Goal: Communication & Community: Ask a question

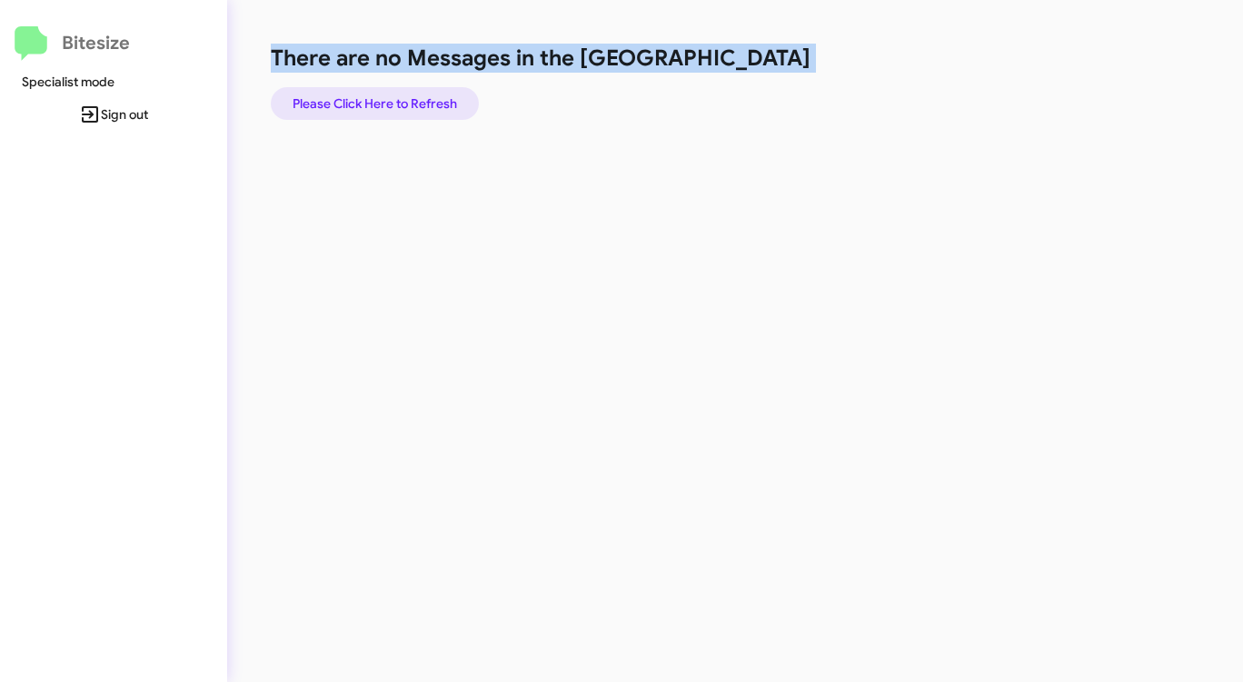
click at [398, 104] on span "Please Click Here to Refresh" at bounding box center [375, 103] width 164 height 33
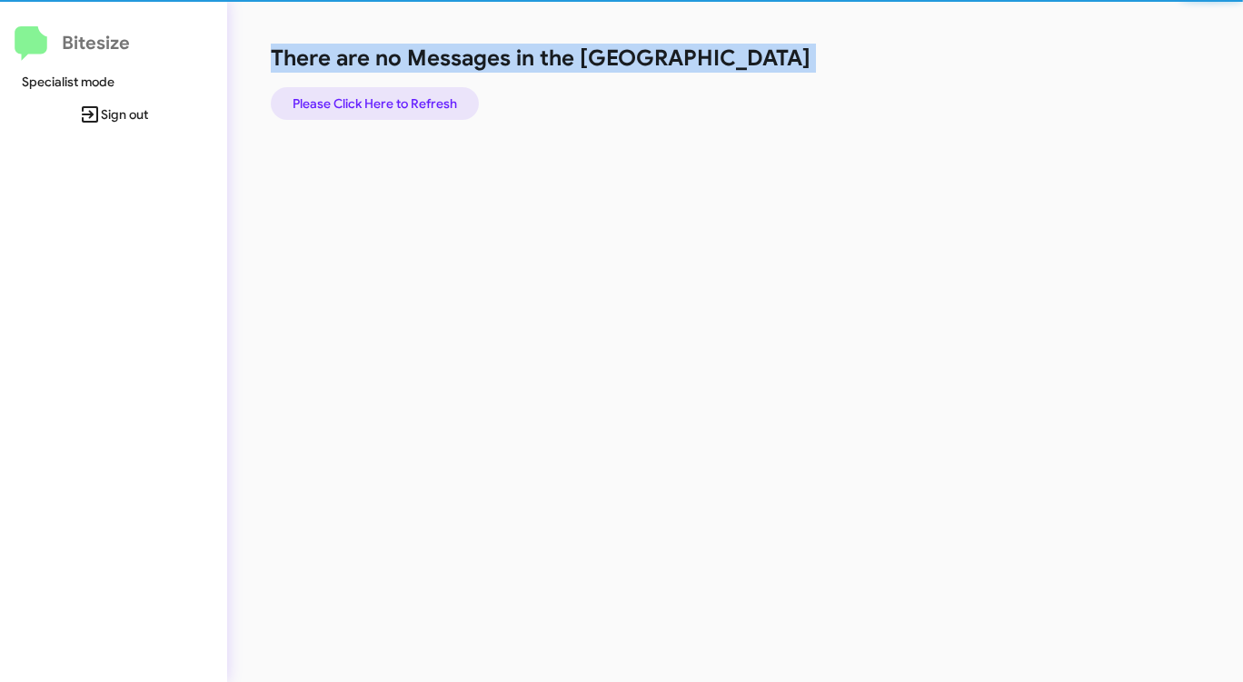
click at [398, 104] on span "Please Click Here to Refresh" at bounding box center [375, 103] width 164 height 33
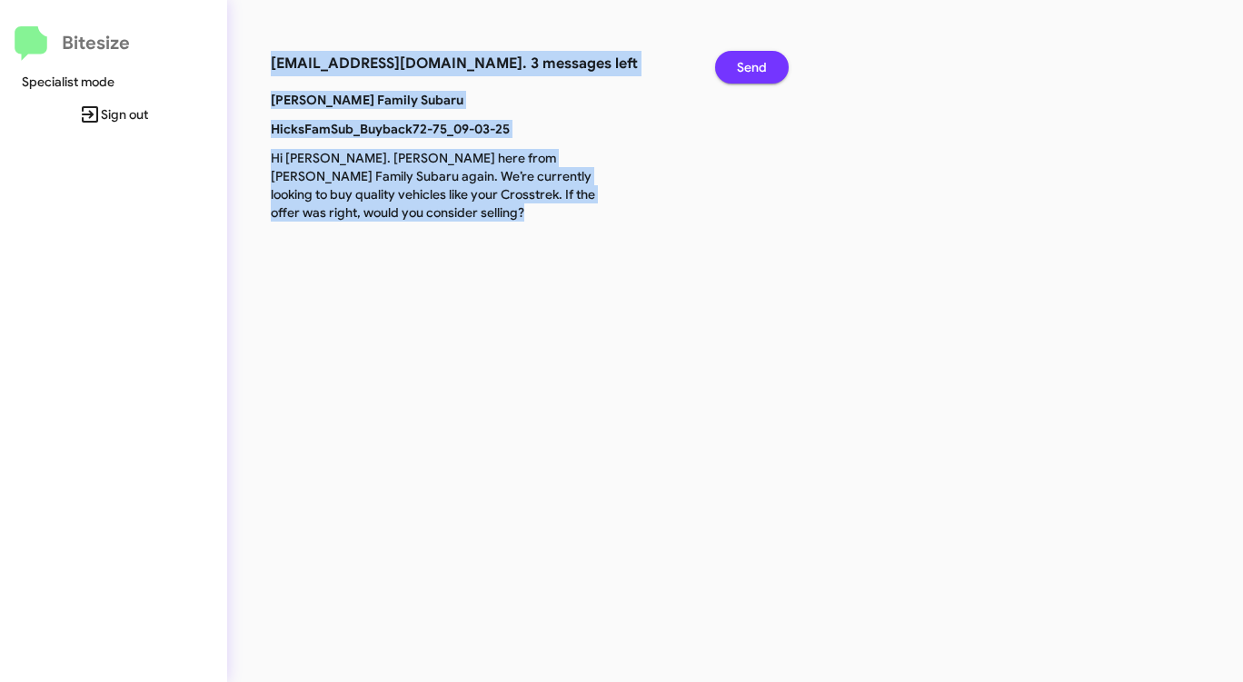
click at [750, 60] on span "Send" at bounding box center [752, 67] width 30 height 33
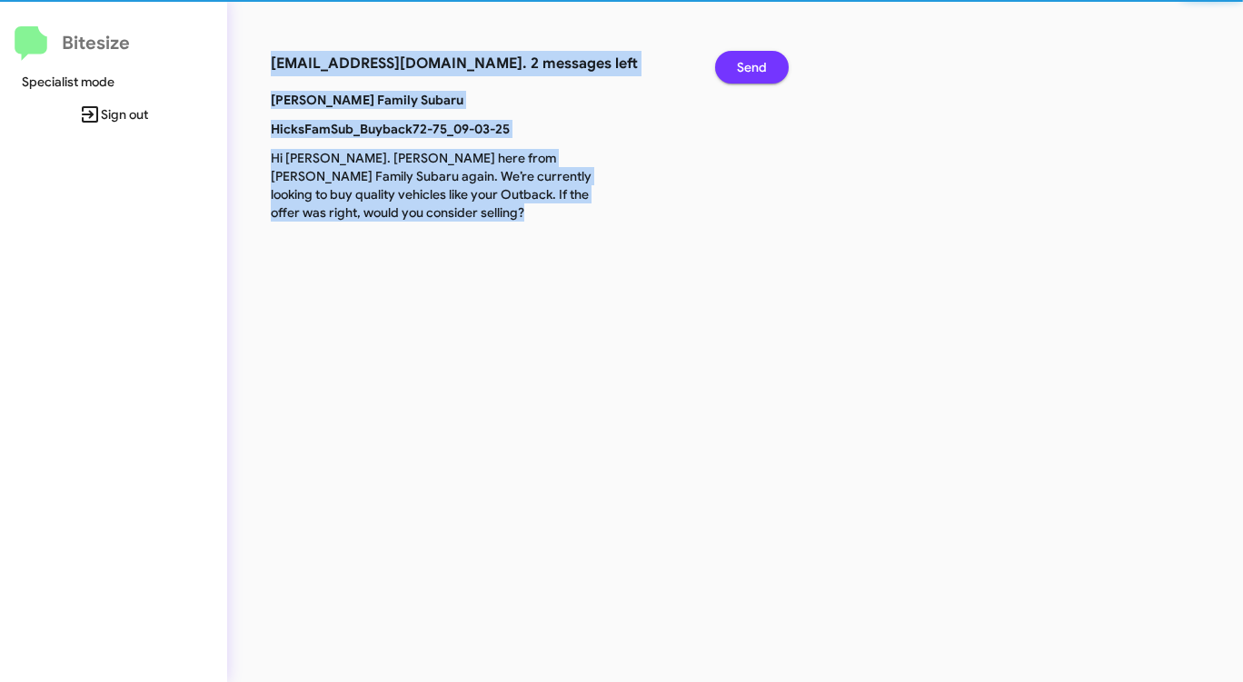
click at [750, 60] on span "Send" at bounding box center [752, 67] width 30 height 33
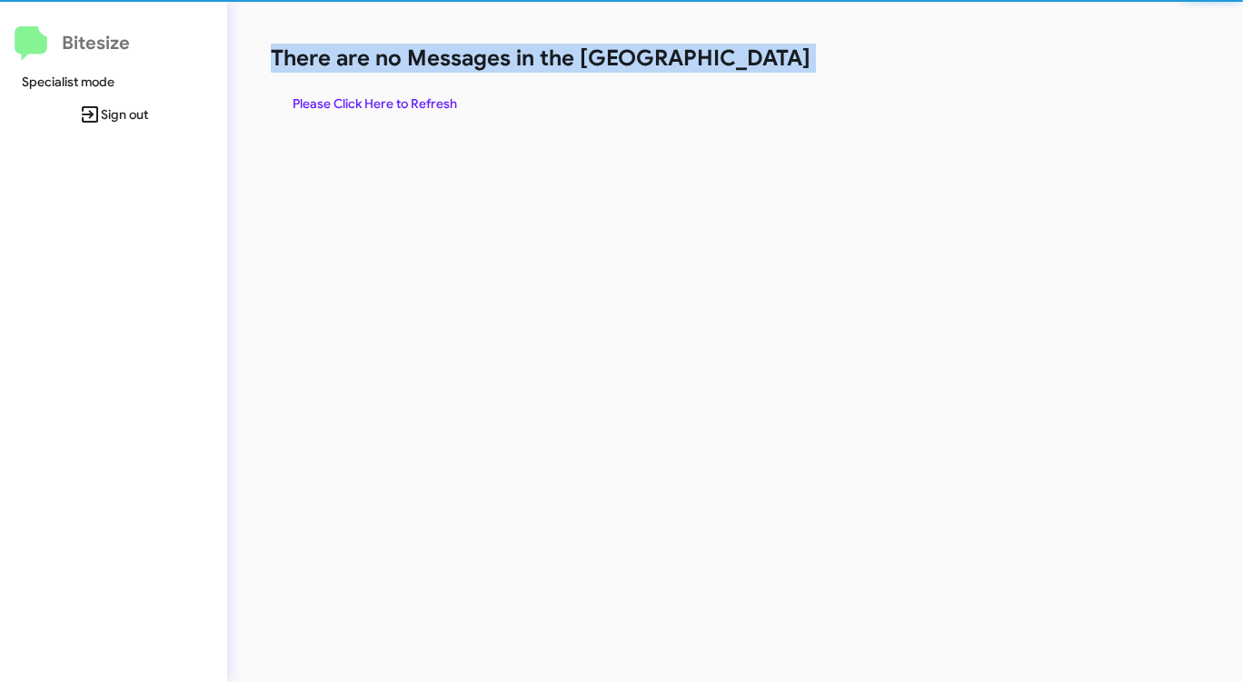
click at [750, 60] on h1 "There are no Messages in the [GEOGRAPHIC_DATA]" at bounding box center [651, 58] width 760 height 29
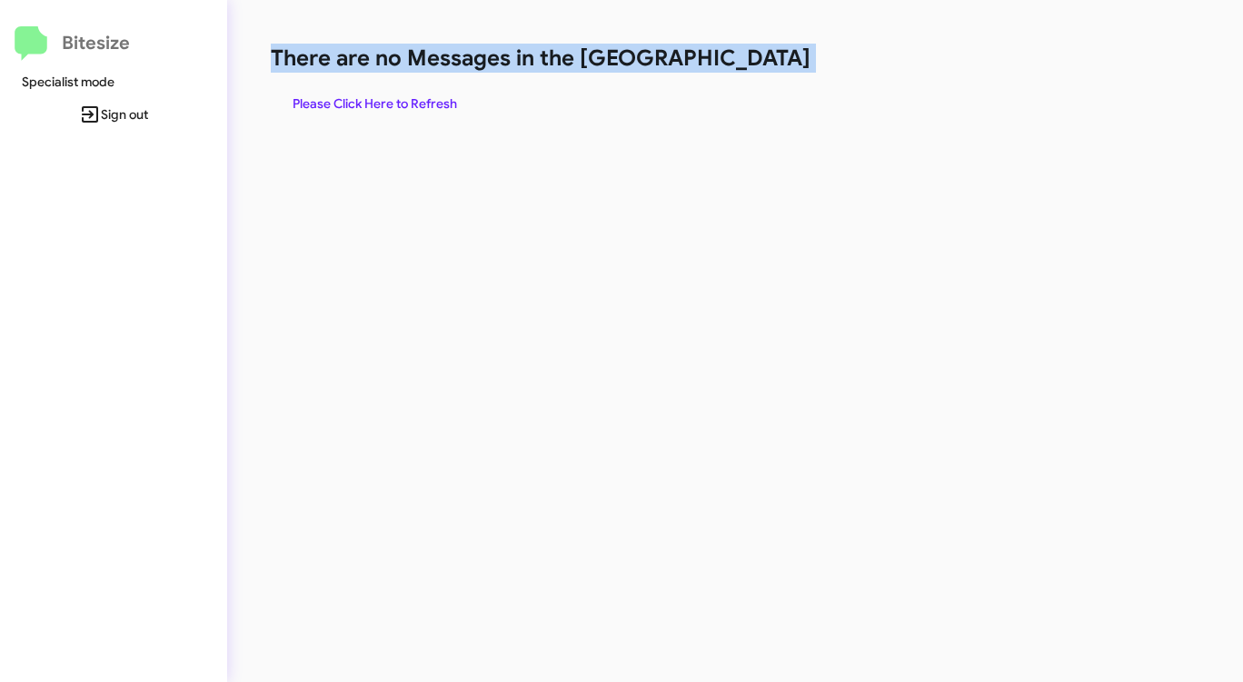
click at [750, 60] on h1 "There are no Messages in the [GEOGRAPHIC_DATA]" at bounding box center [651, 58] width 760 height 29
drag, startPoint x: 750, startPoint y: 60, endPoint x: 731, endPoint y: 64, distance: 18.5
click at [750, 60] on h1 "There are no Messages in the [GEOGRAPHIC_DATA]" at bounding box center [651, 58] width 760 height 29
click at [559, 124] on div "There are no Messages in the Queue Please Click Here to Refresh" at bounding box center [650, 341] width 847 height 682
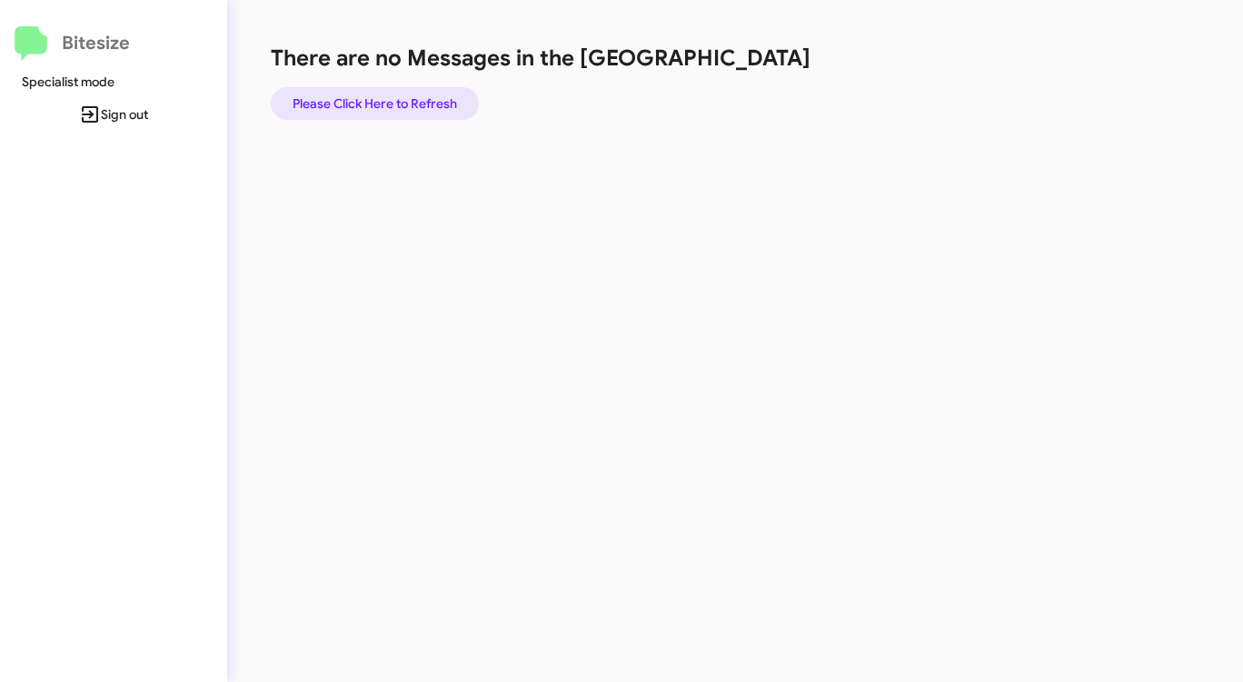
click at [346, 90] on span "Please Click Here to Refresh" at bounding box center [375, 103] width 164 height 33
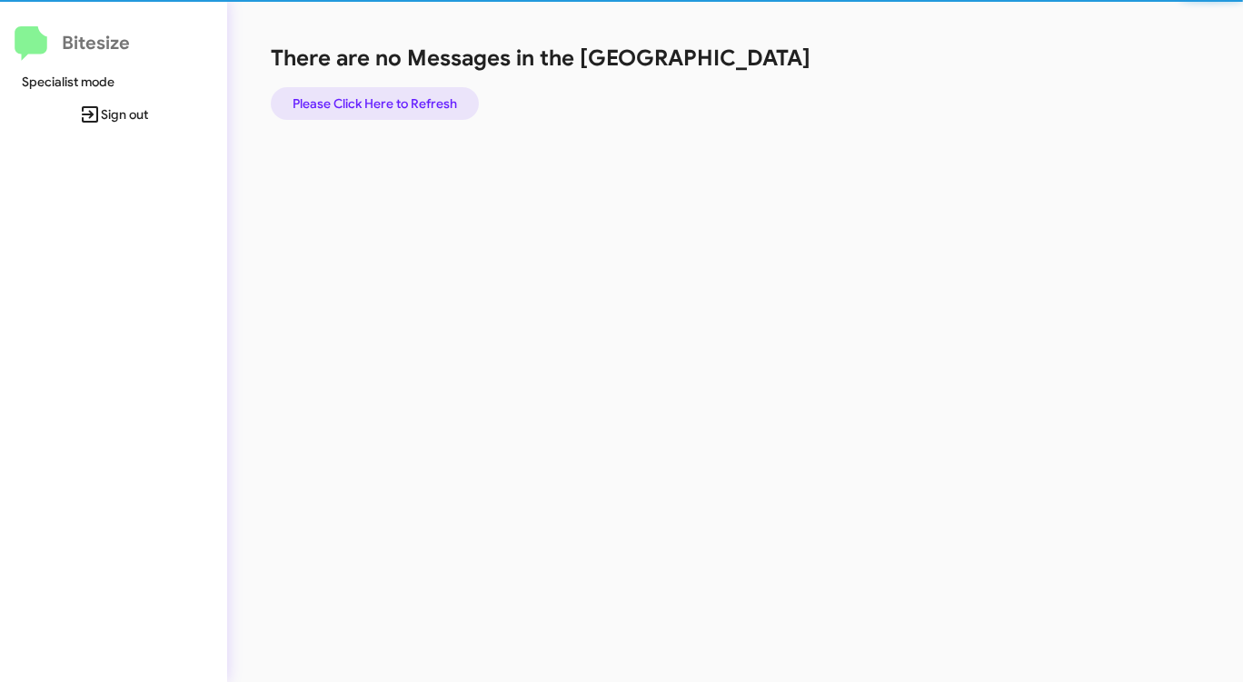
click at [346, 89] on span "Please Click Here to Refresh" at bounding box center [375, 103] width 164 height 33
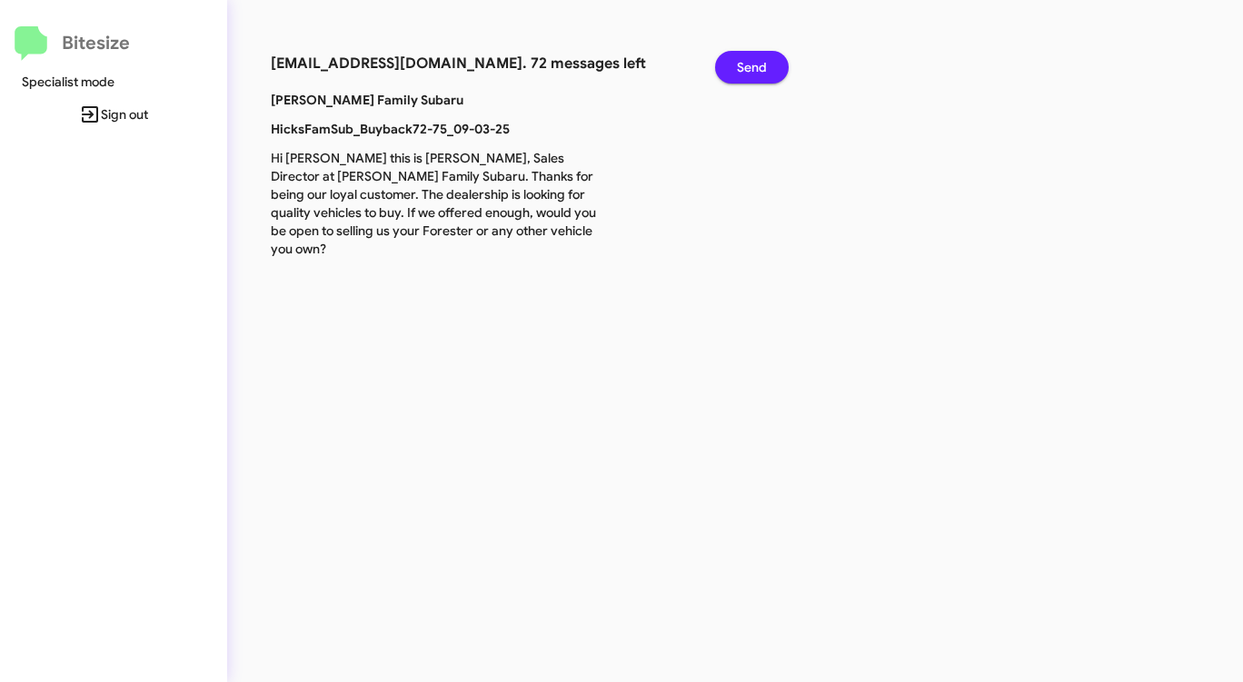
click at [747, 69] on span "Send" at bounding box center [752, 67] width 30 height 33
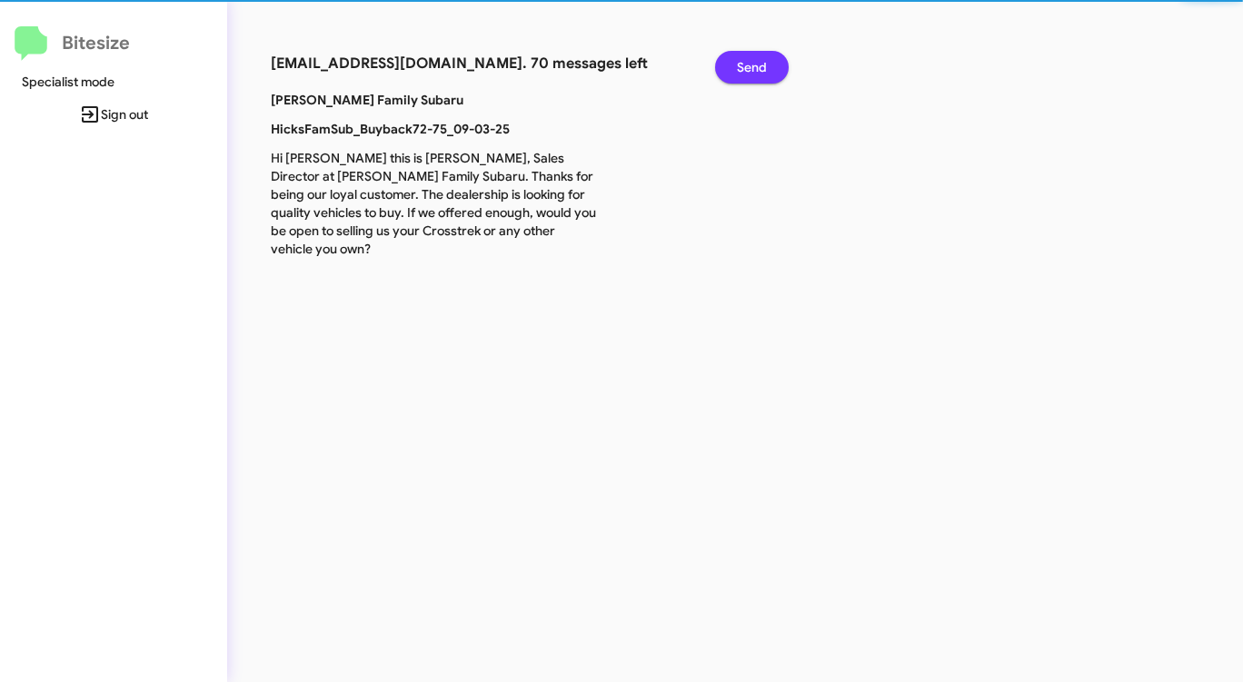
click at [747, 69] on span "Send" at bounding box center [752, 67] width 30 height 33
click at [747, 70] on span "Send" at bounding box center [752, 67] width 30 height 33
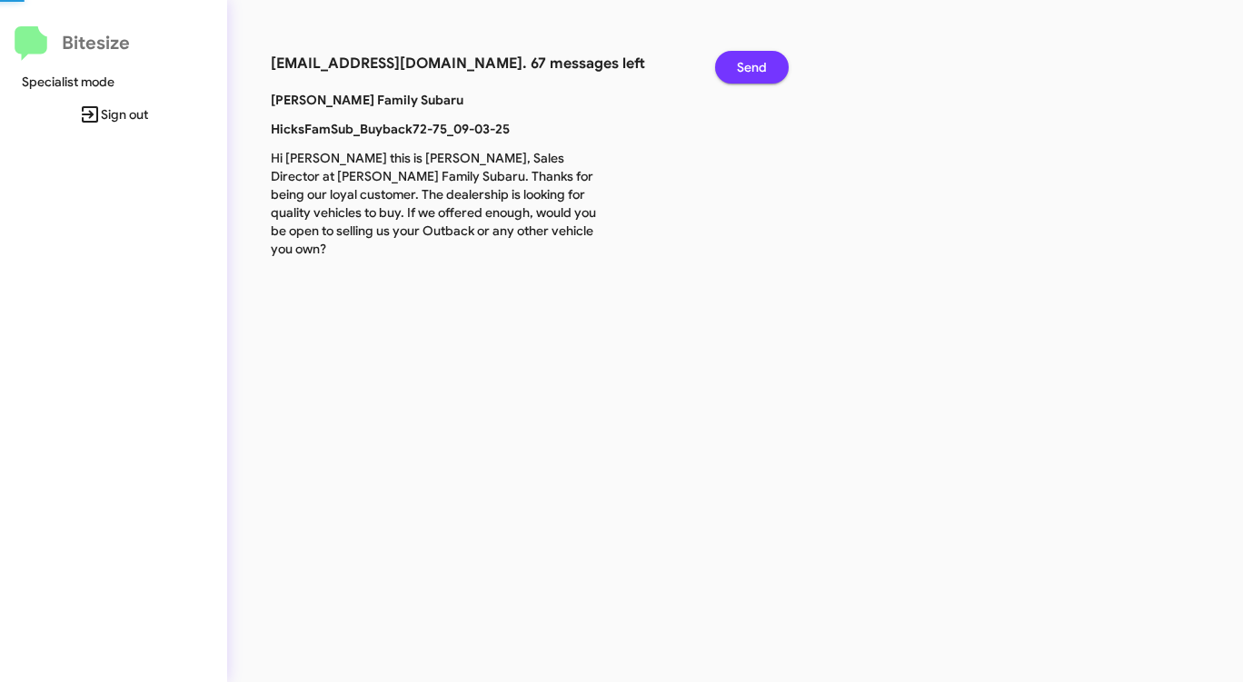
click at [747, 70] on span "Send" at bounding box center [752, 67] width 30 height 33
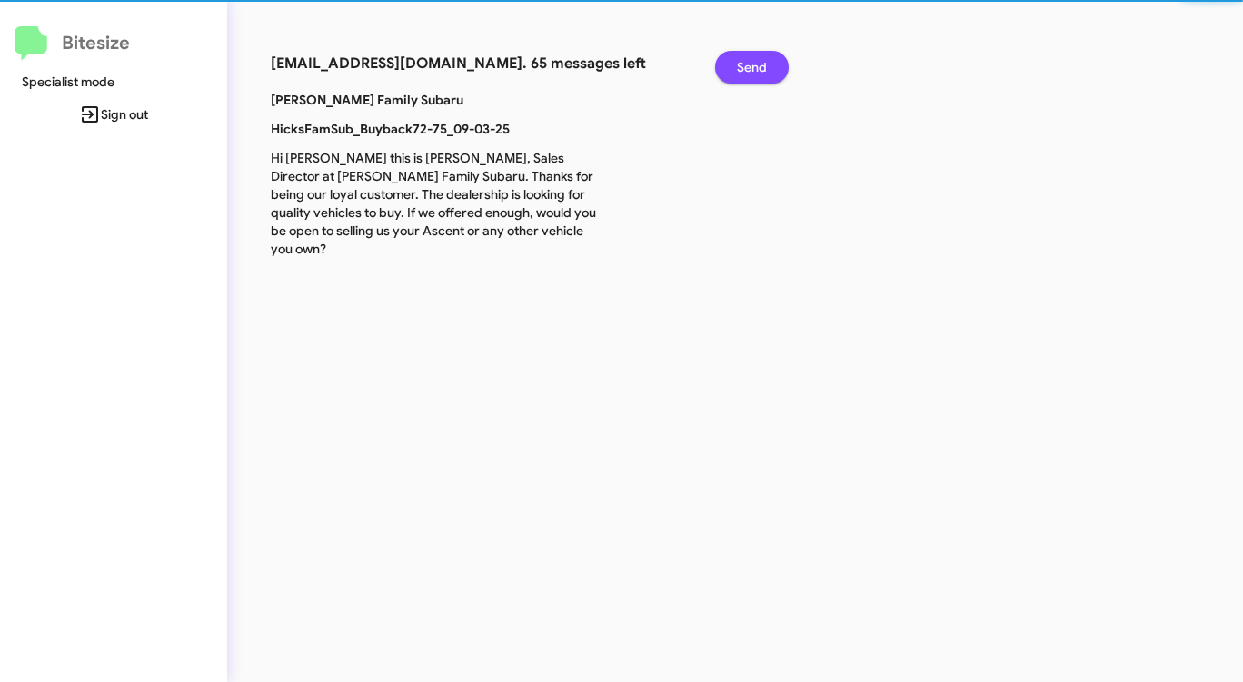
click at [747, 70] on span "Send" at bounding box center [752, 67] width 30 height 33
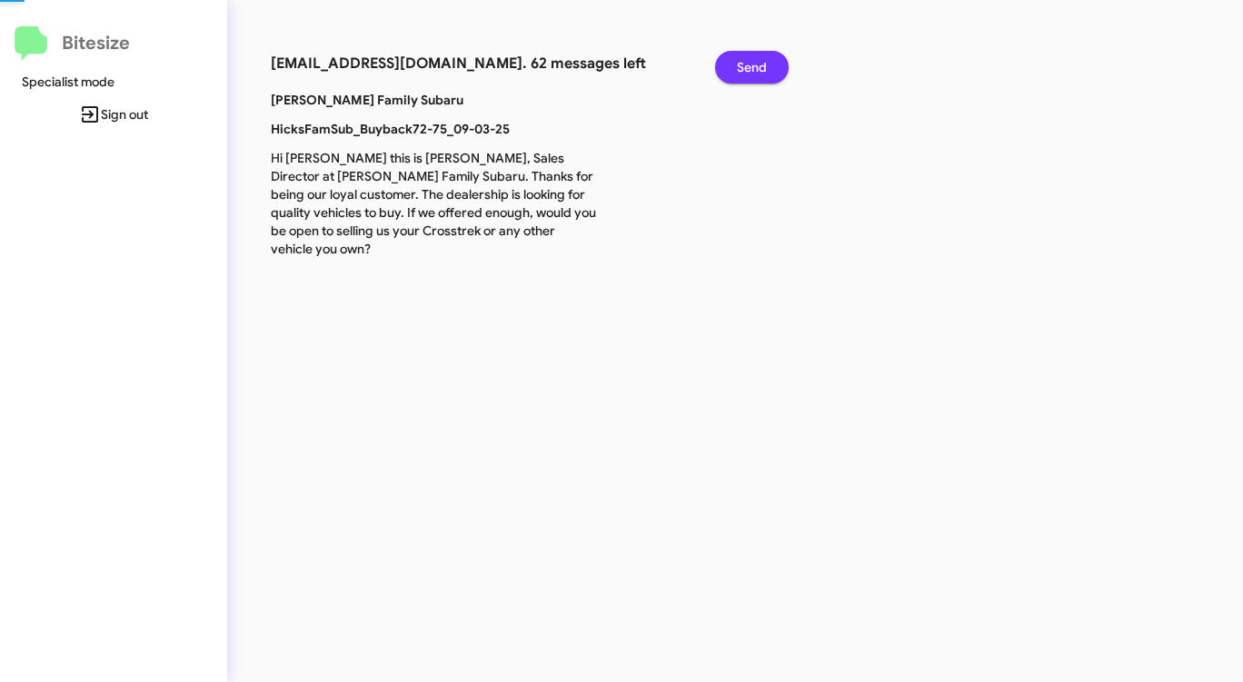
click at [747, 70] on span "Send" at bounding box center [752, 67] width 30 height 33
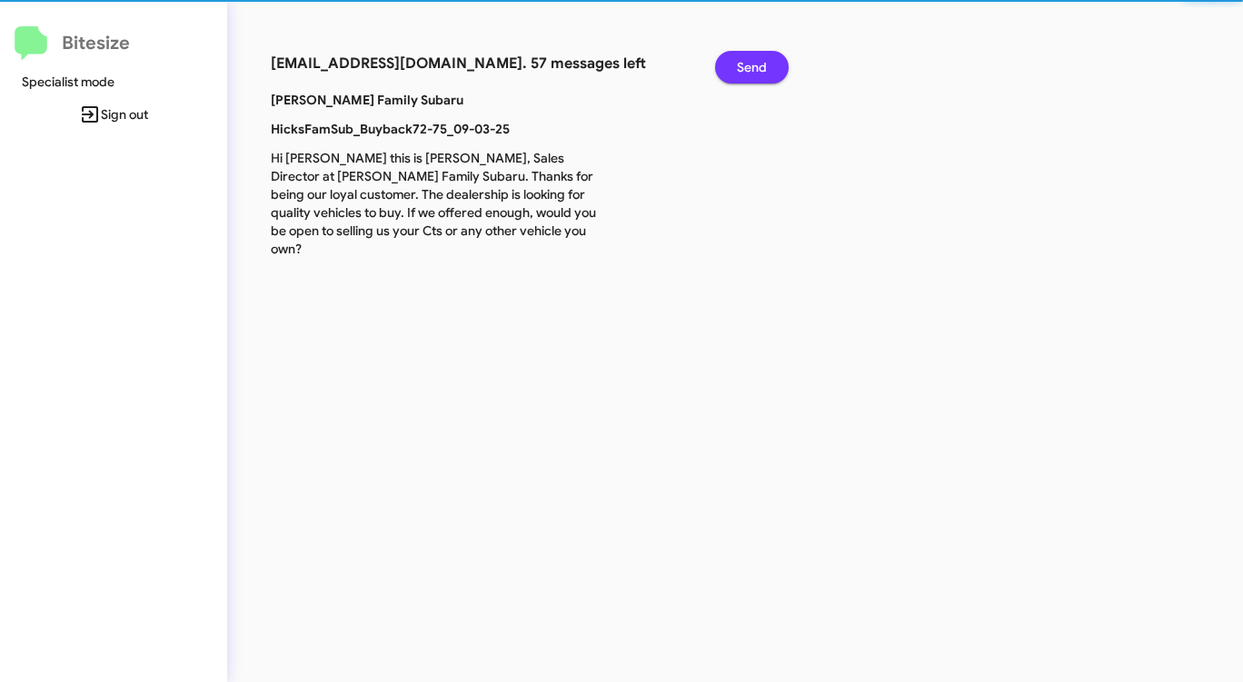
click at [747, 72] on span "Send" at bounding box center [752, 67] width 30 height 33
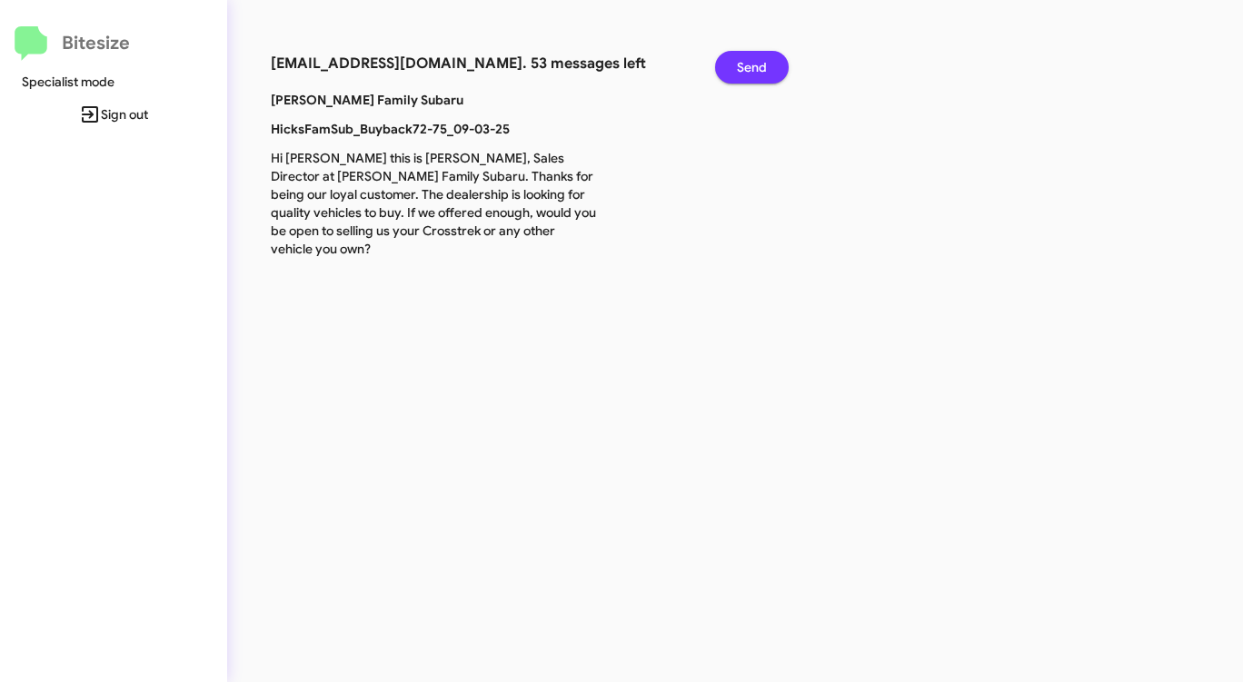
click at [747, 73] on span "Send" at bounding box center [752, 67] width 30 height 33
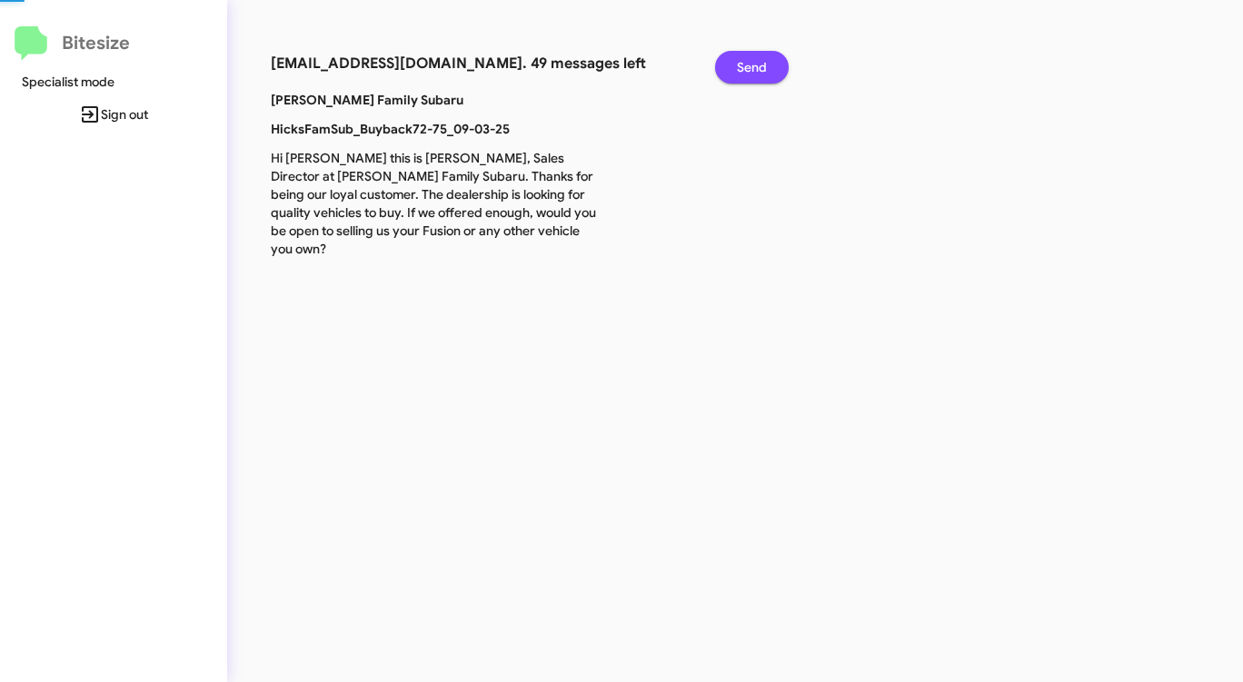
click at [747, 73] on span "Send" at bounding box center [752, 67] width 30 height 33
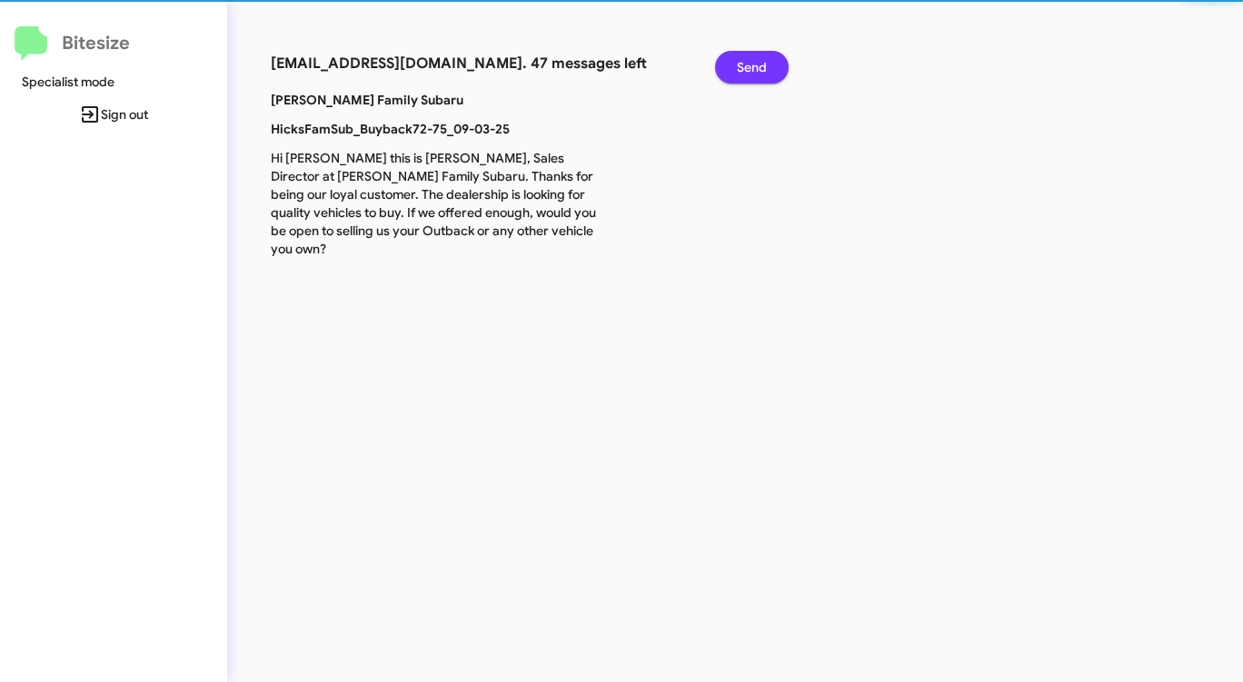
click at [746, 74] on span "Send" at bounding box center [752, 67] width 30 height 33
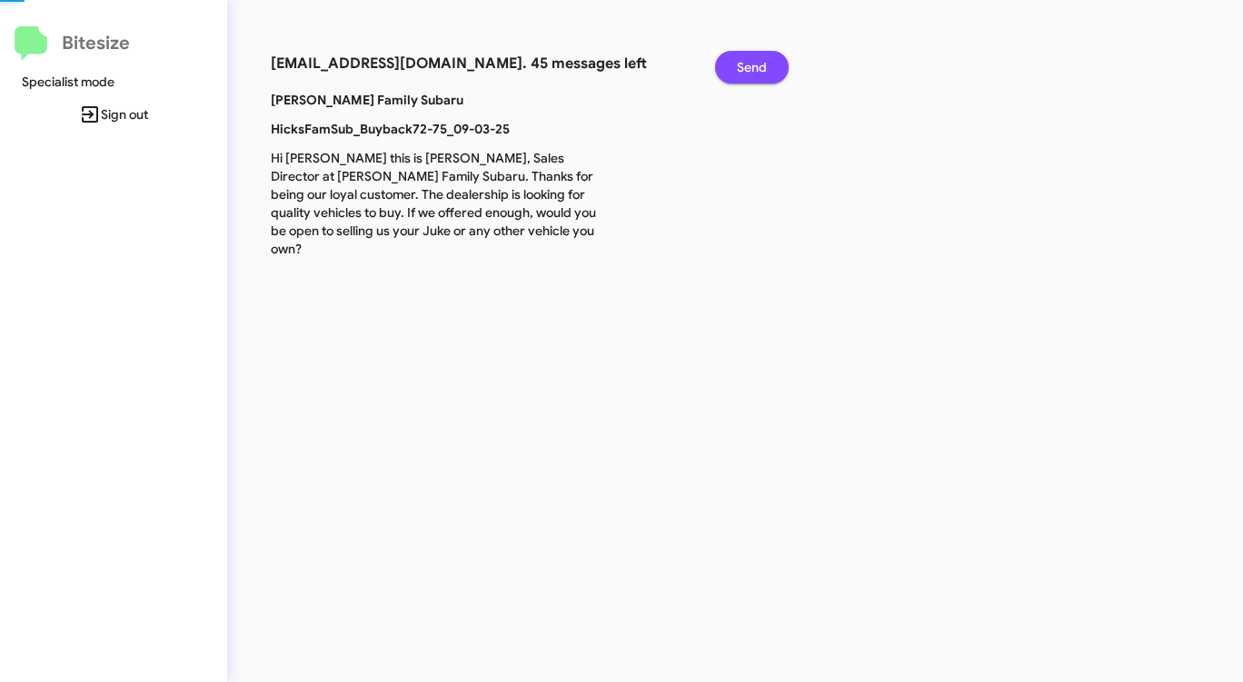
click at [746, 74] on span "Send" at bounding box center [752, 67] width 30 height 33
click at [746, 75] on span "Send" at bounding box center [752, 67] width 30 height 33
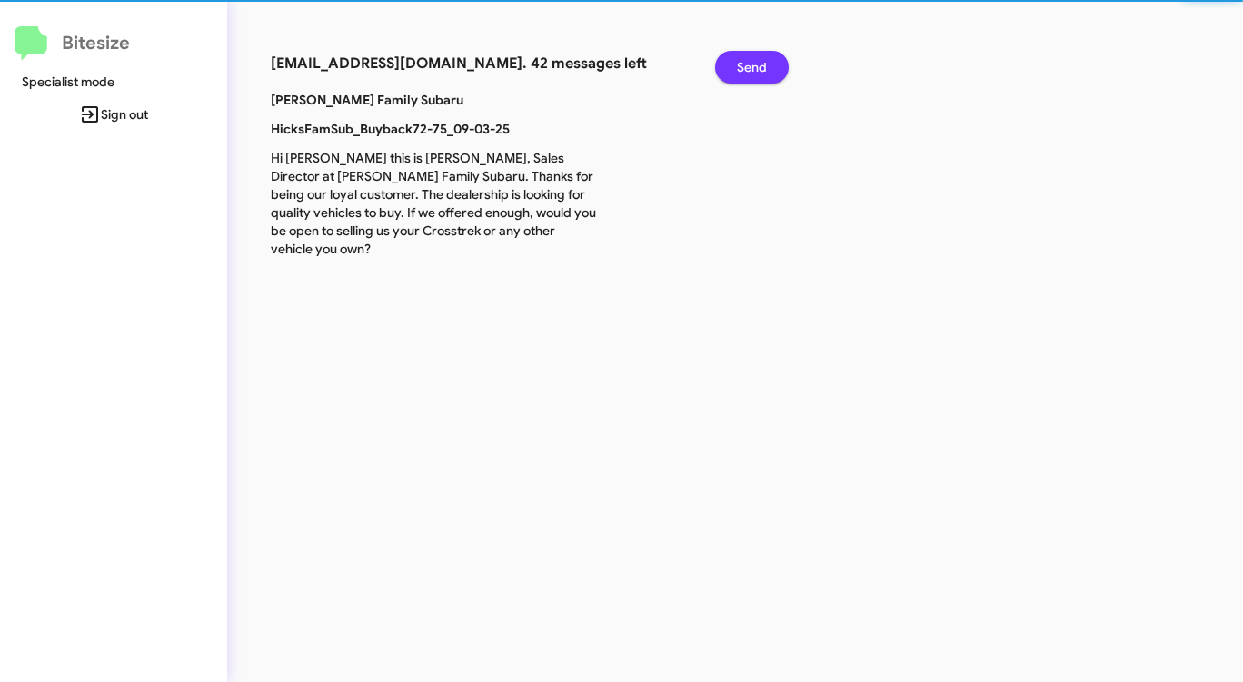
click at [746, 75] on span "Send" at bounding box center [752, 67] width 30 height 33
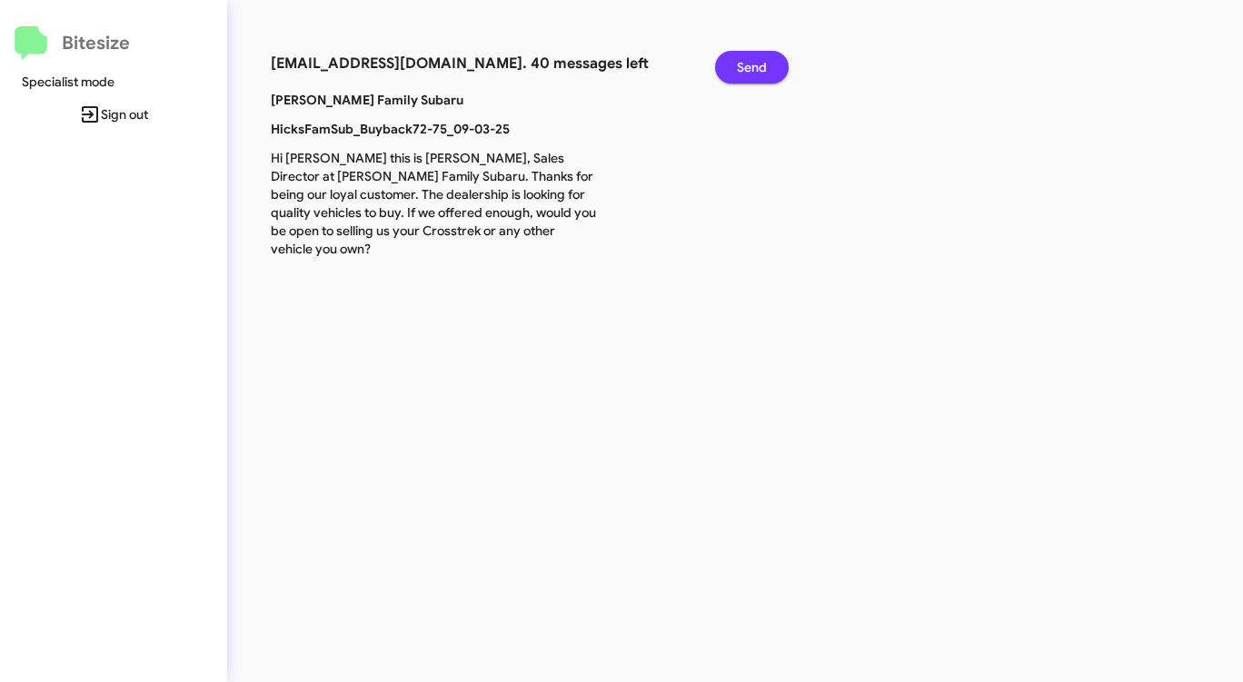
click at [746, 75] on span "Send" at bounding box center [752, 67] width 30 height 33
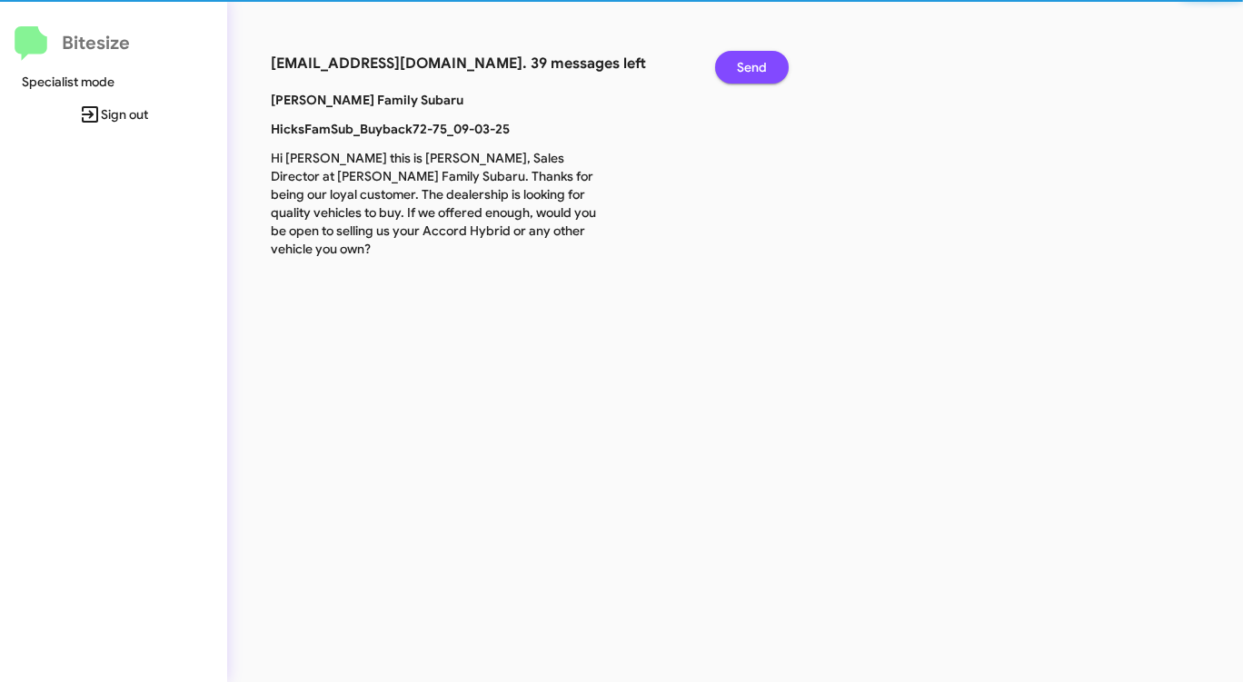
click at [746, 75] on span "Send" at bounding box center [752, 67] width 30 height 33
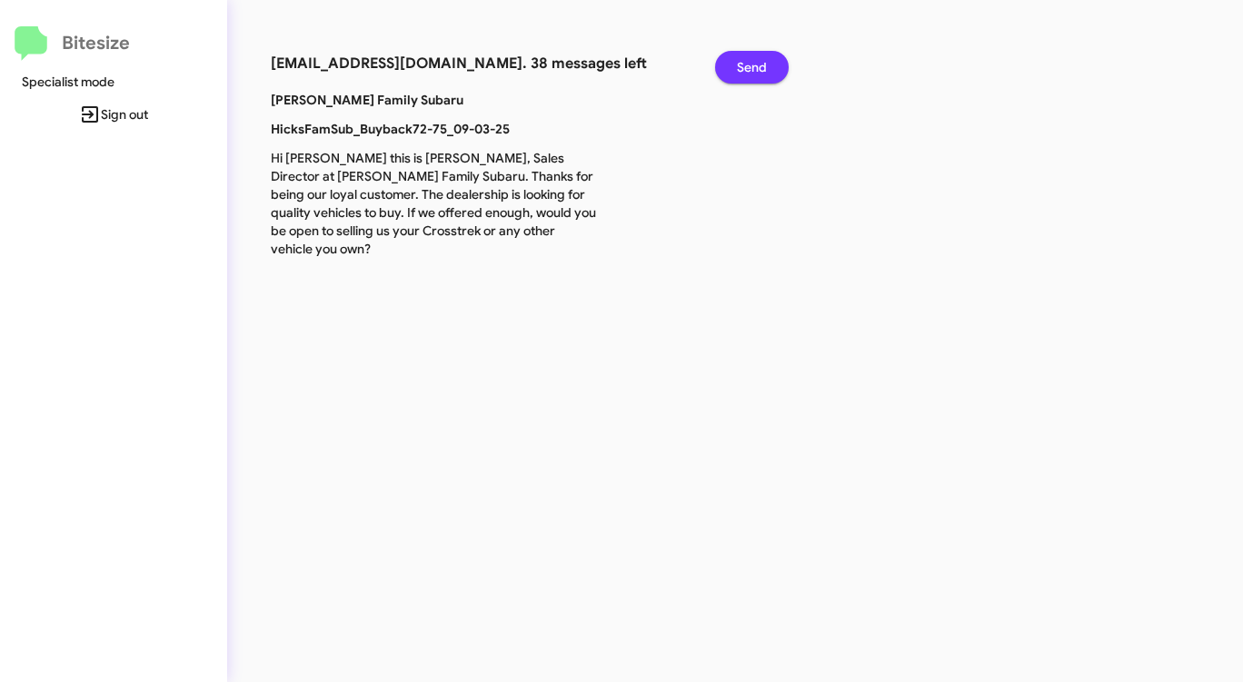
click at [746, 75] on span "Send" at bounding box center [752, 67] width 30 height 33
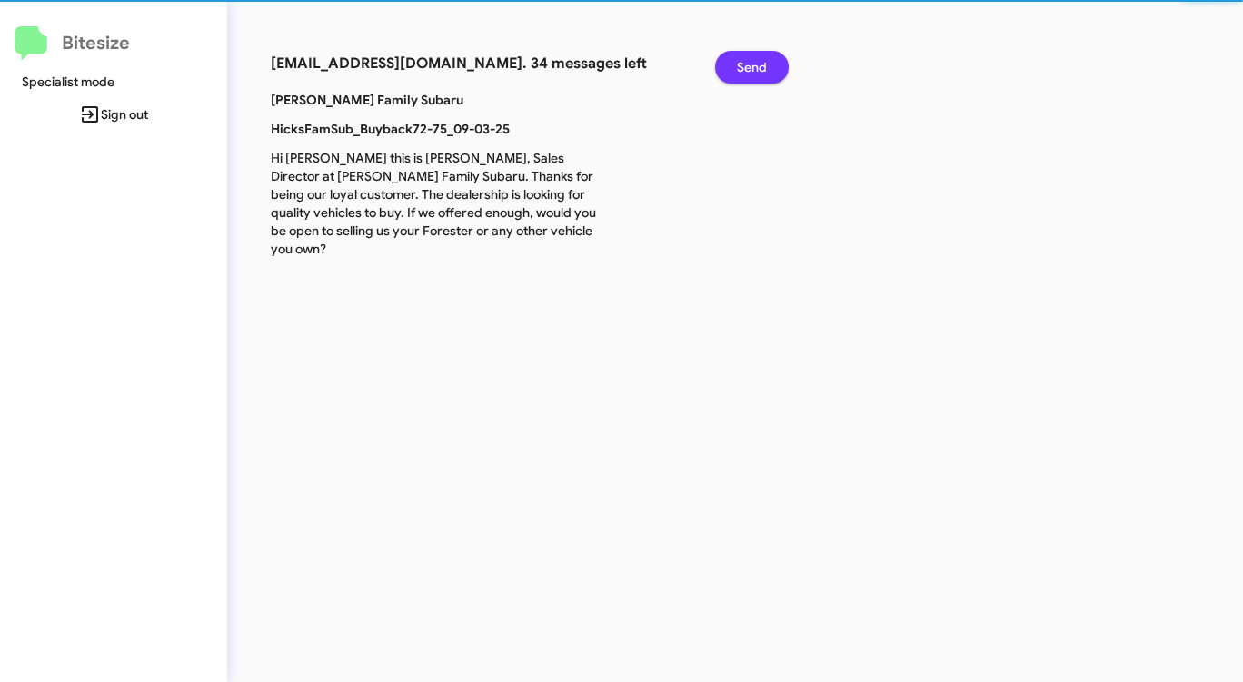
click at [746, 75] on span "Send" at bounding box center [752, 67] width 30 height 33
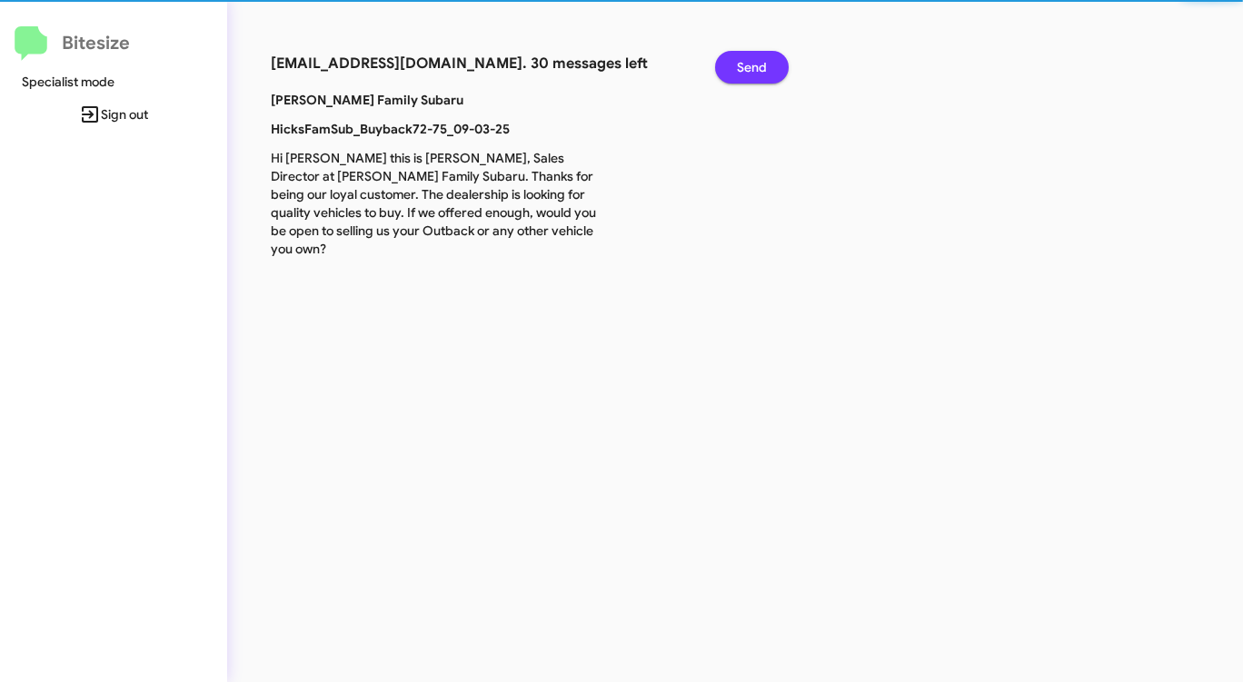
click at [746, 75] on span "Send" at bounding box center [752, 67] width 30 height 33
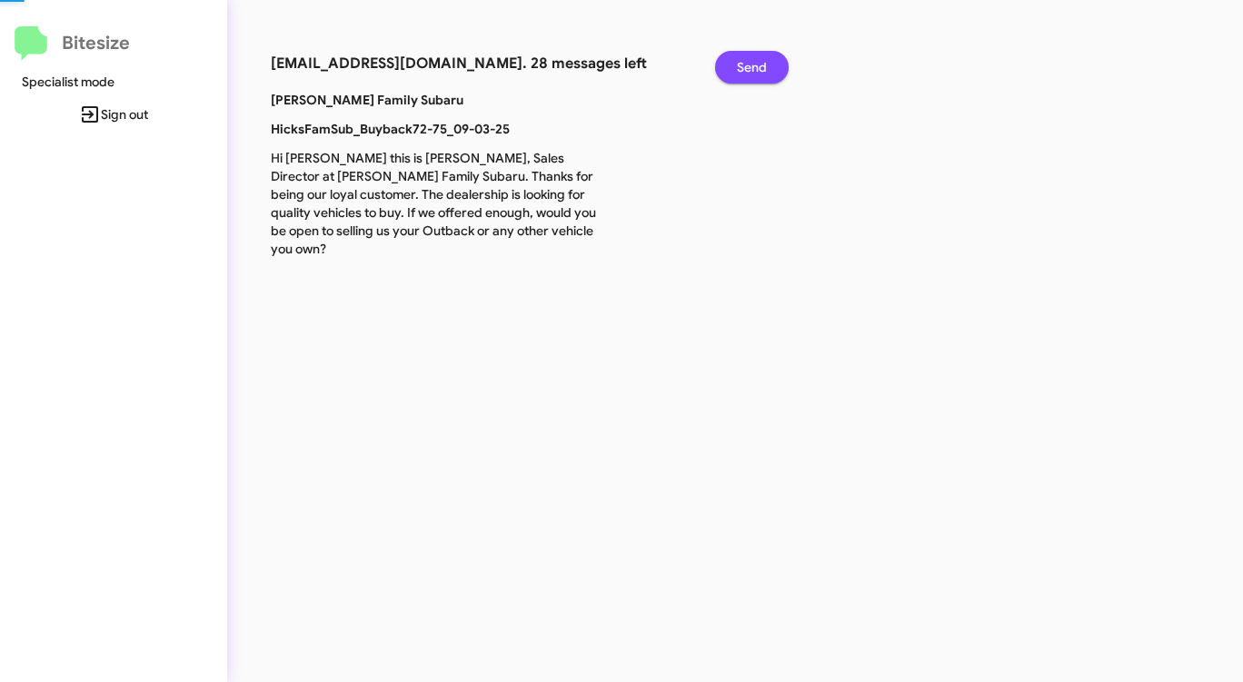
click at [746, 75] on span "Send" at bounding box center [752, 67] width 30 height 33
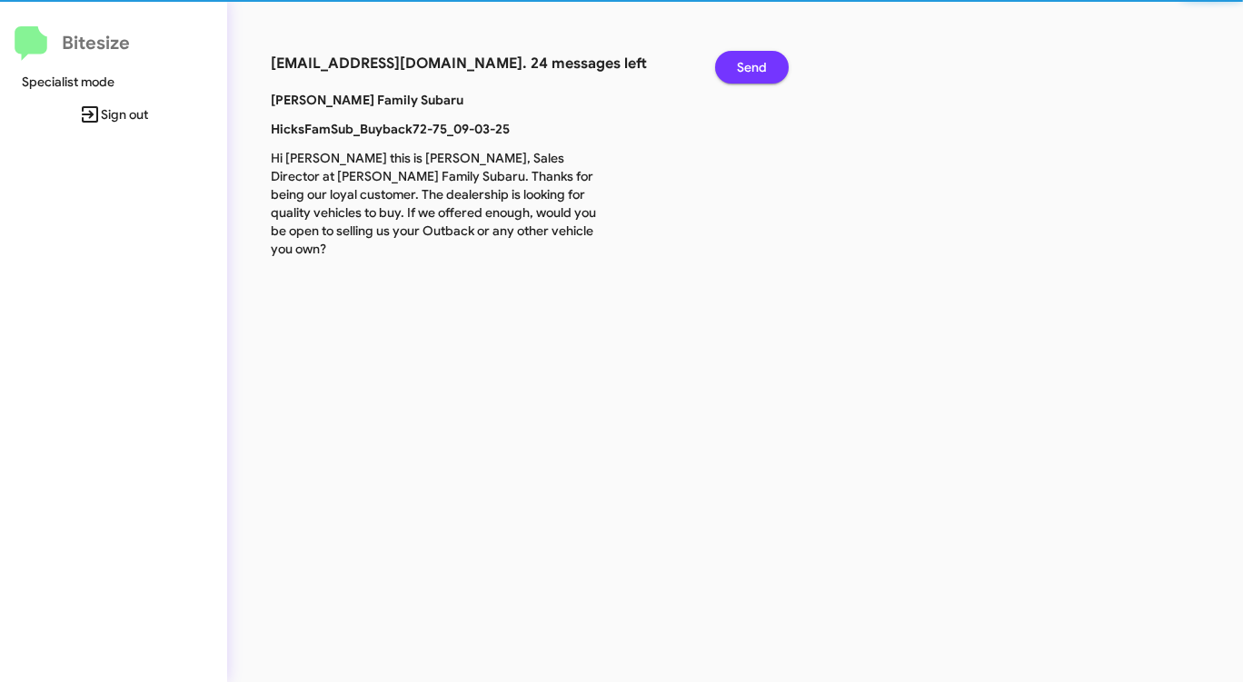
click at [746, 75] on span "Send" at bounding box center [752, 67] width 30 height 33
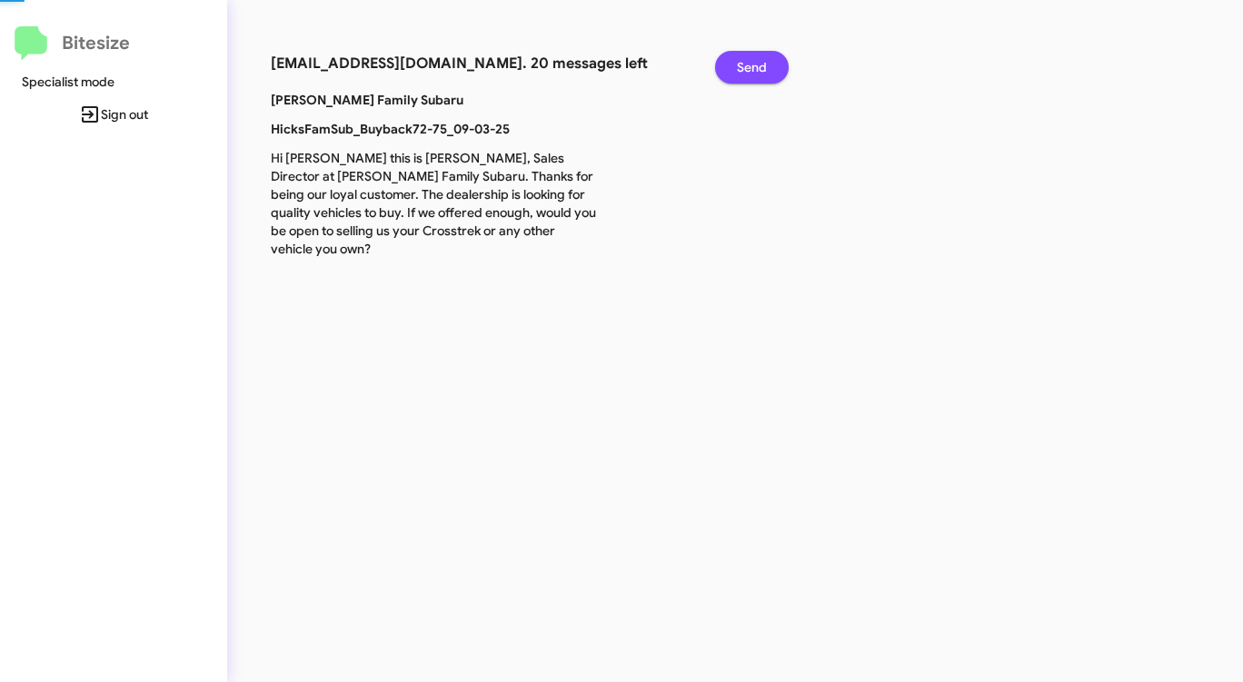
click at [746, 75] on span "Send" at bounding box center [752, 67] width 30 height 33
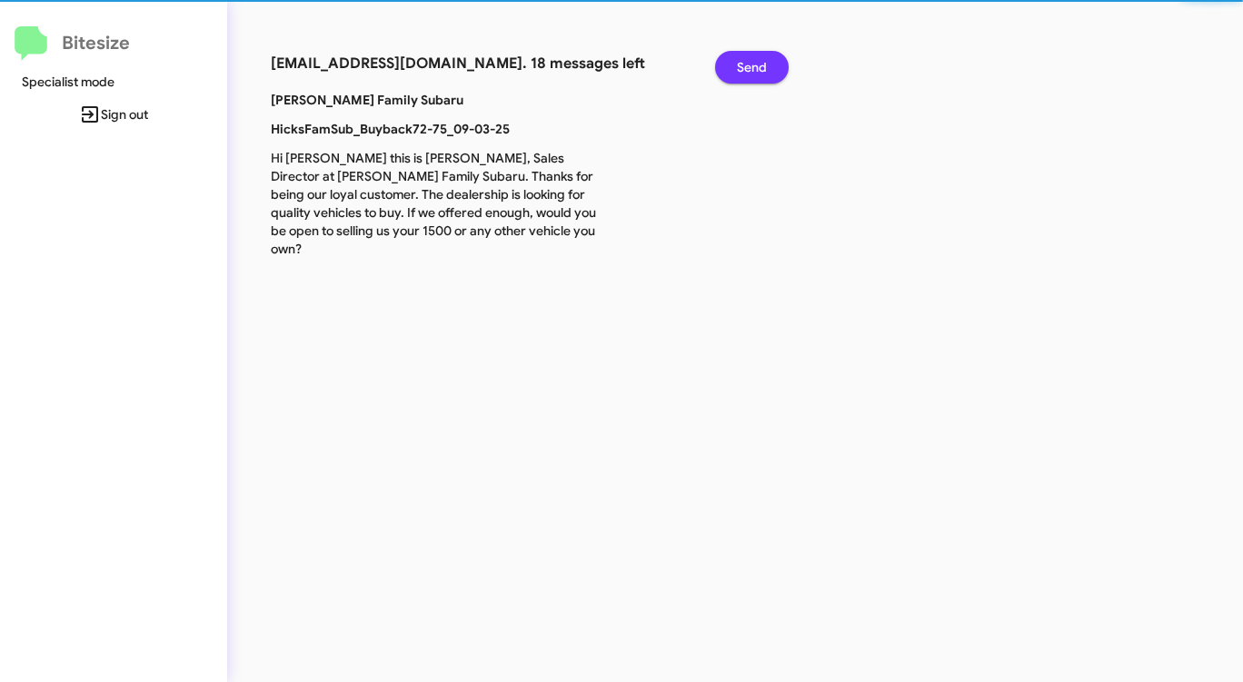
click at [746, 75] on span "Send" at bounding box center [752, 67] width 30 height 33
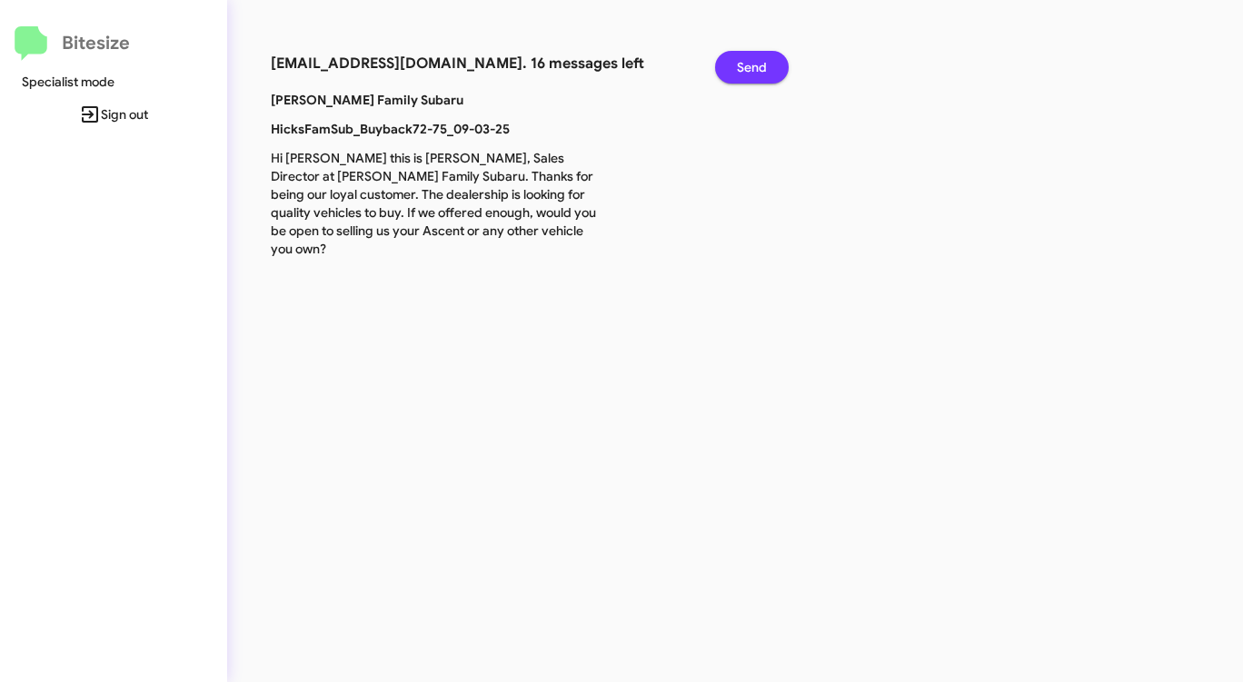
click at [746, 75] on span "Send" at bounding box center [752, 67] width 30 height 33
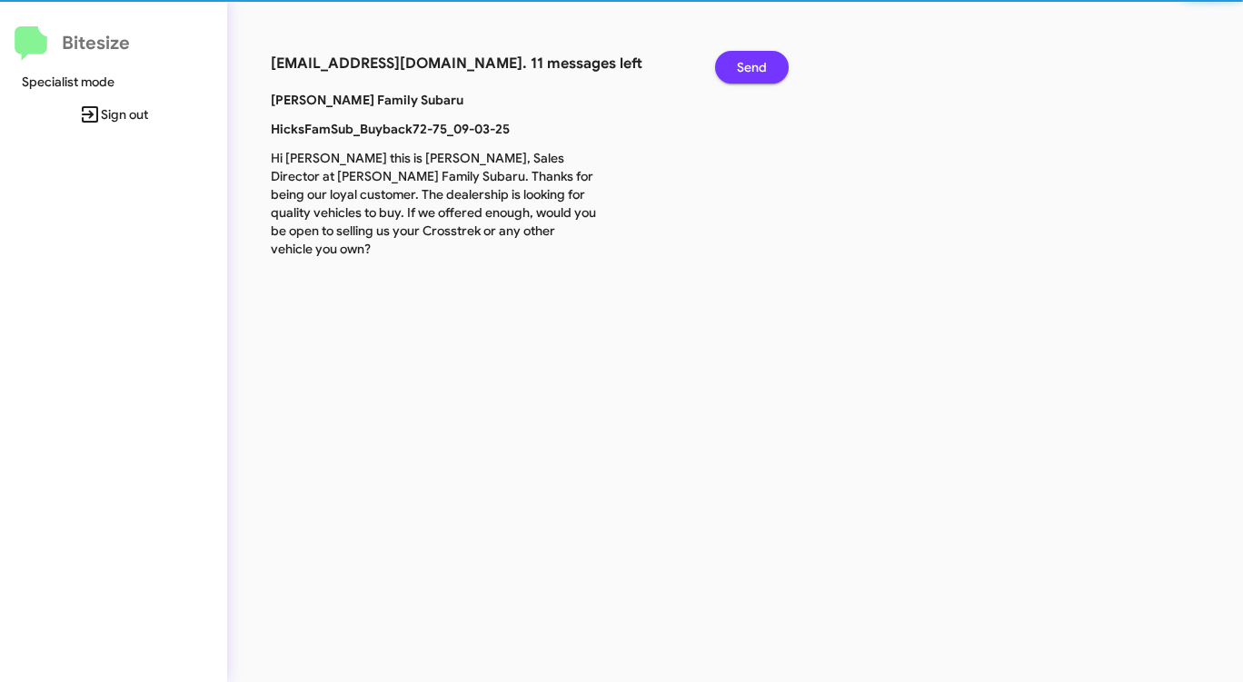
click at [746, 75] on span "Send" at bounding box center [752, 67] width 30 height 33
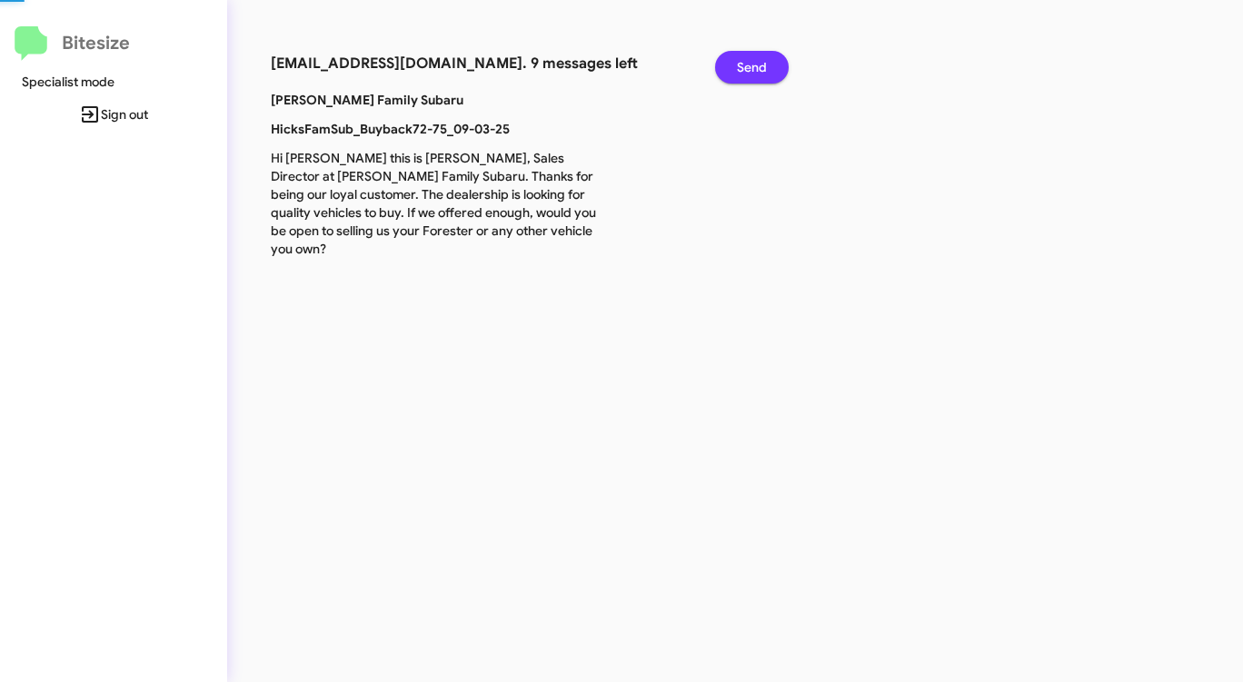
click at [746, 75] on span "Send" at bounding box center [752, 67] width 30 height 33
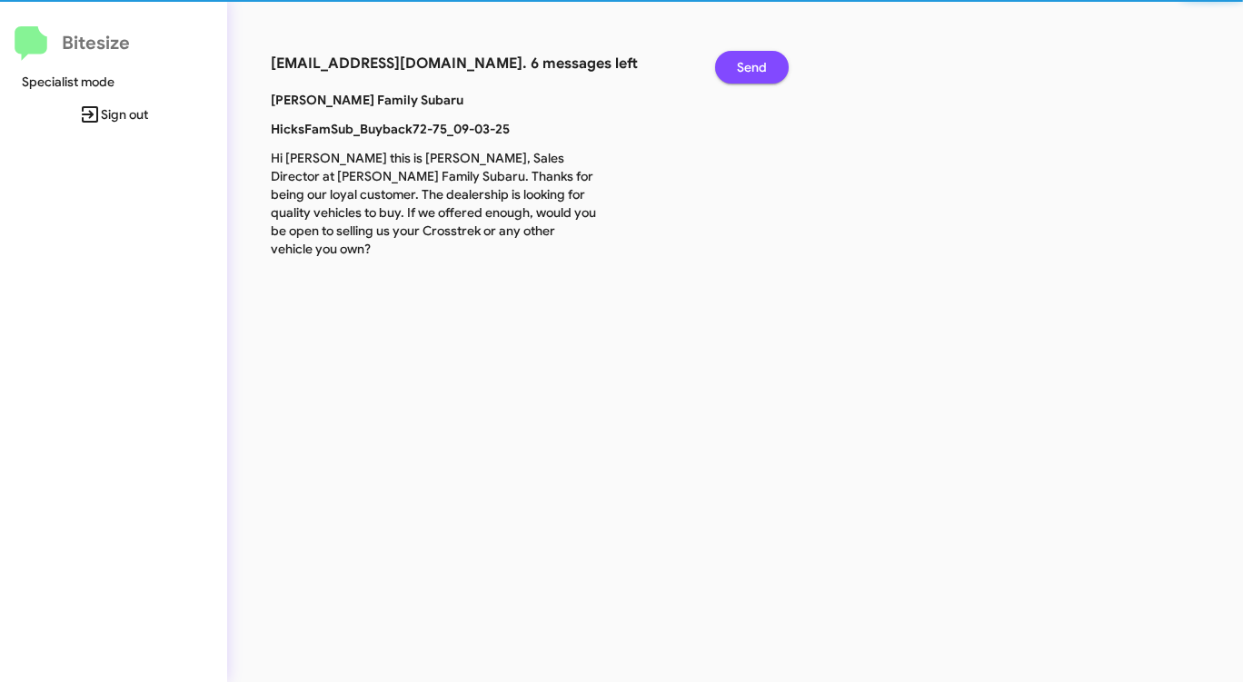
click at [746, 75] on span "Send" at bounding box center [752, 67] width 30 height 33
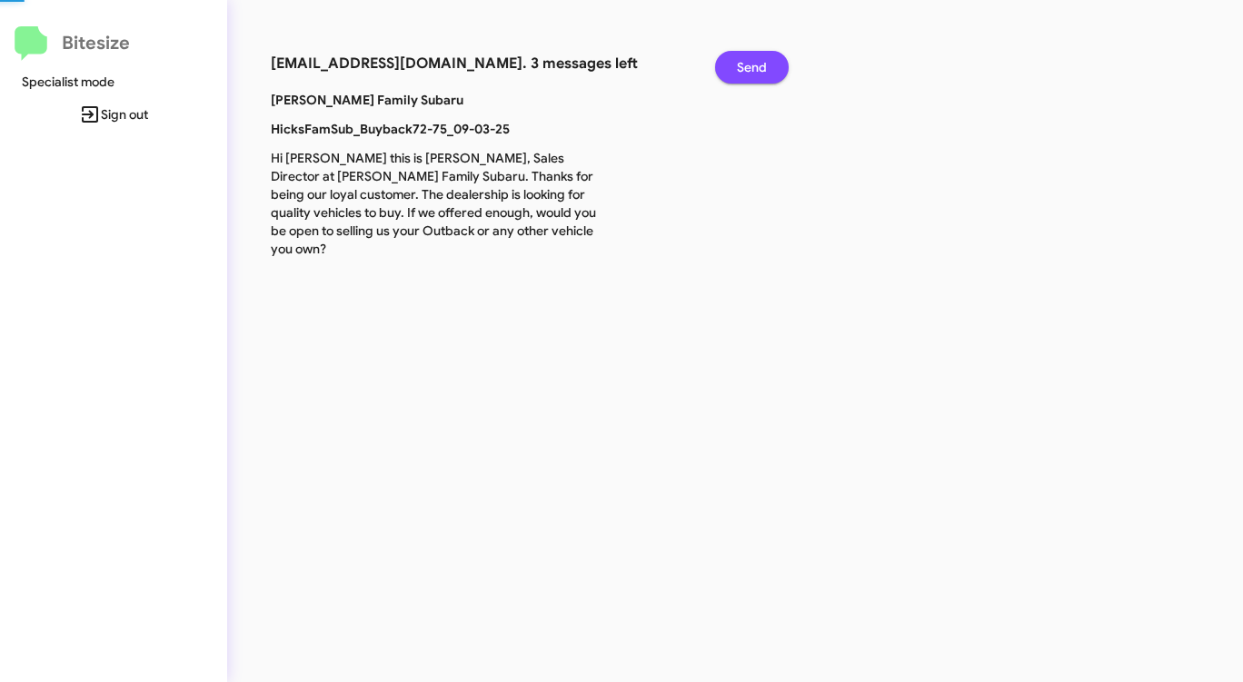
click at [746, 75] on span "Send" at bounding box center [752, 67] width 30 height 33
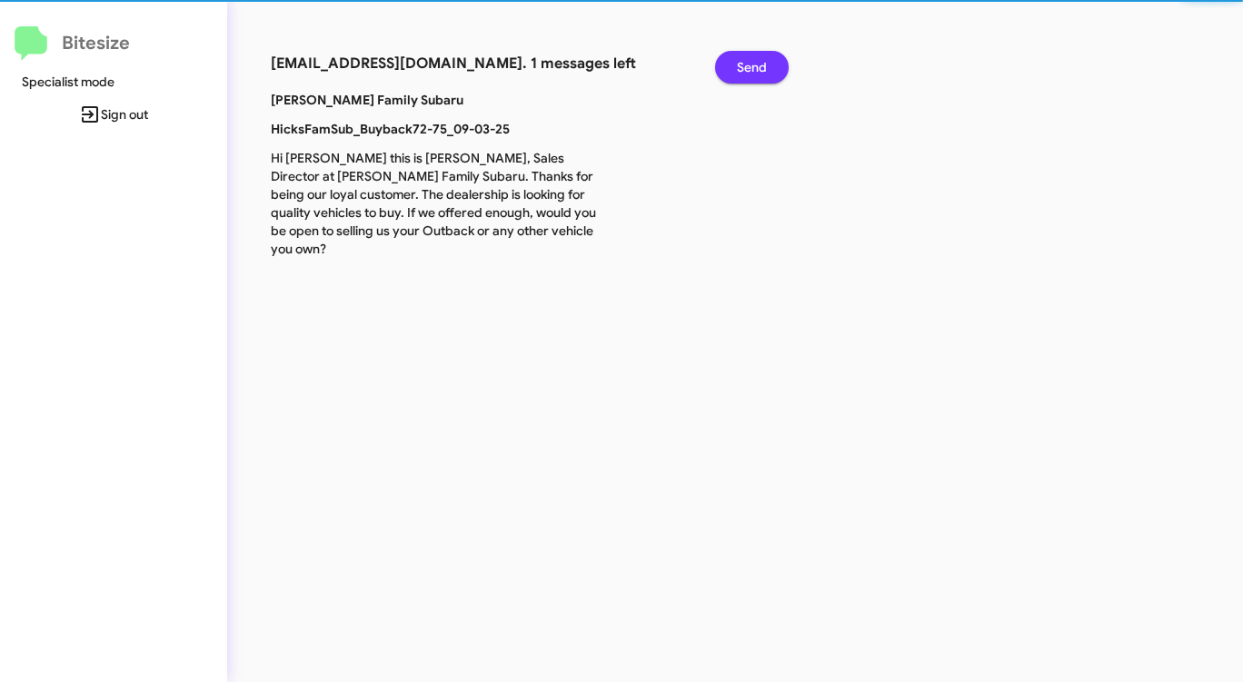
click at [746, 75] on span "Send" at bounding box center [752, 67] width 30 height 33
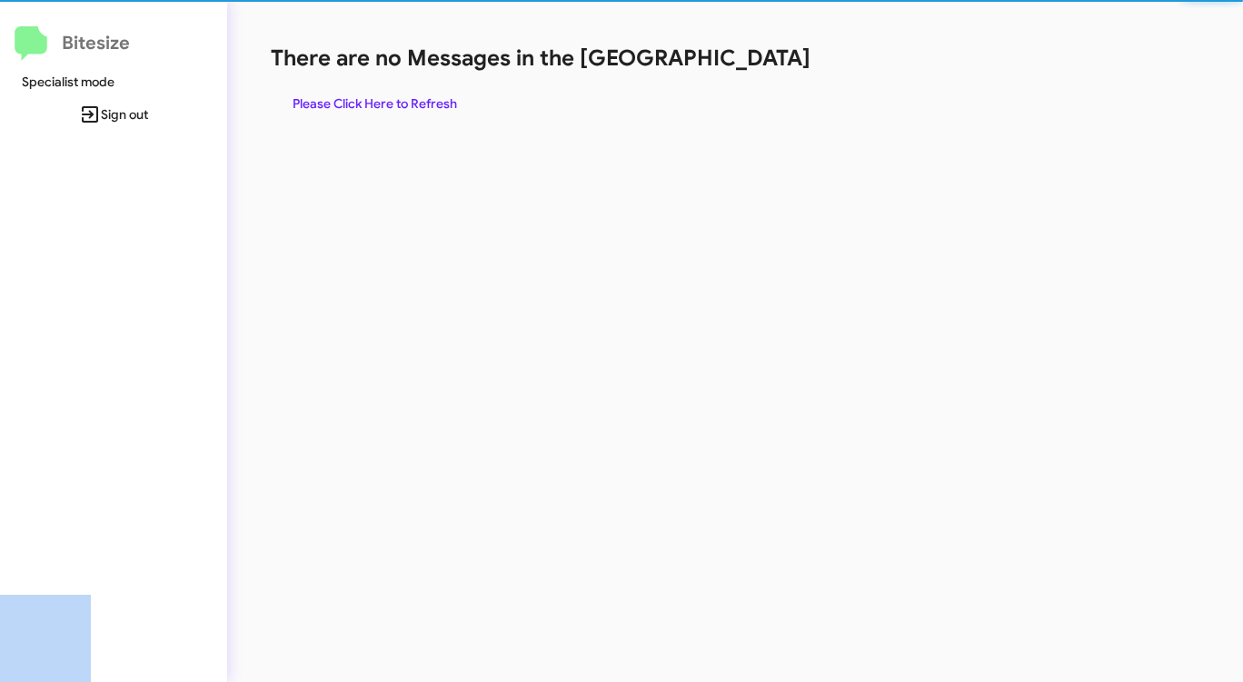
click at [746, 75] on div "There are no Messages in the Queue Please Click Here to Refresh" at bounding box center [651, 82] width 760 height 76
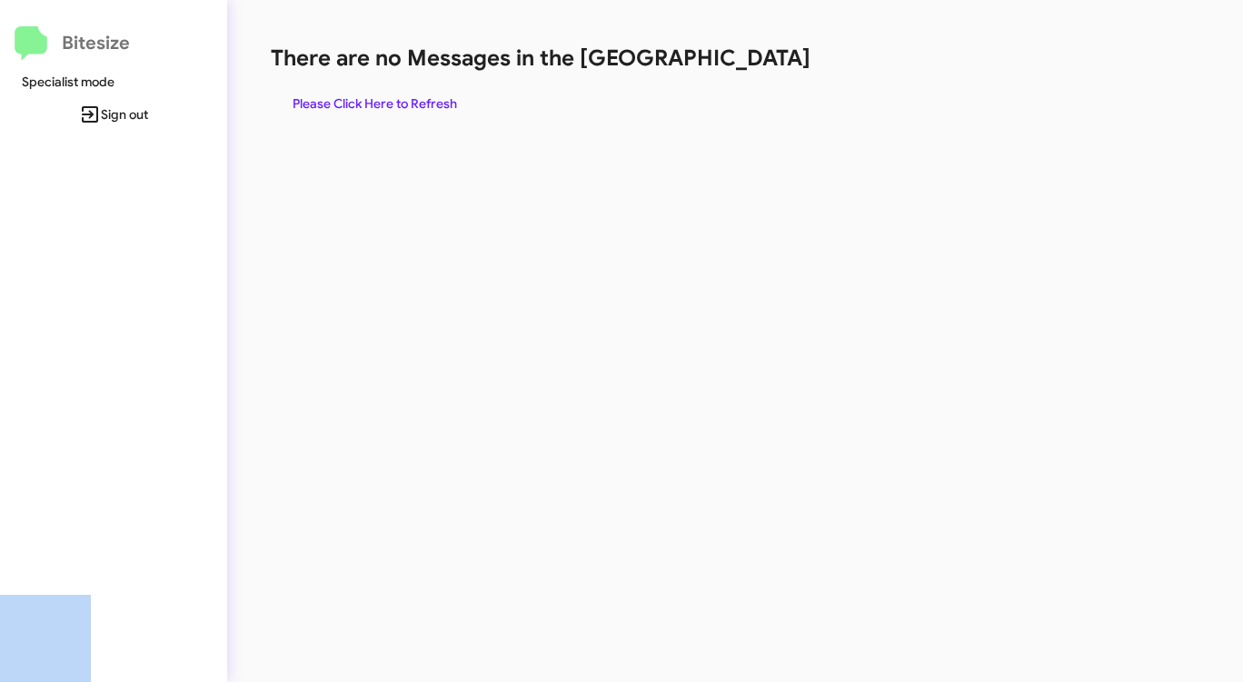
click at [746, 75] on div "There are no Messages in the Queue Please Click Here to Refresh" at bounding box center [651, 82] width 760 height 76
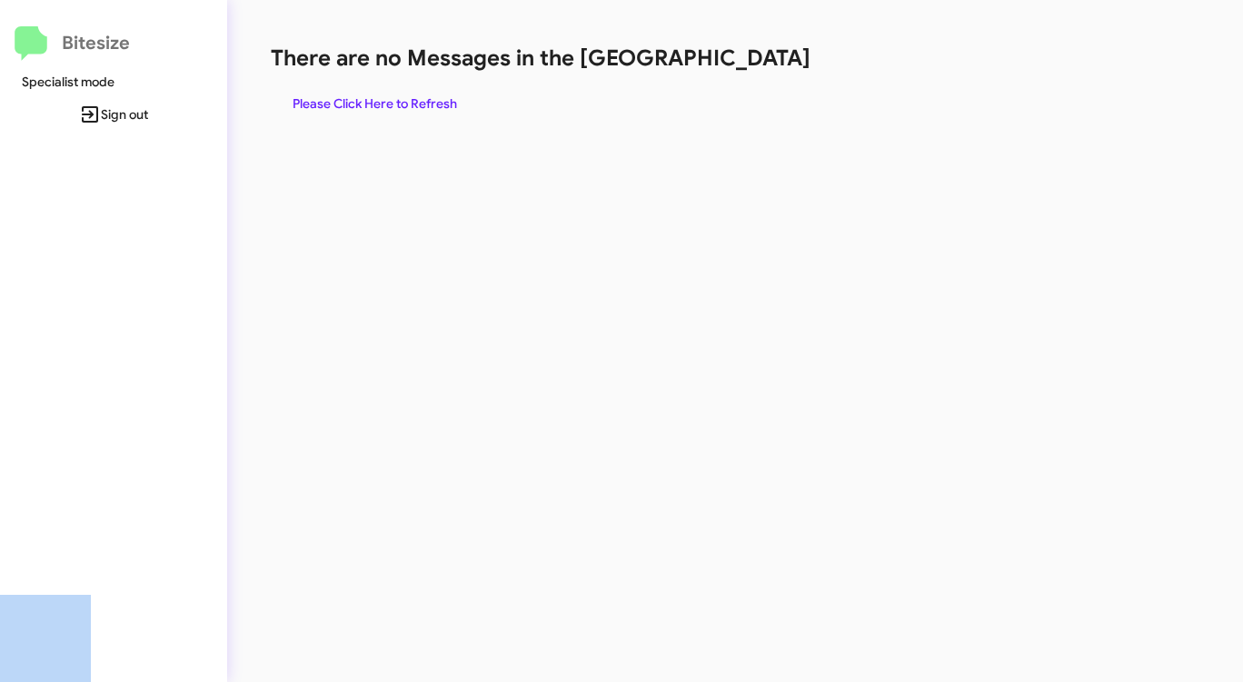
click at [746, 75] on div "There are no Messages in the Queue Please Click Here to Refresh" at bounding box center [651, 82] width 760 height 76
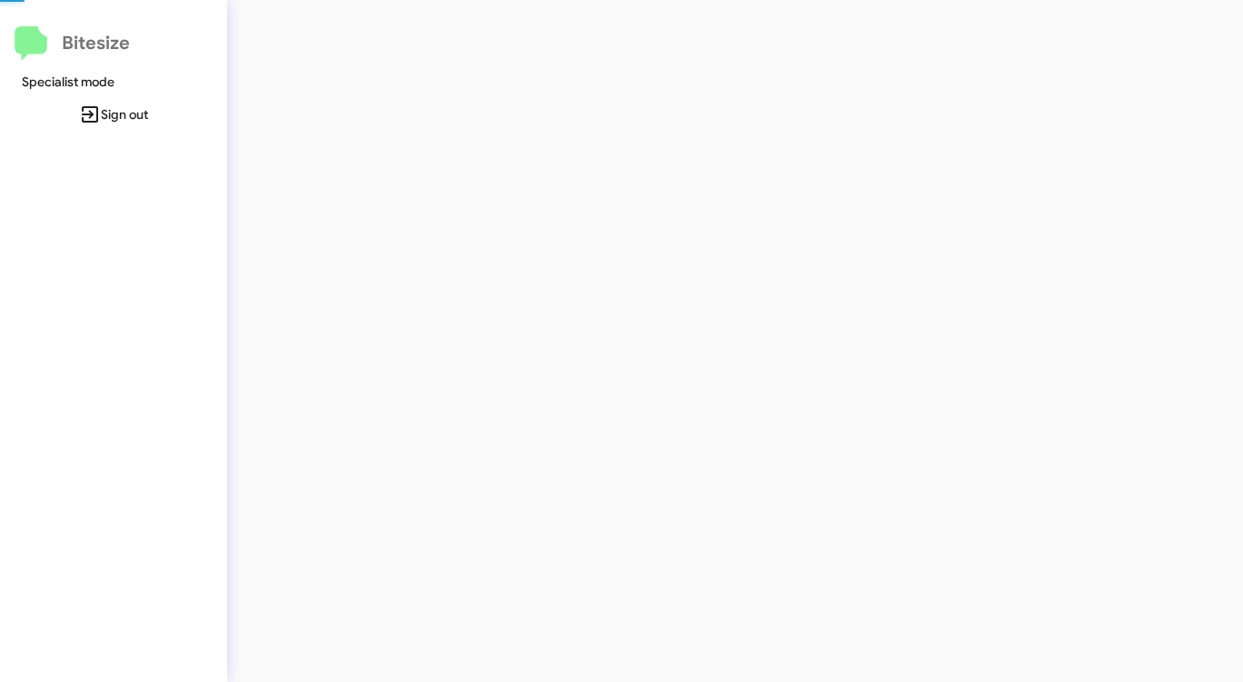
click at [746, 75] on div at bounding box center [650, 341] width 847 height 682
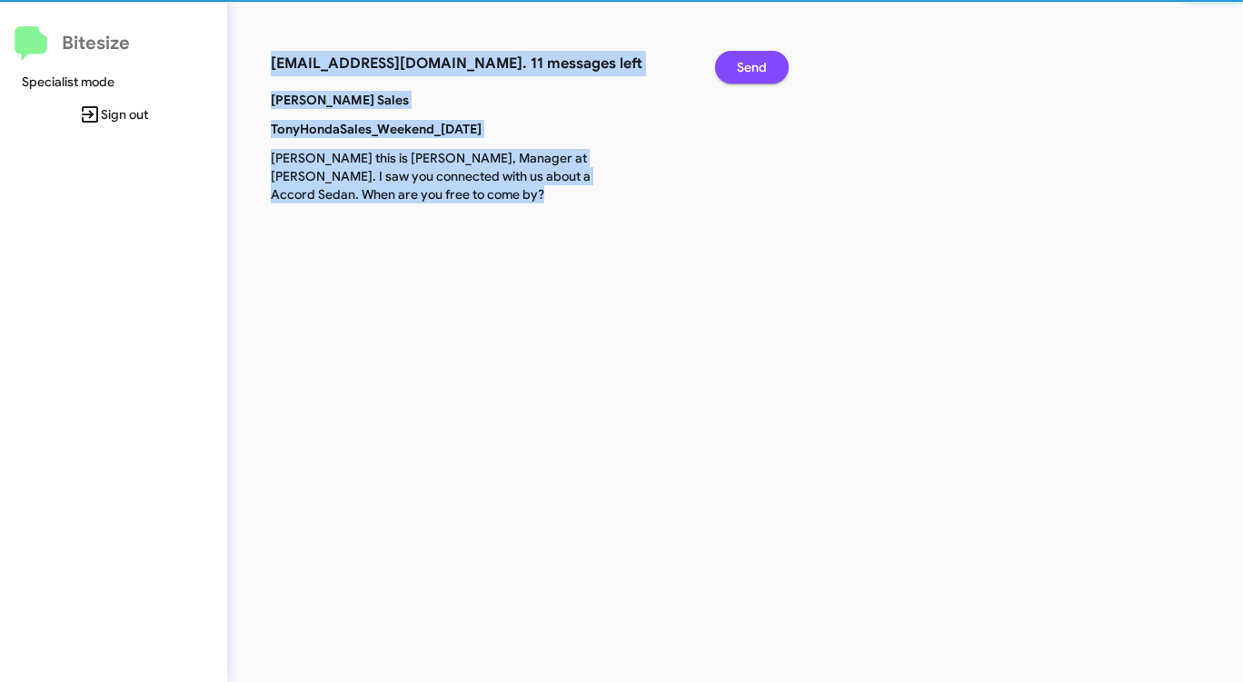
click at [746, 75] on span "Send" at bounding box center [752, 67] width 30 height 33
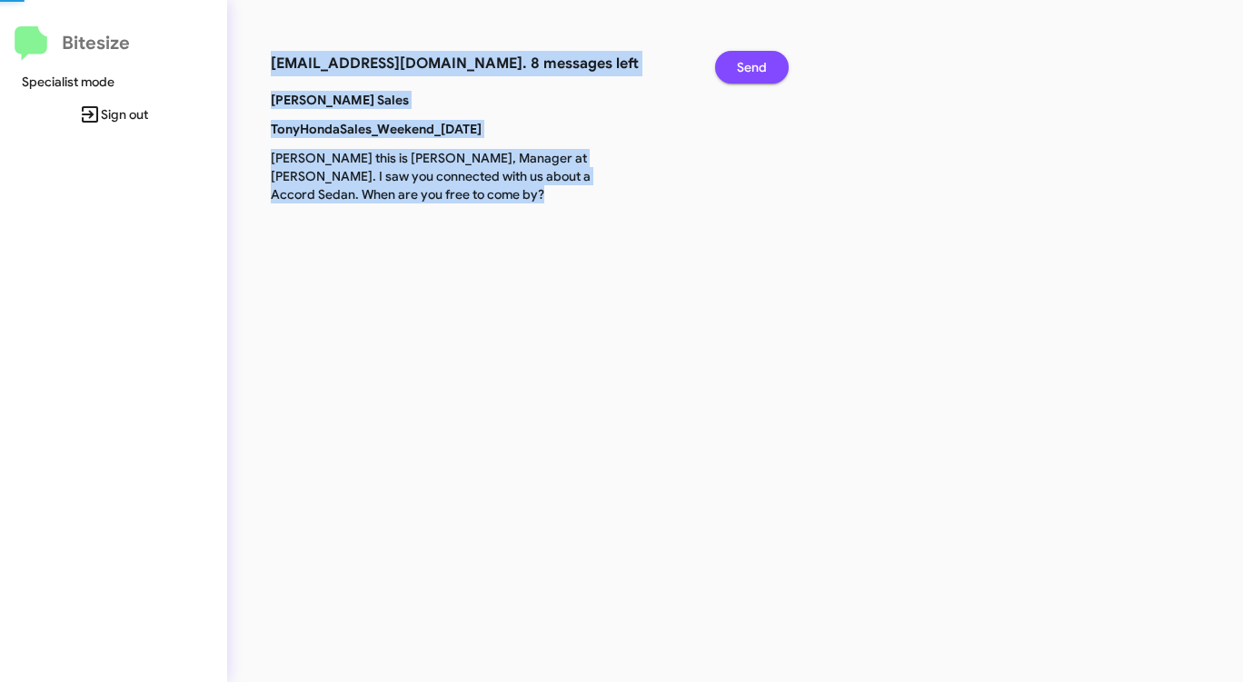
click at [746, 75] on span "Send" at bounding box center [752, 67] width 30 height 33
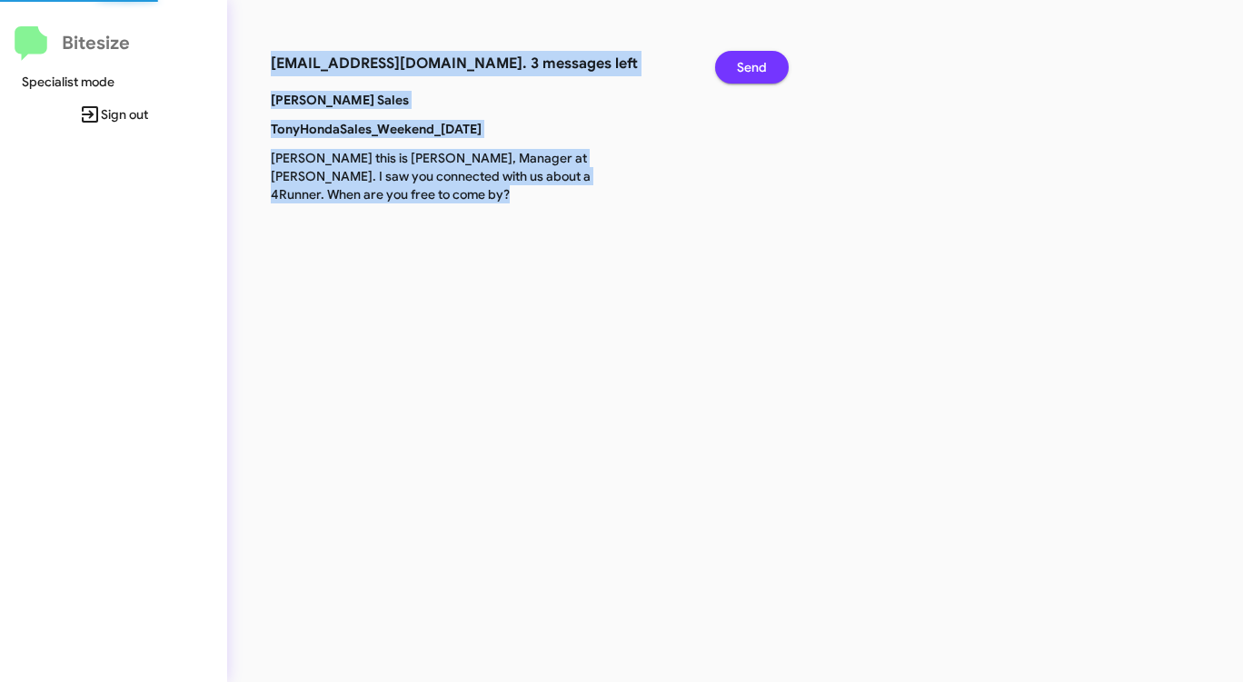
click at [746, 75] on span "Send" at bounding box center [752, 67] width 30 height 33
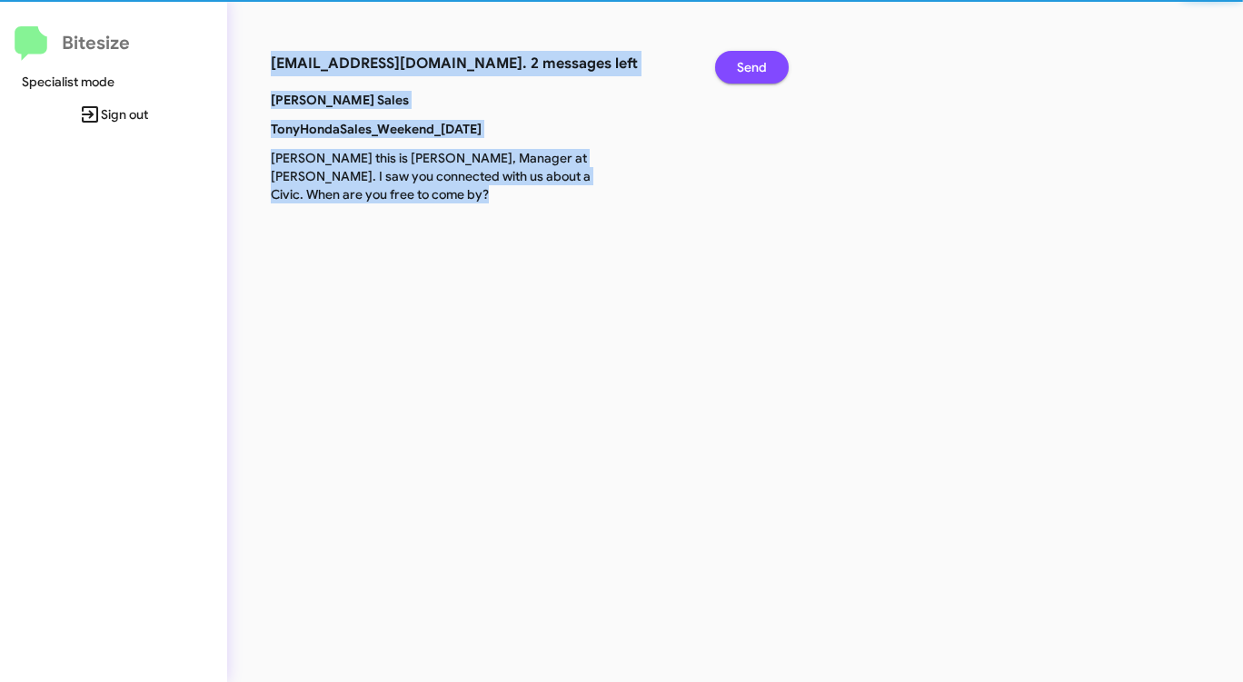
click at [746, 75] on span "Send" at bounding box center [752, 67] width 30 height 33
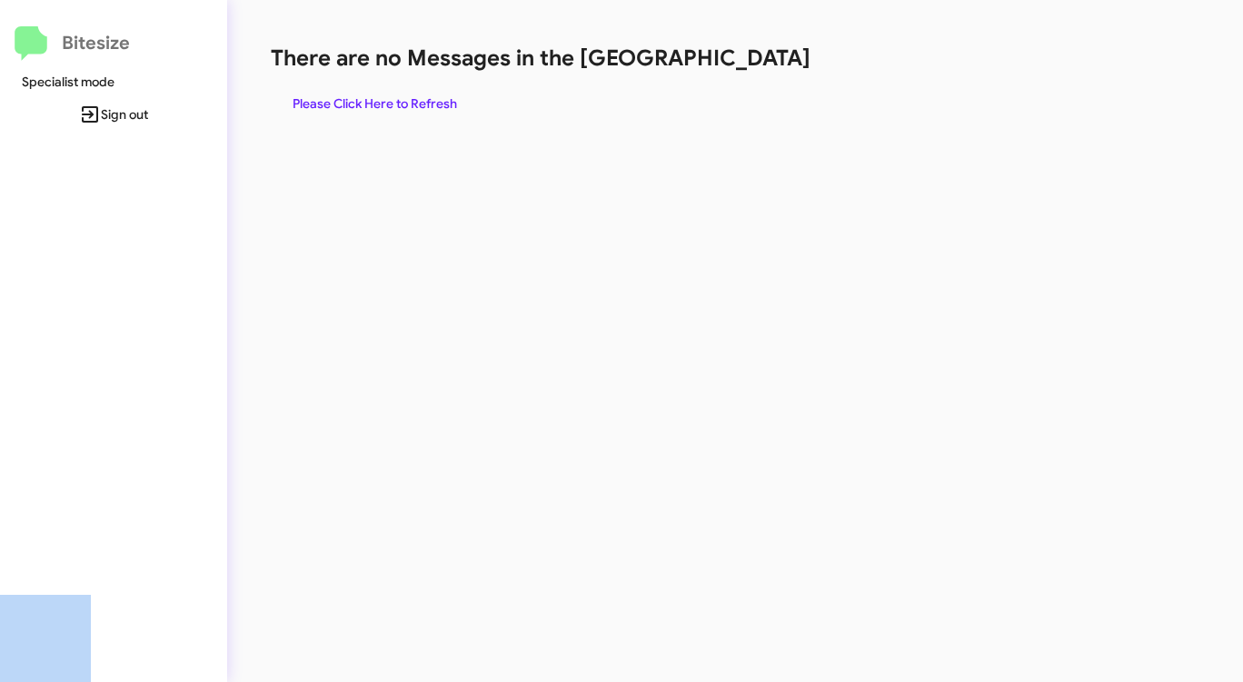
click at [746, 75] on div "There are no Messages in the Queue Please Click Here to Refresh" at bounding box center [651, 82] width 760 height 76
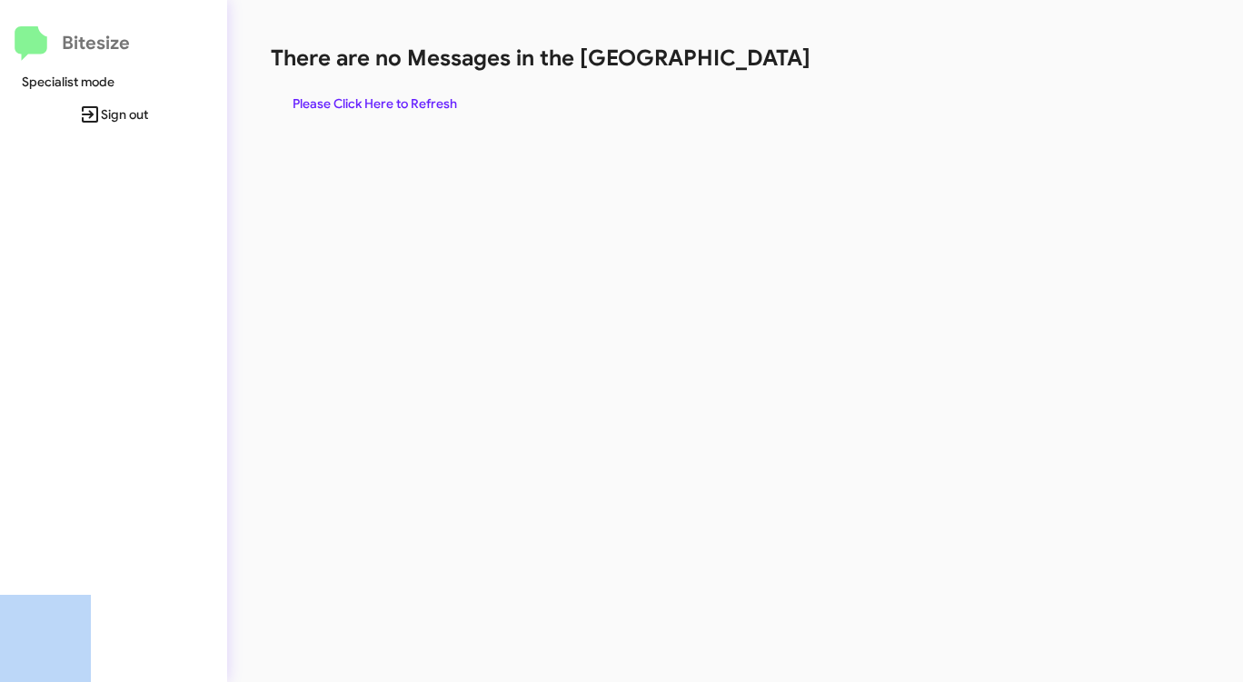
click at [746, 75] on div "There are no Messages in the Queue Please Click Here to Refresh" at bounding box center [651, 82] width 760 height 76
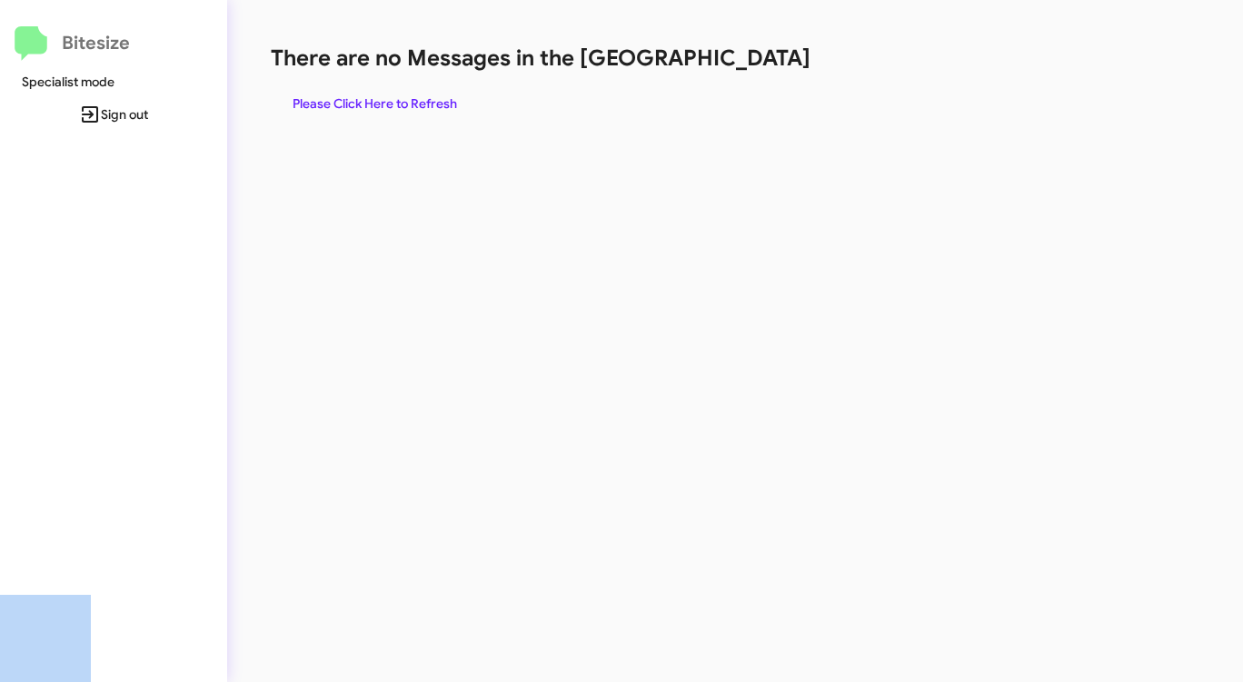
click at [746, 75] on div "There are no Messages in the Queue Please Click Here to Refresh" at bounding box center [651, 82] width 760 height 76
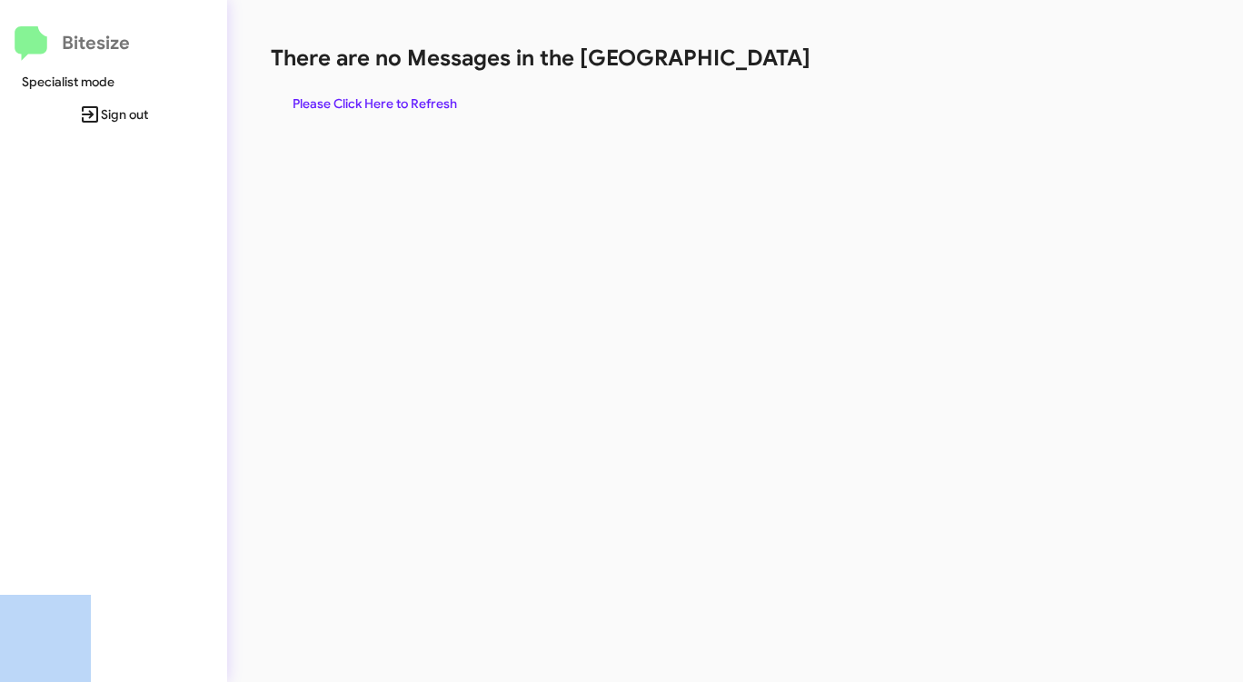
click at [746, 75] on div "There are no Messages in the Queue Please Click Here to Refresh" at bounding box center [651, 82] width 760 height 76
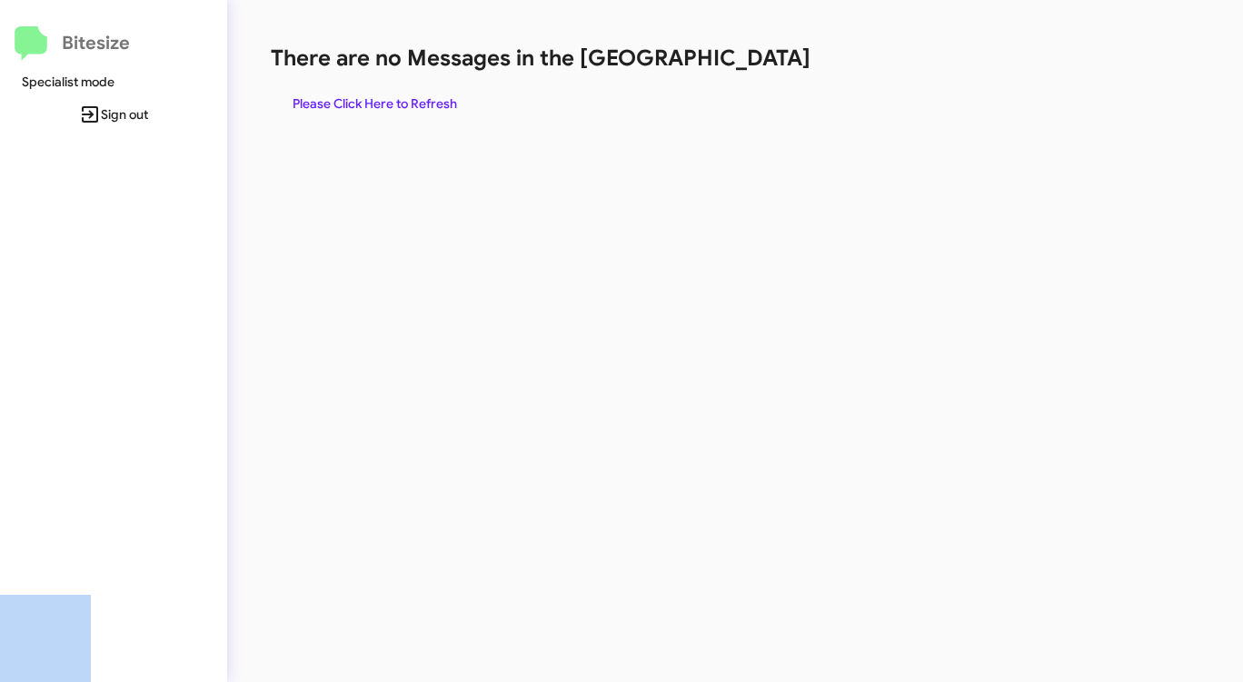
click at [746, 75] on div "There are no Messages in the Queue Please Click Here to Refresh" at bounding box center [651, 82] width 760 height 76
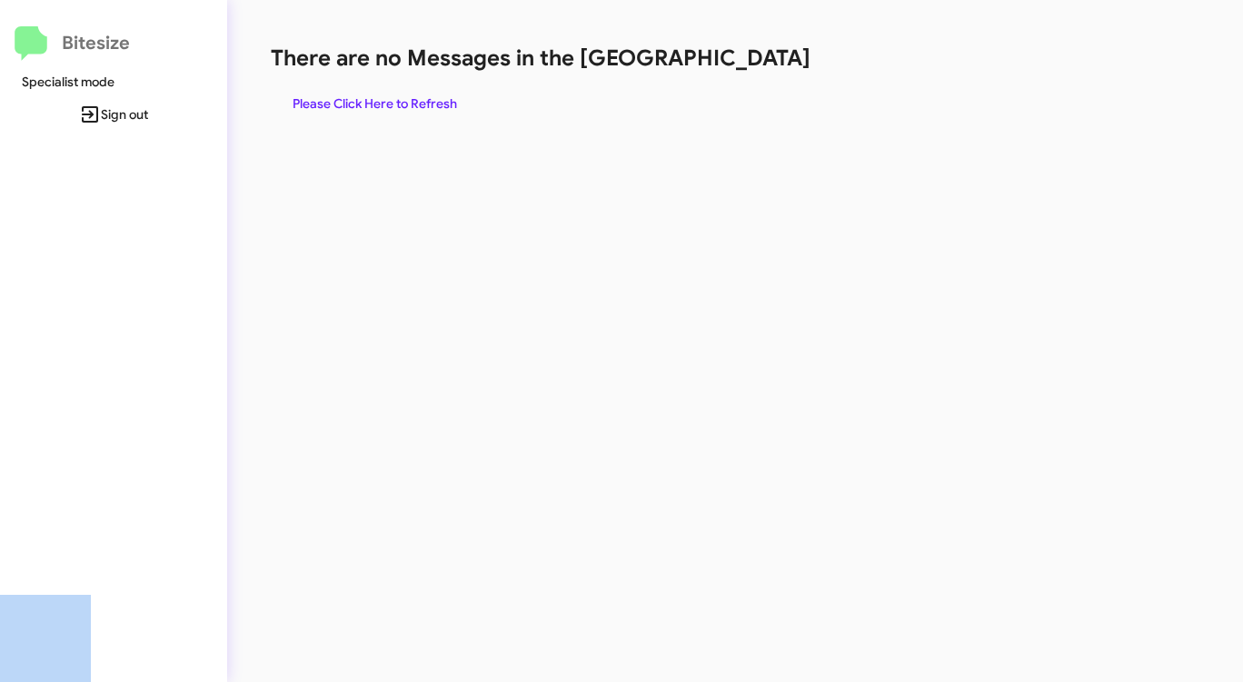
click at [746, 75] on div "There are no Messages in the Queue Please Click Here to Refresh" at bounding box center [651, 82] width 760 height 76
click at [393, 106] on span "Please Click Here to Refresh" at bounding box center [375, 103] width 164 height 33
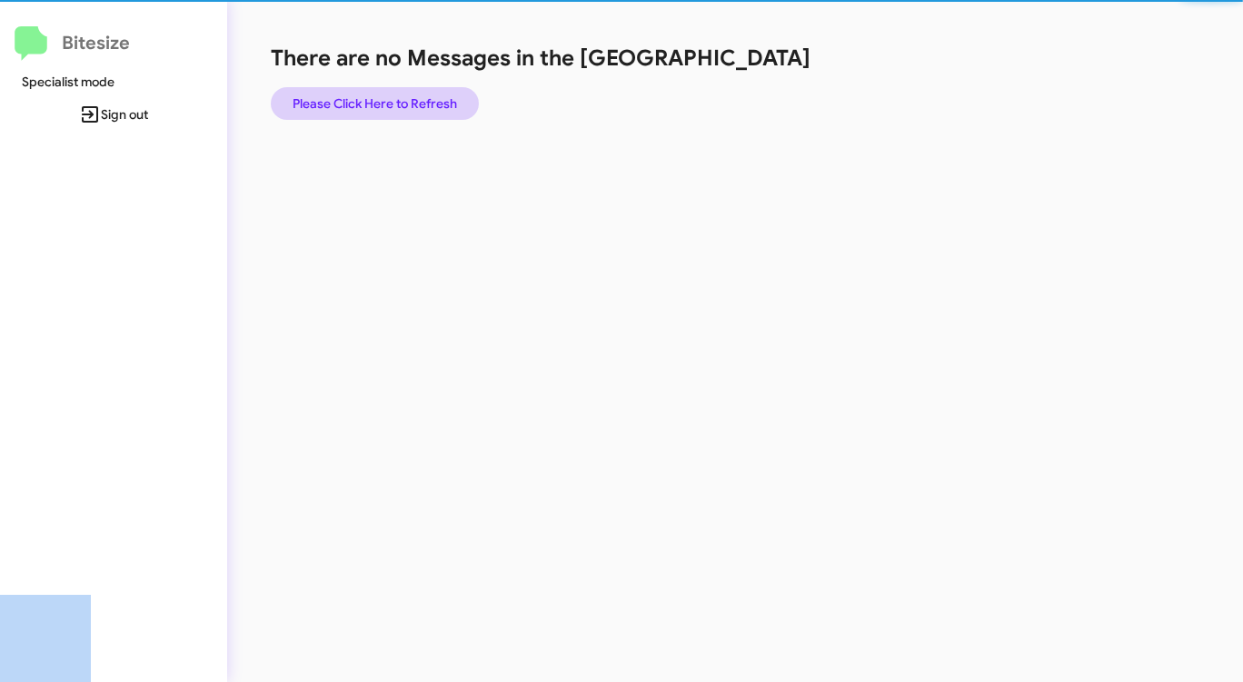
click at [393, 106] on span "Please Click Here to Refresh" at bounding box center [375, 103] width 164 height 33
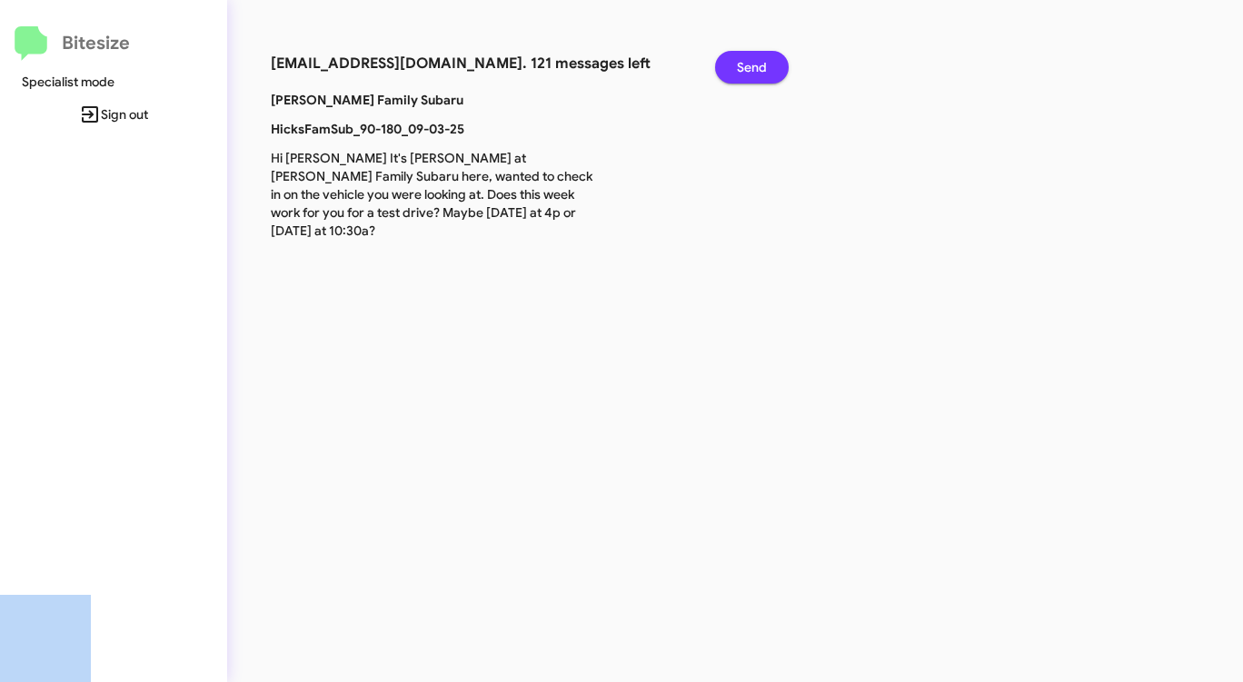
click at [755, 76] on span "Send" at bounding box center [752, 67] width 30 height 33
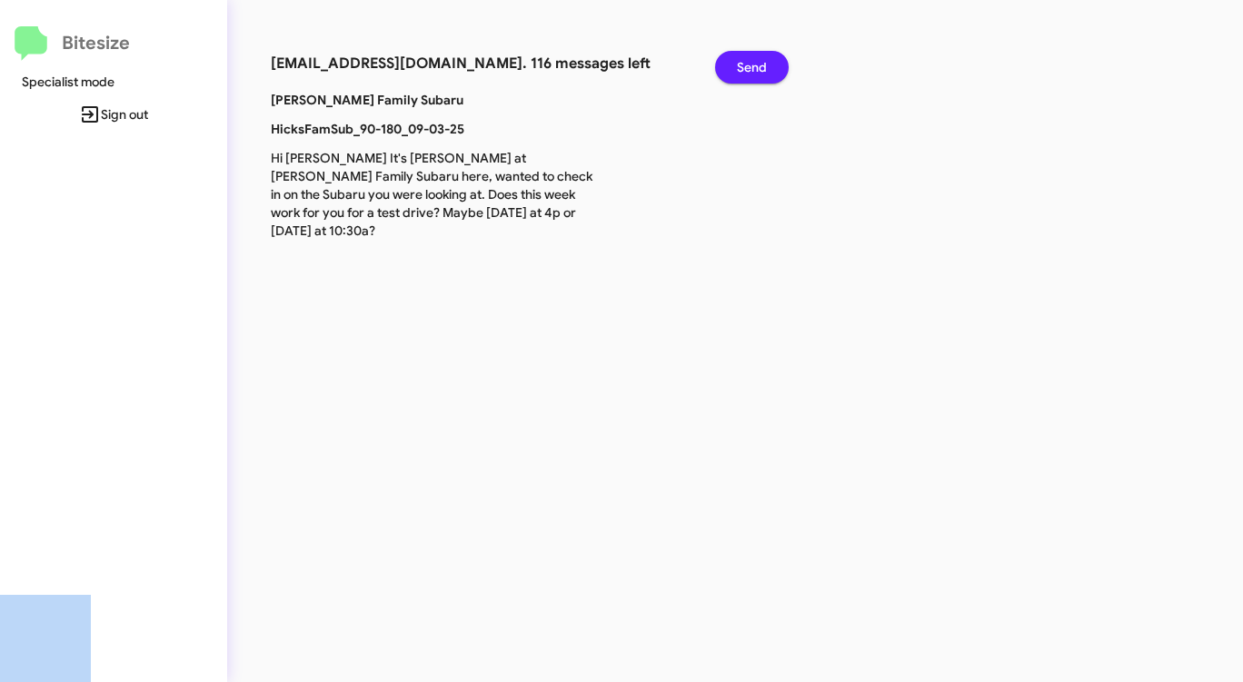
click at [738, 75] on span "Send" at bounding box center [752, 67] width 30 height 33
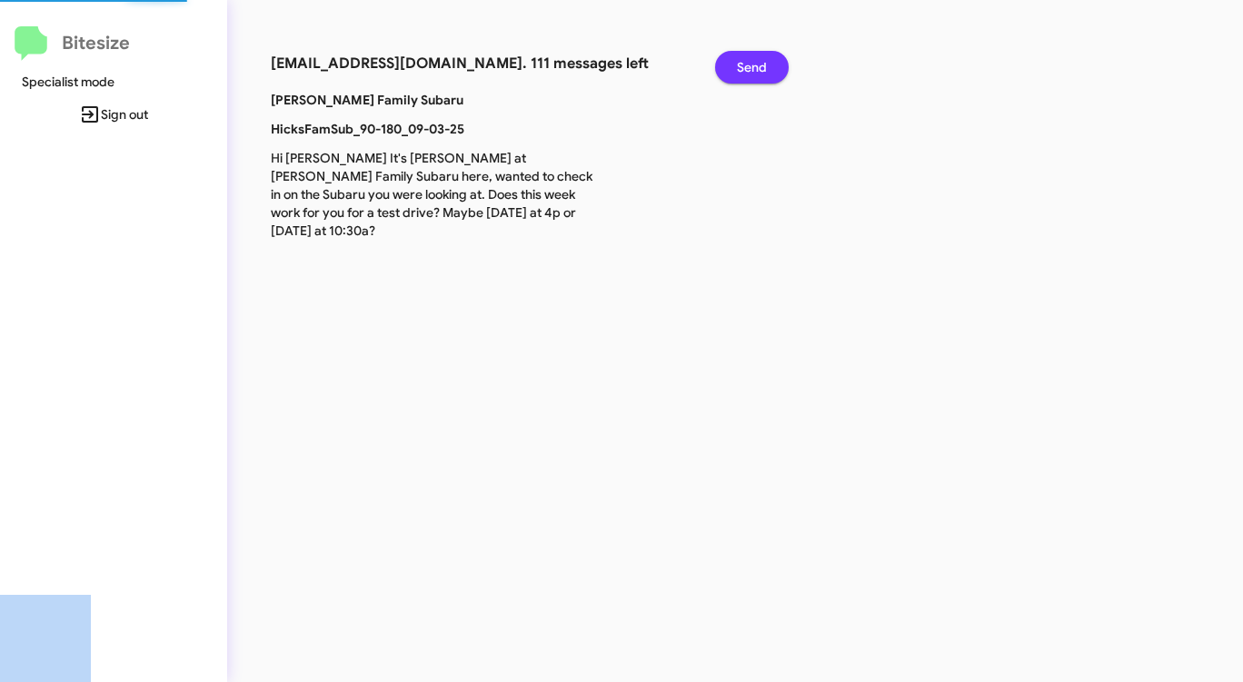
click at [738, 75] on span "Send" at bounding box center [752, 67] width 30 height 33
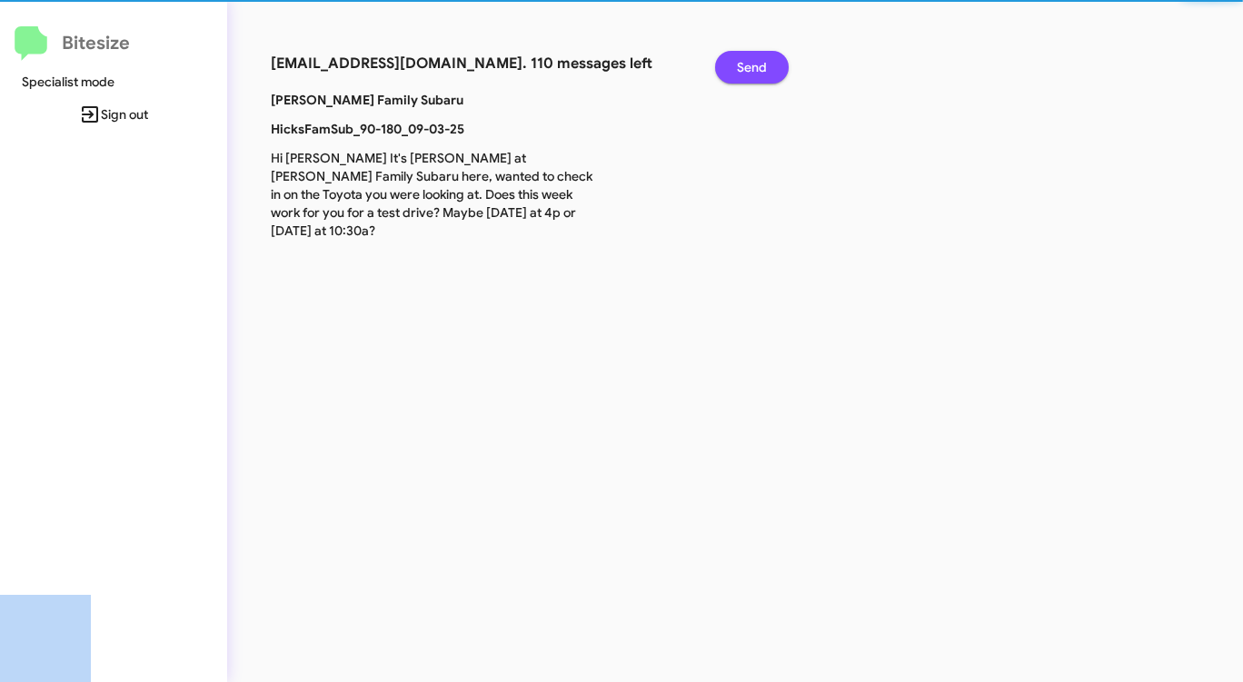
click at [738, 75] on span "Send" at bounding box center [752, 67] width 30 height 33
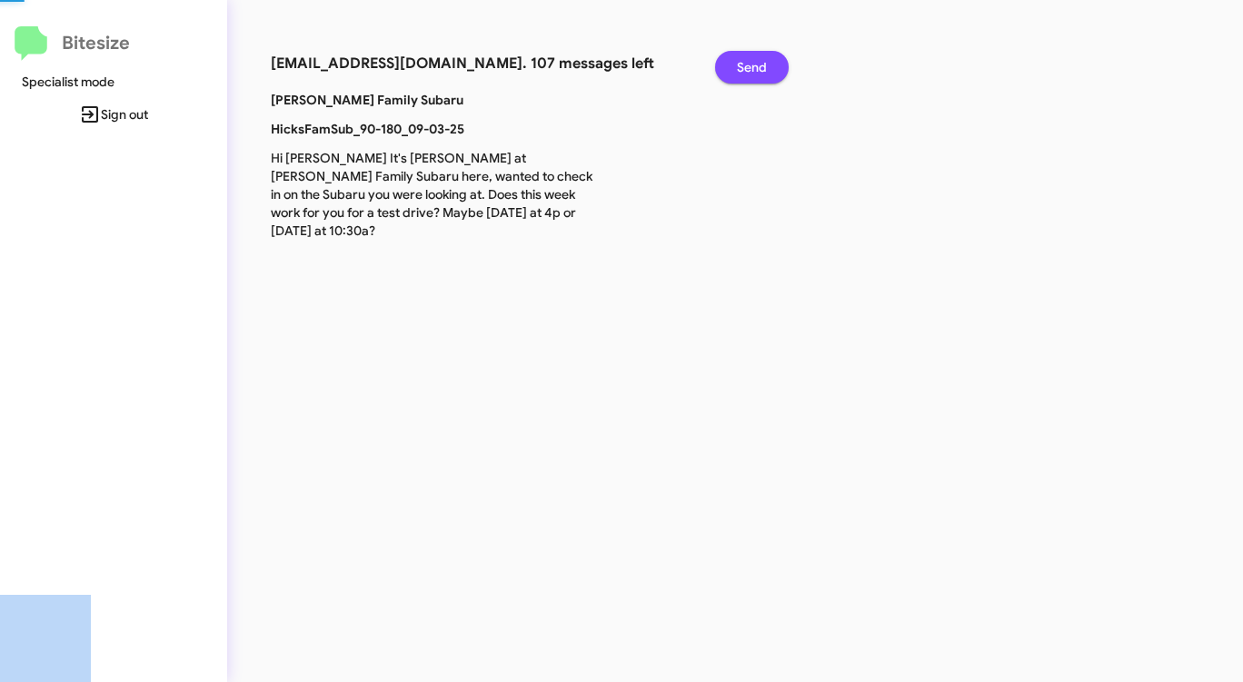
click at [738, 74] on span "Send" at bounding box center [752, 67] width 30 height 33
click at [737, 75] on span "Send" at bounding box center [752, 67] width 30 height 33
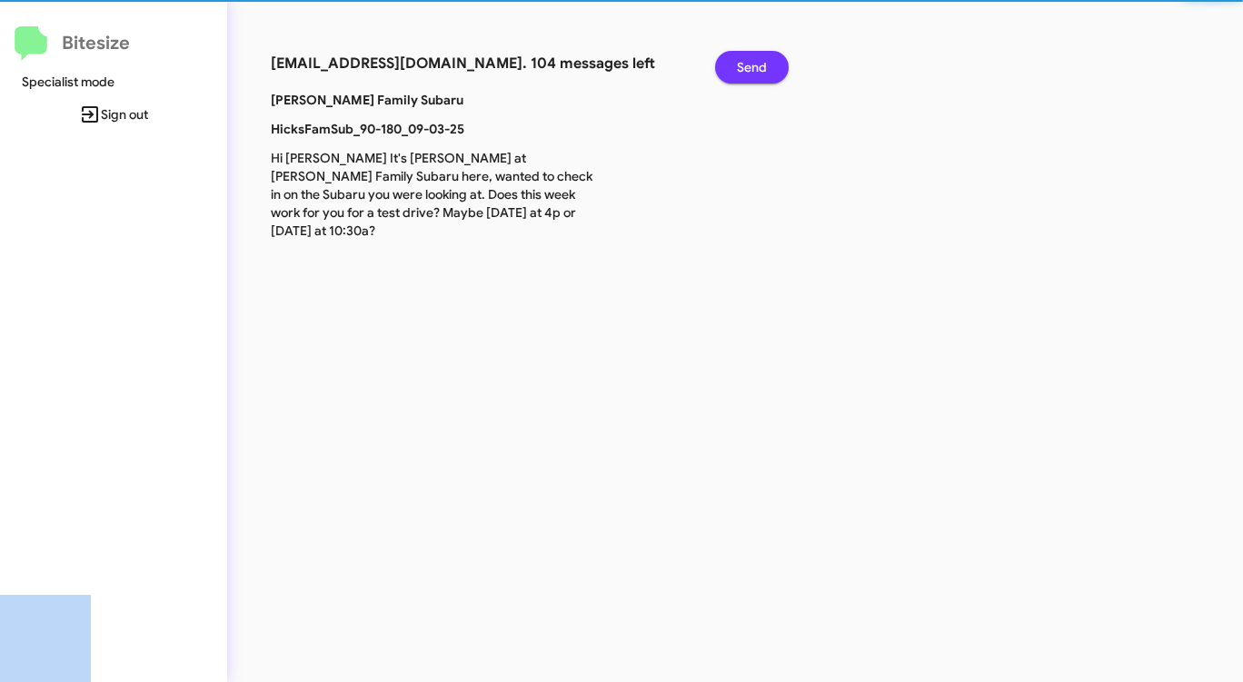
click at [737, 75] on span "Send" at bounding box center [752, 67] width 30 height 33
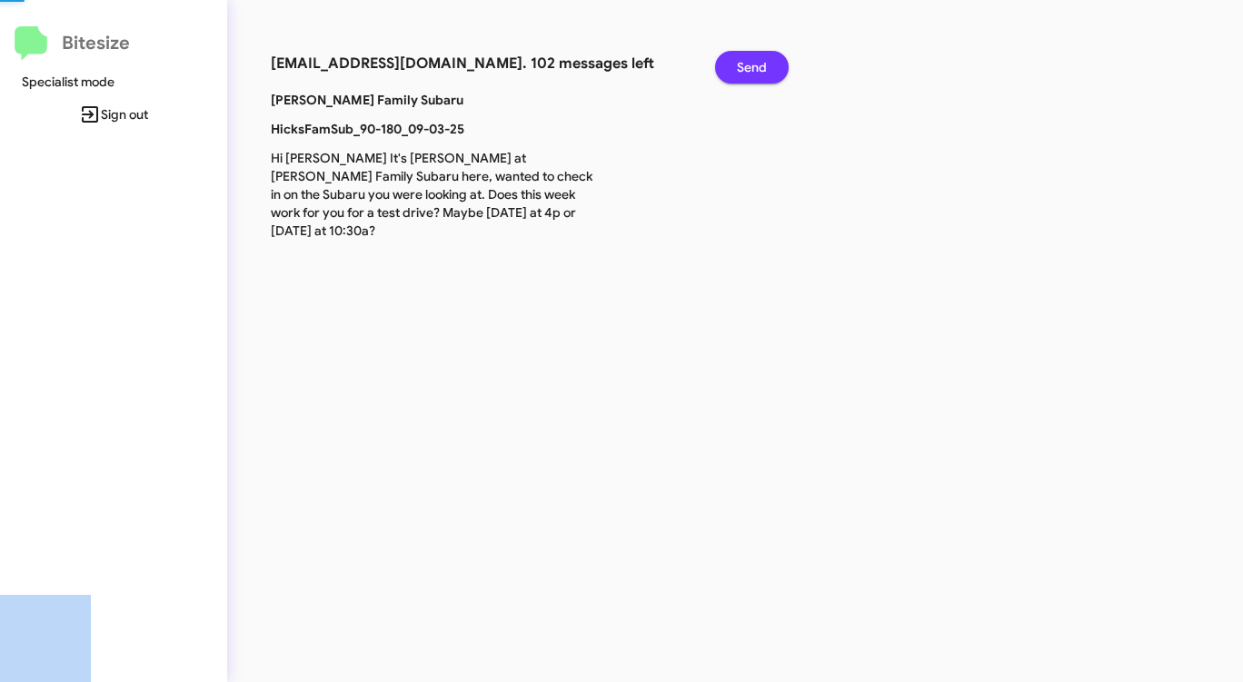
click at [737, 75] on span "Send" at bounding box center [752, 67] width 30 height 33
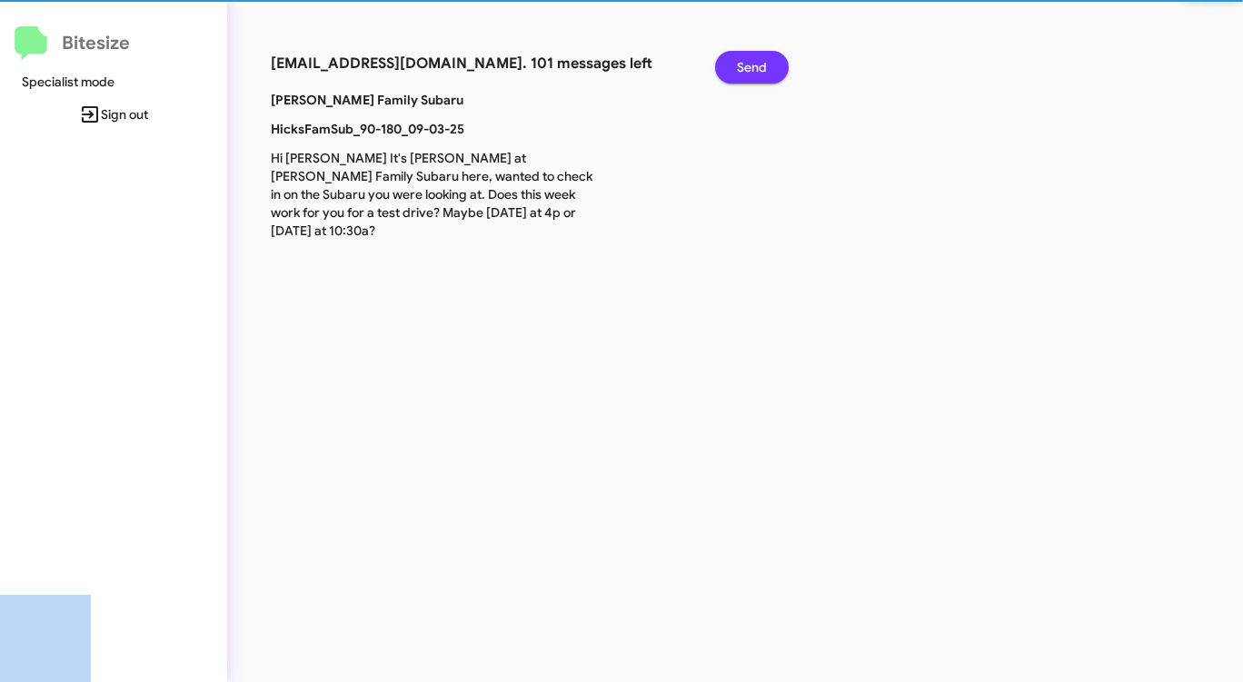
click at [737, 75] on span "Send" at bounding box center [752, 67] width 30 height 33
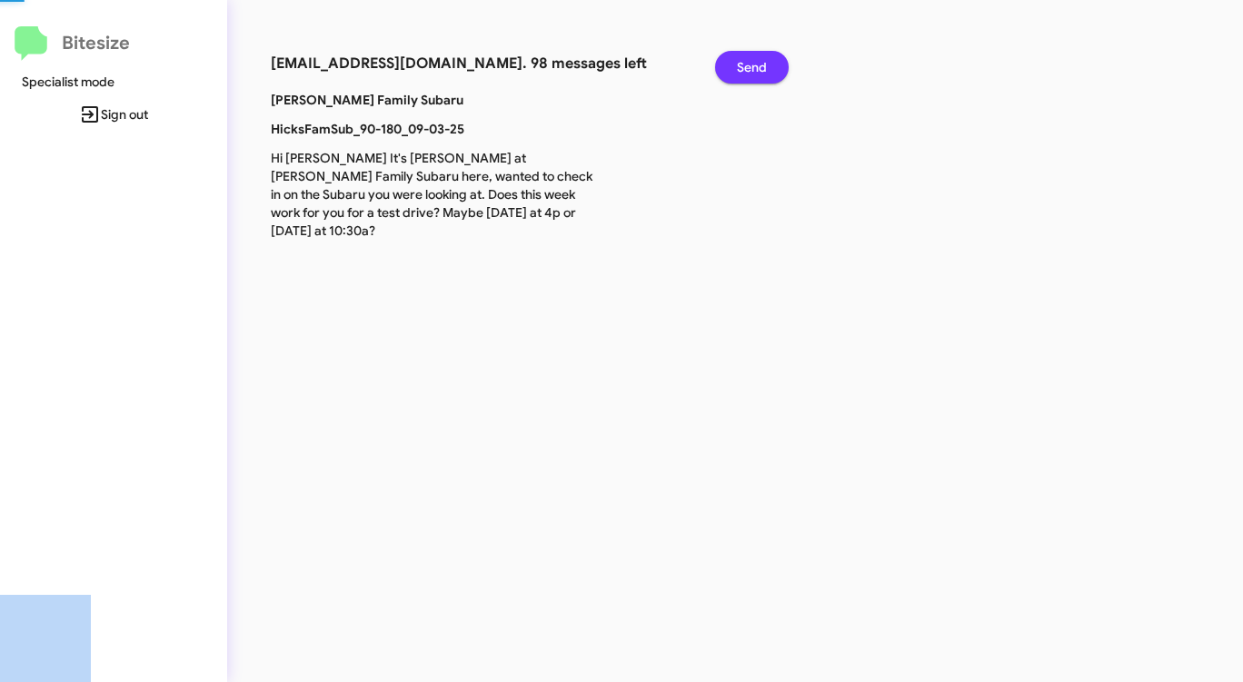
click at [737, 75] on span "Send" at bounding box center [752, 67] width 30 height 33
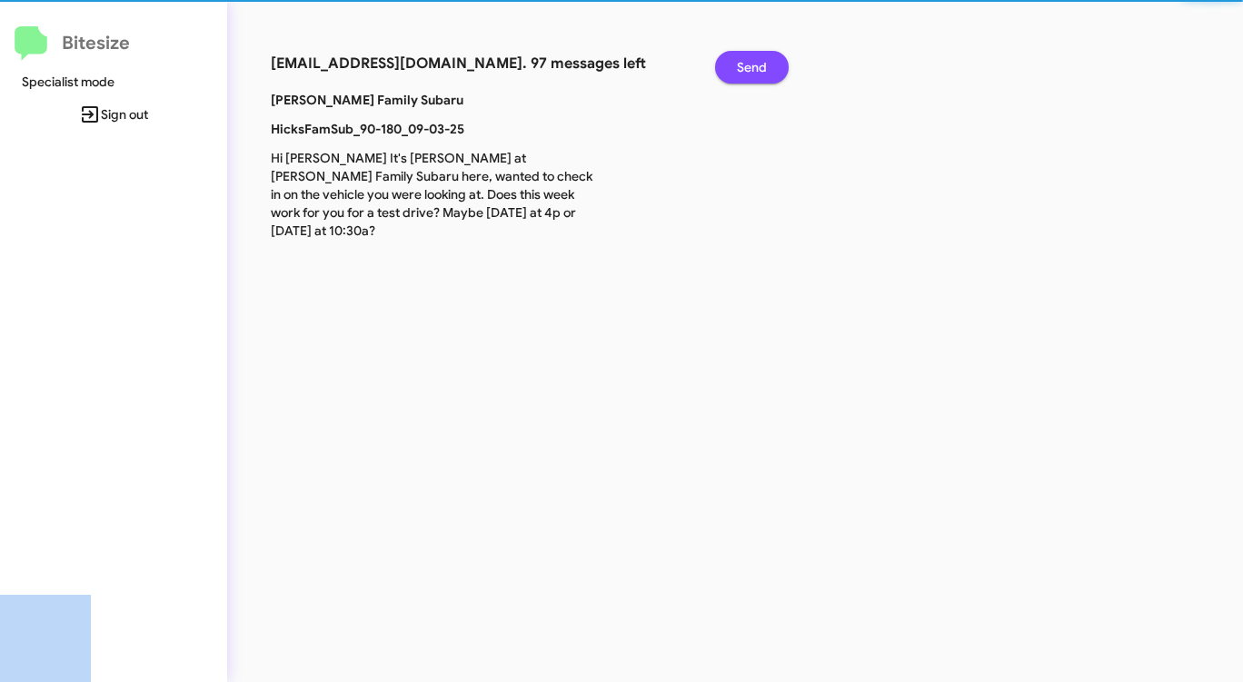
click at [737, 75] on span "Send" at bounding box center [752, 67] width 30 height 33
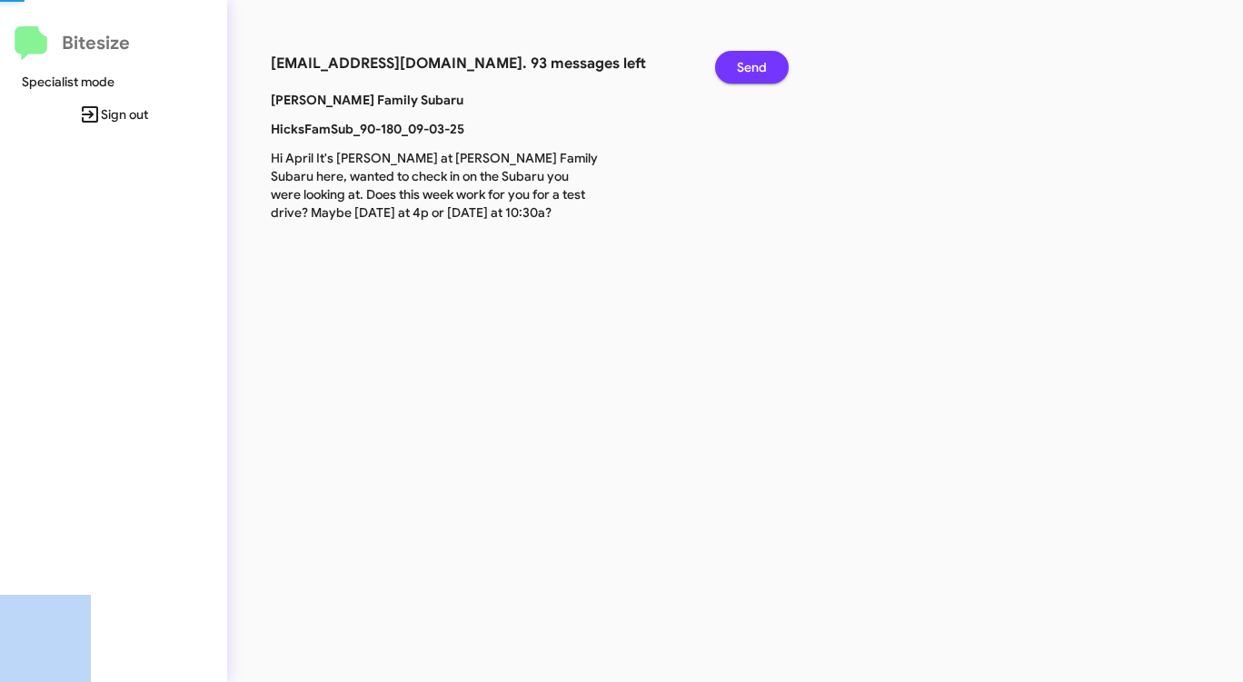
click at [737, 75] on span "Send" at bounding box center [752, 67] width 30 height 33
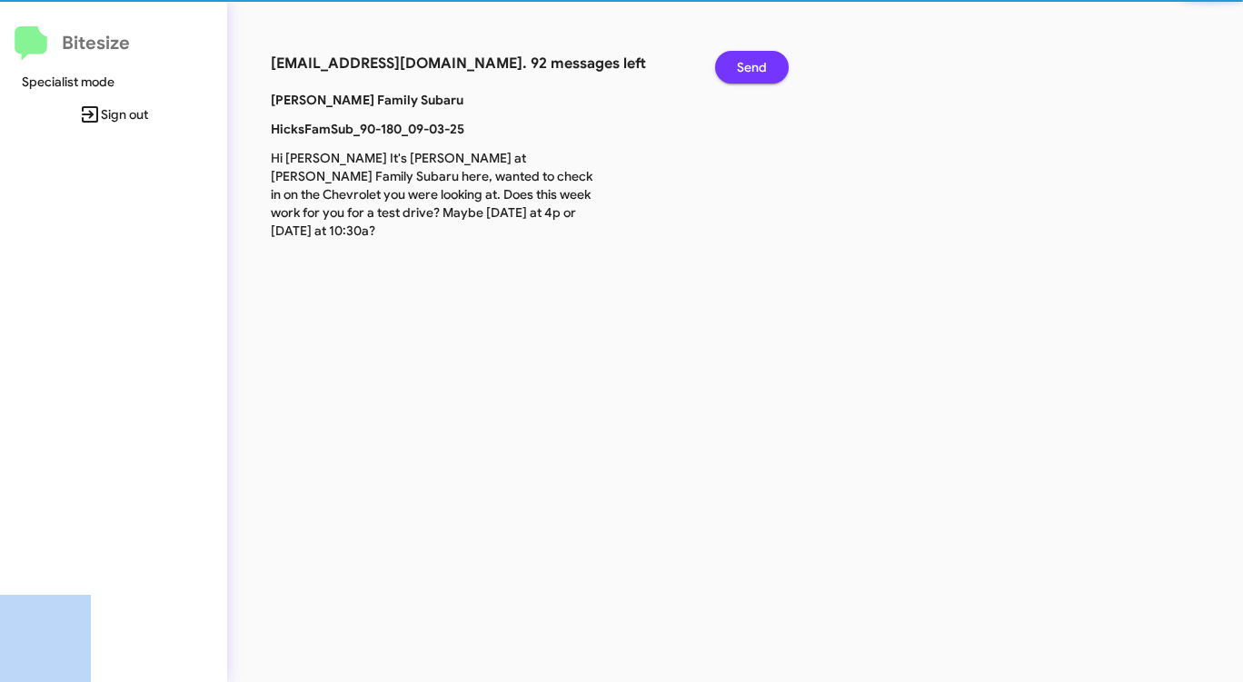
click at [737, 75] on span "Send" at bounding box center [752, 67] width 30 height 33
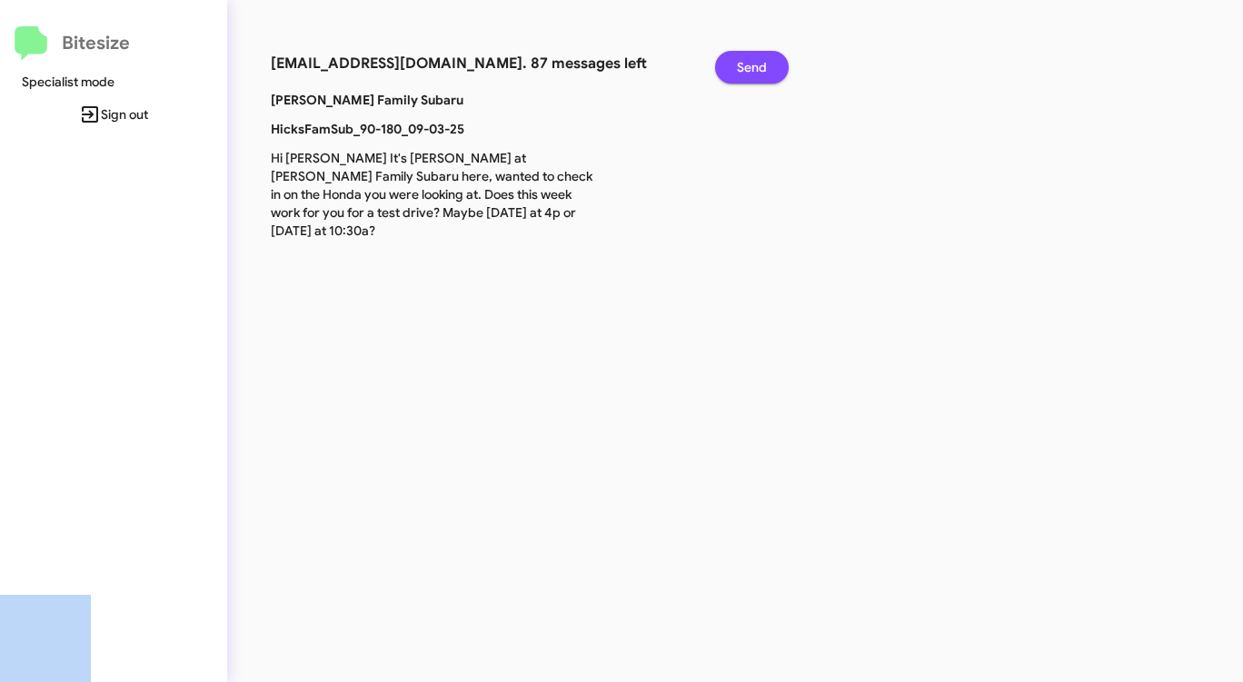
click at [737, 75] on span "Send" at bounding box center [752, 67] width 30 height 33
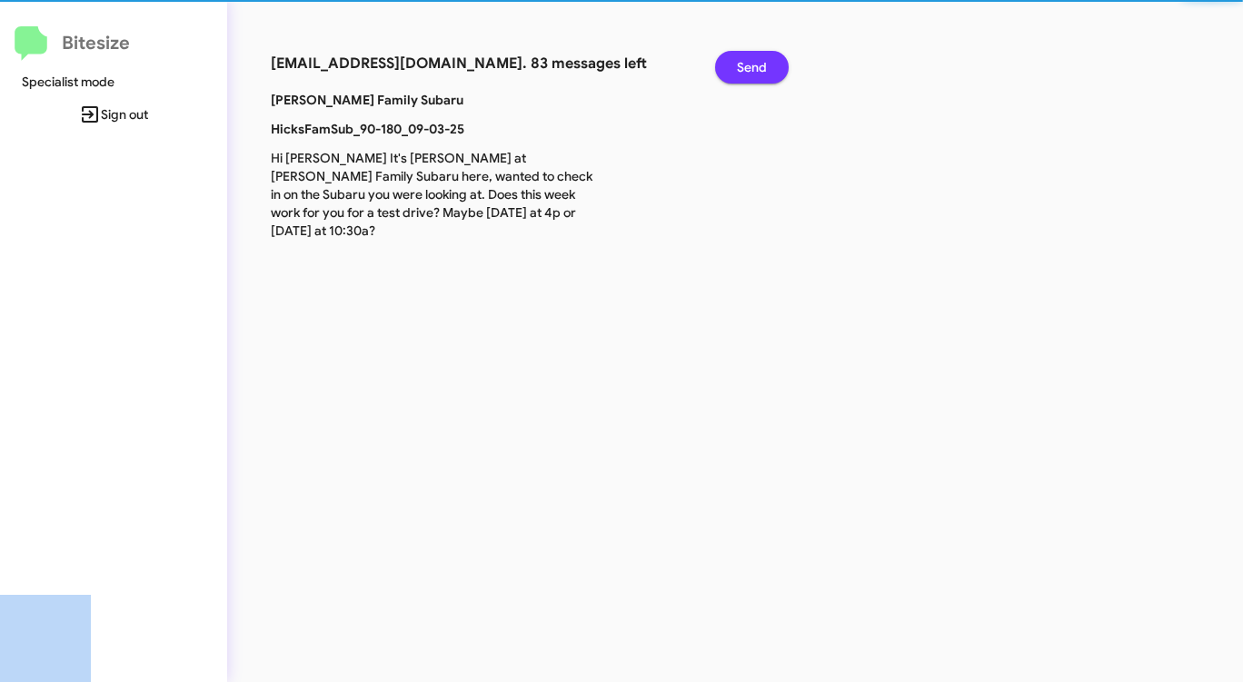
click at [737, 75] on span "Send" at bounding box center [752, 67] width 30 height 33
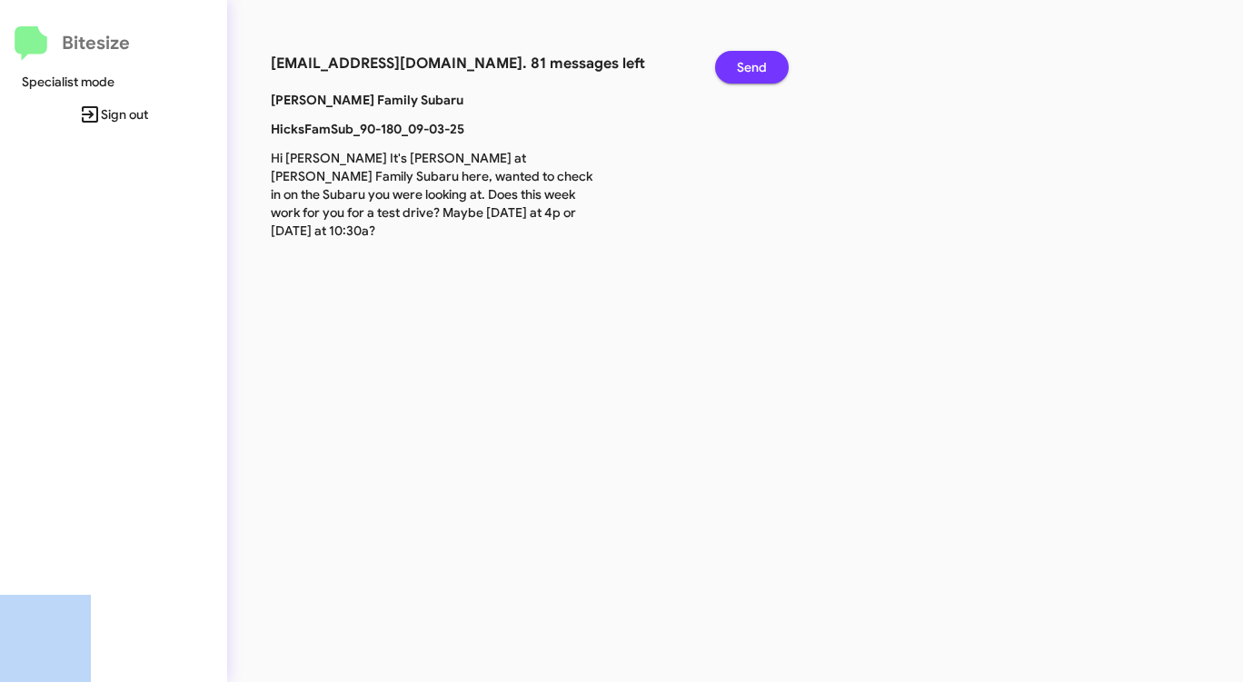
click at [737, 75] on span "Send" at bounding box center [752, 67] width 30 height 33
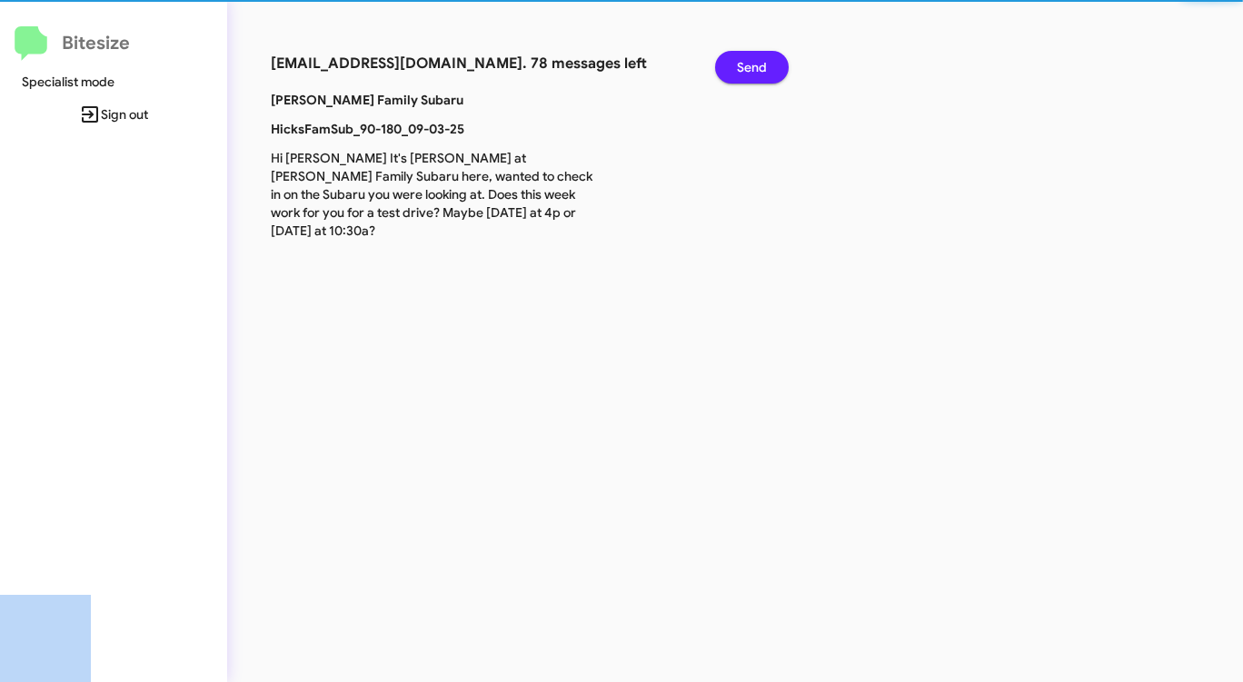
click at [737, 75] on span "Send" at bounding box center [752, 67] width 30 height 33
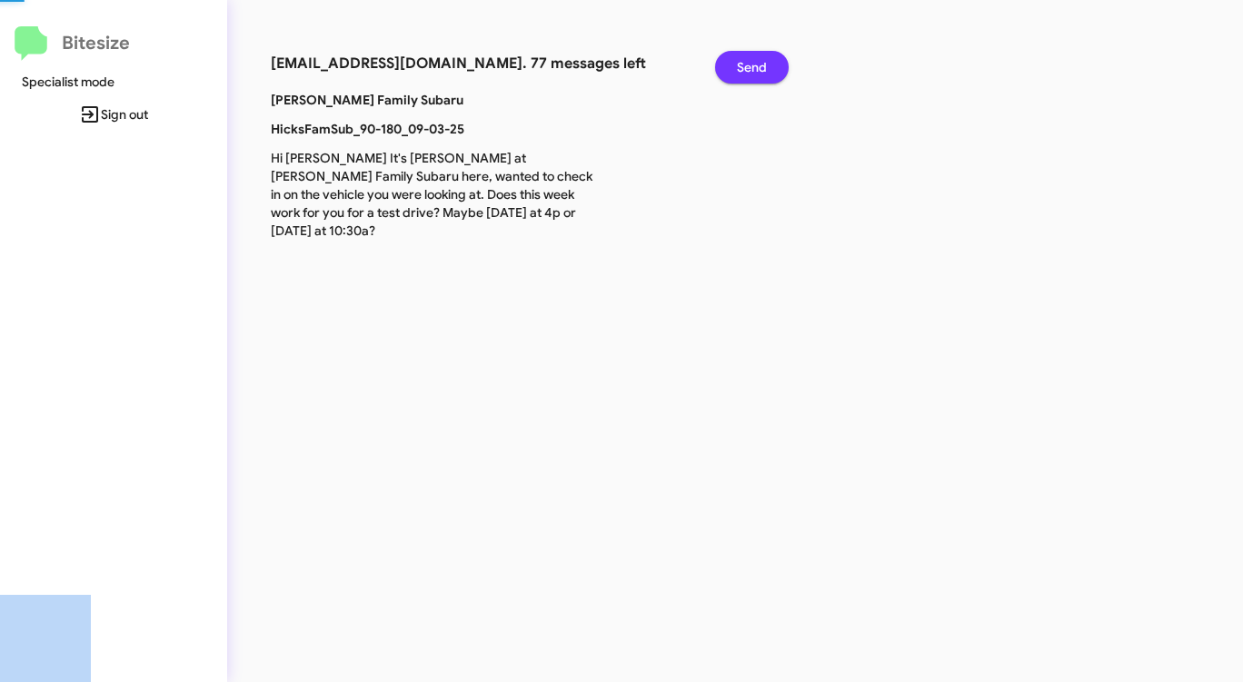
click at [737, 75] on span "Send" at bounding box center [752, 67] width 30 height 33
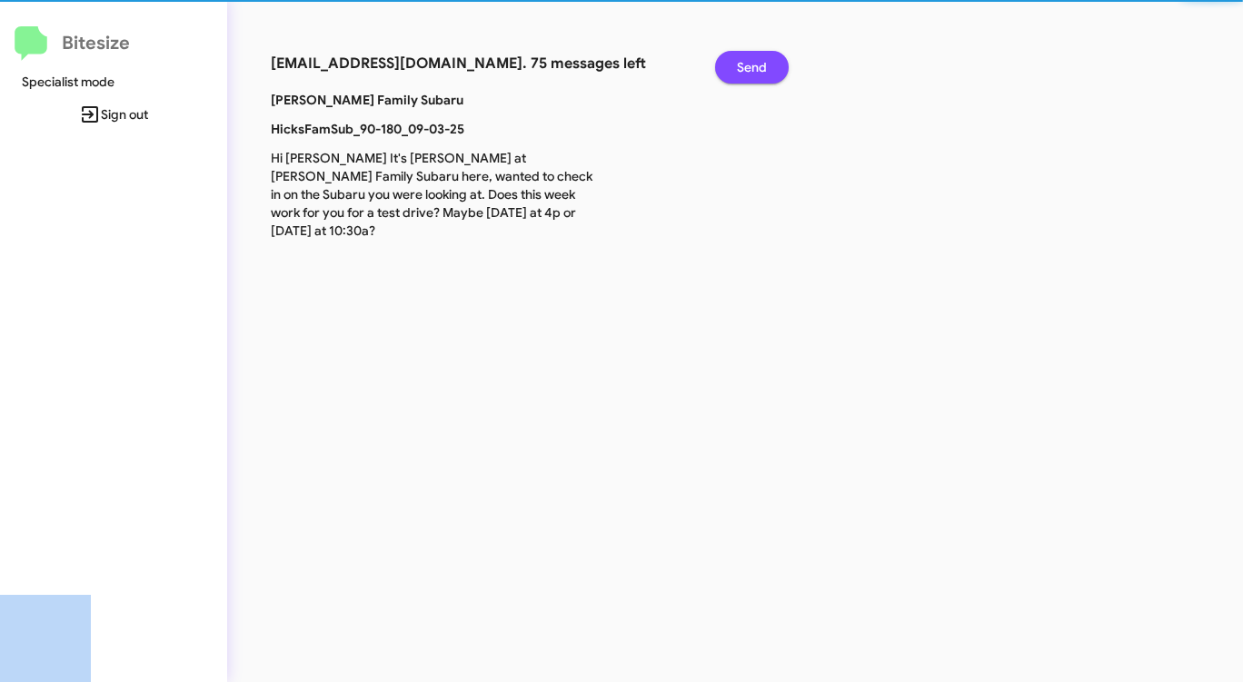
click at [737, 75] on span "Send" at bounding box center [752, 67] width 30 height 33
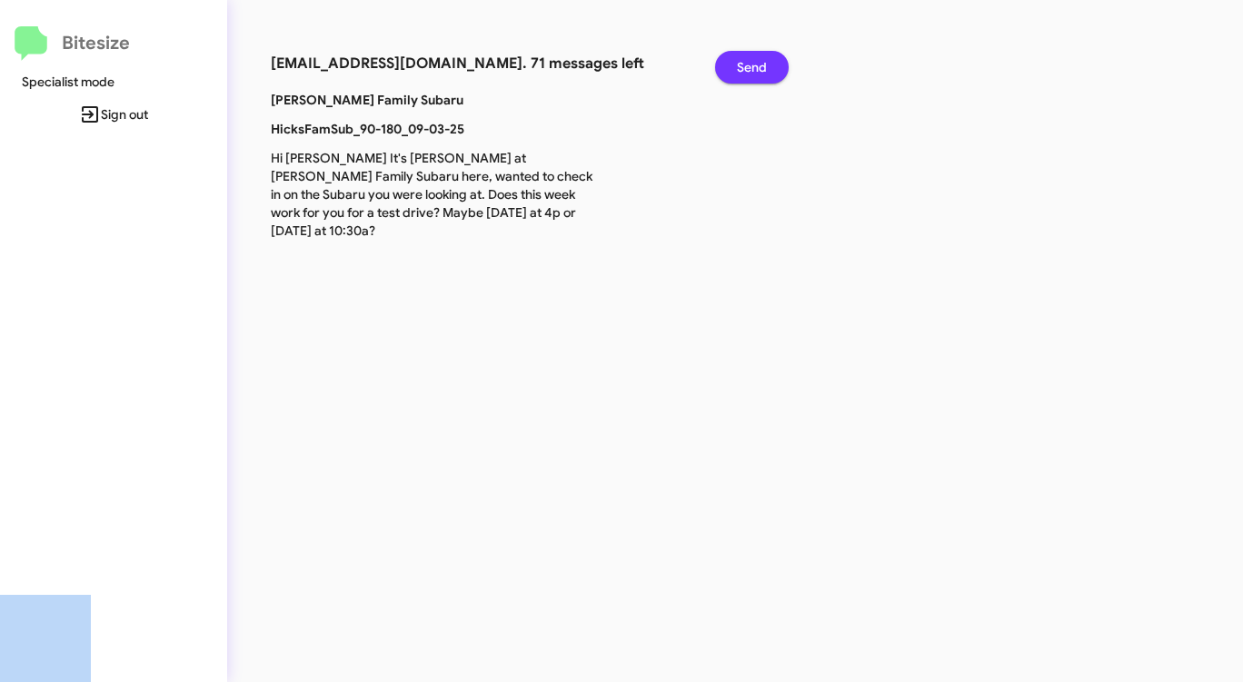
click at [737, 75] on span "Send" at bounding box center [752, 67] width 30 height 33
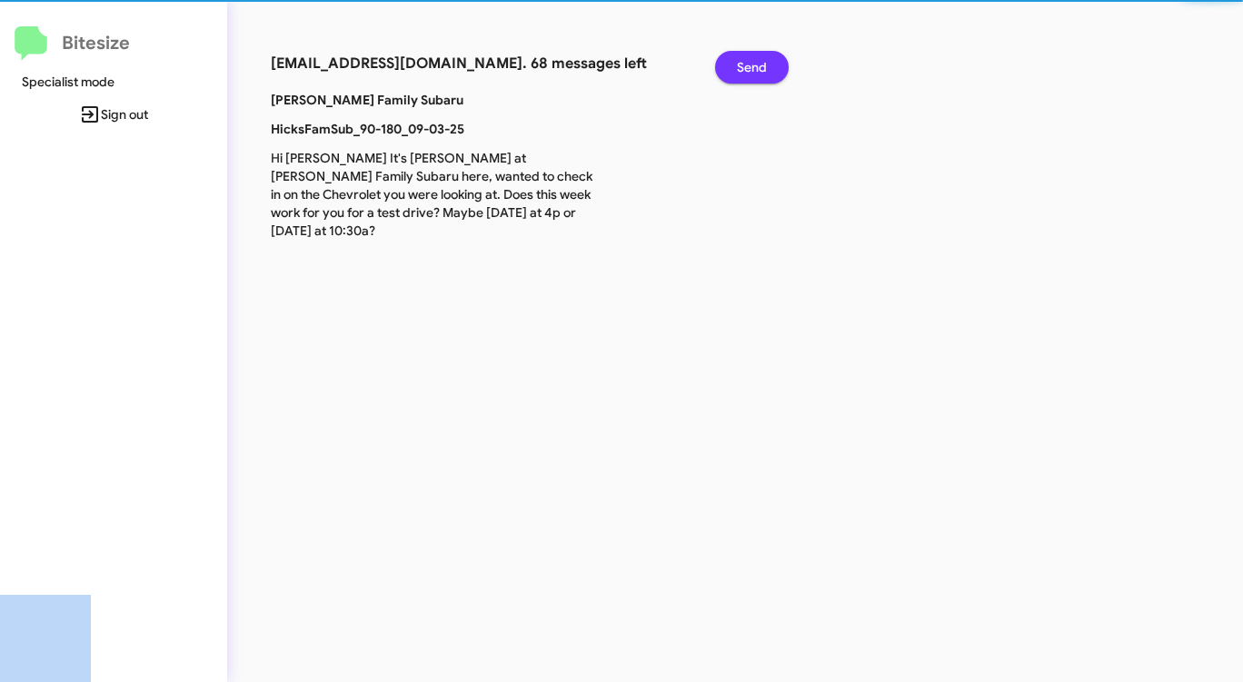
click at [737, 75] on span "Send" at bounding box center [752, 67] width 30 height 33
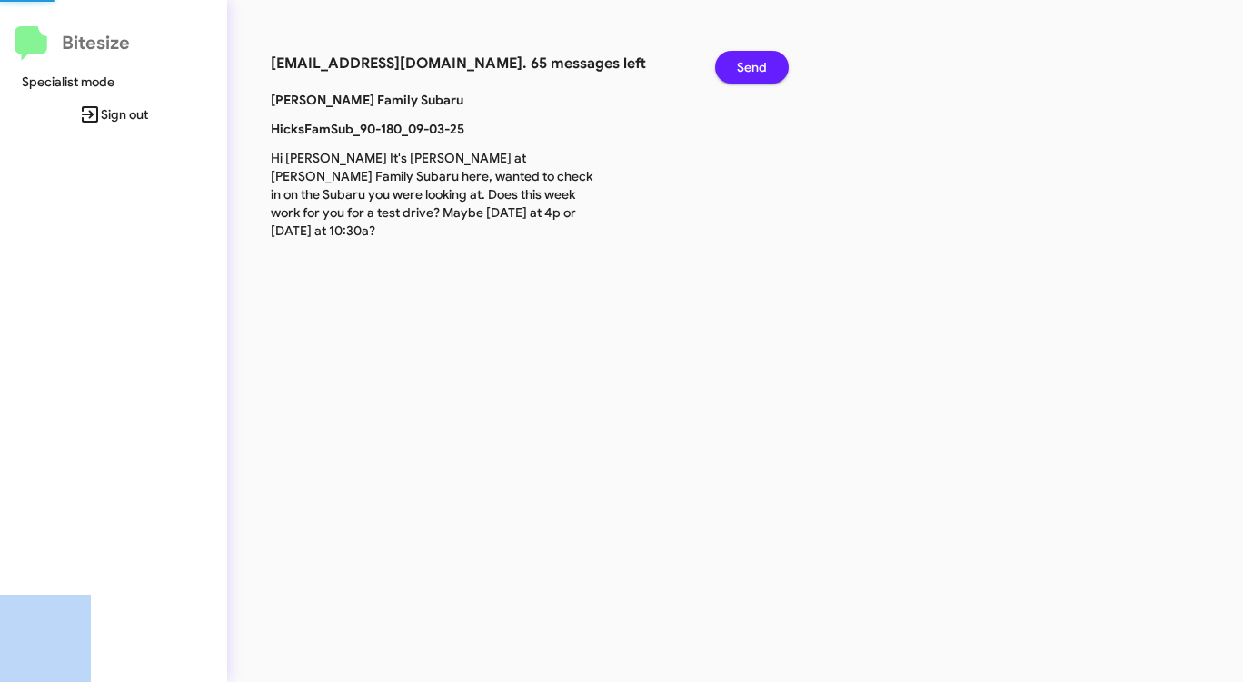
click at [737, 75] on span "Send" at bounding box center [752, 67] width 30 height 33
click at [736, 75] on button "Send" at bounding box center [752, 67] width 74 height 33
click at [735, 75] on button "Send" at bounding box center [752, 67] width 74 height 33
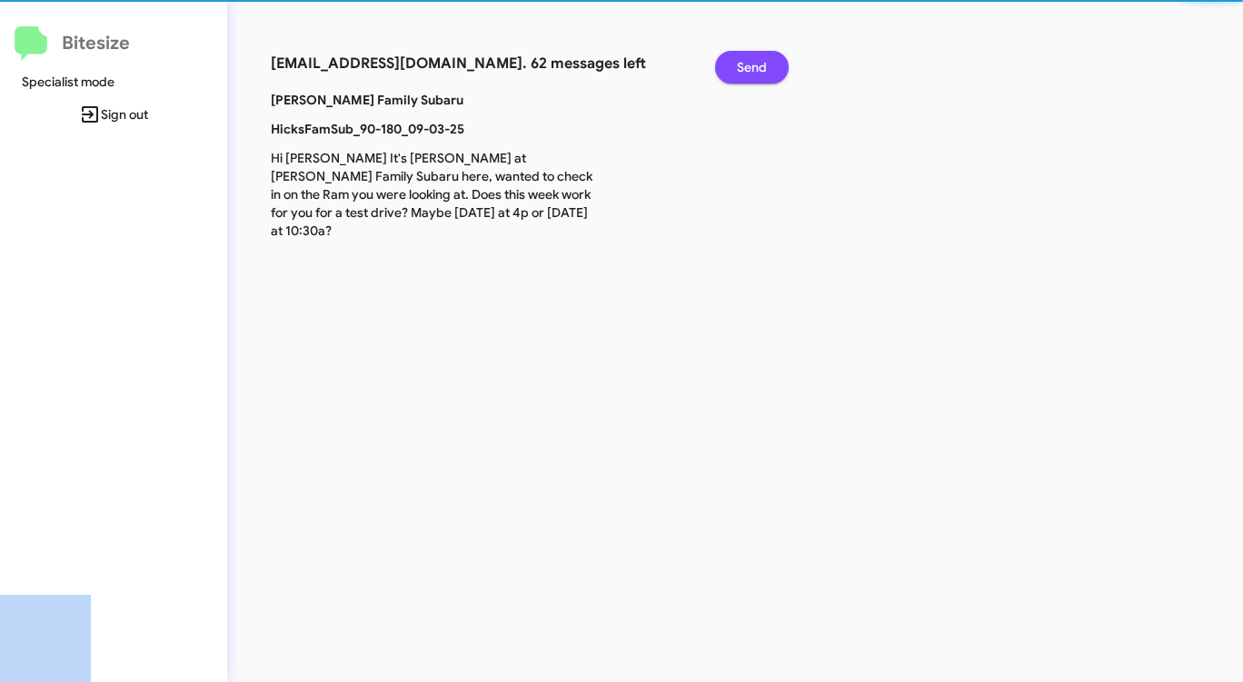
click at [735, 75] on button "Send" at bounding box center [752, 67] width 74 height 33
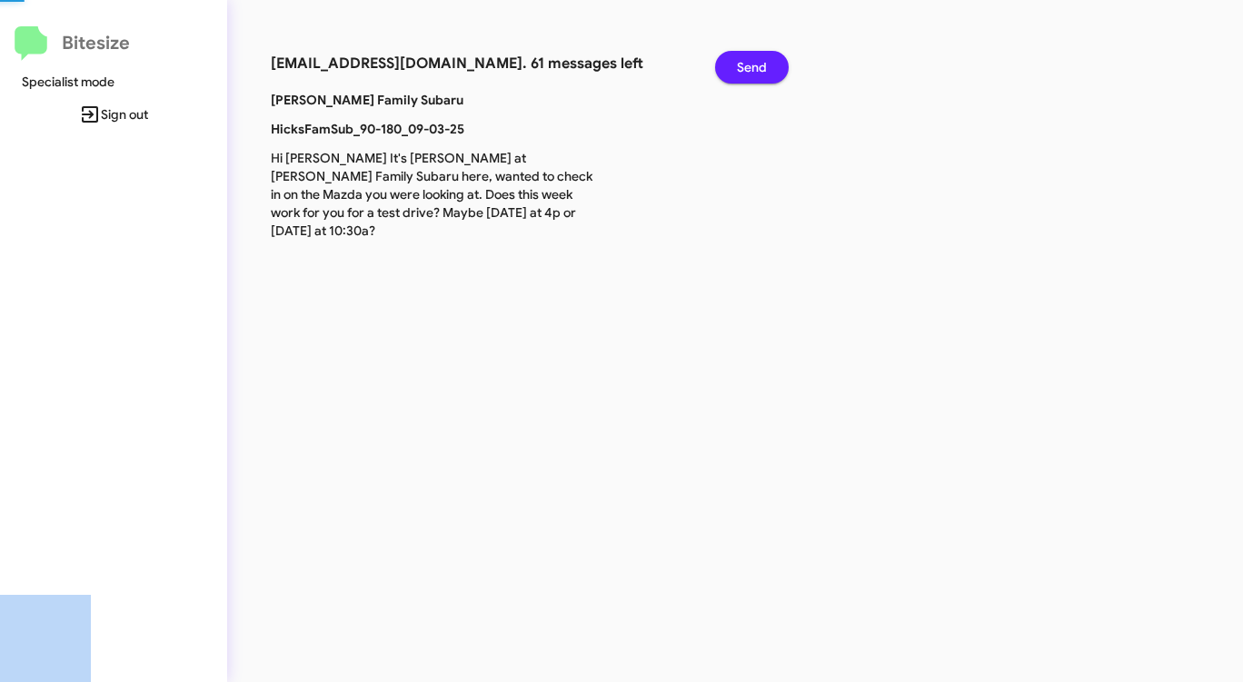
click at [735, 75] on button "Send" at bounding box center [752, 67] width 74 height 33
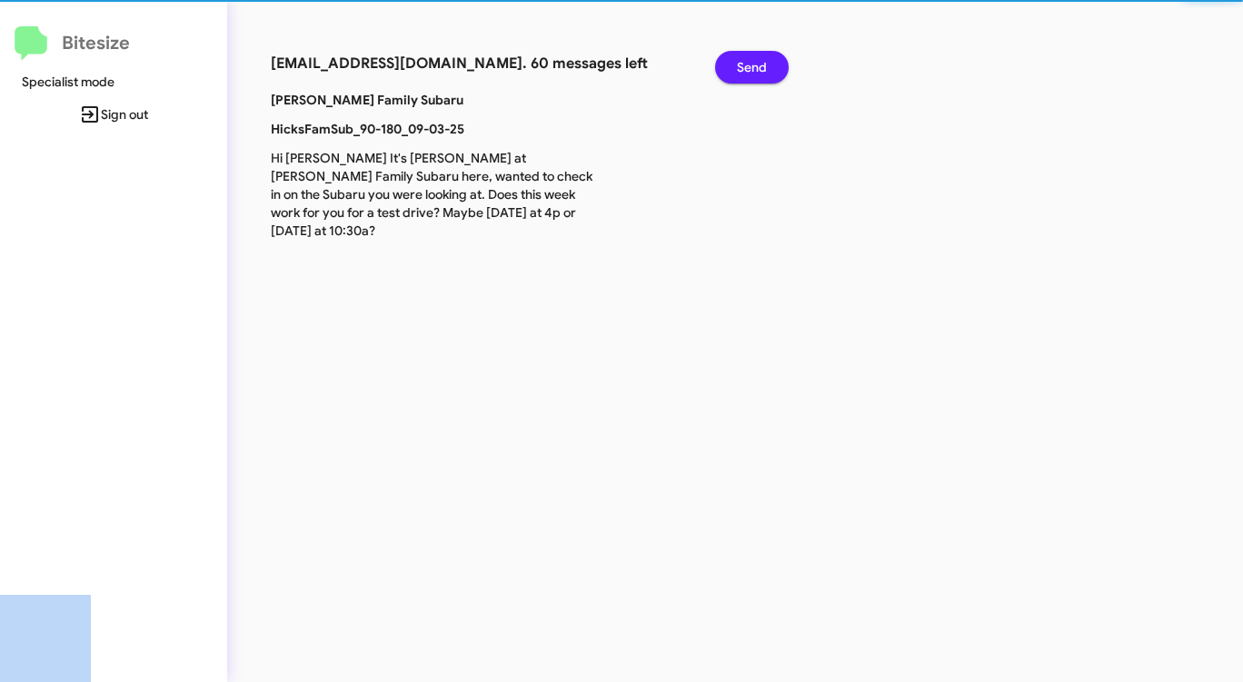
click at [735, 75] on button "Send" at bounding box center [752, 67] width 74 height 33
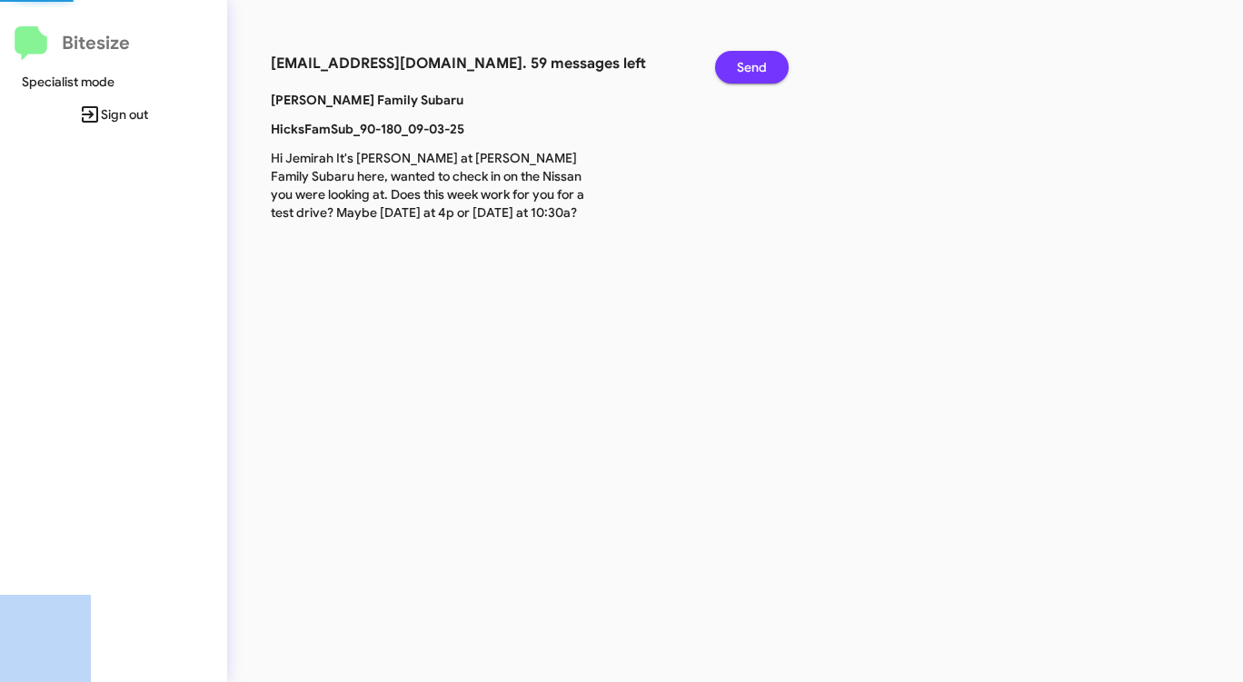
click at [735, 75] on button "Send" at bounding box center [752, 67] width 74 height 33
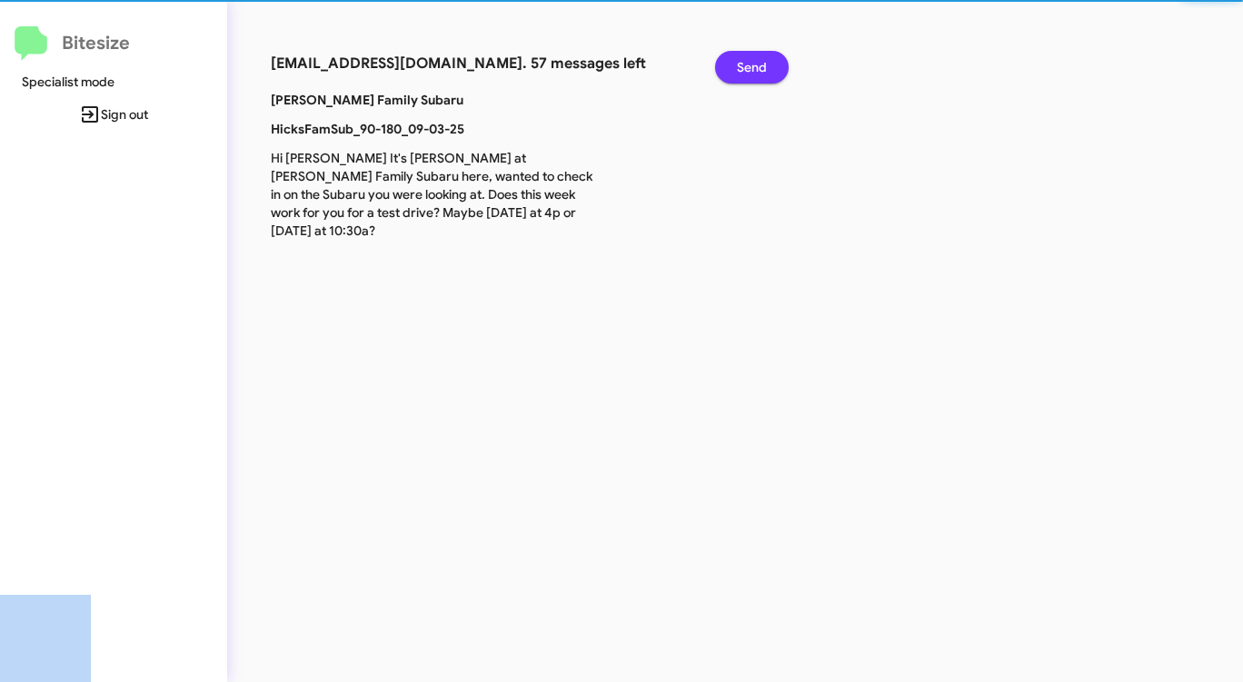
click at [735, 75] on button "Send" at bounding box center [752, 67] width 74 height 33
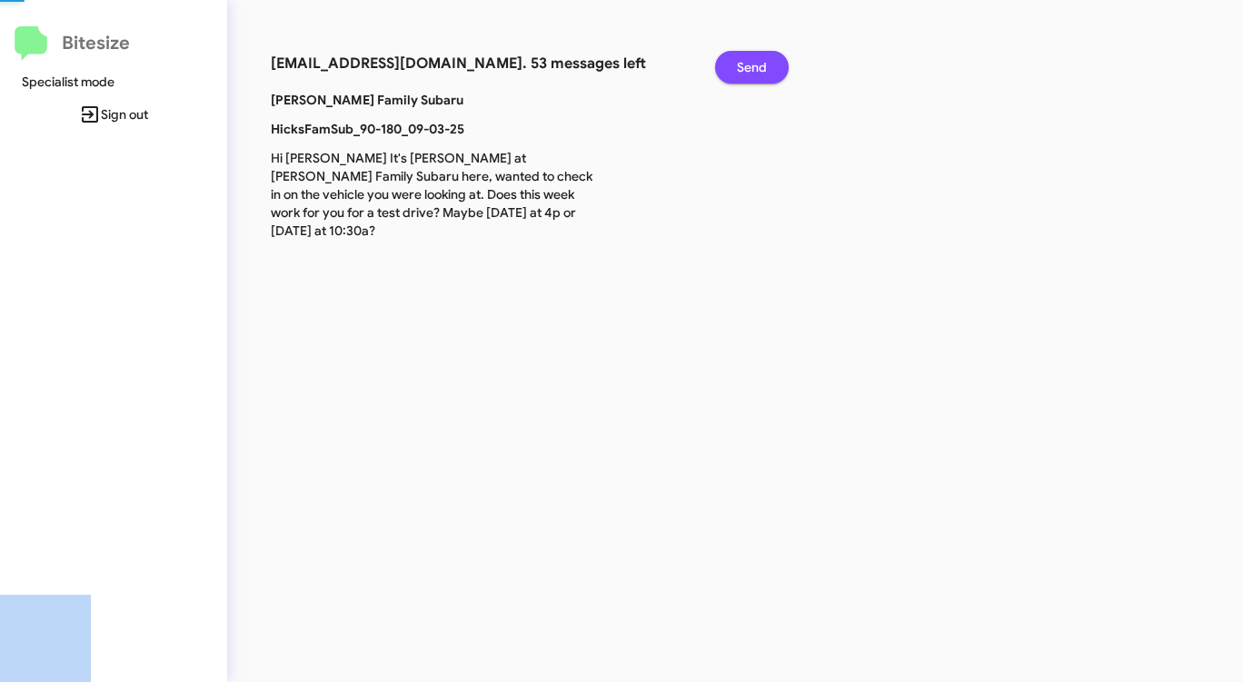
click at [735, 75] on button "Send" at bounding box center [752, 67] width 74 height 33
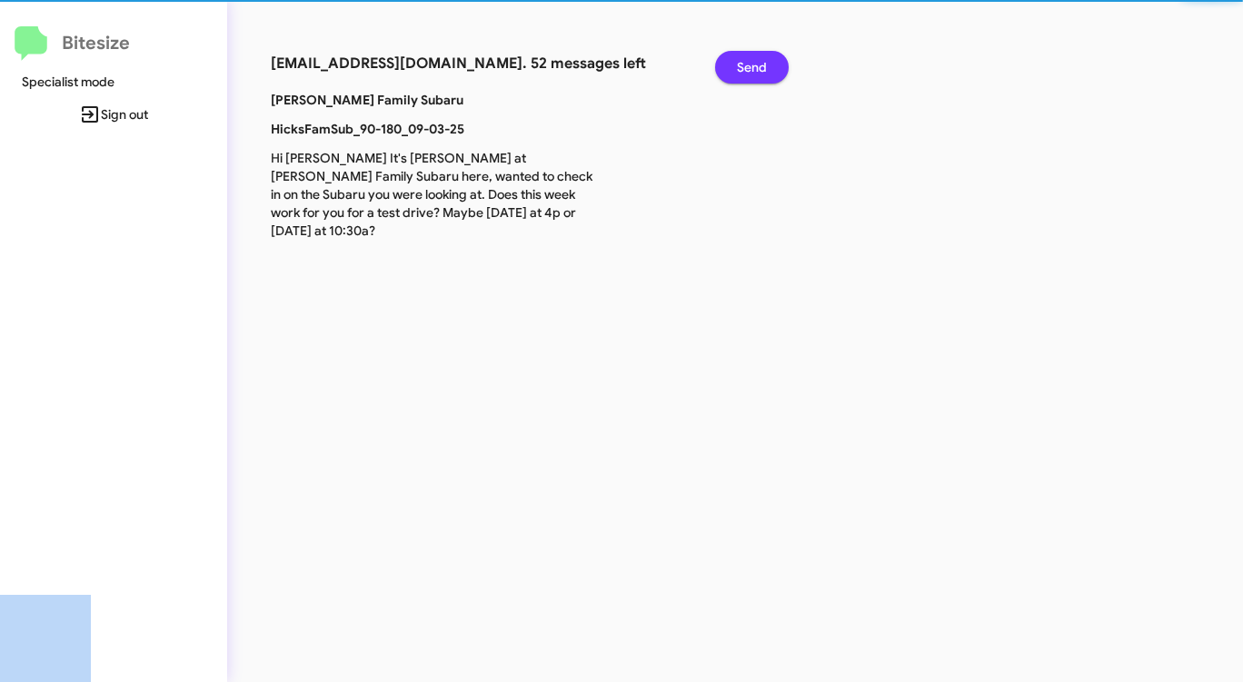
click at [735, 75] on button "Send" at bounding box center [752, 67] width 74 height 33
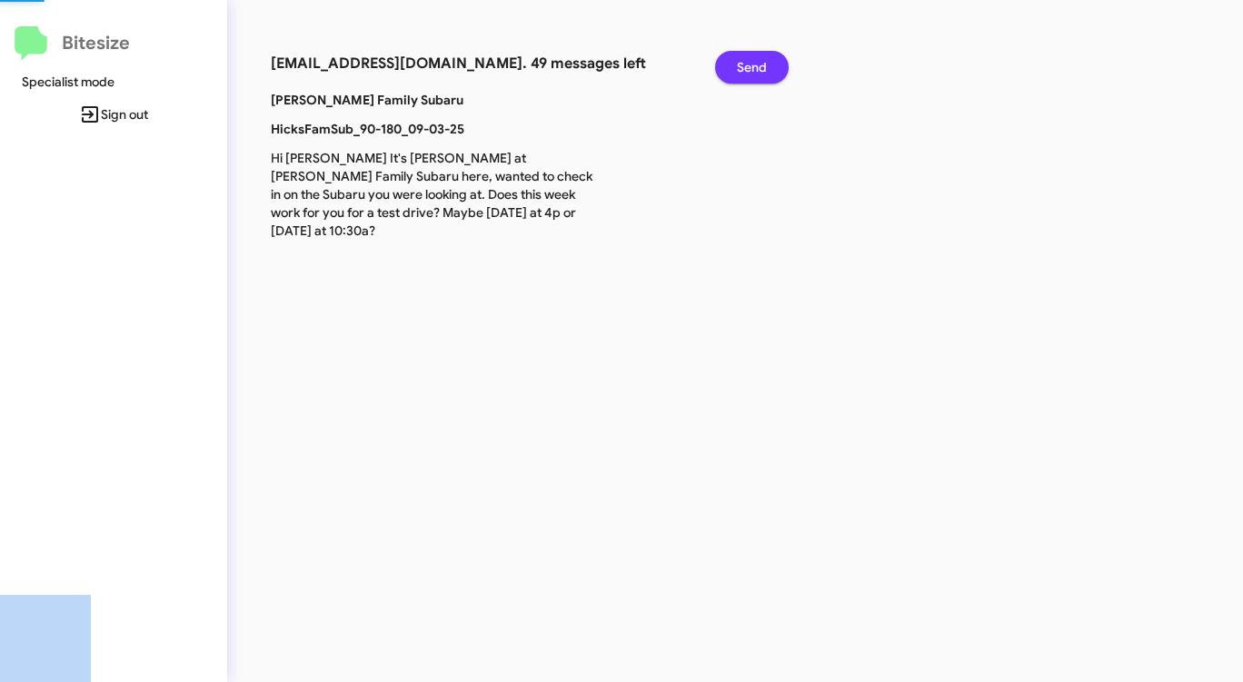
click at [735, 75] on button "Send" at bounding box center [752, 67] width 74 height 33
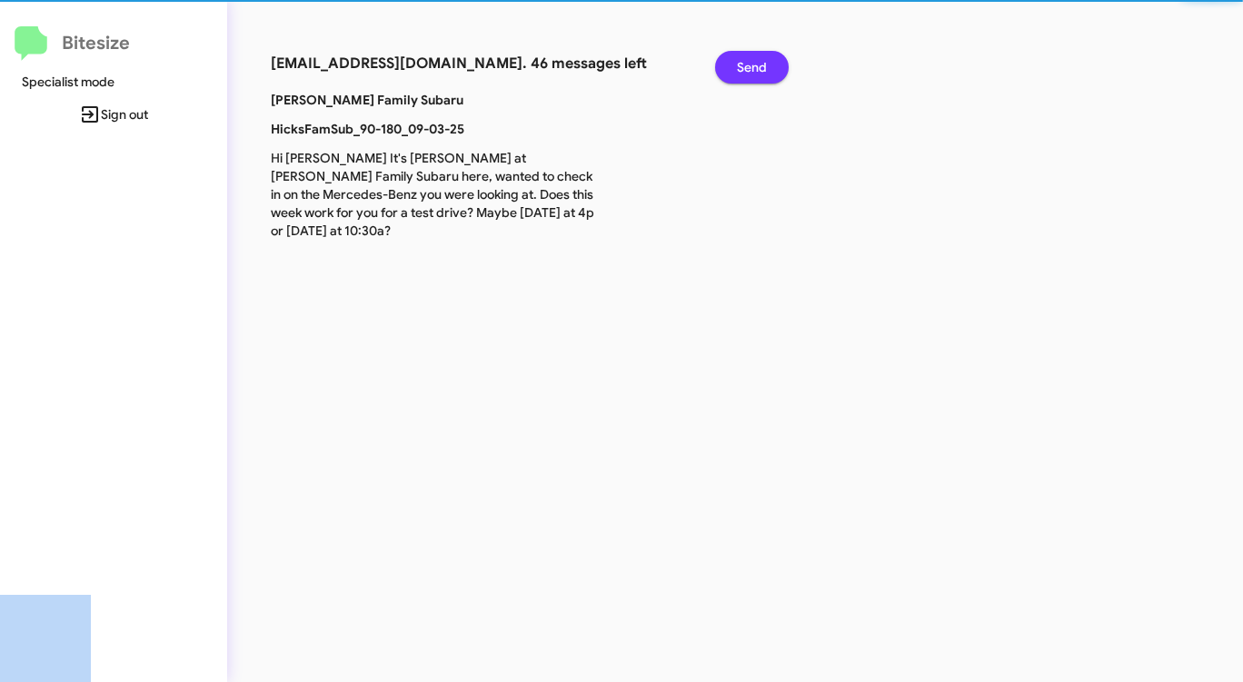
click at [735, 75] on button "Send" at bounding box center [752, 67] width 74 height 33
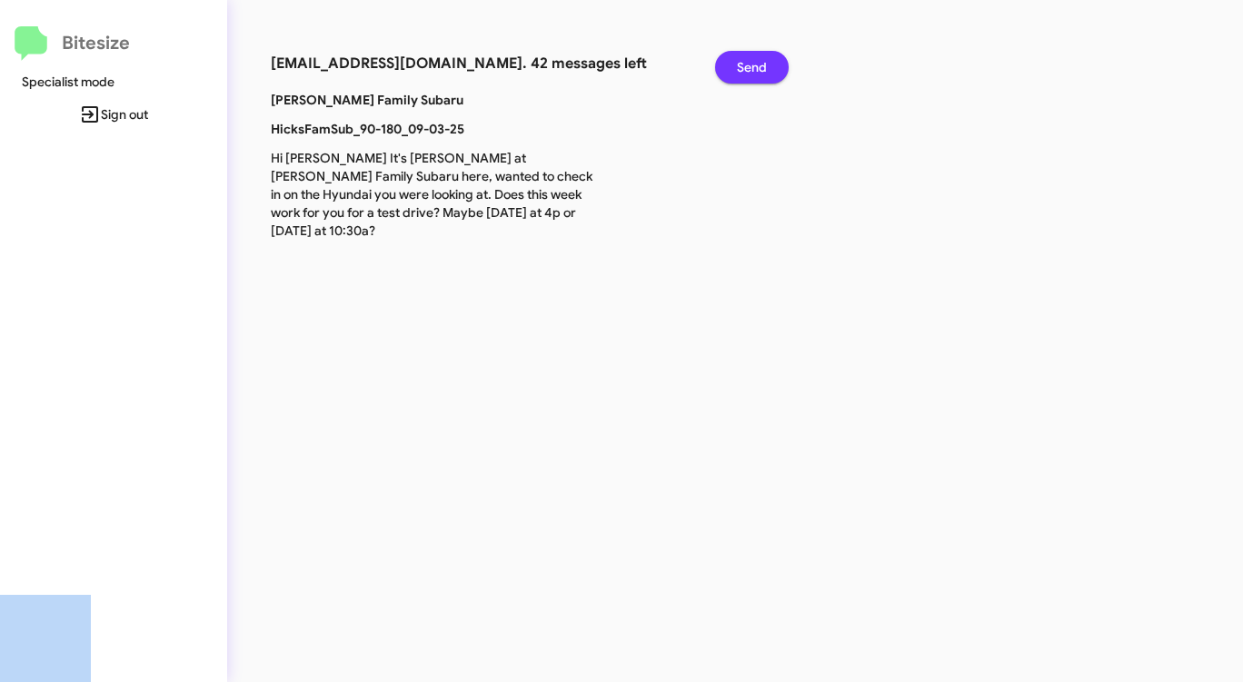
click at [735, 75] on button "Send" at bounding box center [752, 67] width 74 height 33
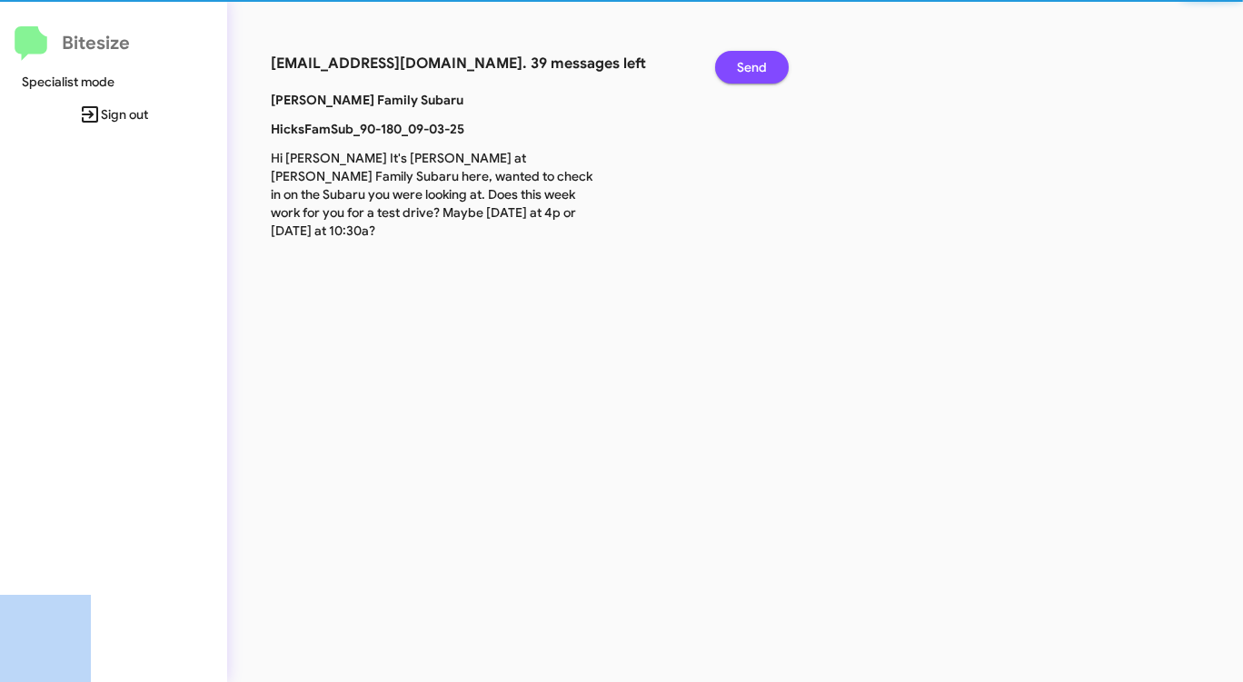
click at [735, 75] on button "Send" at bounding box center [752, 67] width 74 height 33
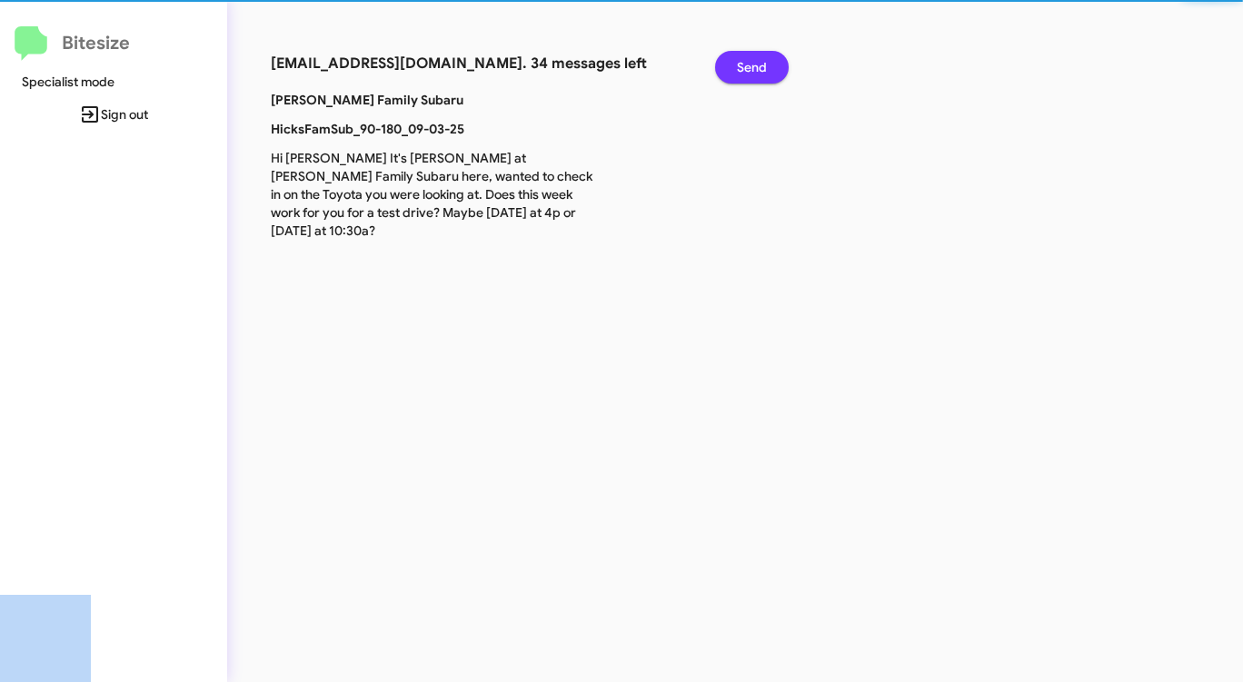
click at [735, 75] on button "Send" at bounding box center [752, 67] width 74 height 33
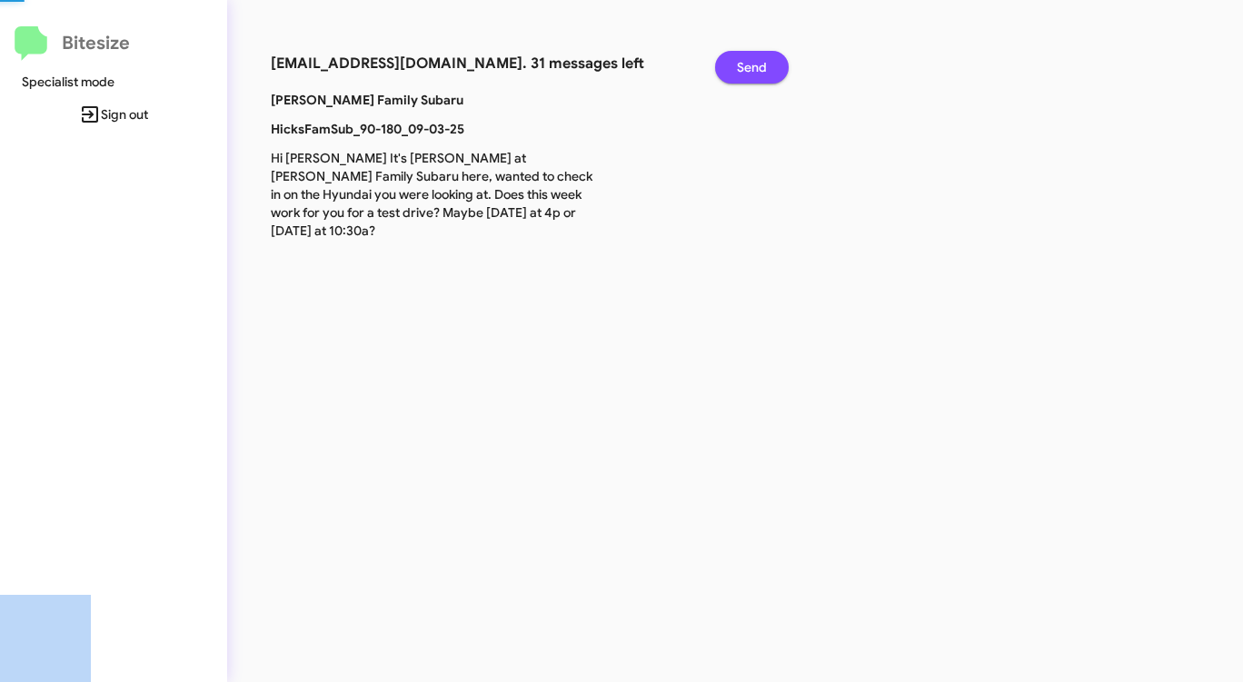
click at [735, 75] on button "Send" at bounding box center [752, 67] width 74 height 33
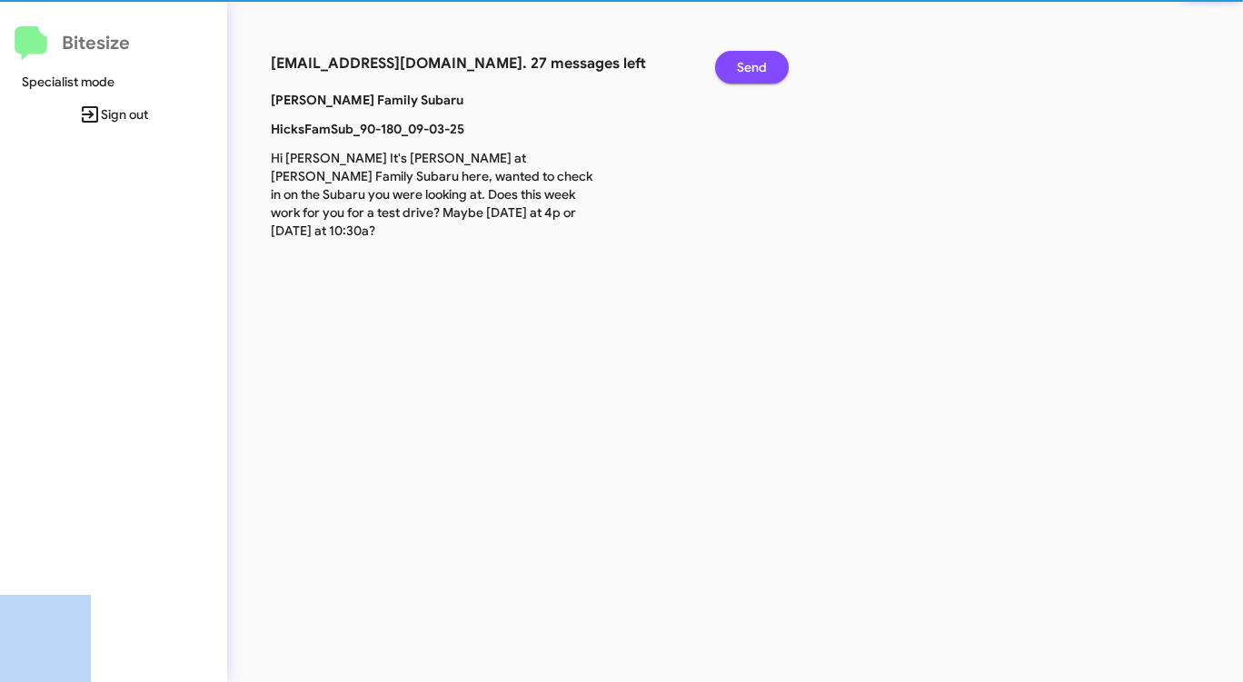
click at [735, 75] on button "Send" at bounding box center [752, 67] width 74 height 33
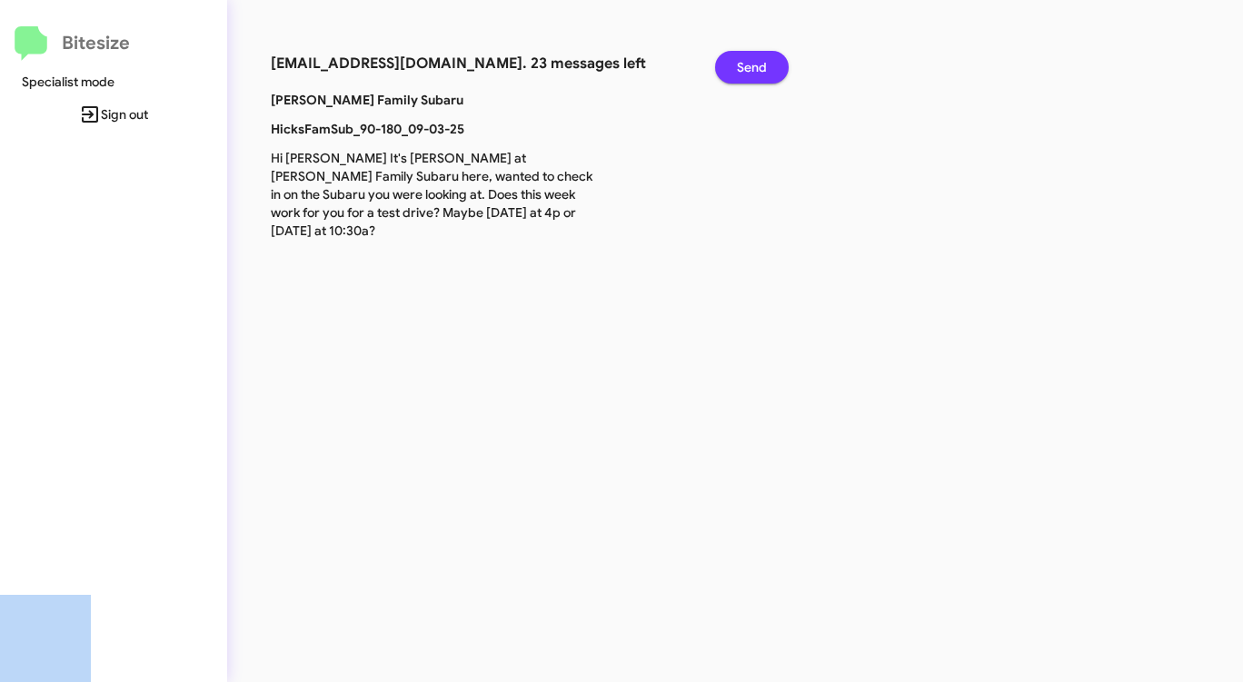
click at [735, 75] on button "Send" at bounding box center [752, 67] width 74 height 33
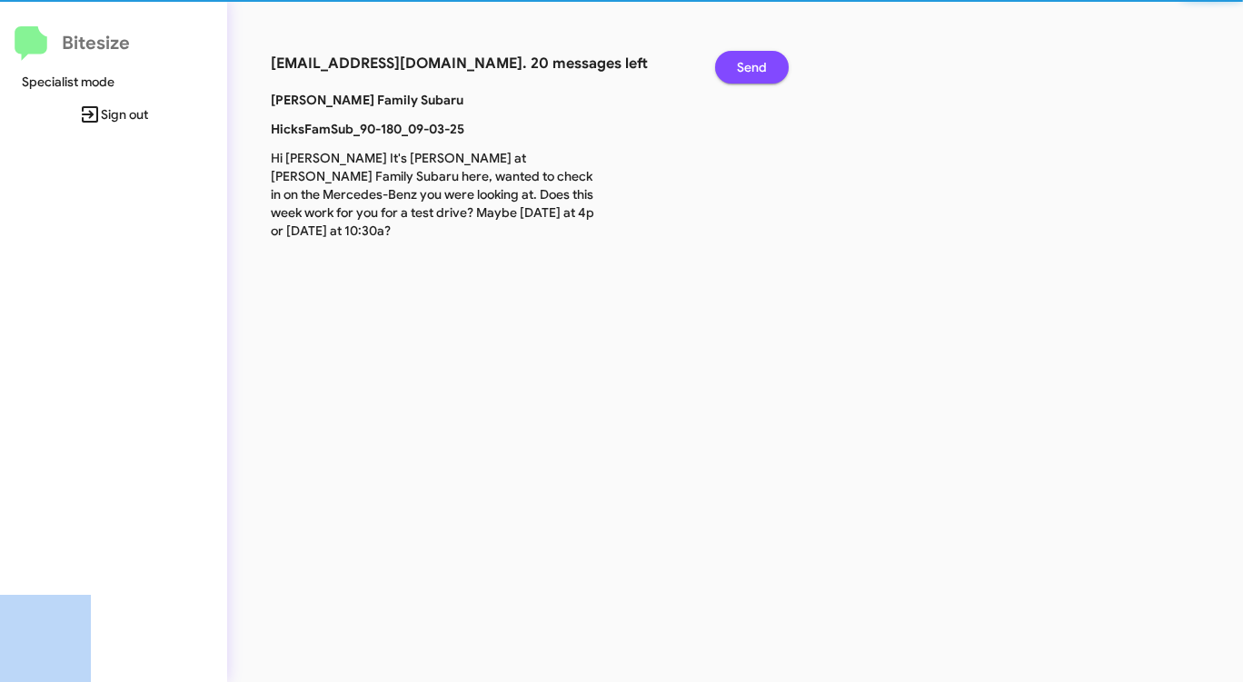
click at [735, 75] on button "Send" at bounding box center [752, 67] width 74 height 33
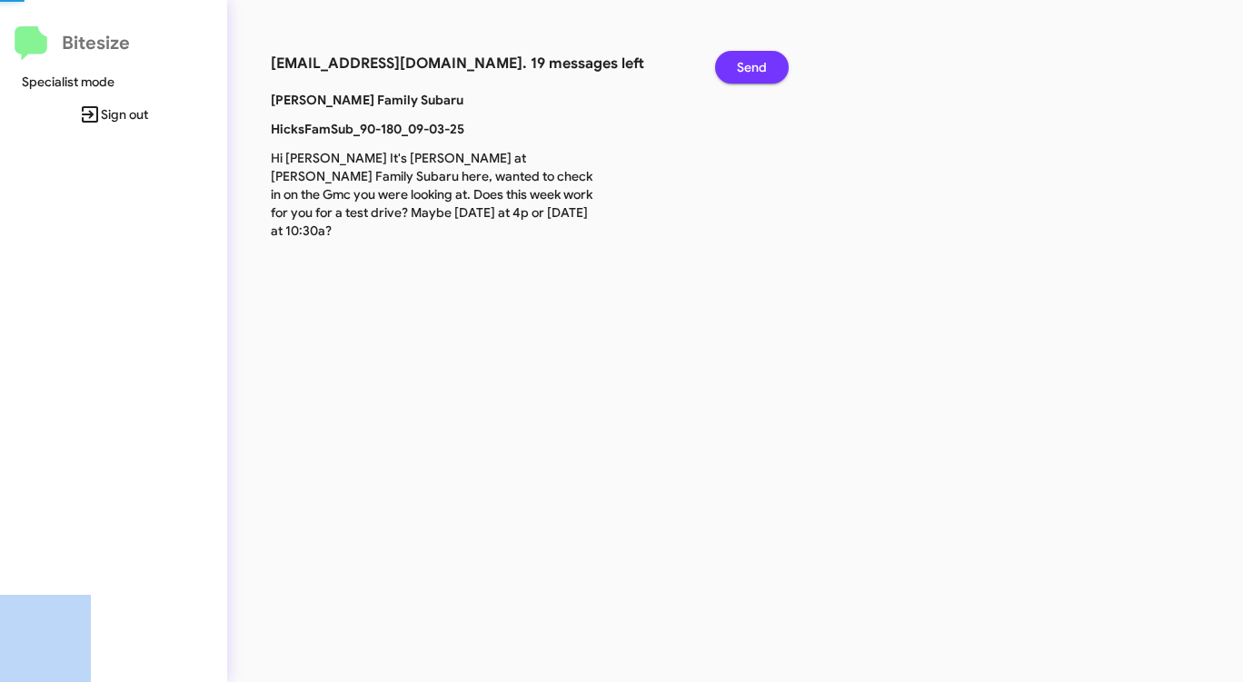
click at [735, 75] on button "Send" at bounding box center [752, 67] width 74 height 33
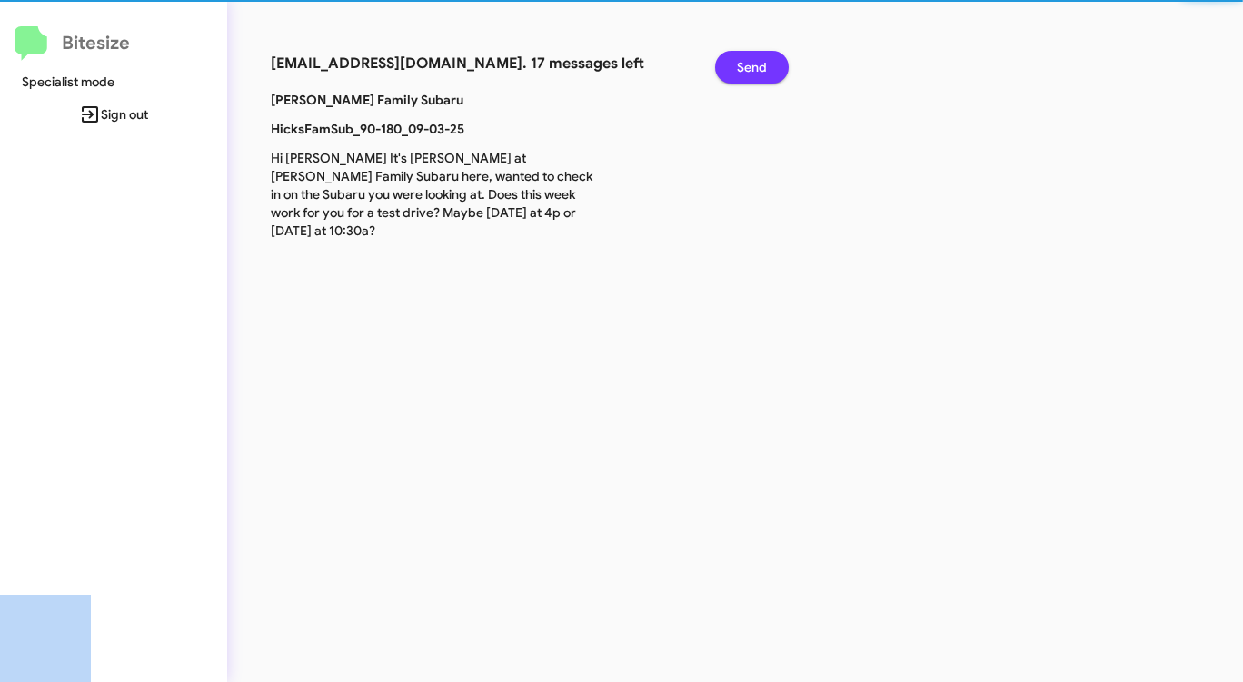
click at [735, 75] on button "Send" at bounding box center [752, 67] width 74 height 33
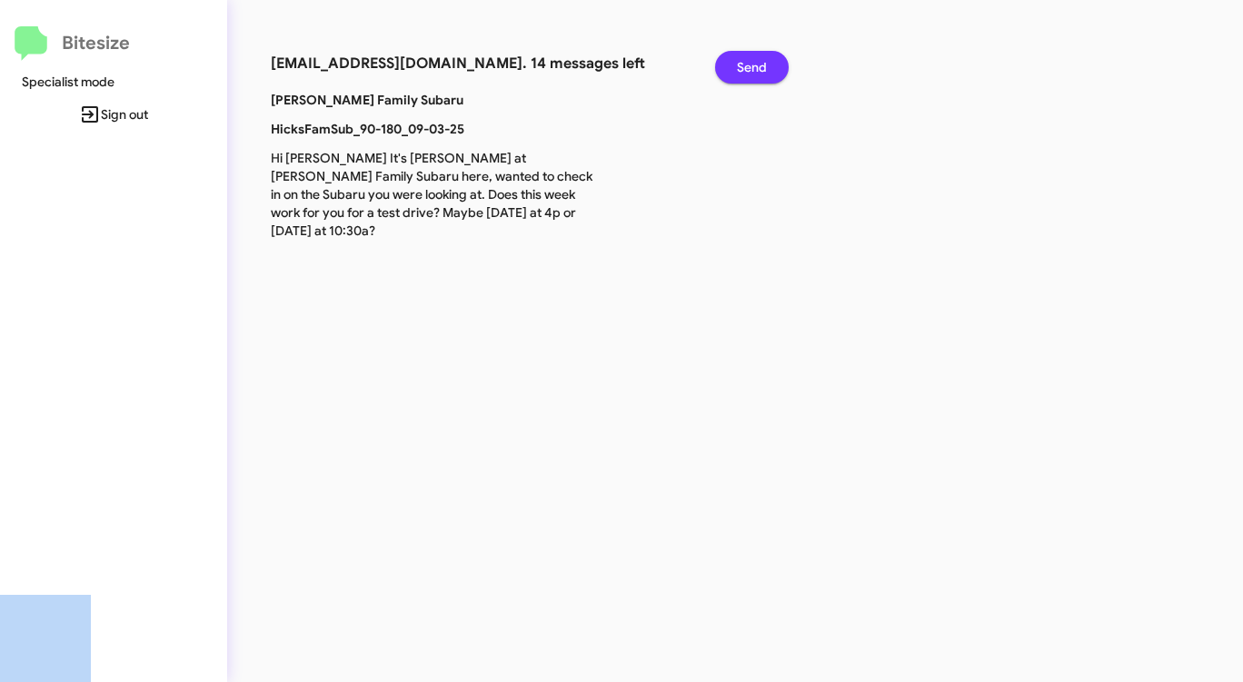
click at [735, 75] on button "Send" at bounding box center [752, 67] width 74 height 33
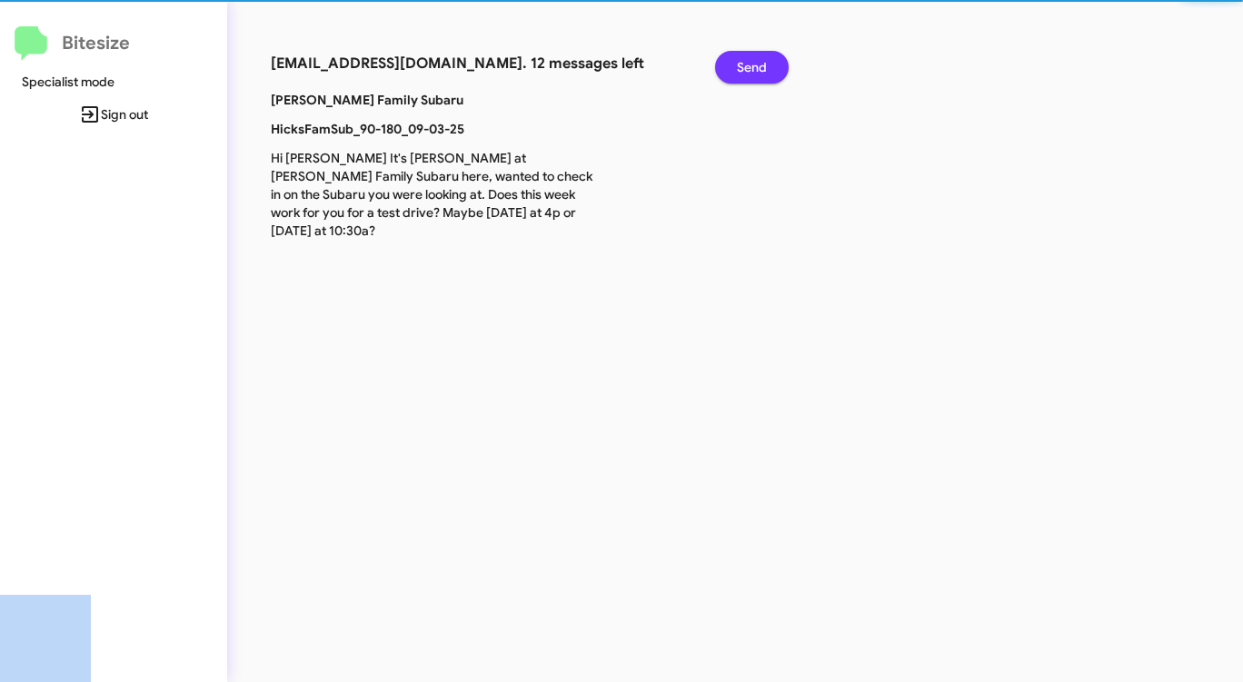
click at [735, 75] on button "Send" at bounding box center [752, 67] width 74 height 33
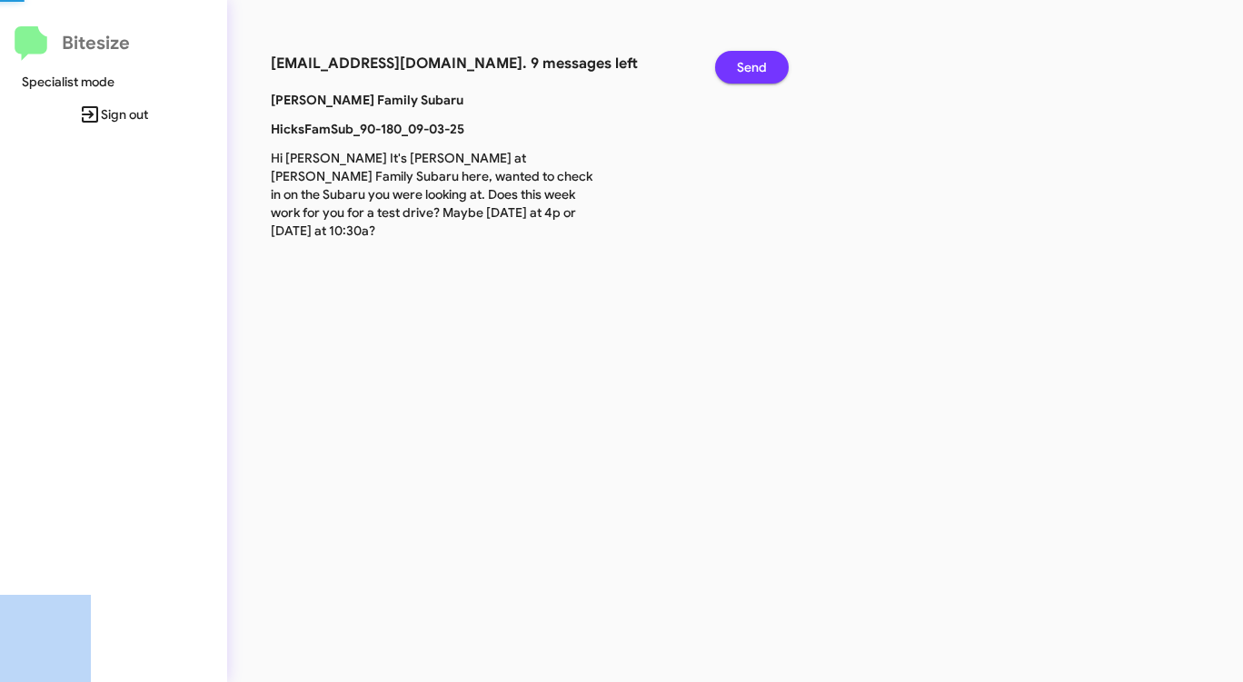
click at [735, 75] on button "Send" at bounding box center [752, 67] width 74 height 33
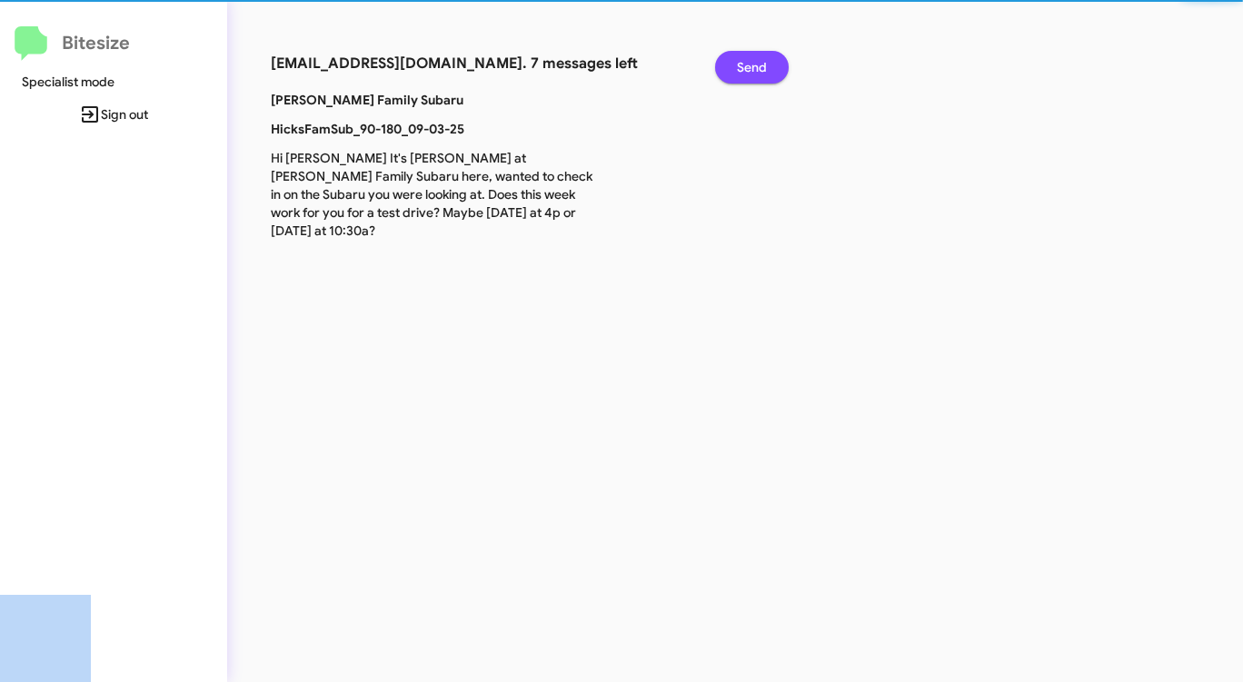
click at [735, 75] on button "Send" at bounding box center [752, 67] width 74 height 33
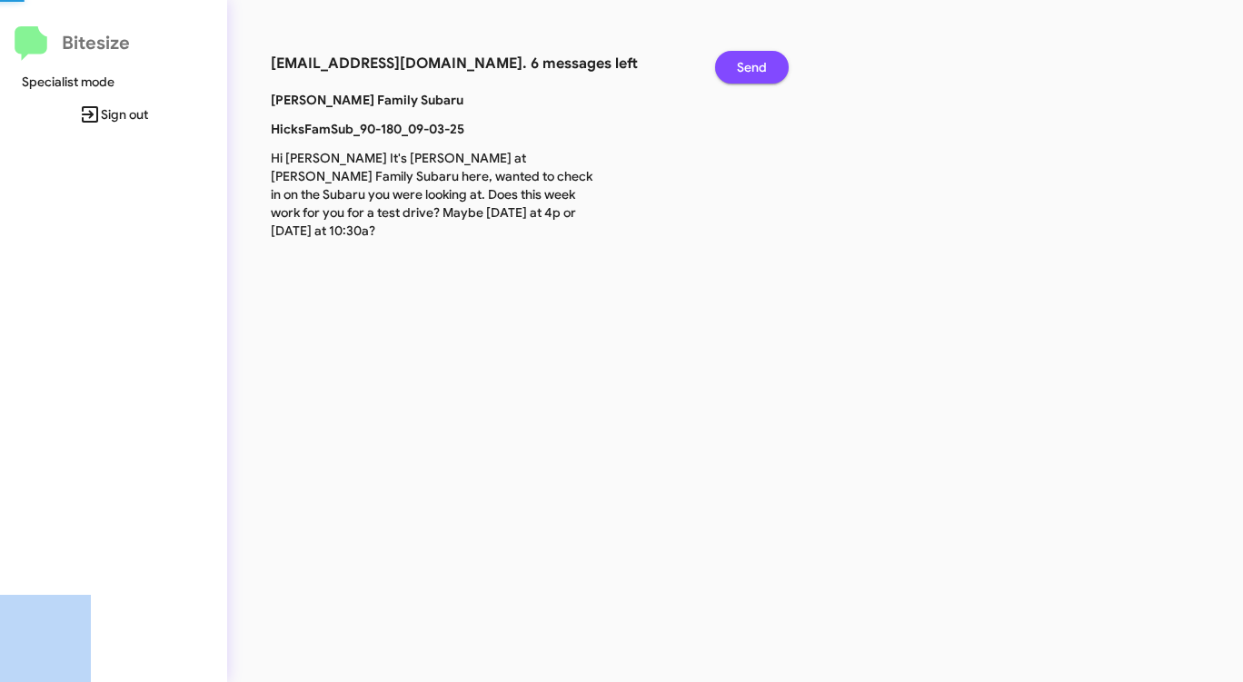
click at [735, 75] on button "Send" at bounding box center [752, 67] width 74 height 33
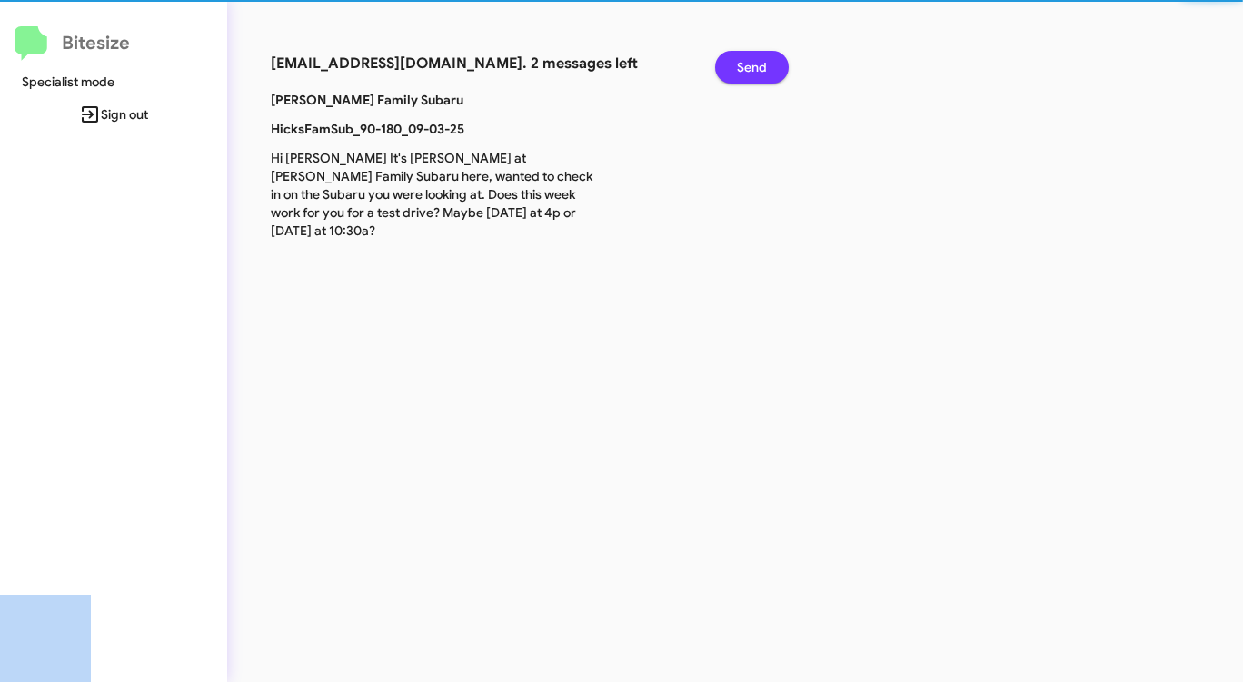
click at [735, 75] on button "Send" at bounding box center [752, 67] width 74 height 33
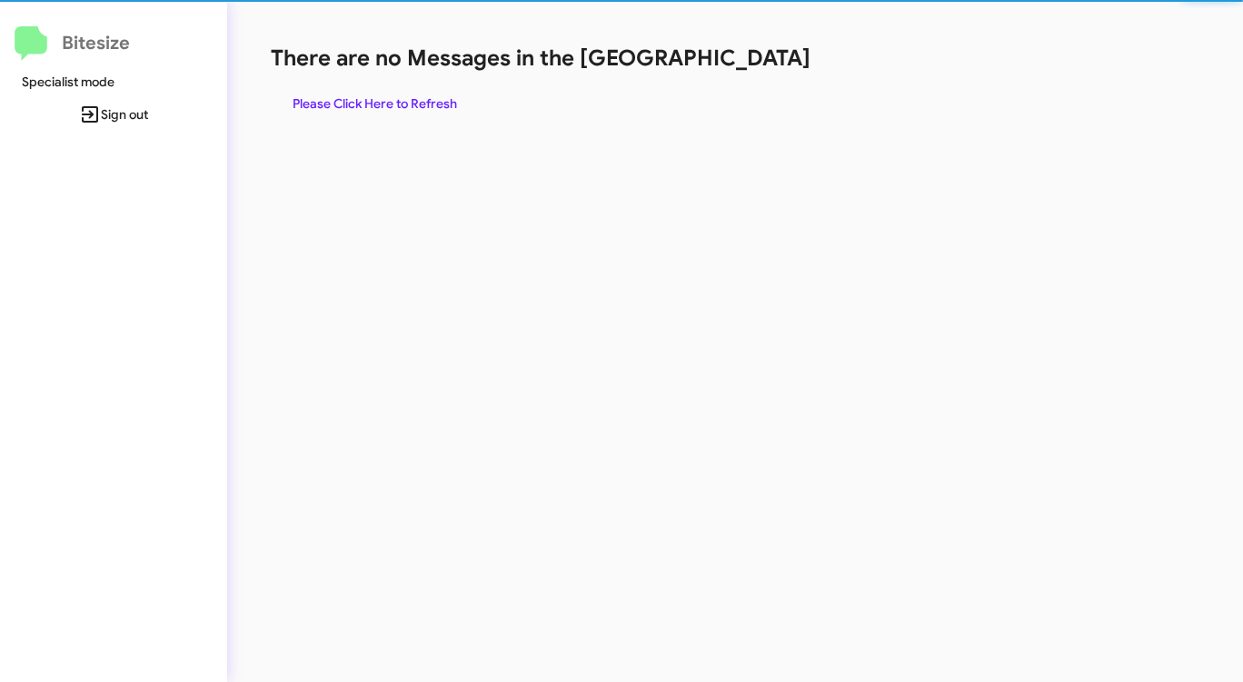
click at [735, 75] on div "There are no Messages in the Queue Please Click Here to Refresh" at bounding box center [651, 82] width 760 height 76
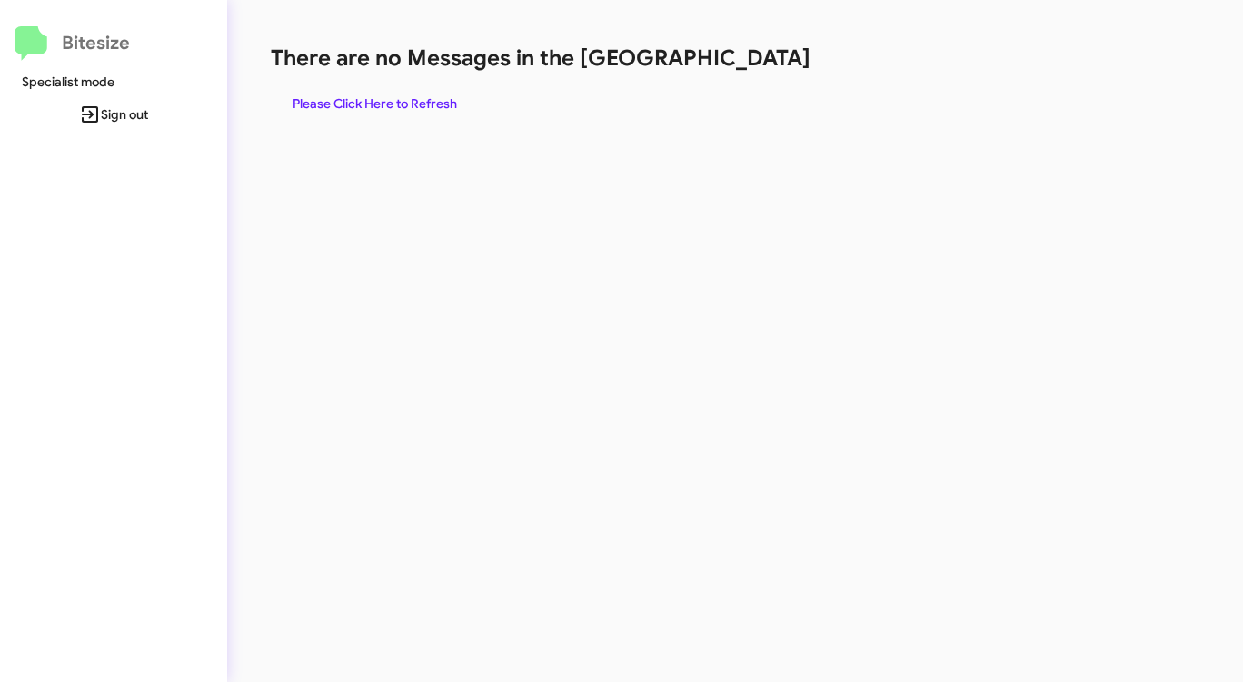
click at [735, 75] on div "There are no Messages in the Queue Please Click Here to Refresh" at bounding box center [651, 82] width 760 height 76
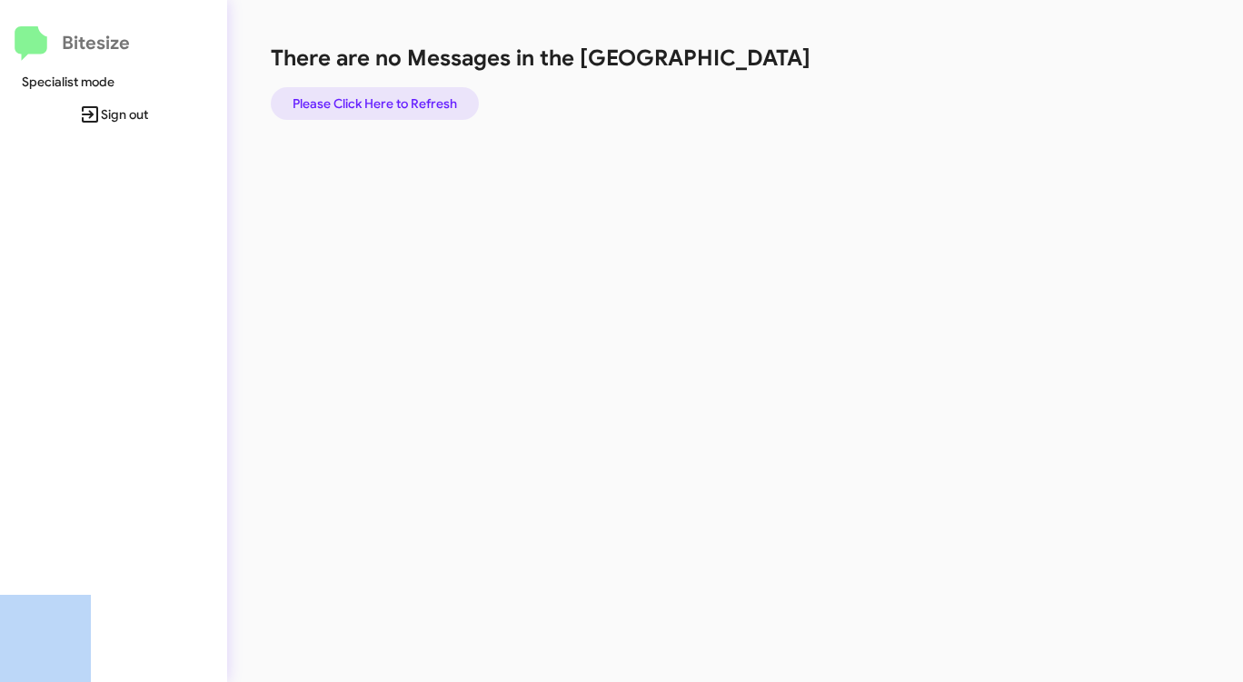
click at [360, 96] on span "Please Click Here to Refresh" at bounding box center [375, 103] width 164 height 33
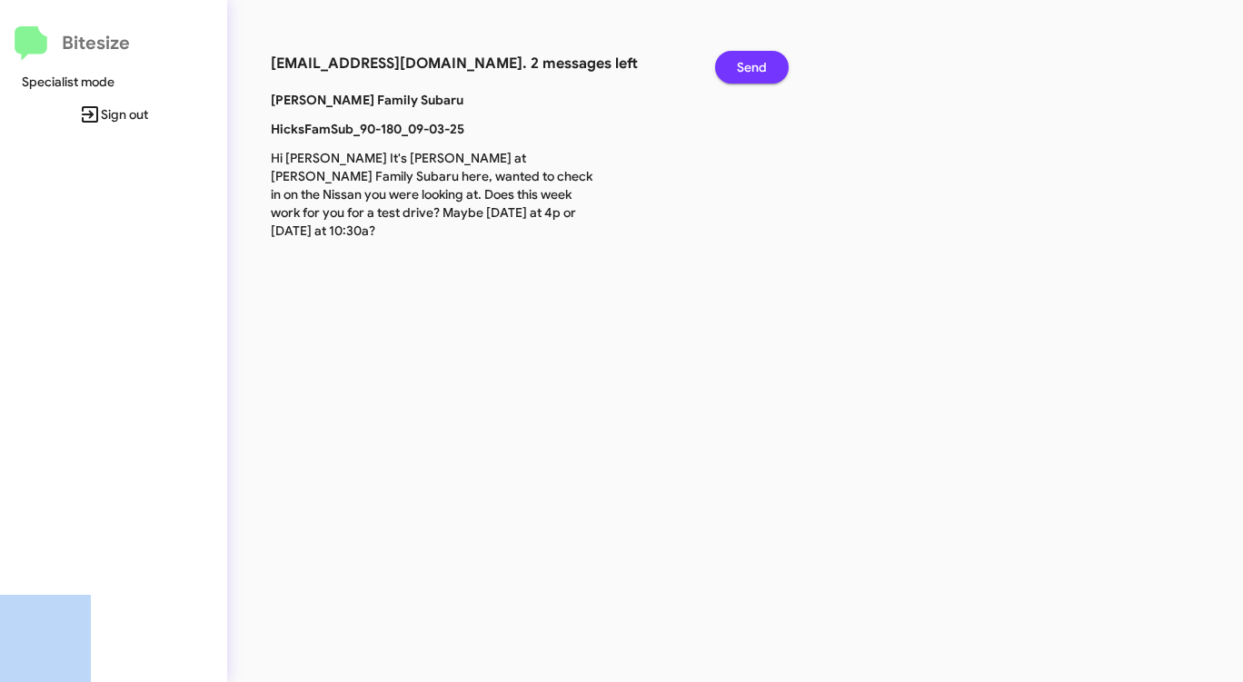
click at [756, 65] on span "Send" at bounding box center [752, 67] width 30 height 33
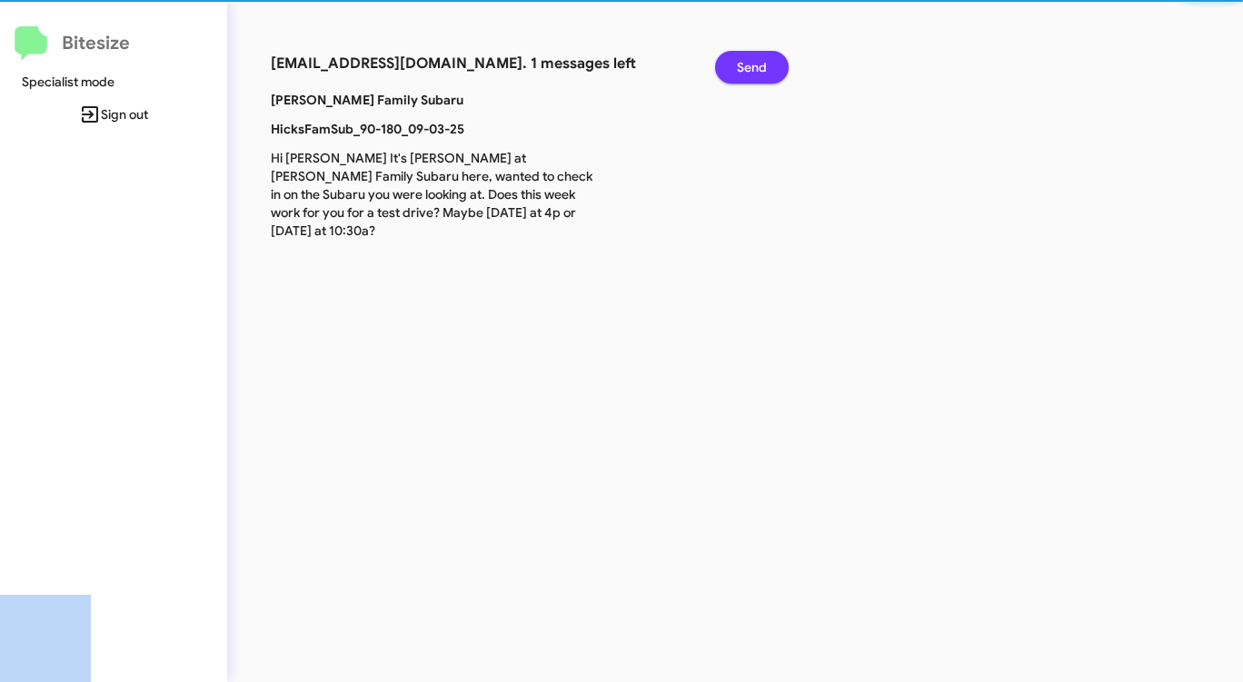
click at [756, 65] on span "Send" at bounding box center [752, 67] width 30 height 33
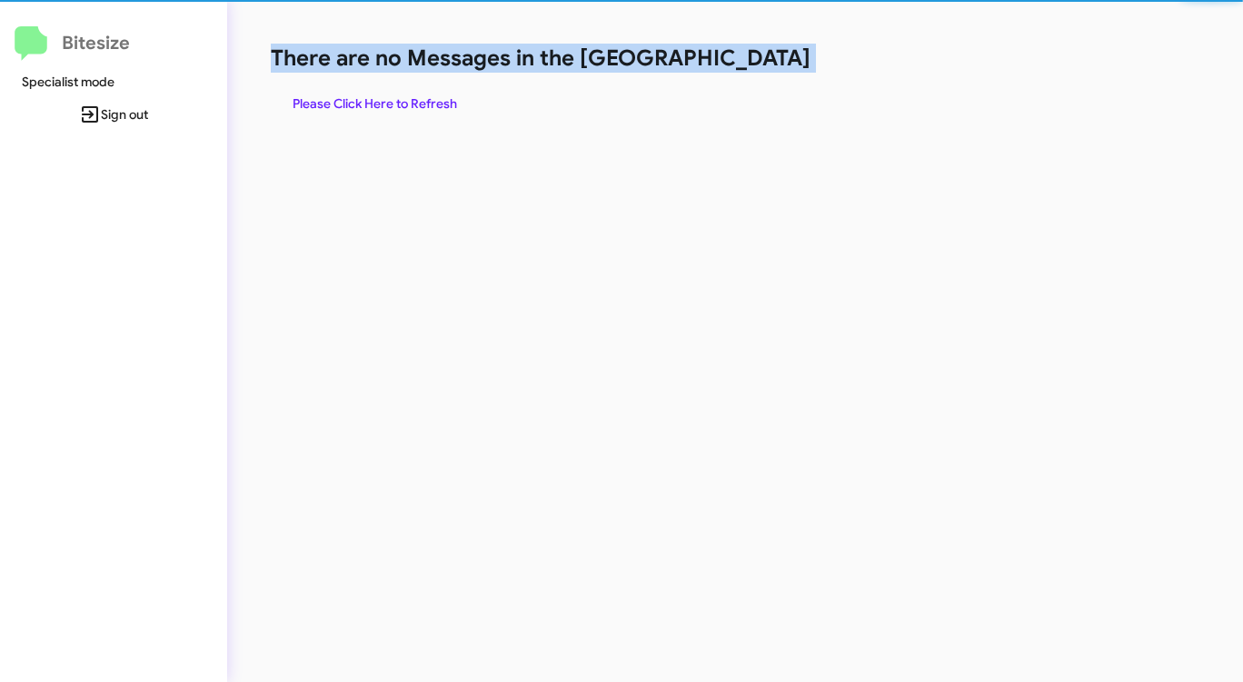
click at [756, 65] on h1 "There are no Messages in the [GEOGRAPHIC_DATA]" at bounding box center [651, 58] width 760 height 29
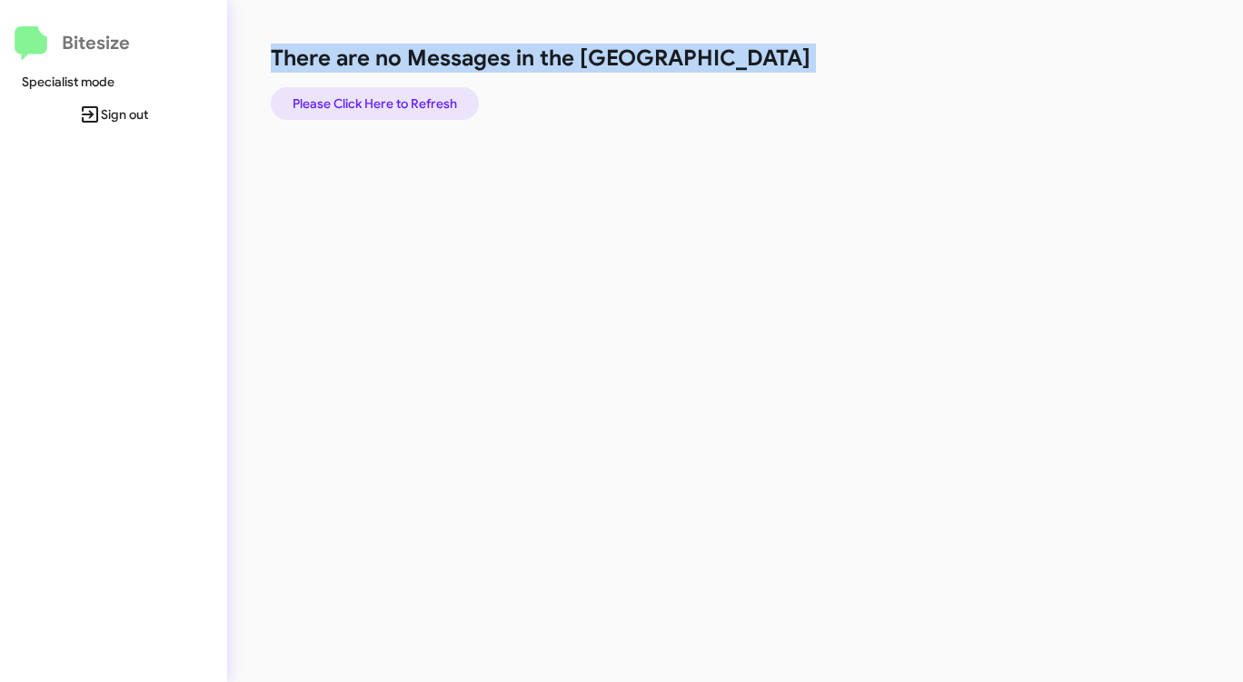
click at [430, 112] on span "Please Click Here to Refresh" at bounding box center [375, 103] width 164 height 33
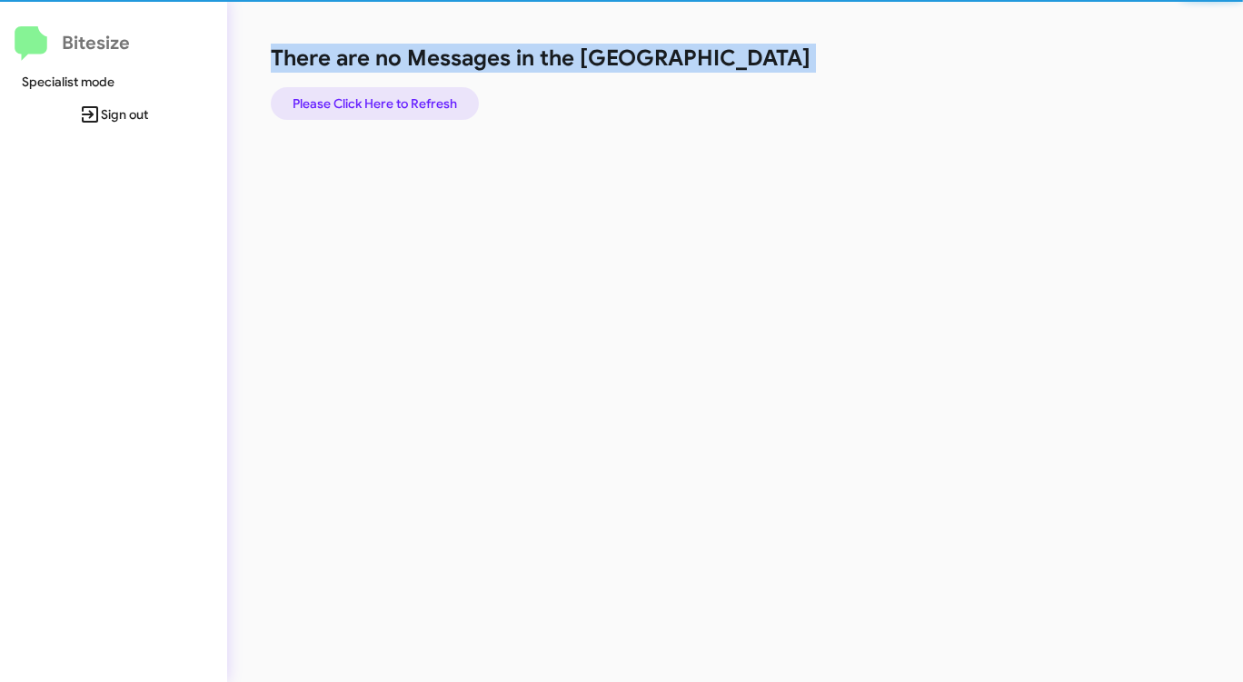
click at [430, 112] on span "Please Click Here to Refresh" at bounding box center [375, 103] width 164 height 33
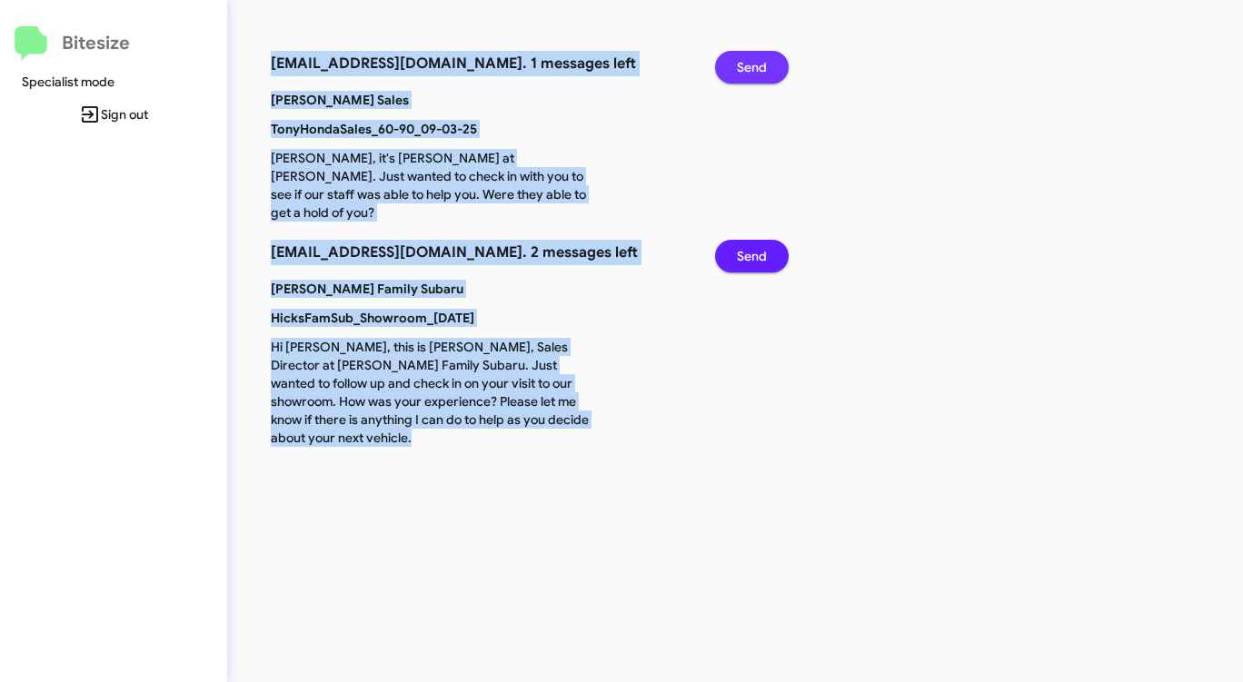
click at [769, 62] on button "Send" at bounding box center [752, 67] width 74 height 33
click at [769, 240] on button "Send" at bounding box center [752, 256] width 74 height 33
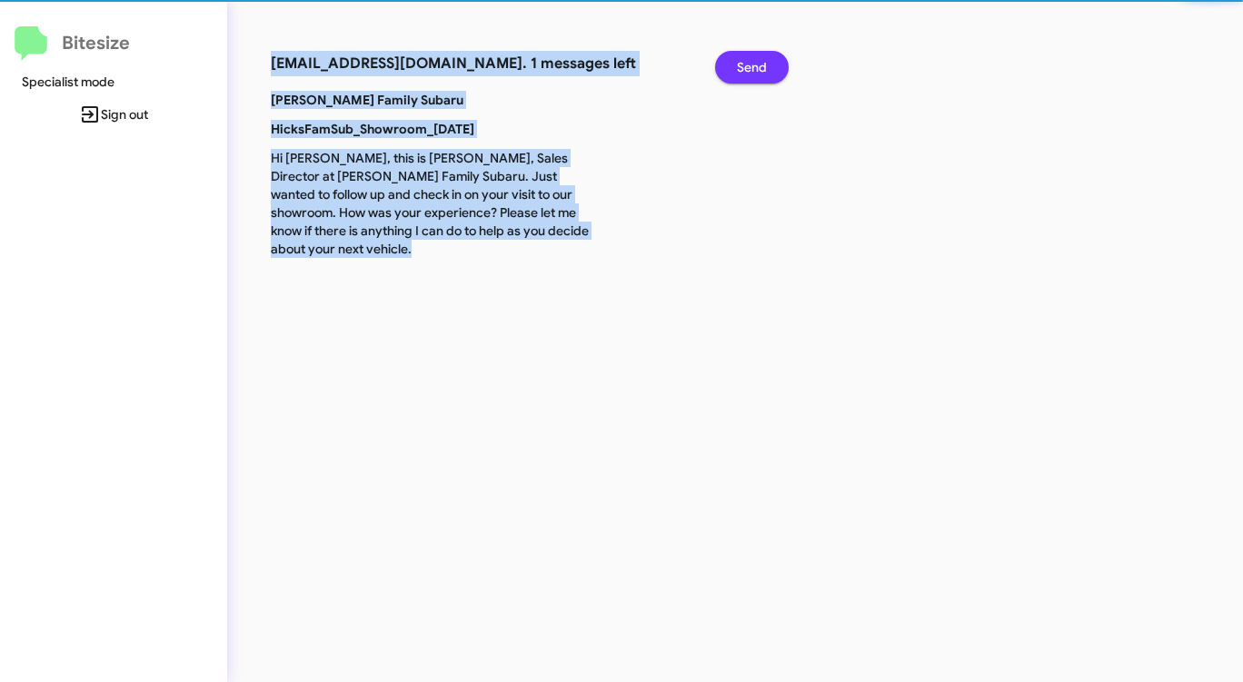
click at [769, 62] on button "Send" at bounding box center [752, 67] width 74 height 33
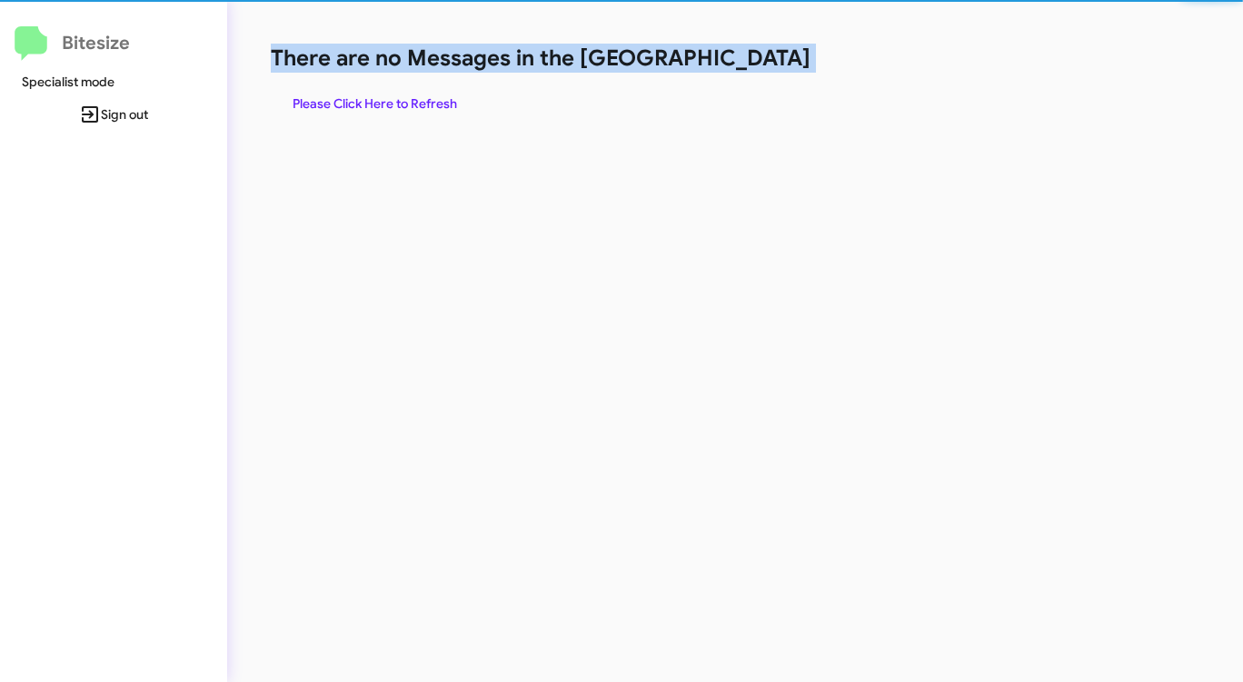
click at [769, 62] on h1 "There are no Messages in the [GEOGRAPHIC_DATA]" at bounding box center [651, 58] width 760 height 29
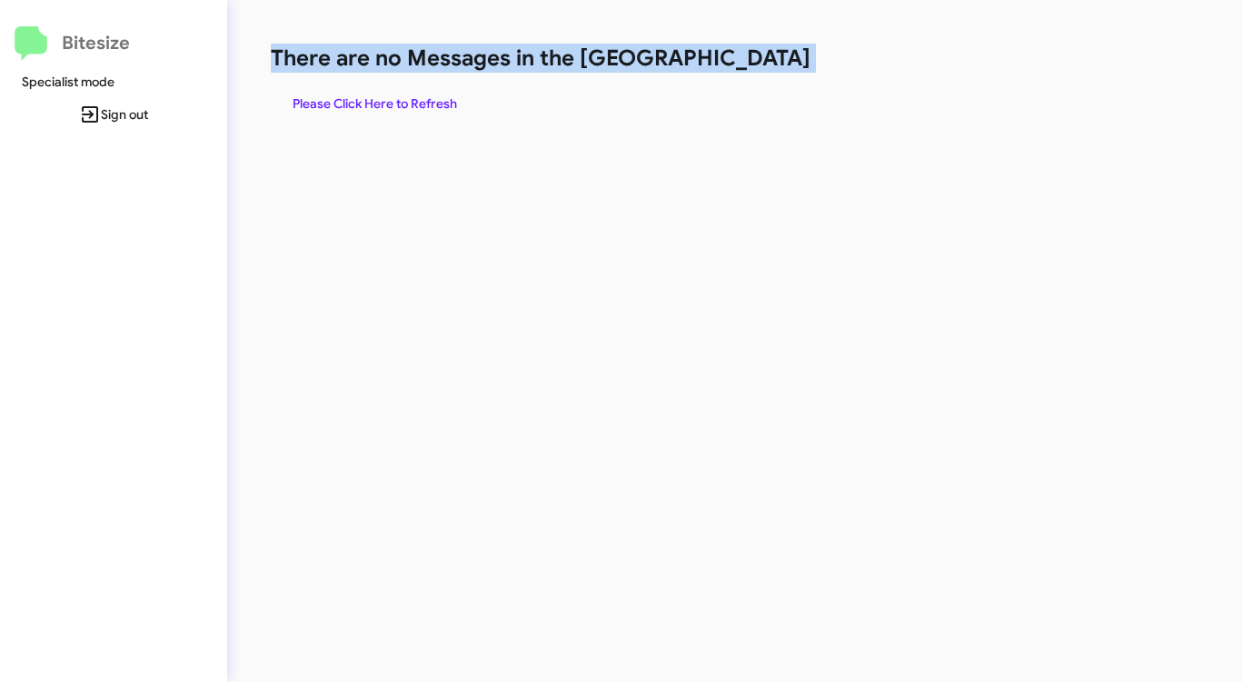
click at [769, 63] on h1 "There are no Messages in the [GEOGRAPHIC_DATA]" at bounding box center [651, 58] width 760 height 29
click at [768, 63] on h1 "There are no Messages in the [GEOGRAPHIC_DATA]" at bounding box center [651, 58] width 760 height 29
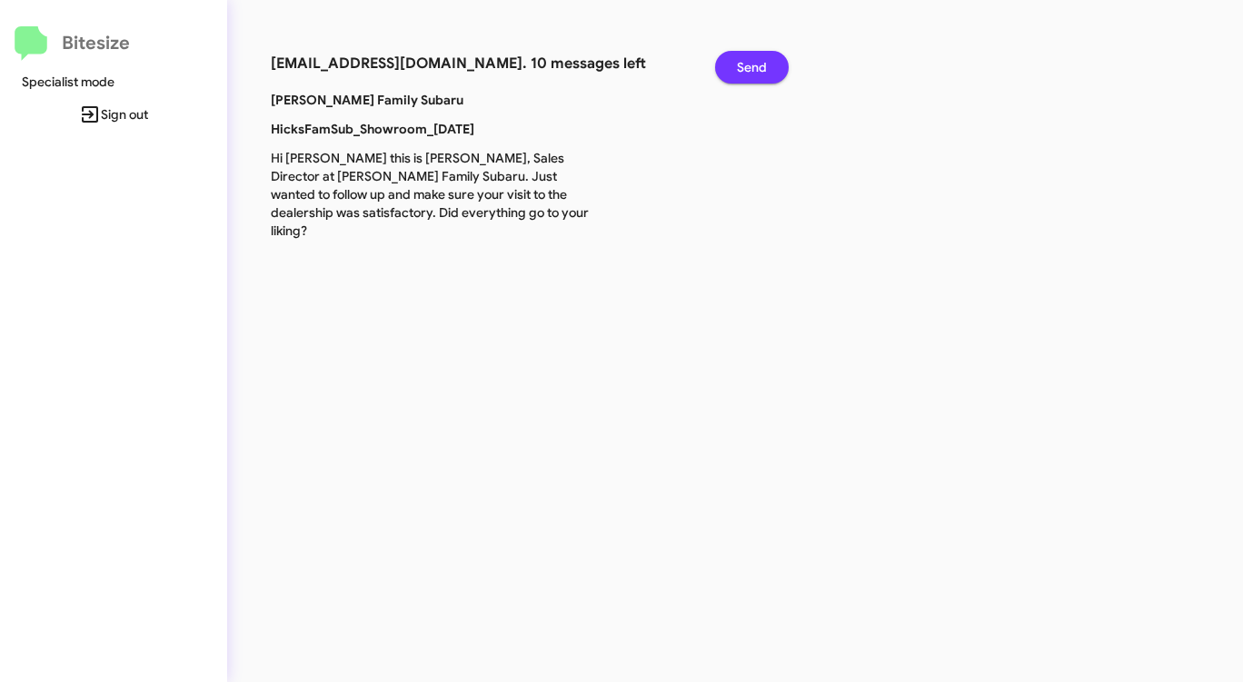
click at [768, 63] on button "Send" at bounding box center [752, 67] width 74 height 33
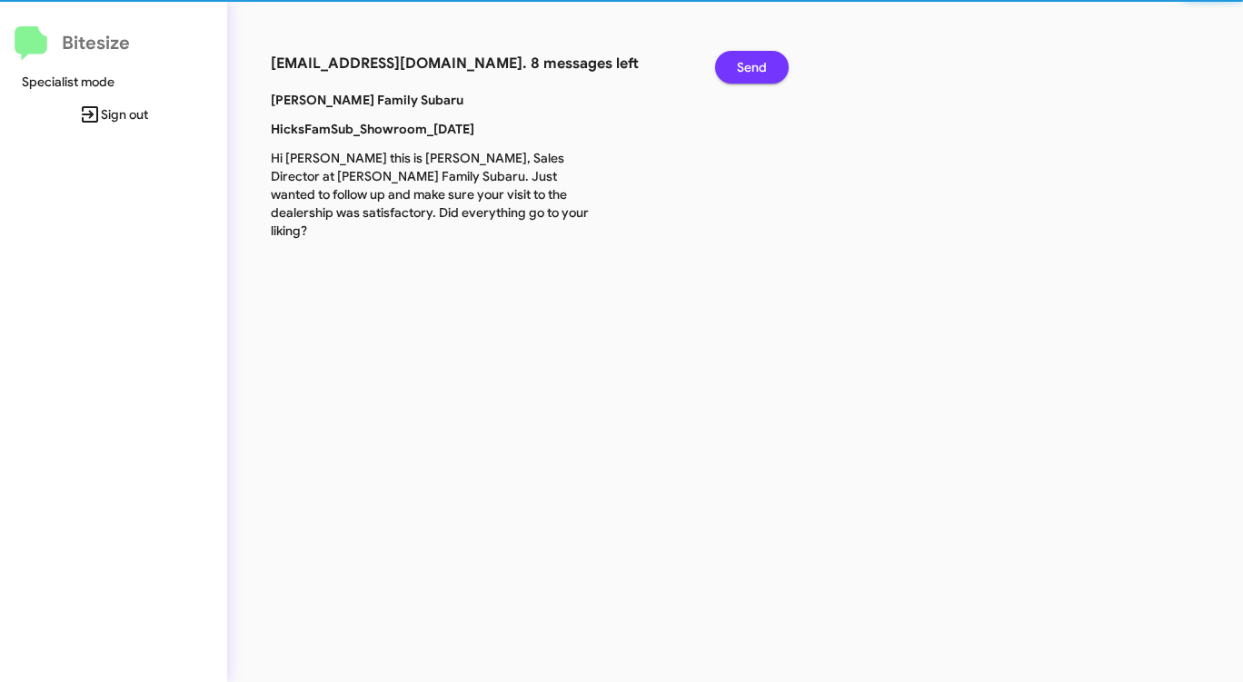
click at [768, 63] on button "Send" at bounding box center [752, 67] width 74 height 33
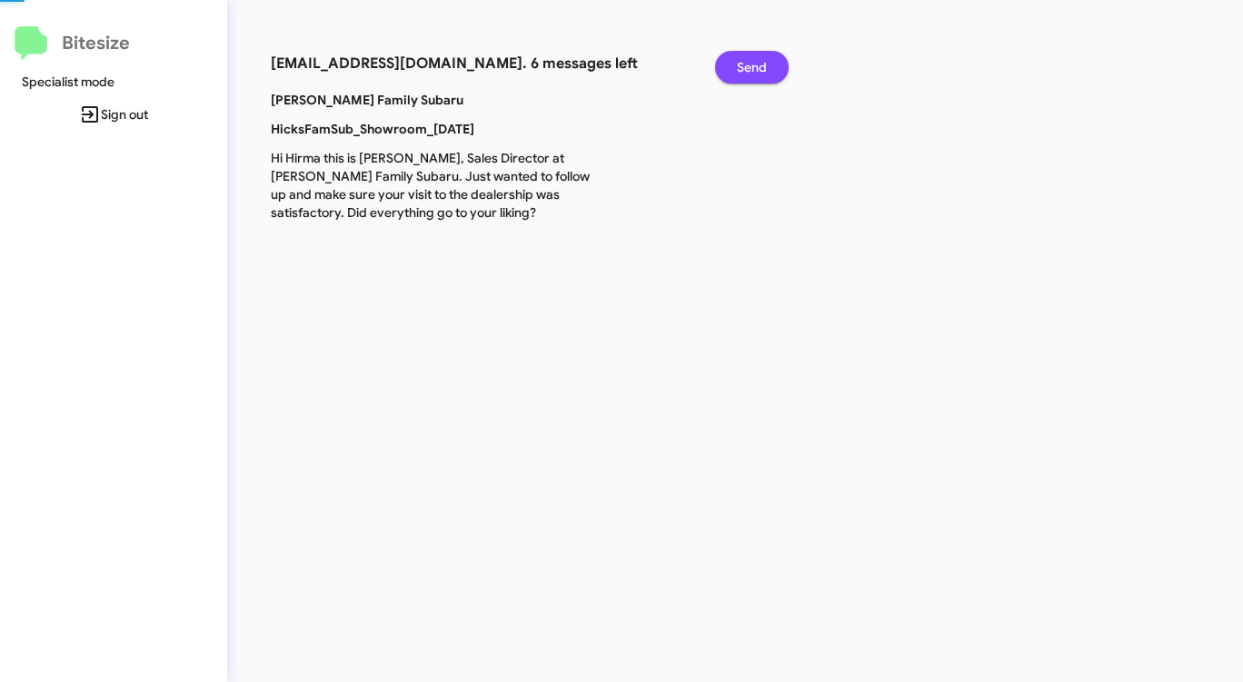
click at [768, 63] on button "Send" at bounding box center [752, 67] width 74 height 33
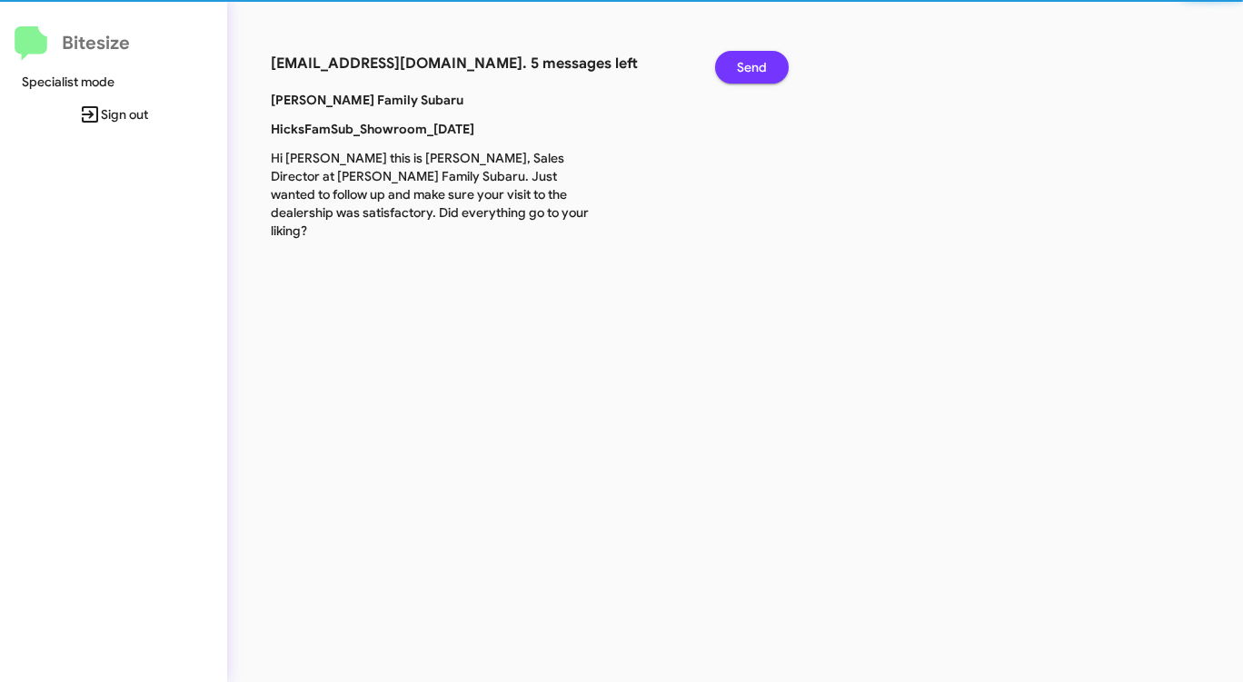
click at [768, 63] on button "Send" at bounding box center [752, 67] width 74 height 33
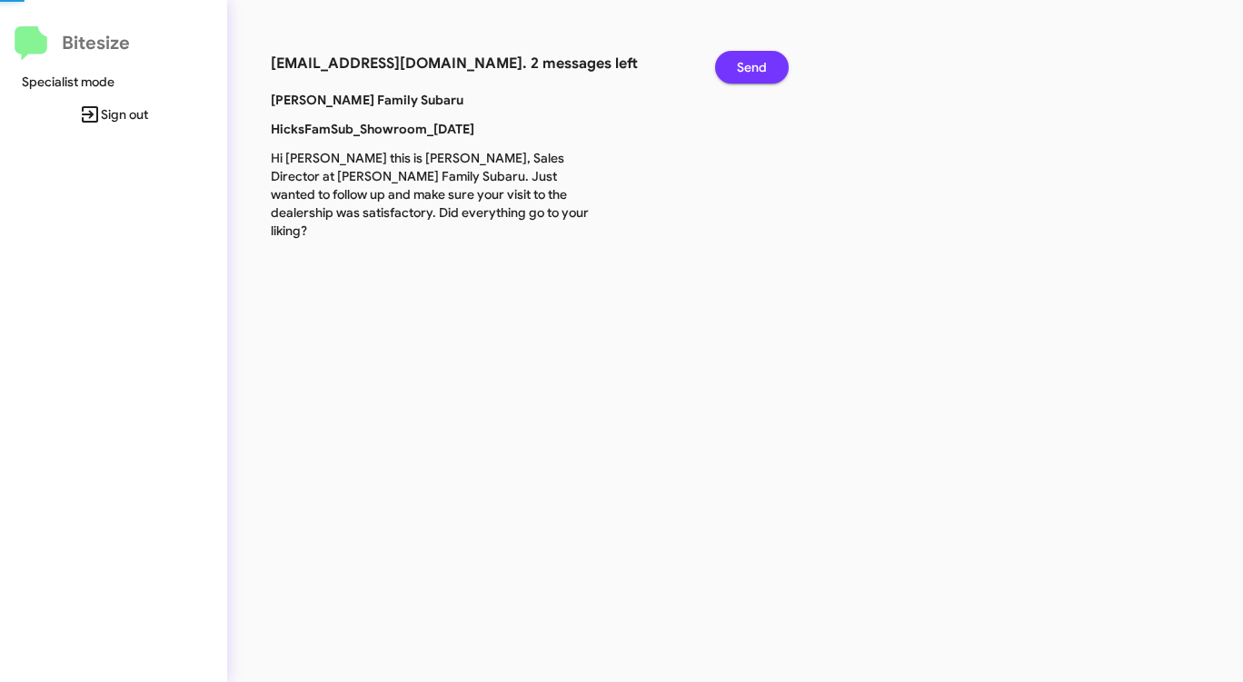
click at [768, 63] on button "Send" at bounding box center [752, 67] width 74 height 33
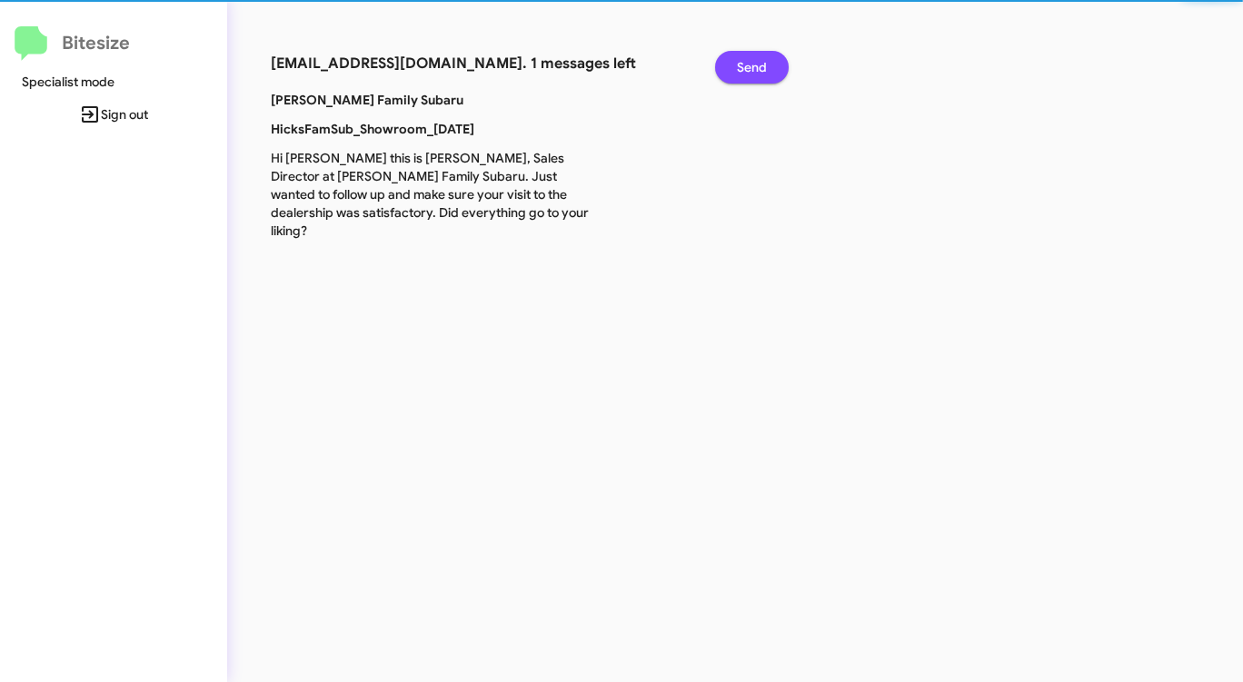
click at [768, 63] on button "Send" at bounding box center [752, 67] width 74 height 33
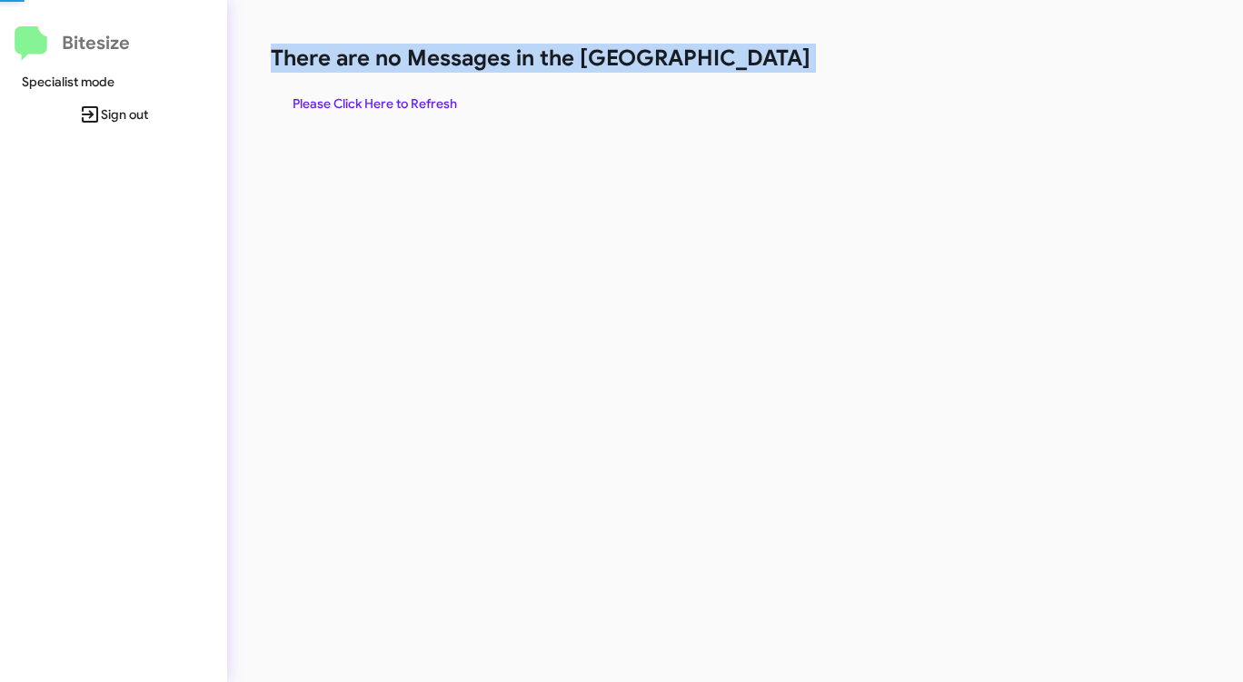
click at [768, 63] on h1 "There are no Messages in the [GEOGRAPHIC_DATA]" at bounding box center [651, 58] width 760 height 29
click at [430, 94] on span "Please Click Here to Refresh" at bounding box center [375, 103] width 164 height 33
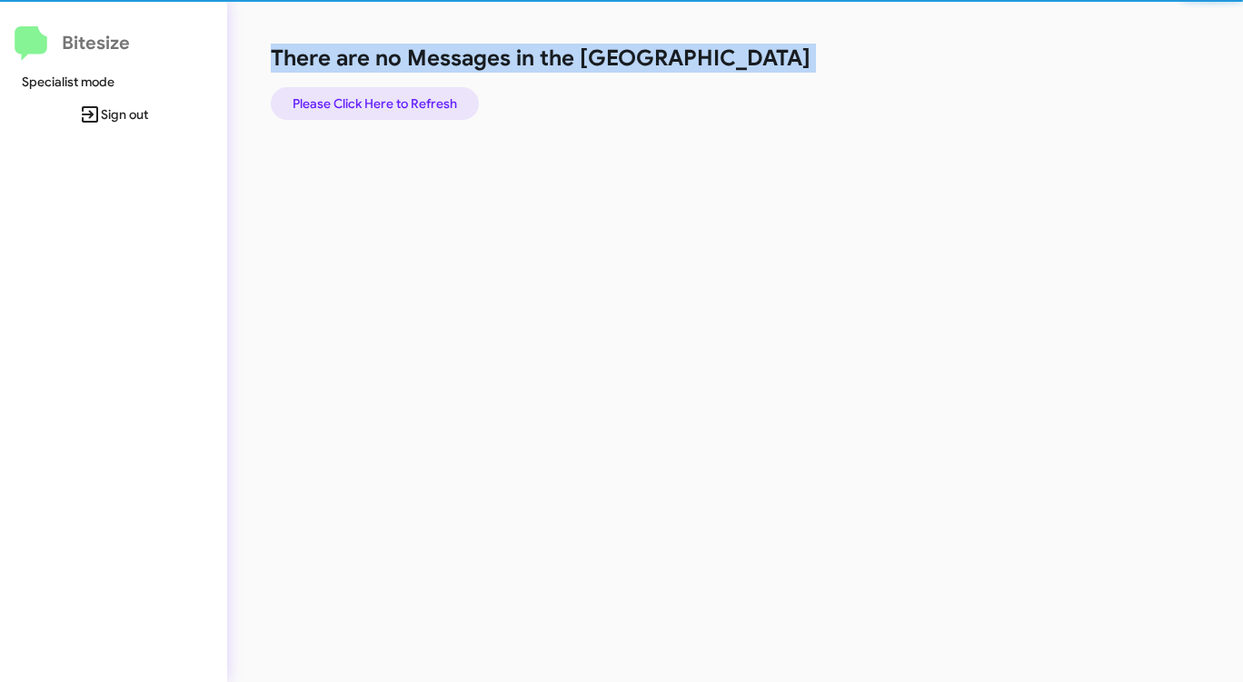
click at [430, 94] on span "Please Click Here to Refresh" at bounding box center [375, 103] width 164 height 33
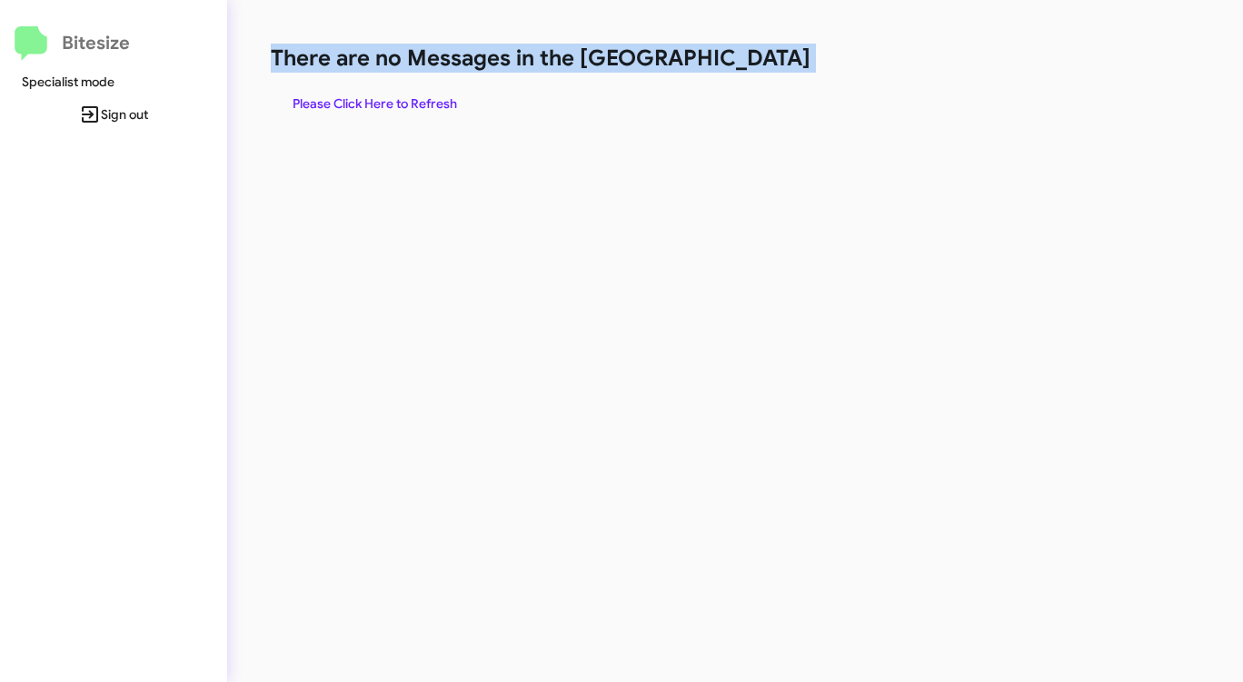
click at [430, 94] on span "Please Click Here to Refresh" at bounding box center [375, 103] width 164 height 33
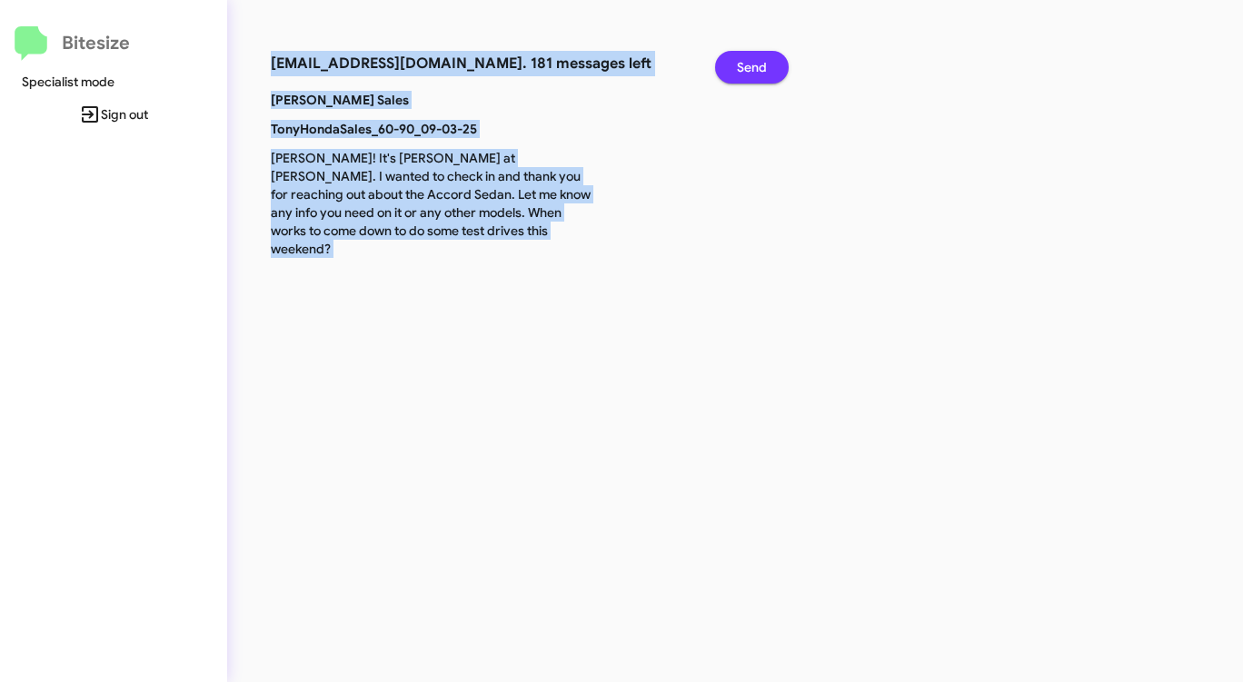
click at [759, 68] on span "Send" at bounding box center [752, 67] width 30 height 33
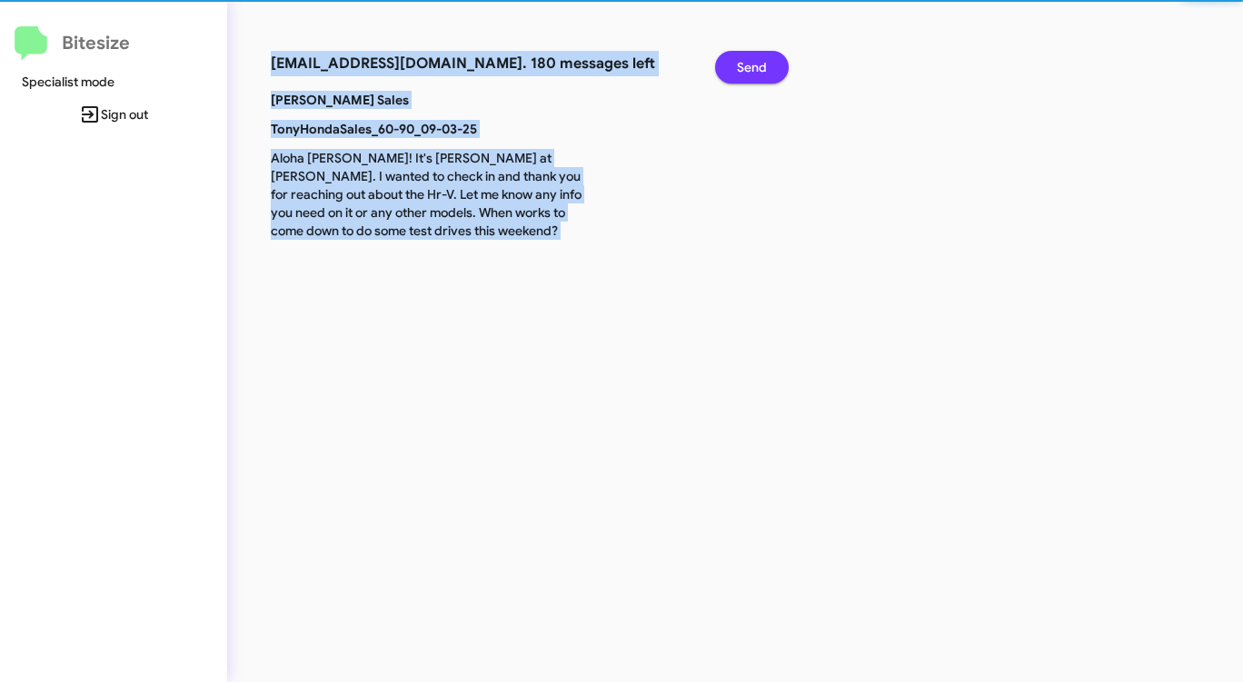
click at [759, 68] on span "Send" at bounding box center [752, 67] width 30 height 33
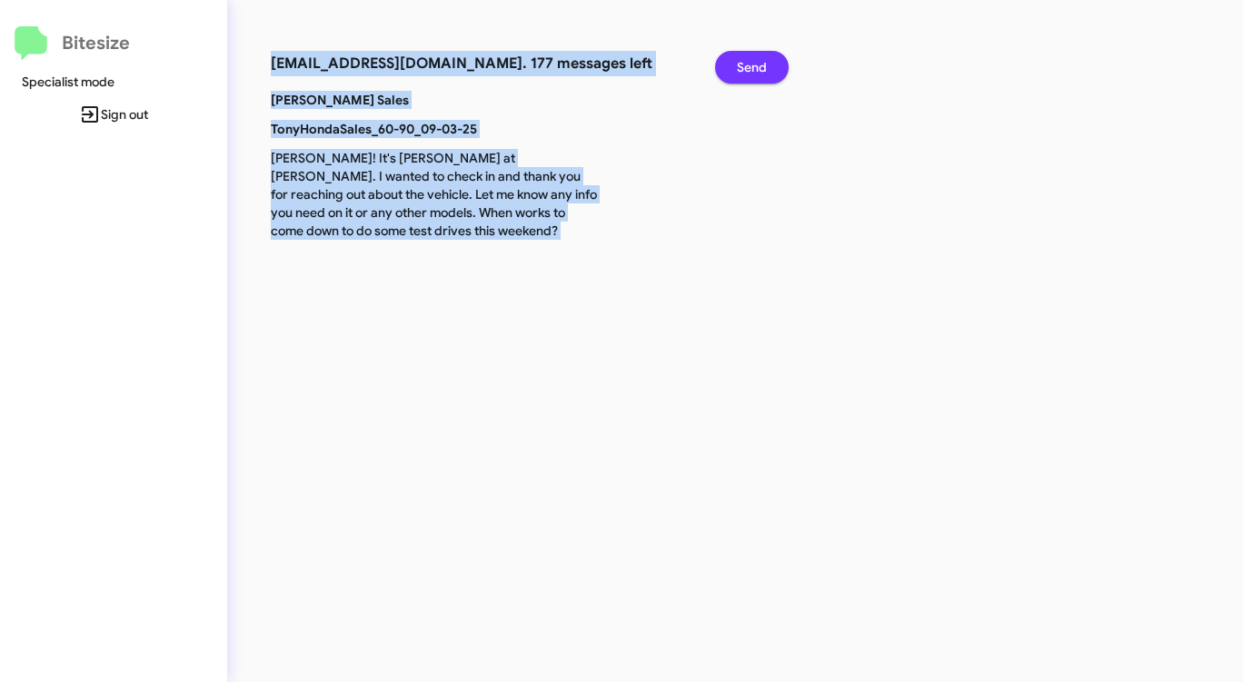
click at [759, 68] on span "Send" at bounding box center [752, 67] width 30 height 33
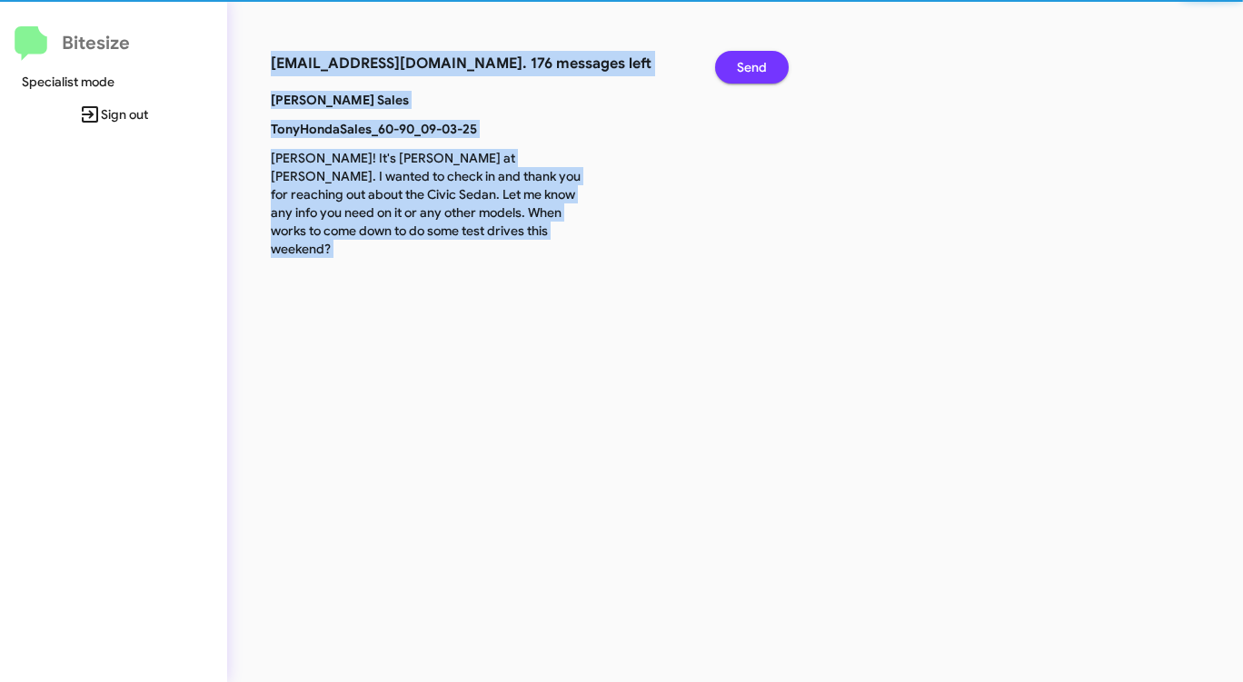
click at [759, 68] on span "Send" at bounding box center [752, 67] width 30 height 33
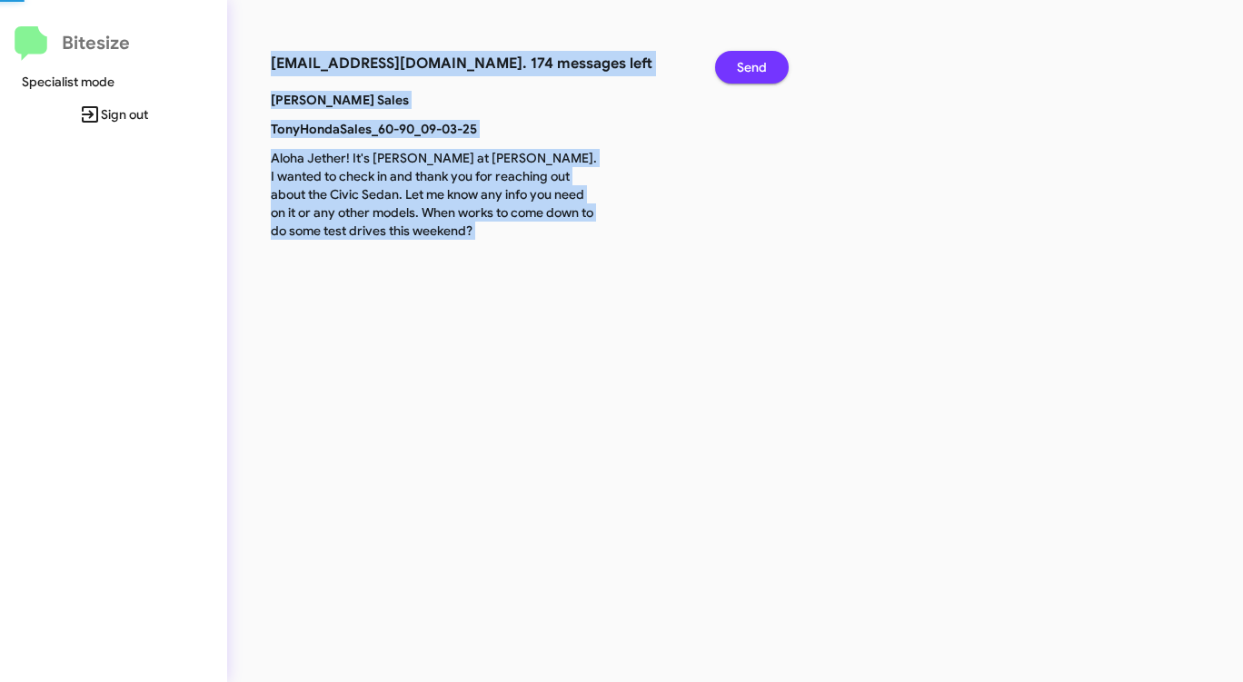
click at [759, 68] on span "Send" at bounding box center [752, 67] width 30 height 33
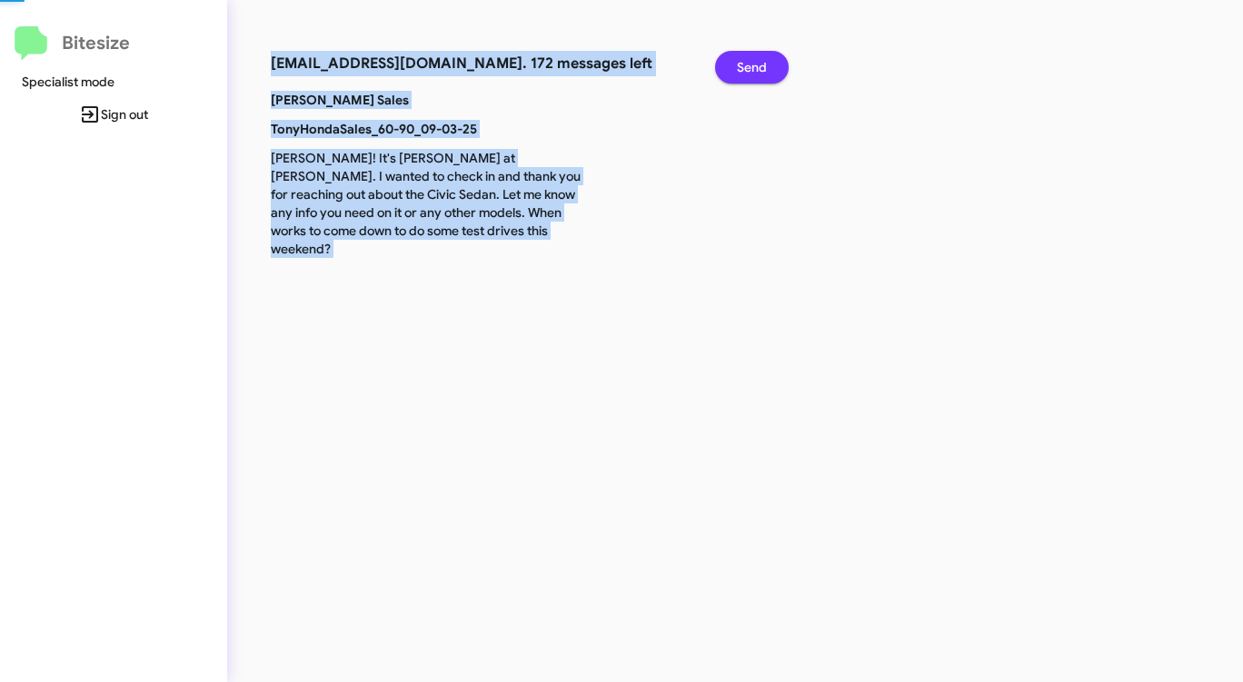
click at [759, 68] on span "Send" at bounding box center [752, 67] width 30 height 33
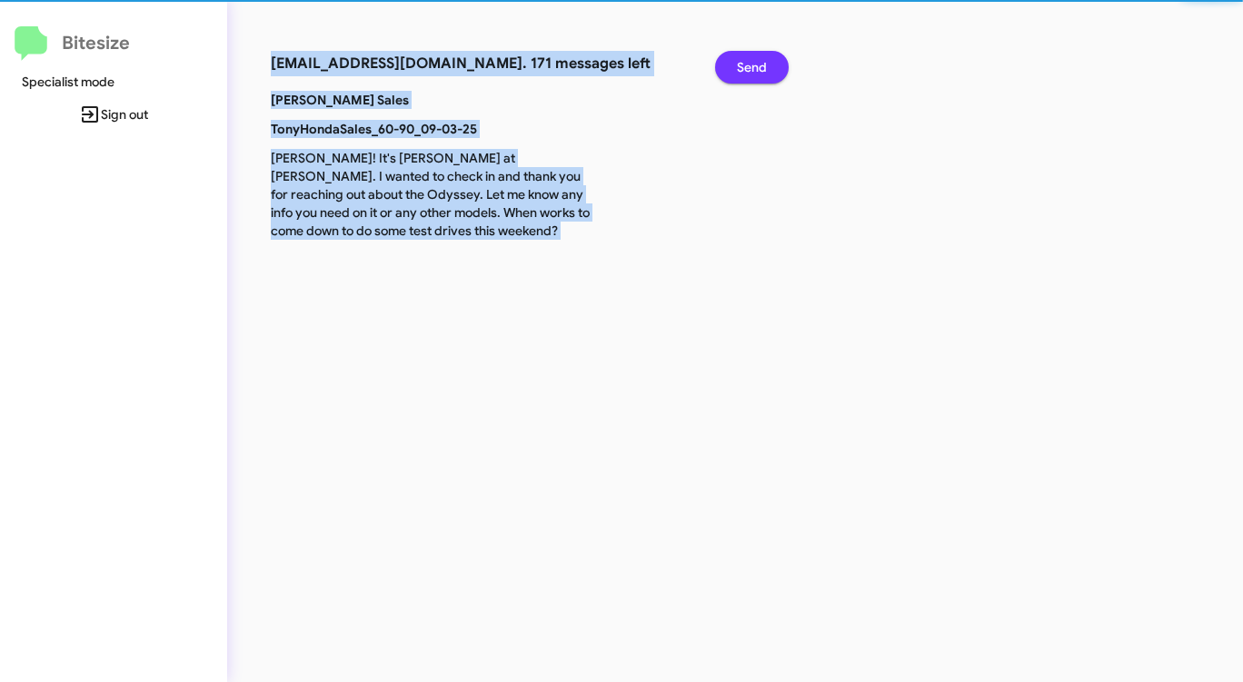
click at [758, 68] on span "Send" at bounding box center [752, 67] width 30 height 33
click at [757, 68] on span "Send" at bounding box center [752, 67] width 30 height 33
click at [756, 68] on span "Send" at bounding box center [752, 67] width 30 height 33
click at [755, 68] on span "Send" at bounding box center [752, 67] width 30 height 33
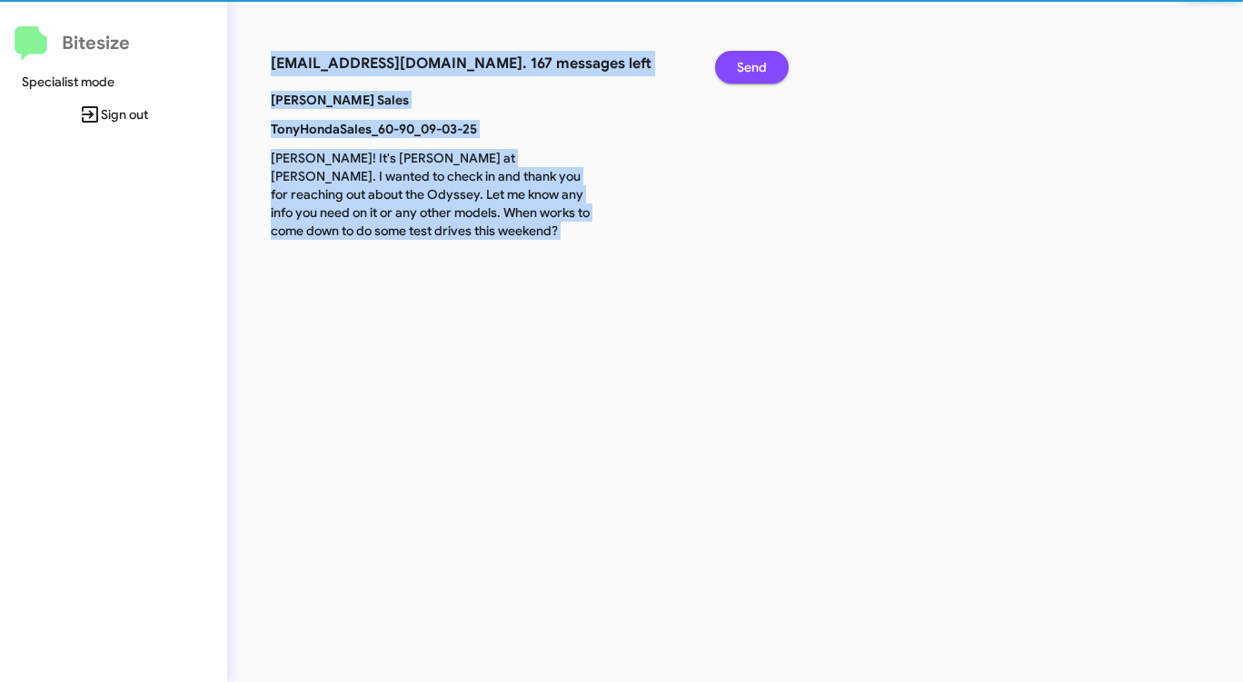
click at [755, 68] on span "Send" at bounding box center [752, 67] width 30 height 33
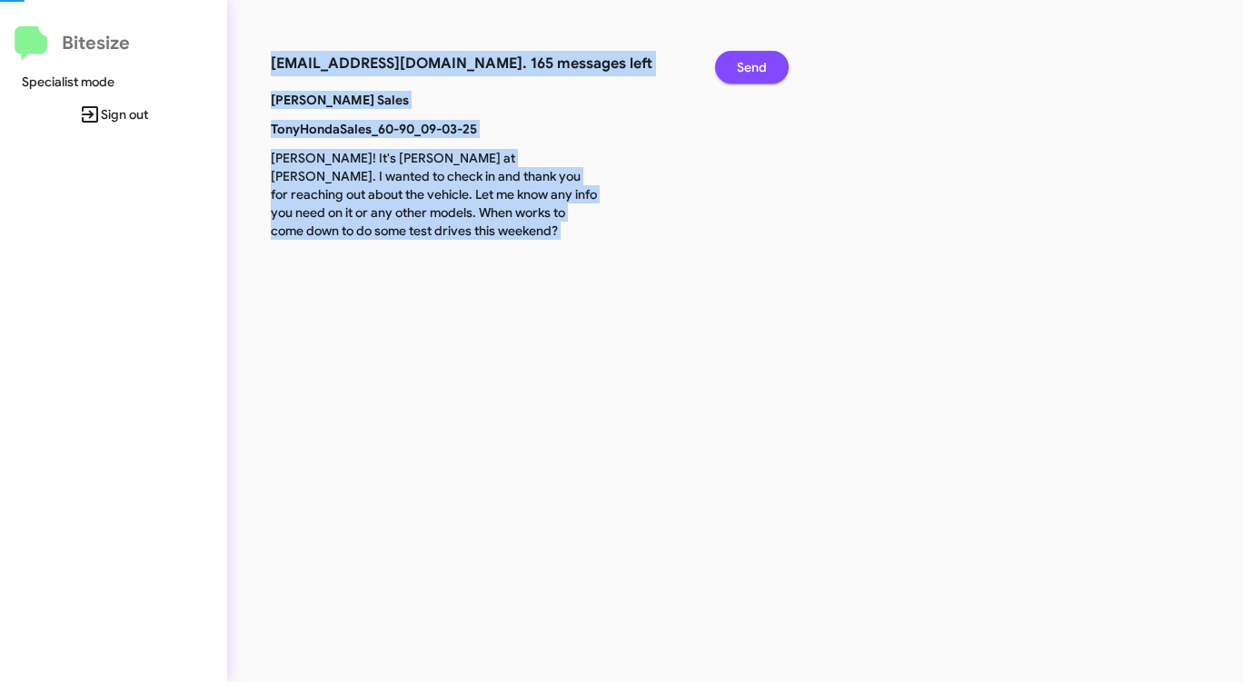
click at [754, 68] on span "Send" at bounding box center [752, 67] width 30 height 33
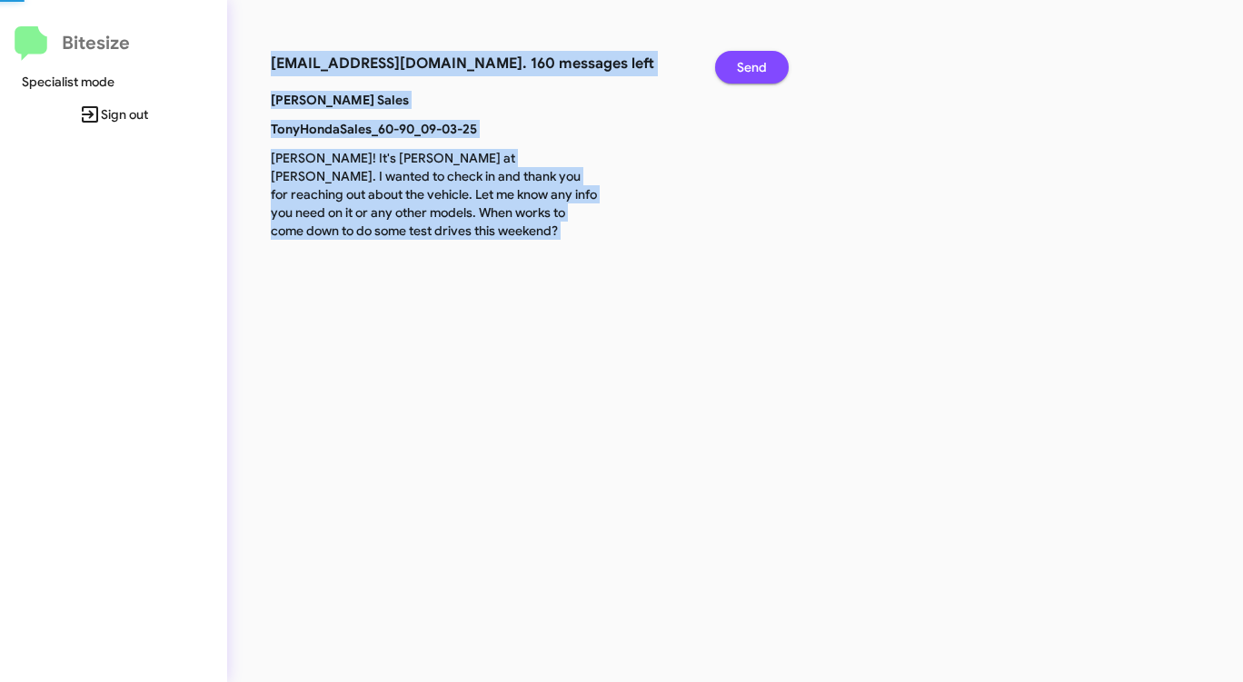
click at [753, 68] on span "Send" at bounding box center [752, 67] width 30 height 33
click at [751, 68] on span "Send" at bounding box center [752, 67] width 30 height 33
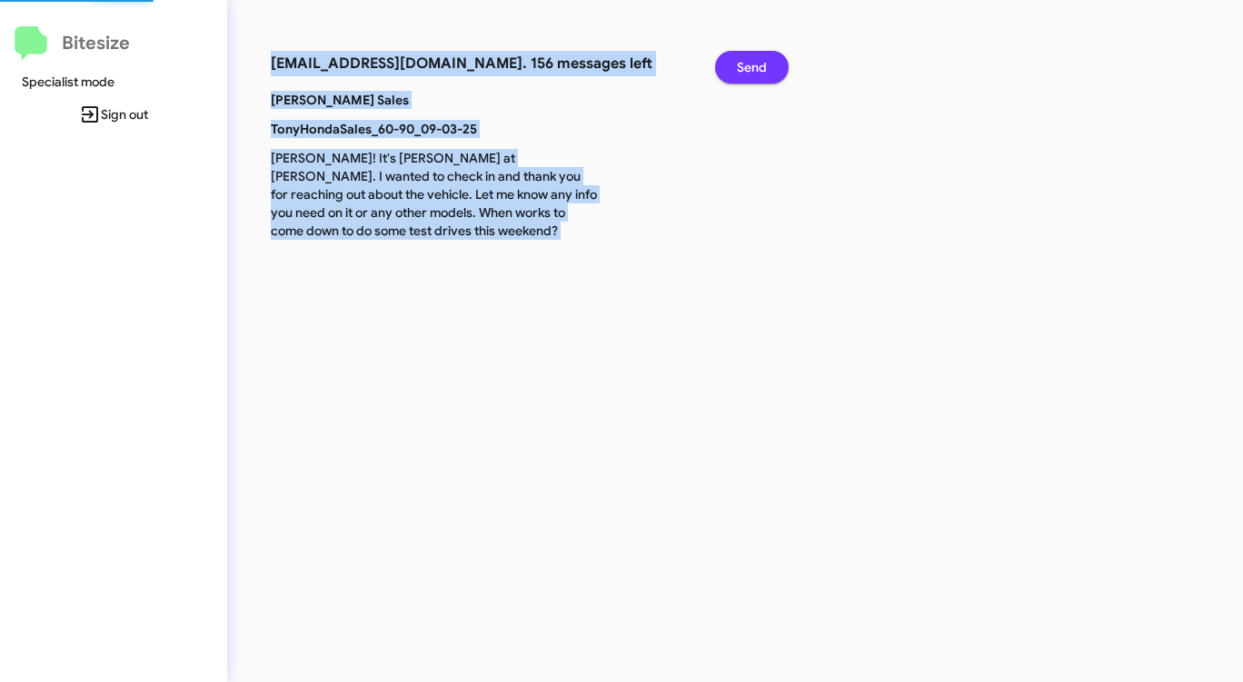
click at [751, 68] on span "Send" at bounding box center [752, 67] width 30 height 33
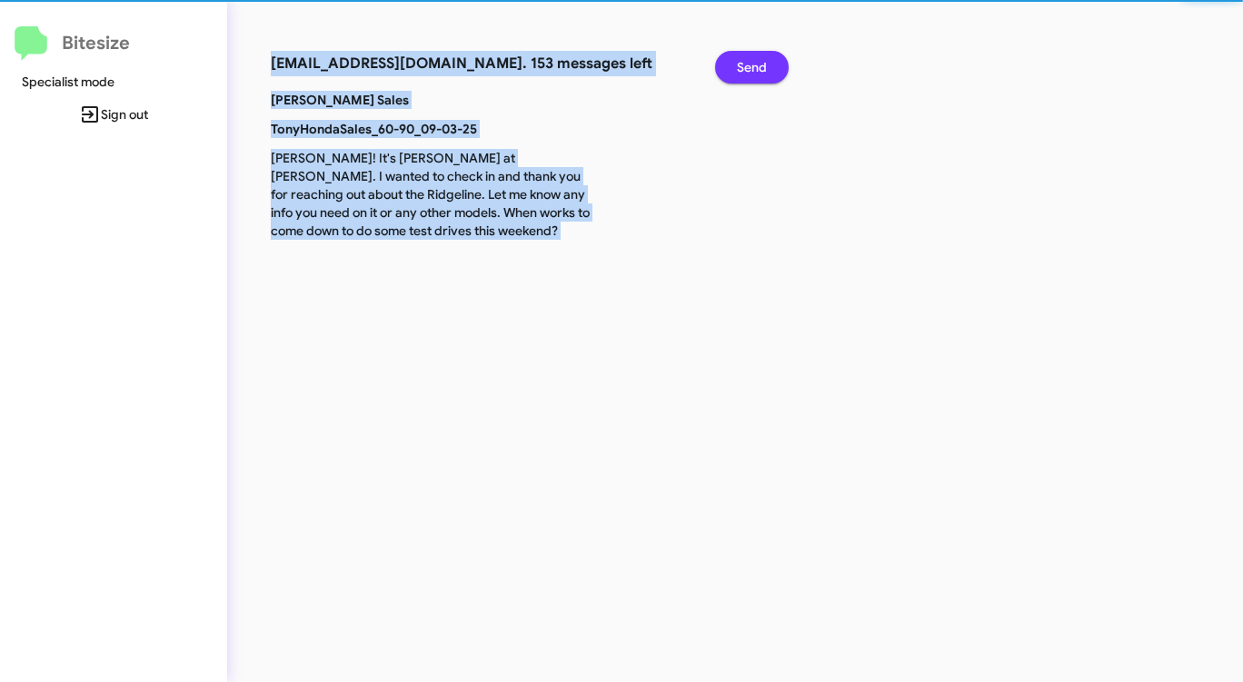
click at [751, 68] on span "Send" at bounding box center [752, 67] width 30 height 33
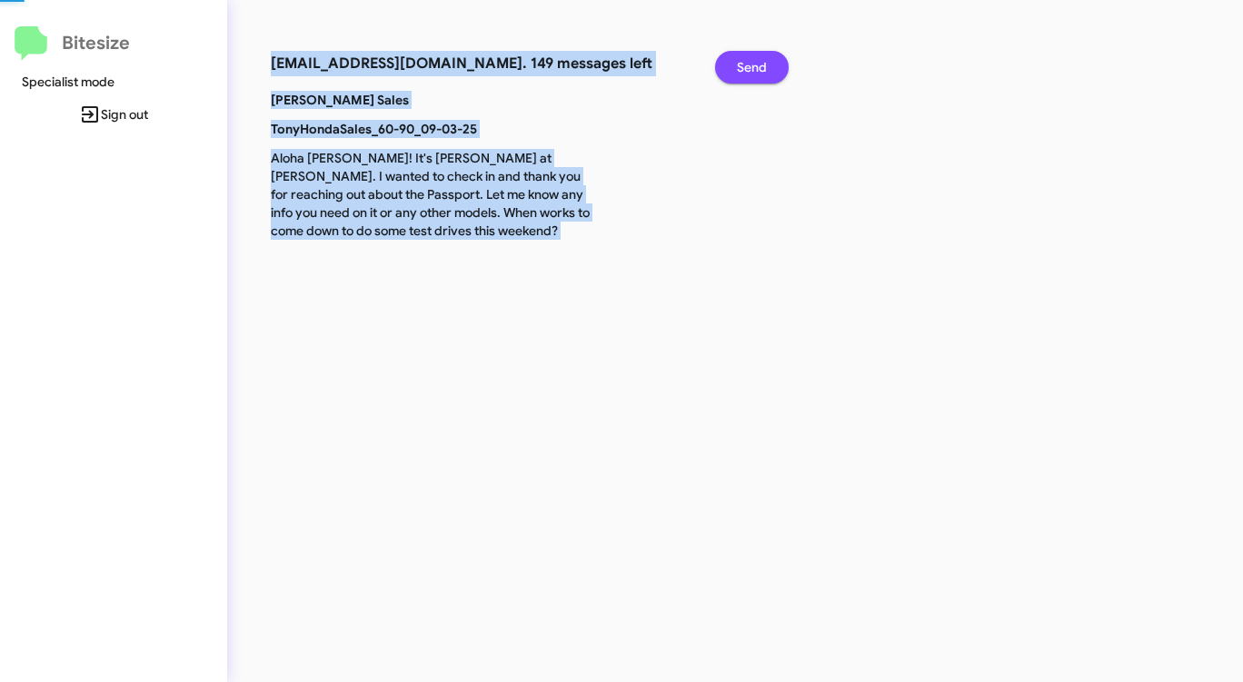
click at [751, 68] on span "Send" at bounding box center [752, 67] width 30 height 33
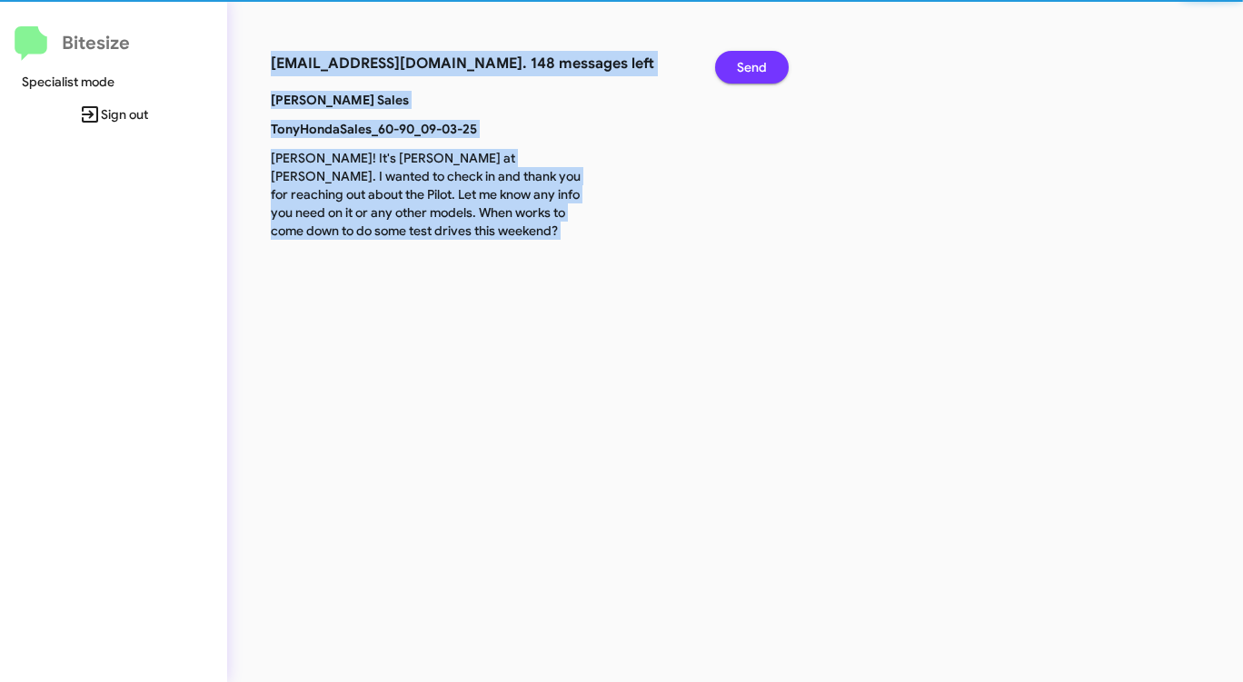
click at [751, 68] on span "Send" at bounding box center [752, 67] width 30 height 33
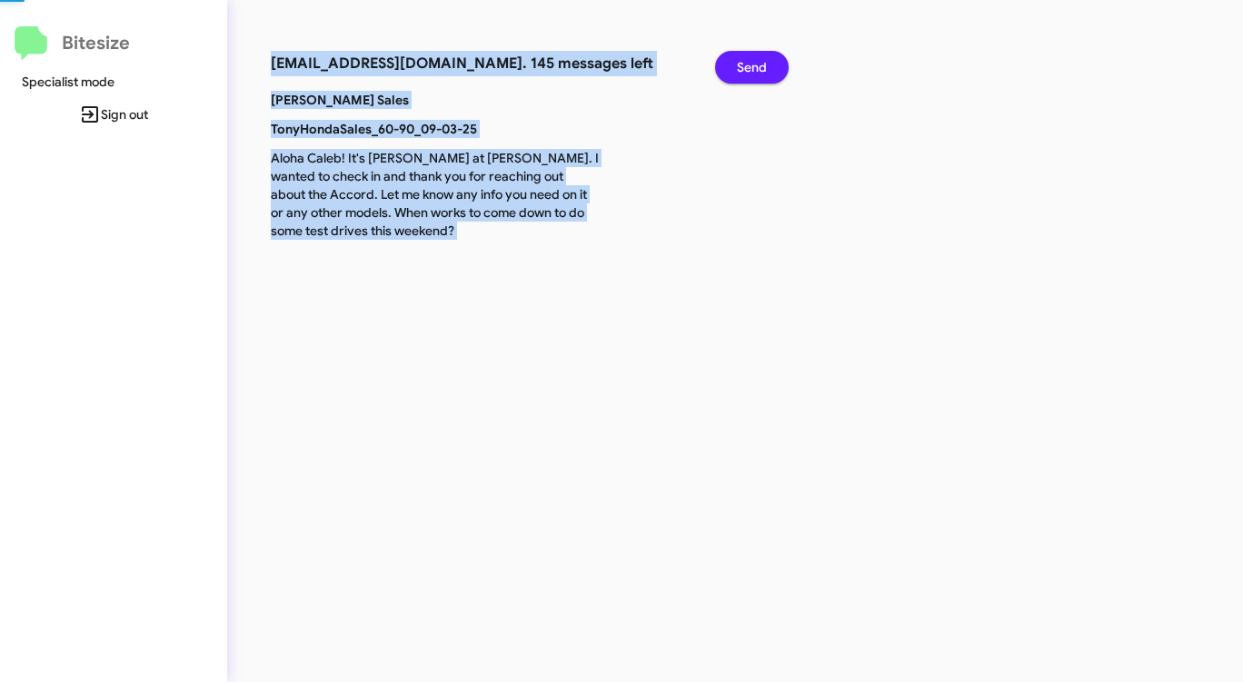
click at [751, 68] on span "Send" at bounding box center [752, 67] width 30 height 33
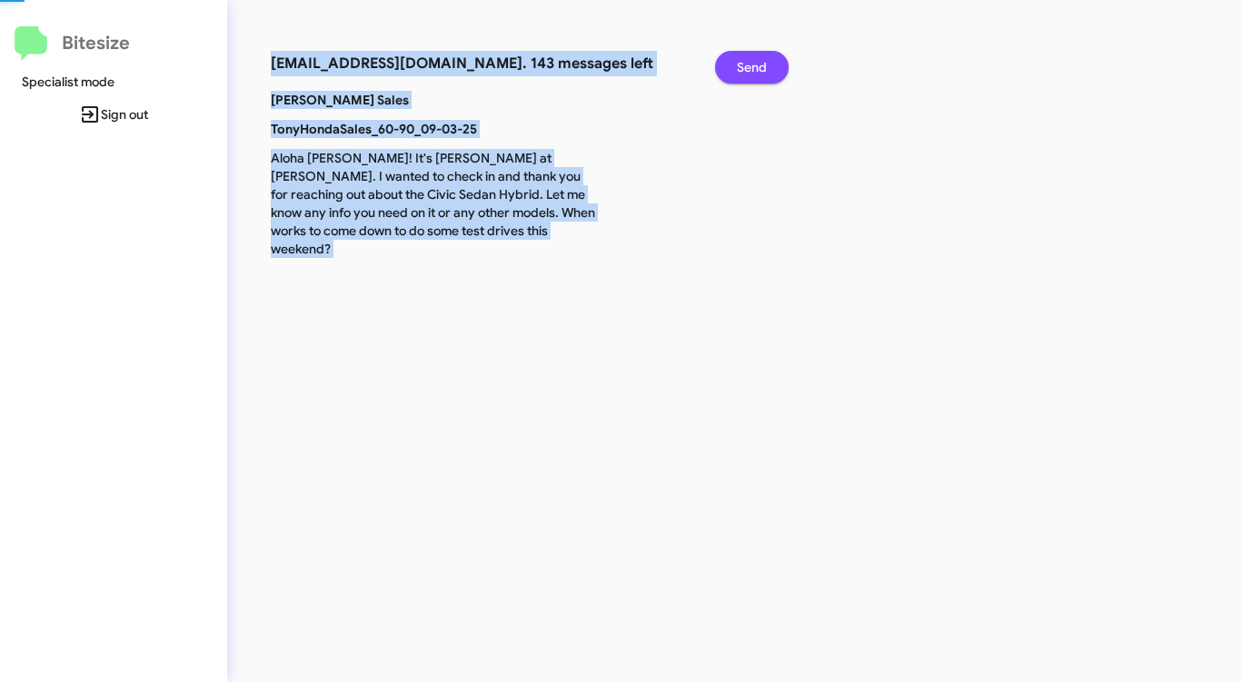
click at [751, 68] on span "Send" at bounding box center [752, 67] width 30 height 33
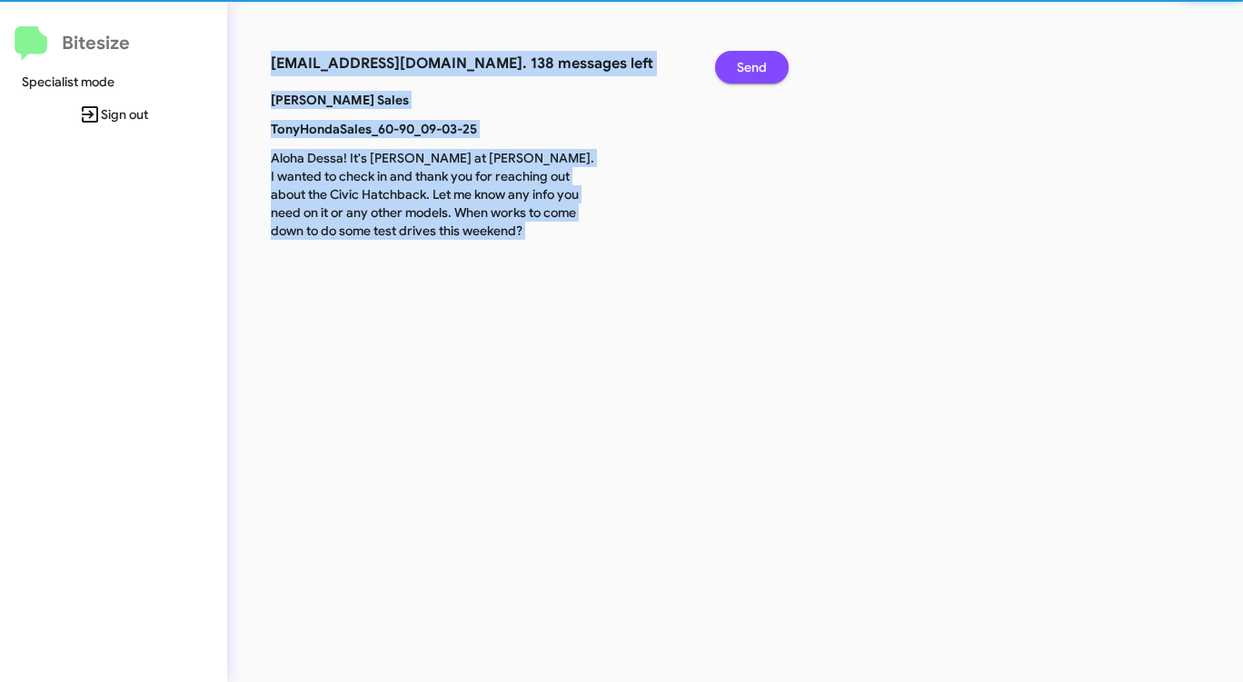
click at [751, 68] on span "Send" at bounding box center [752, 67] width 30 height 33
click at [750, 68] on span "Send" at bounding box center [752, 67] width 30 height 33
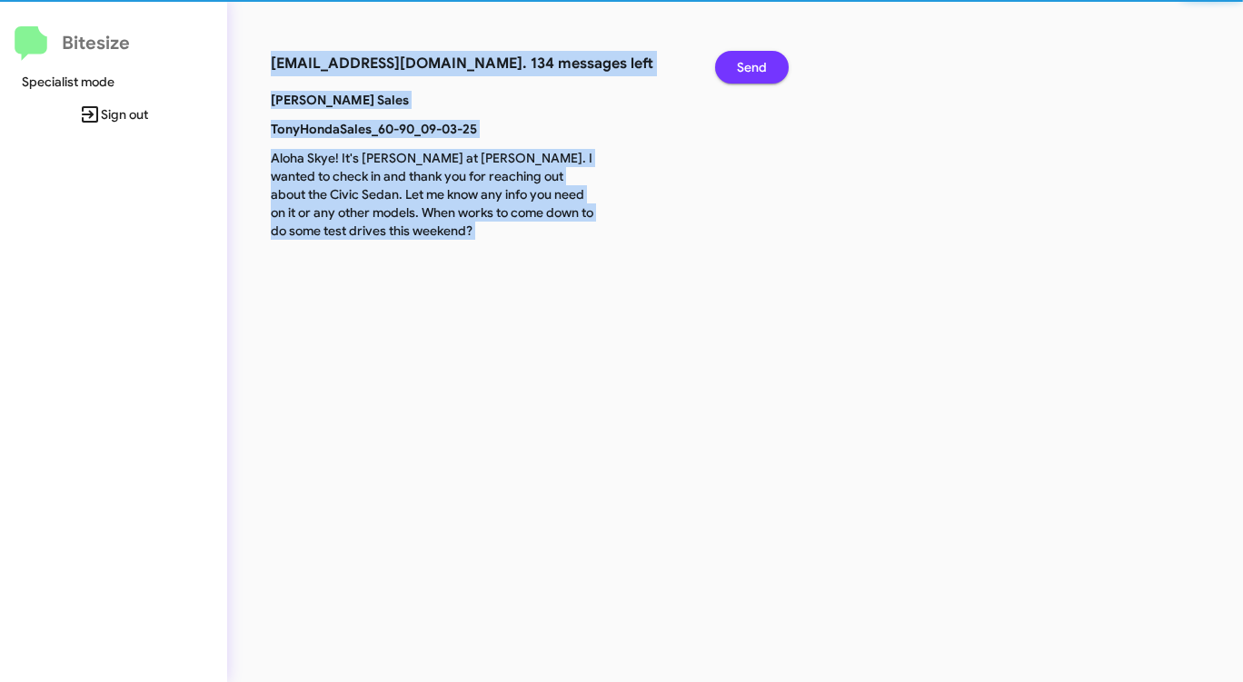
click at [750, 68] on span "Send" at bounding box center [752, 67] width 30 height 33
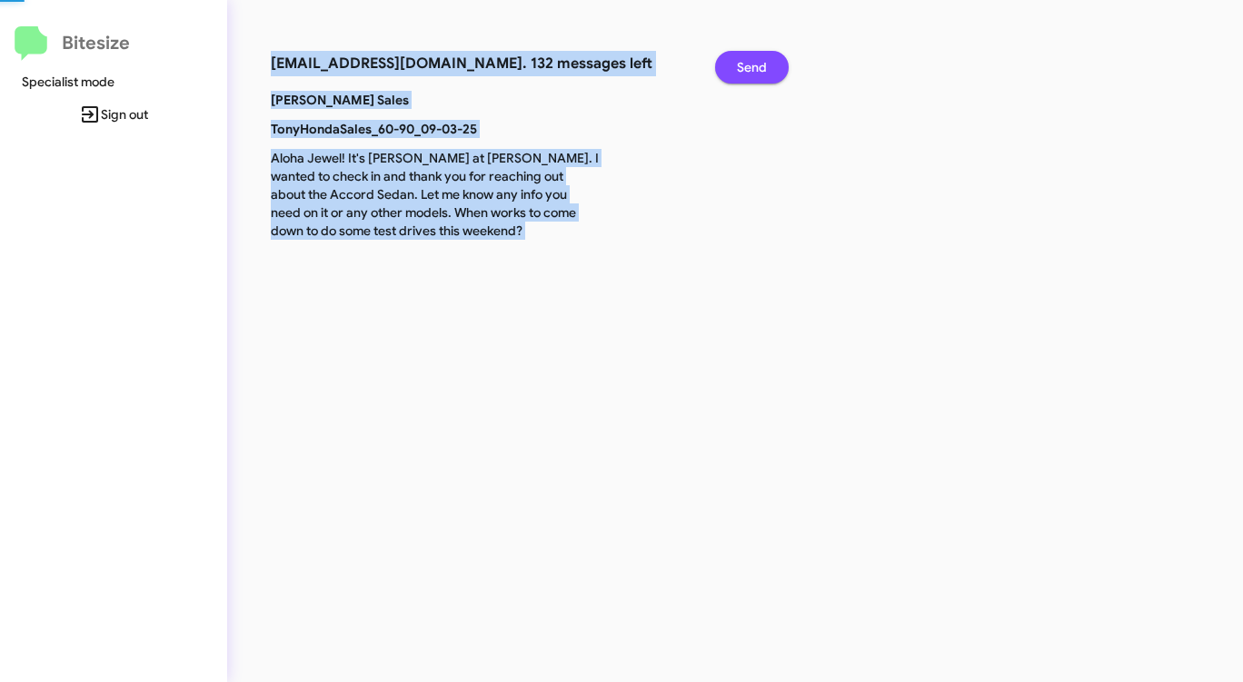
click at [750, 68] on span "Send" at bounding box center [752, 67] width 30 height 33
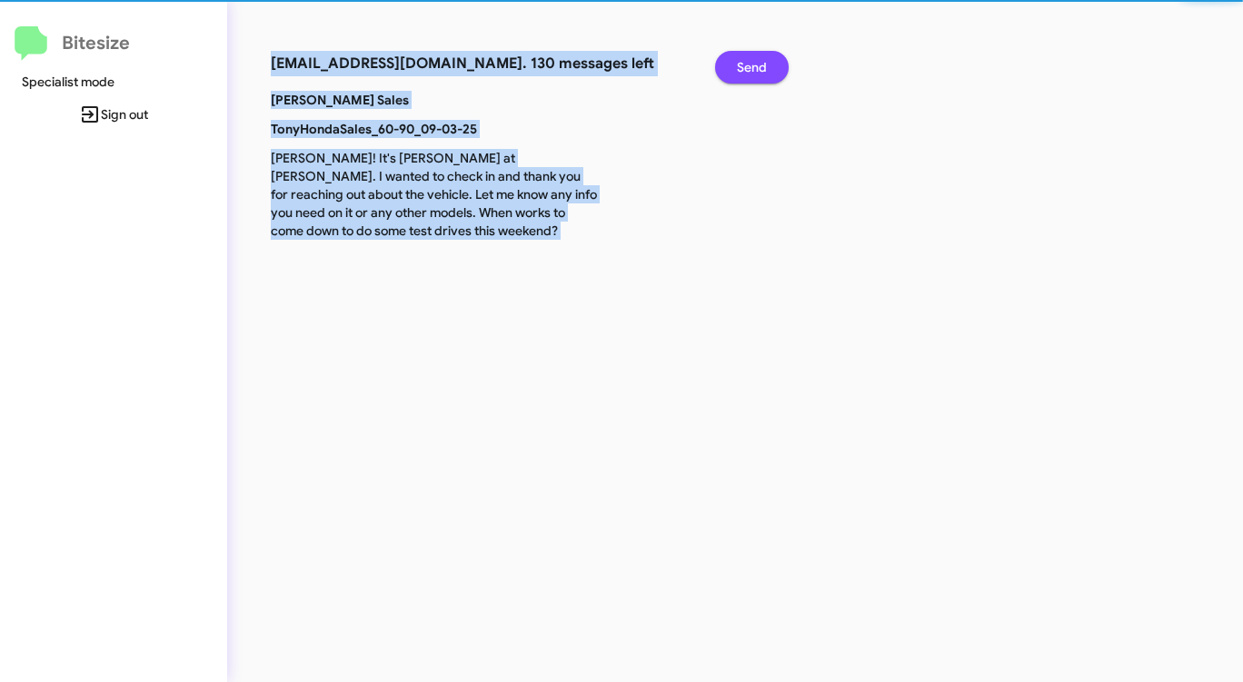
click at [750, 68] on span "Send" at bounding box center [752, 67] width 30 height 33
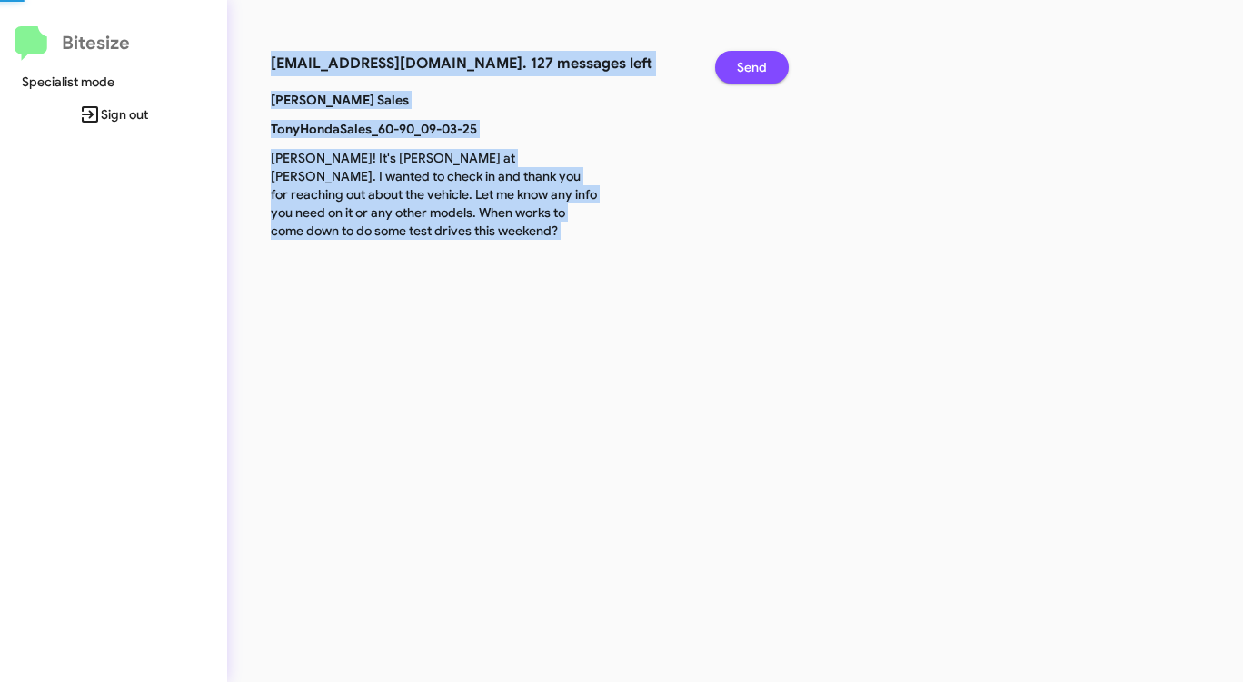
click at [750, 68] on span "Send" at bounding box center [752, 67] width 30 height 33
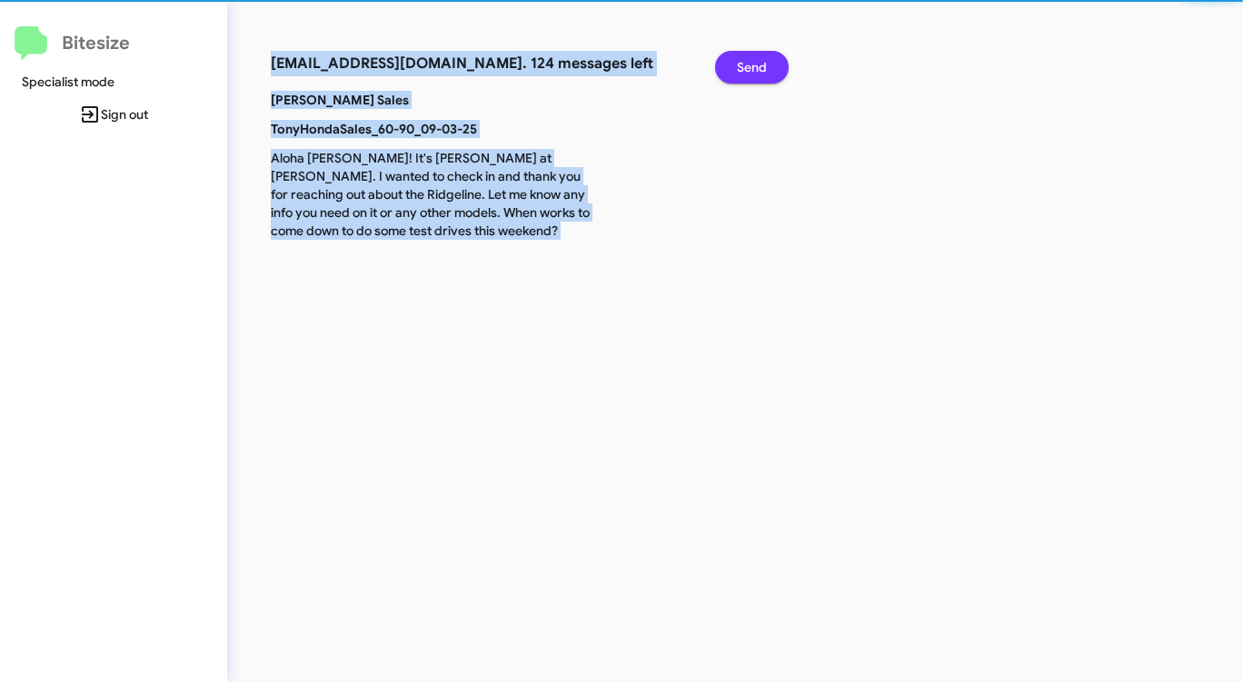
click at [750, 68] on span "Send" at bounding box center [752, 67] width 30 height 33
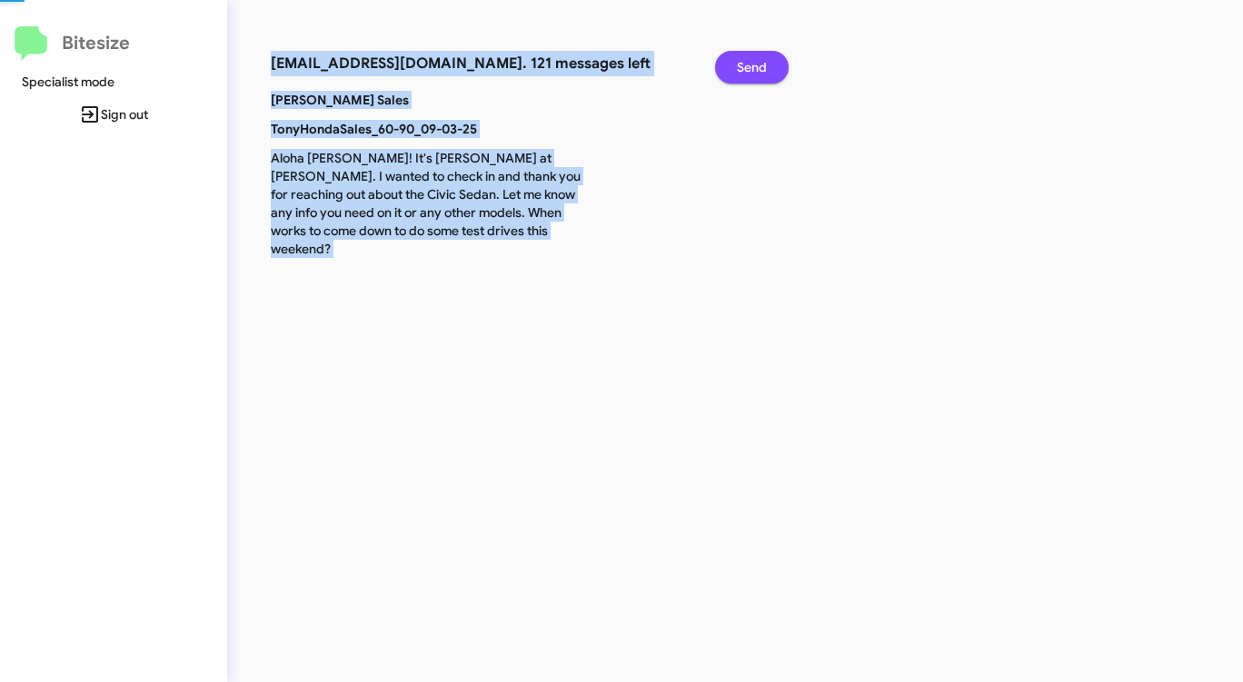
click at [750, 68] on span "Send" at bounding box center [752, 67] width 30 height 33
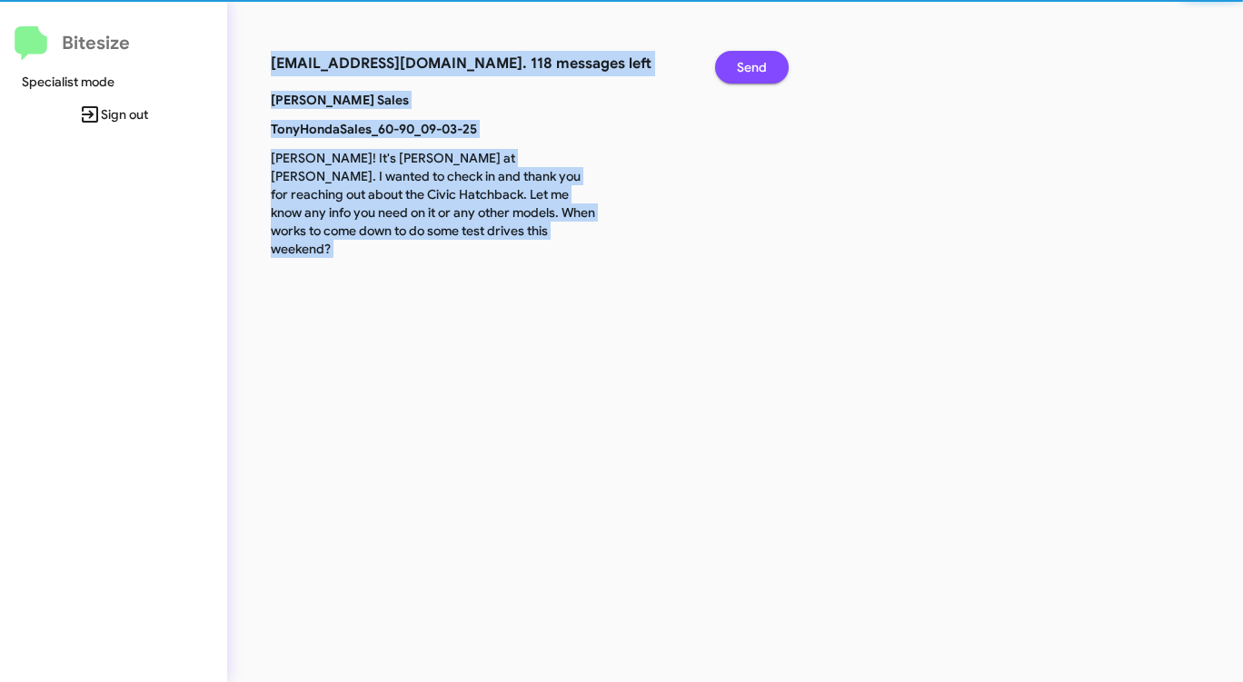
click at [750, 68] on span "Send" at bounding box center [752, 67] width 30 height 33
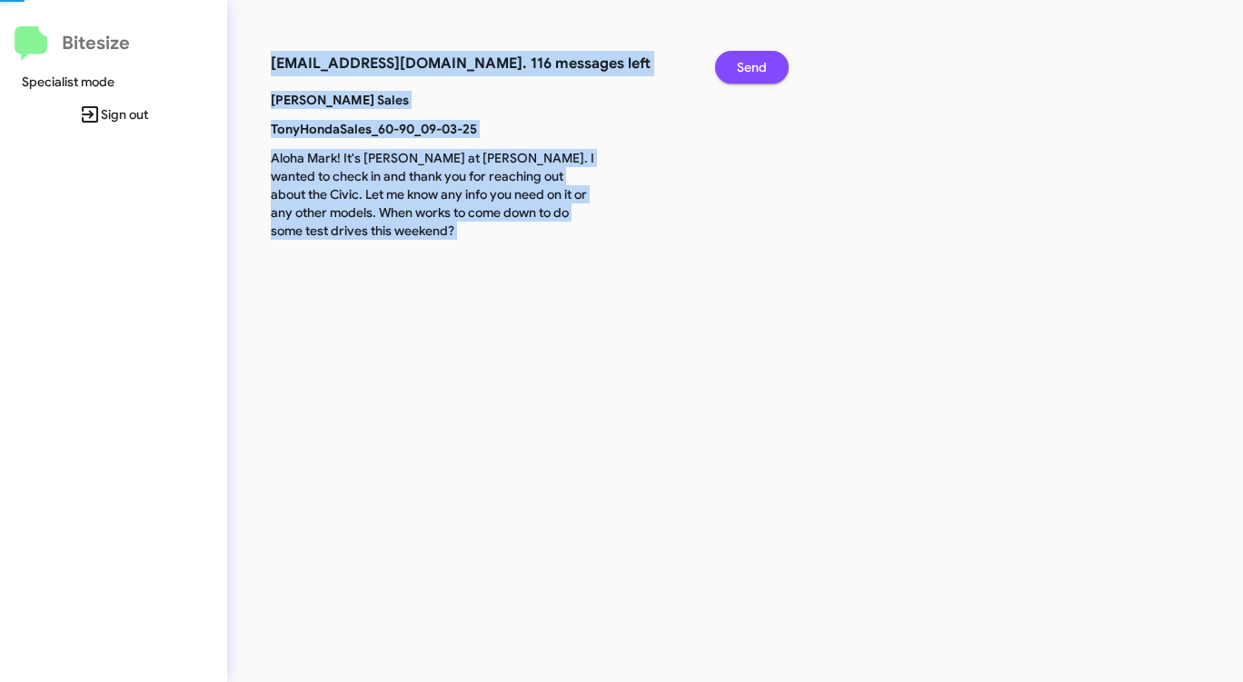
click at [750, 68] on span "Send" at bounding box center [752, 67] width 30 height 33
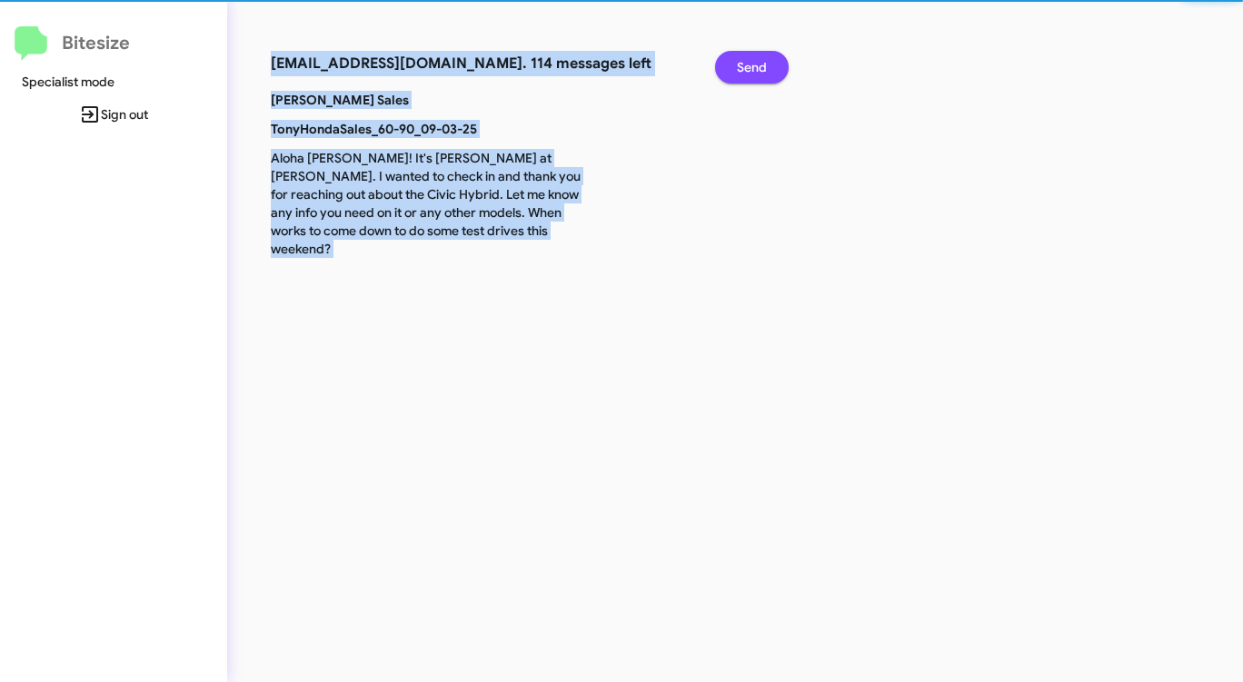
click at [750, 68] on span "Send" at bounding box center [752, 67] width 30 height 33
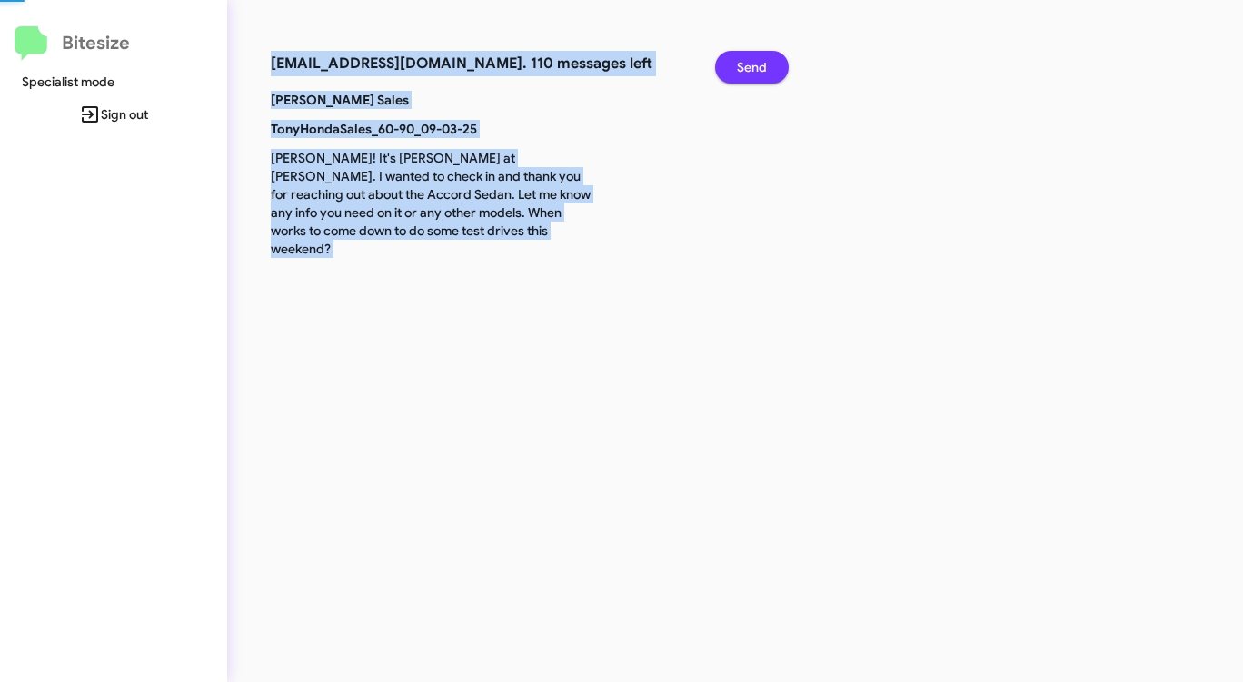
click at [750, 68] on span "Send" at bounding box center [752, 67] width 30 height 33
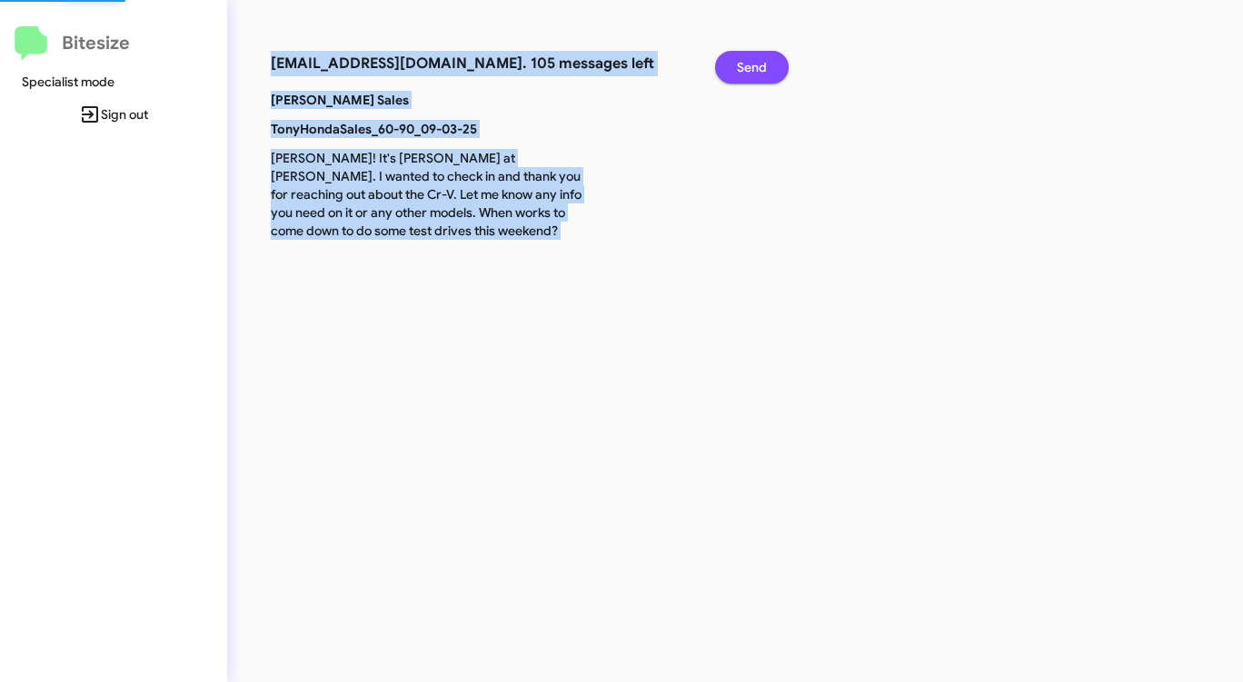
click at [750, 68] on span "Send" at bounding box center [752, 67] width 30 height 33
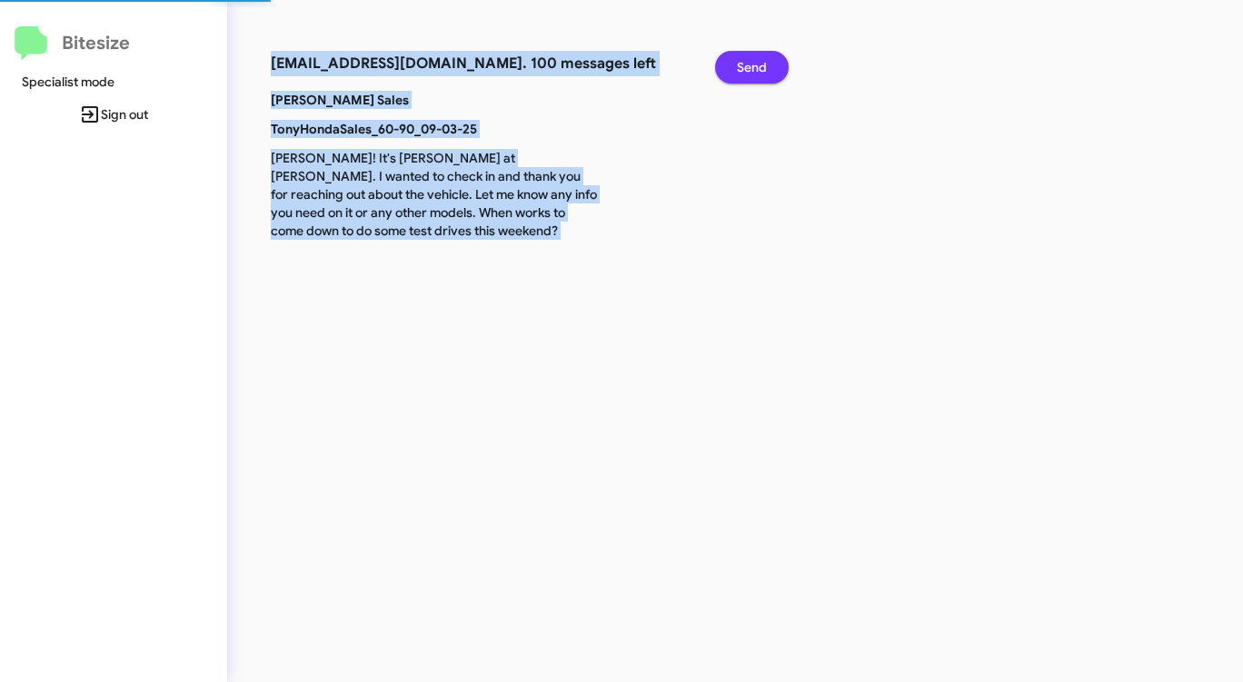
click at [750, 68] on span "Send" at bounding box center [752, 67] width 30 height 33
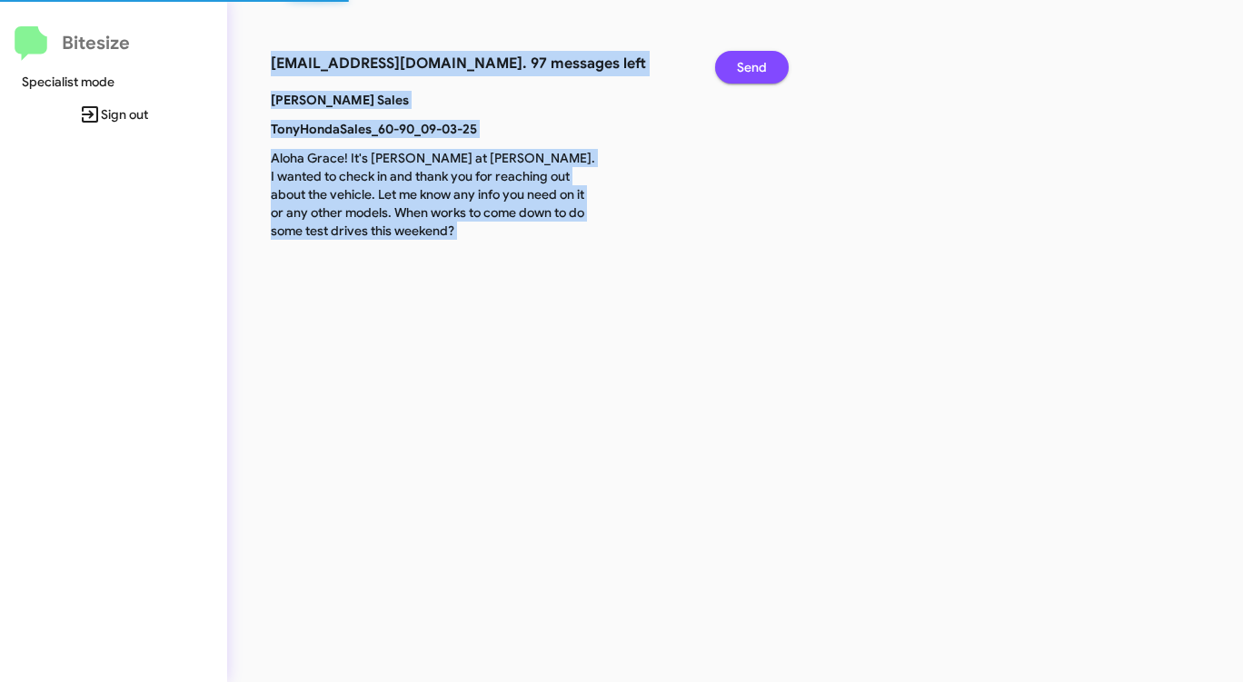
click at [750, 68] on span "Send" at bounding box center [752, 67] width 30 height 33
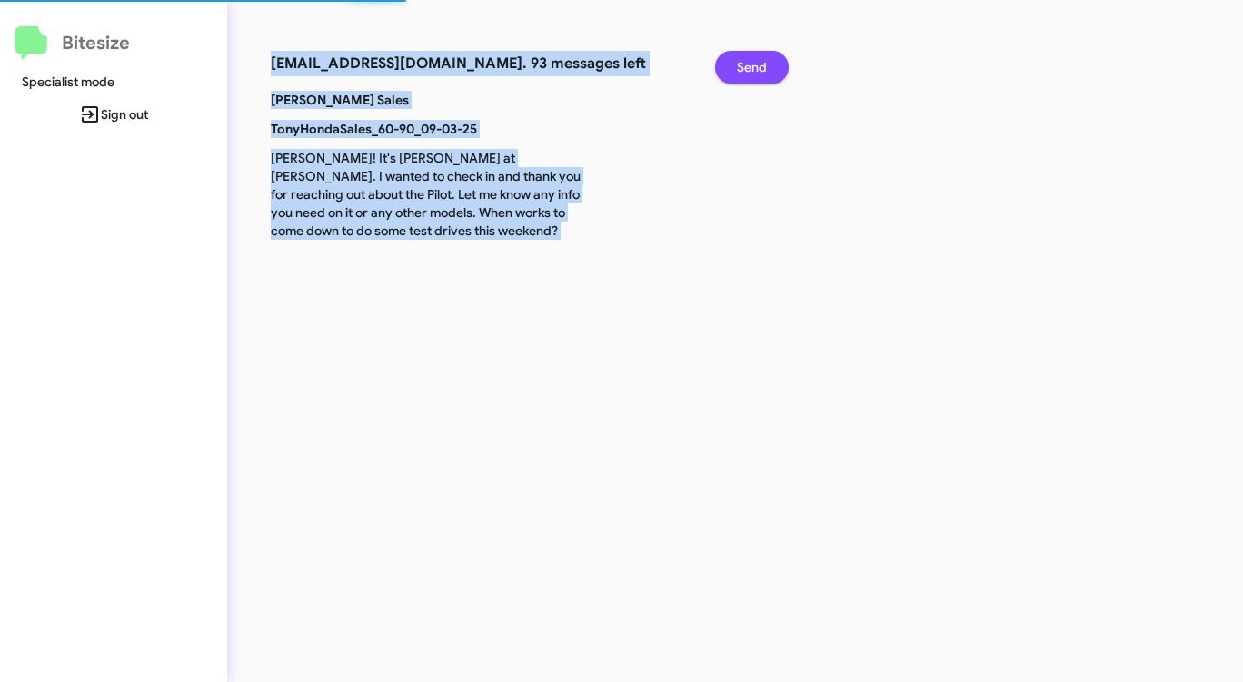
click at [750, 68] on span "Send" at bounding box center [752, 67] width 30 height 33
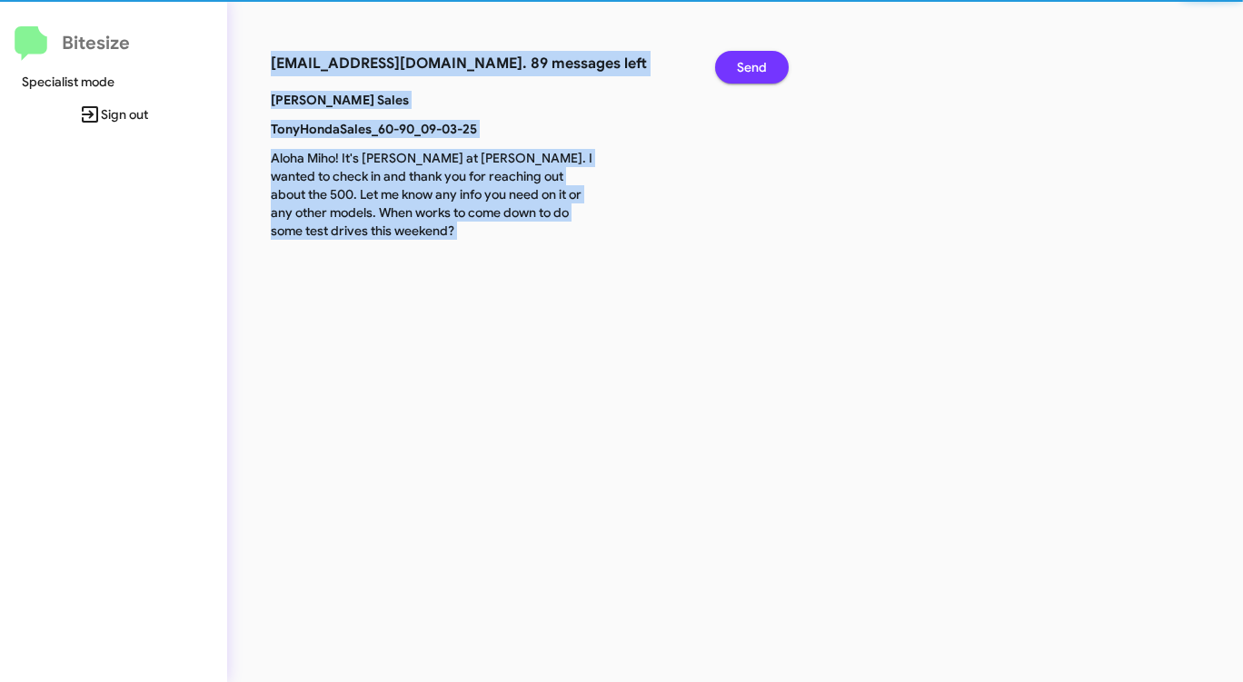
click at [750, 68] on span "Send" at bounding box center [752, 67] width 30 height 33
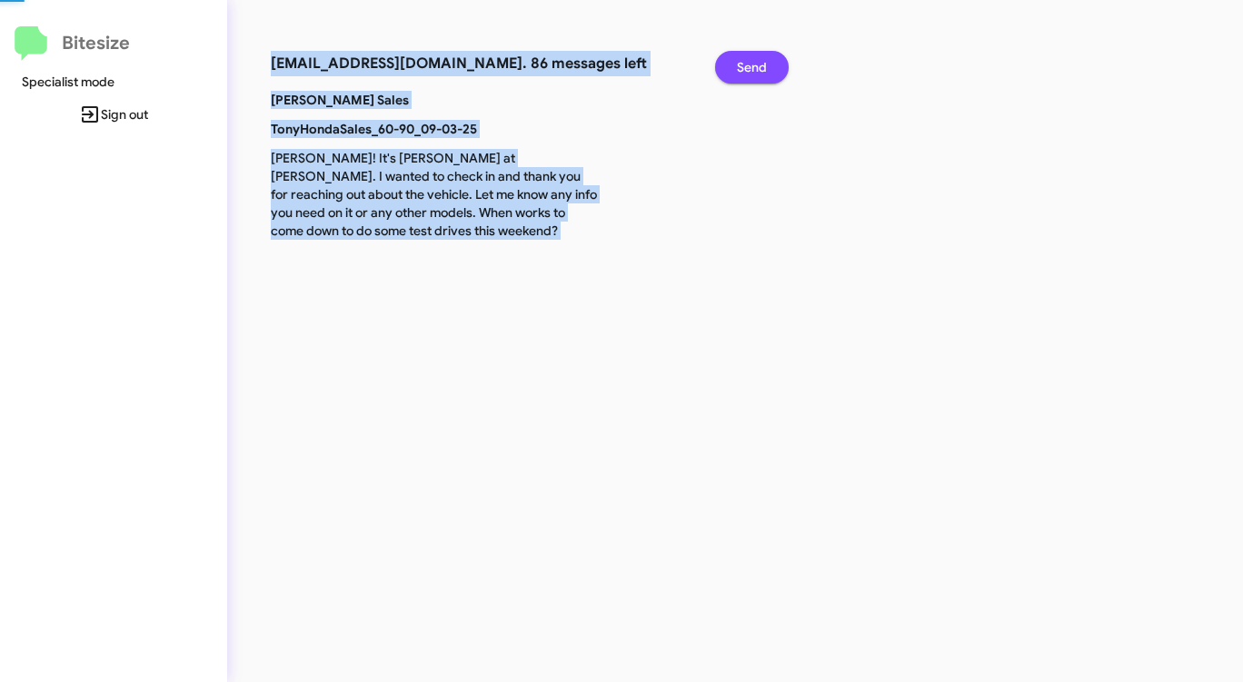
click at [750, 68] on span "Send" at bounding box center [752, 67] width 30 height 33
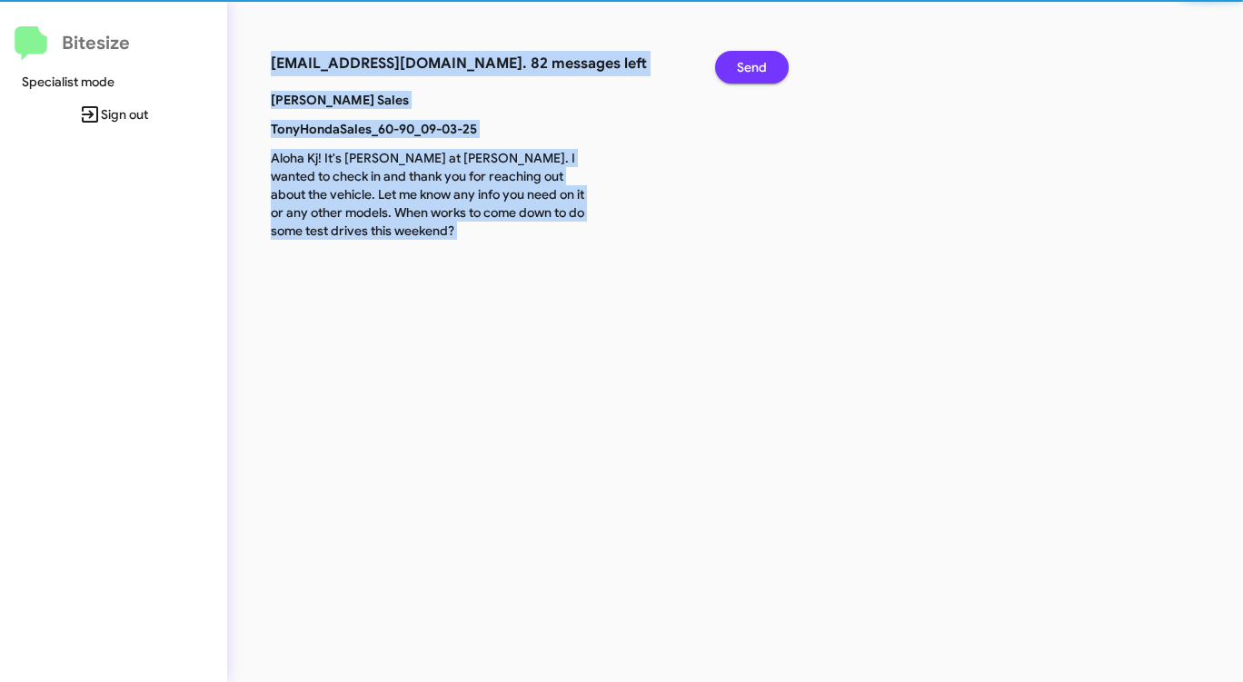
click at [750, 68] on span "Send" at bounding box center [752, 67] width 30 height 33
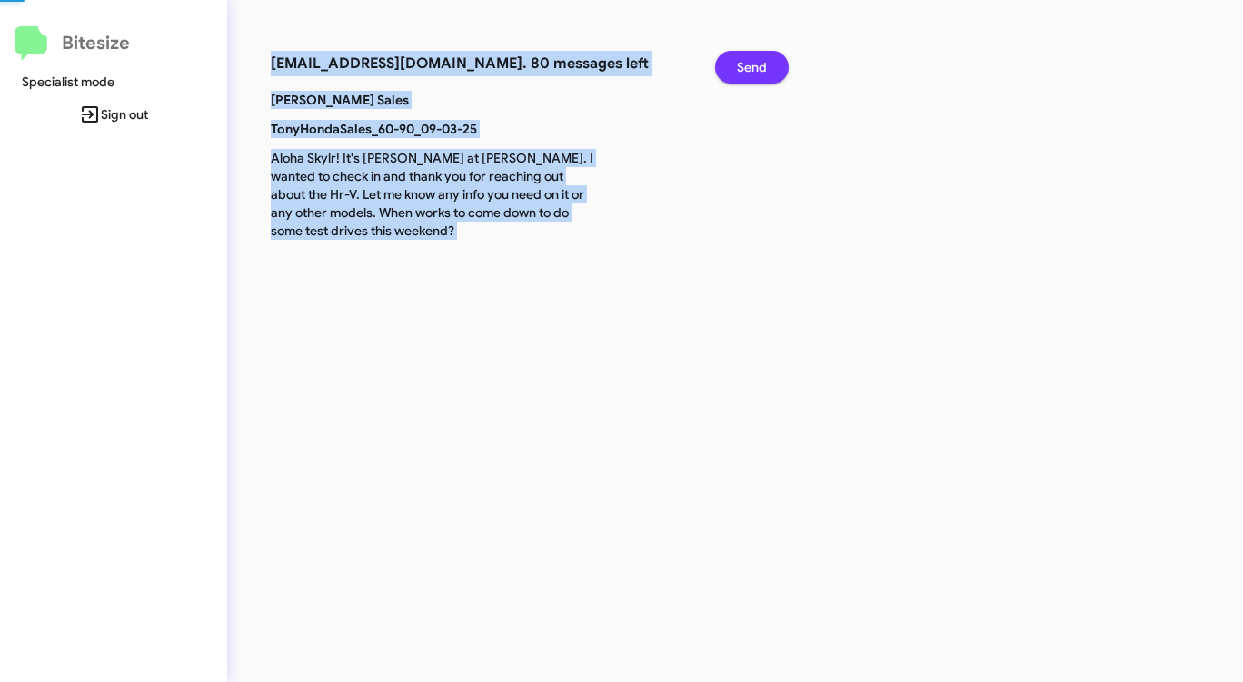
click at [750, 68] on span "Send" at bounding box center [752, 67] width 30 height 33
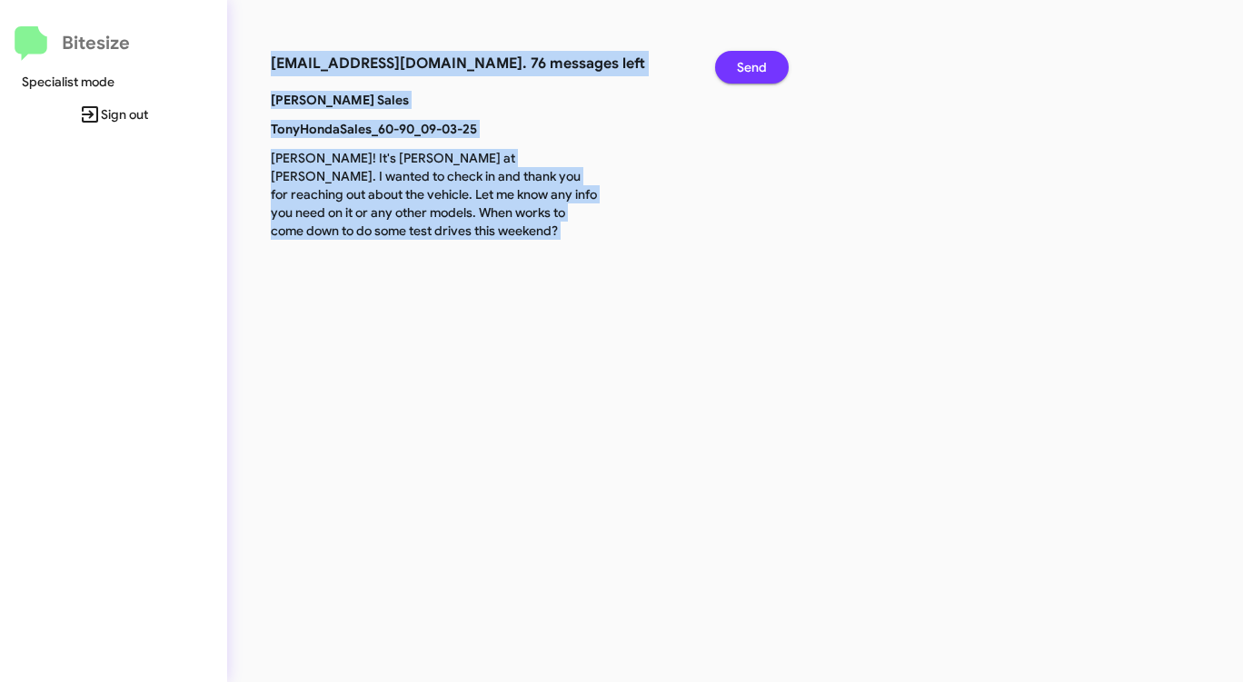
click at [750, 68] on span "Send" at bounding box center [752, 67] width 30 height 33
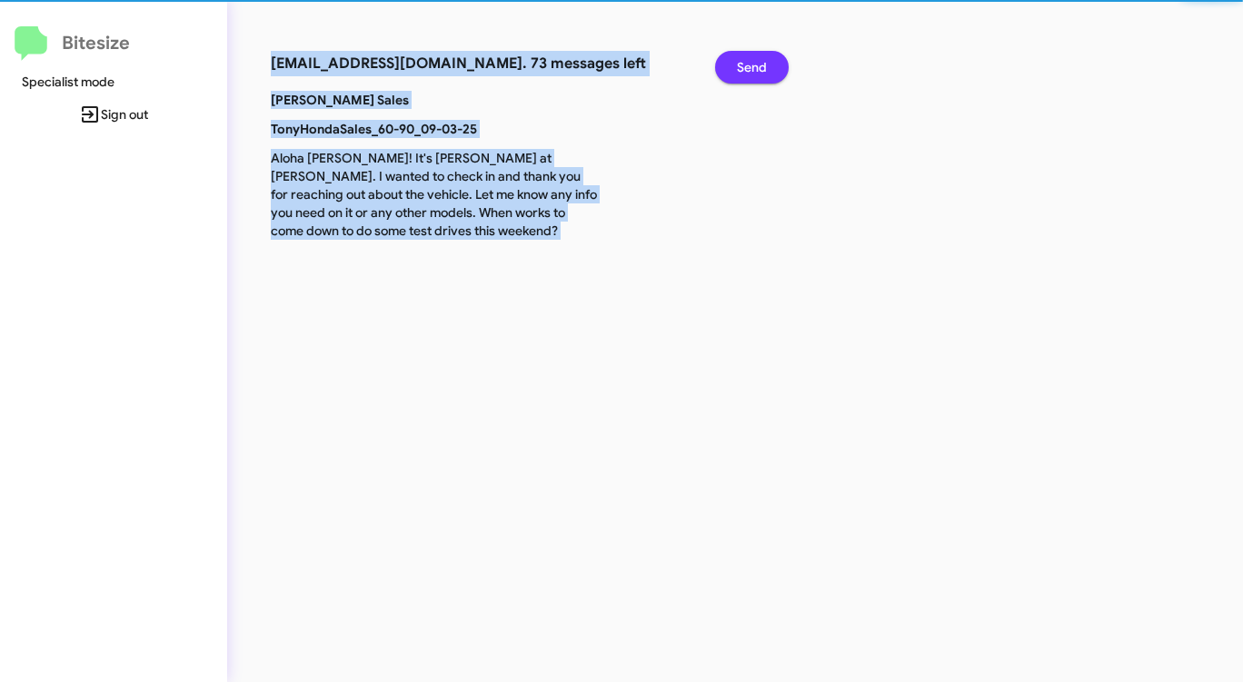
click at [750, 68] on span "Send" at bounding box center [752, 67] width 30 height 33
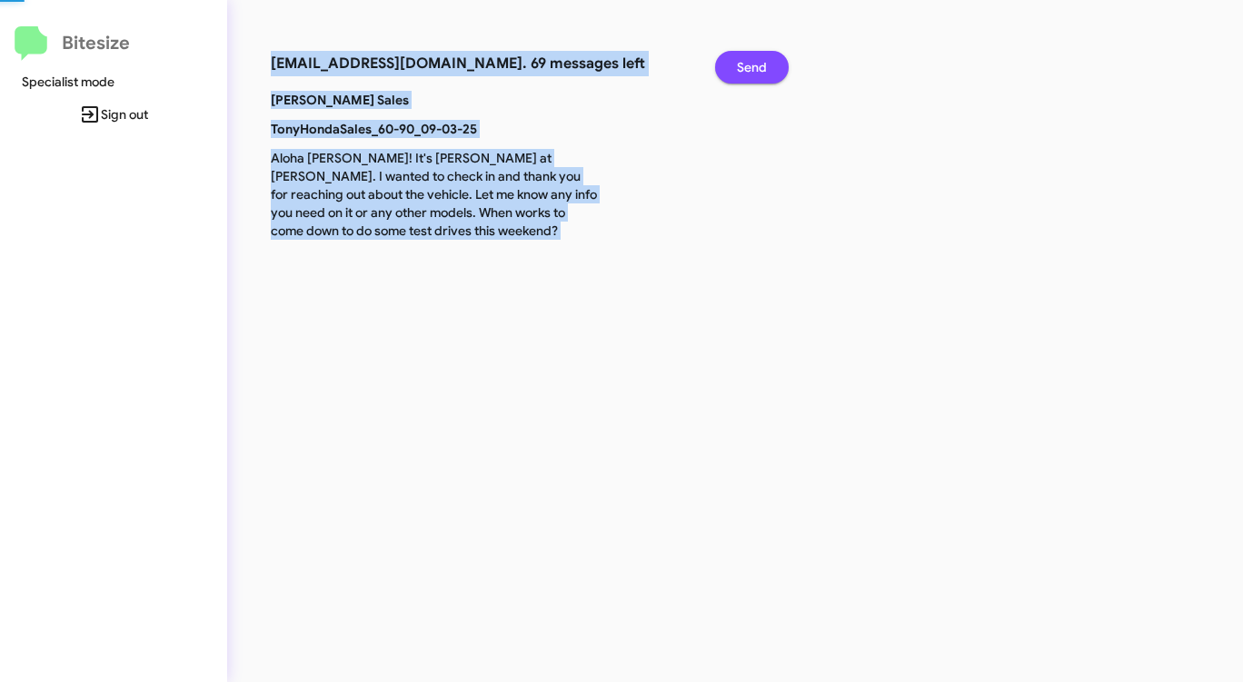
click at [750, 68] on span "Send" at bounding box center [752, 67] width 30 height 33
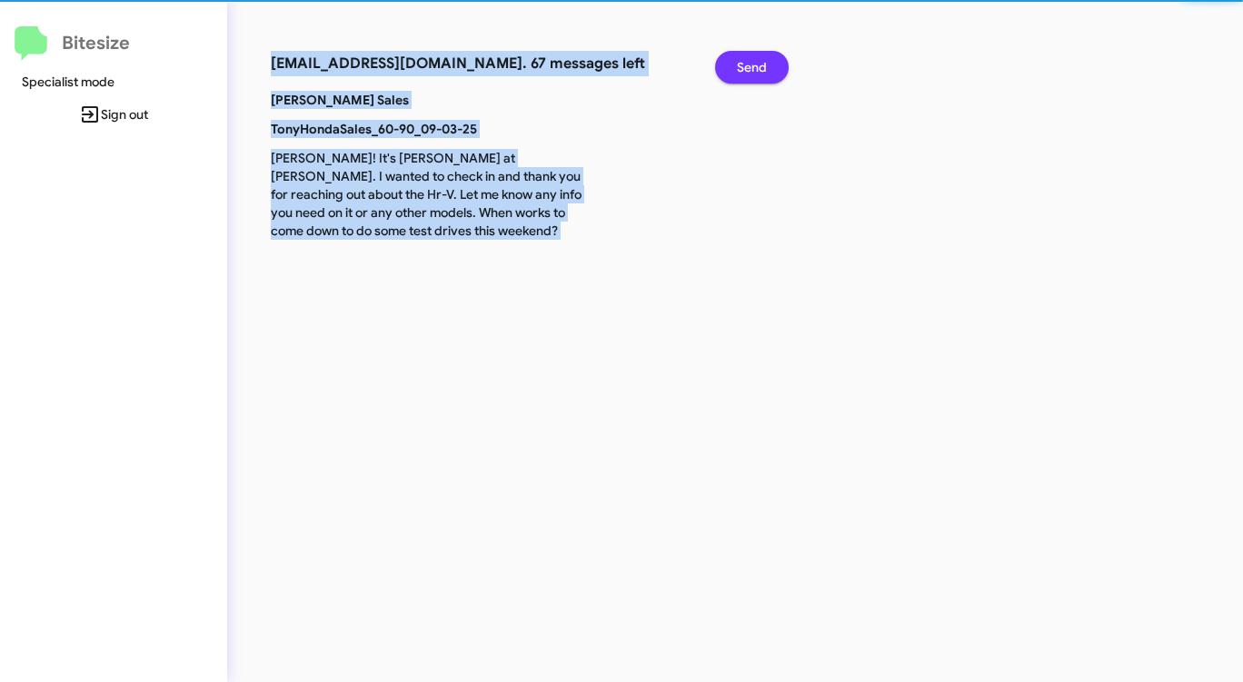
click at [750, 68] on span "Send" at bounding box center [752, 67] width 30 height 33
click at [749, 68] on span "Send" at bounding box center [752, 67] width 30 height 33
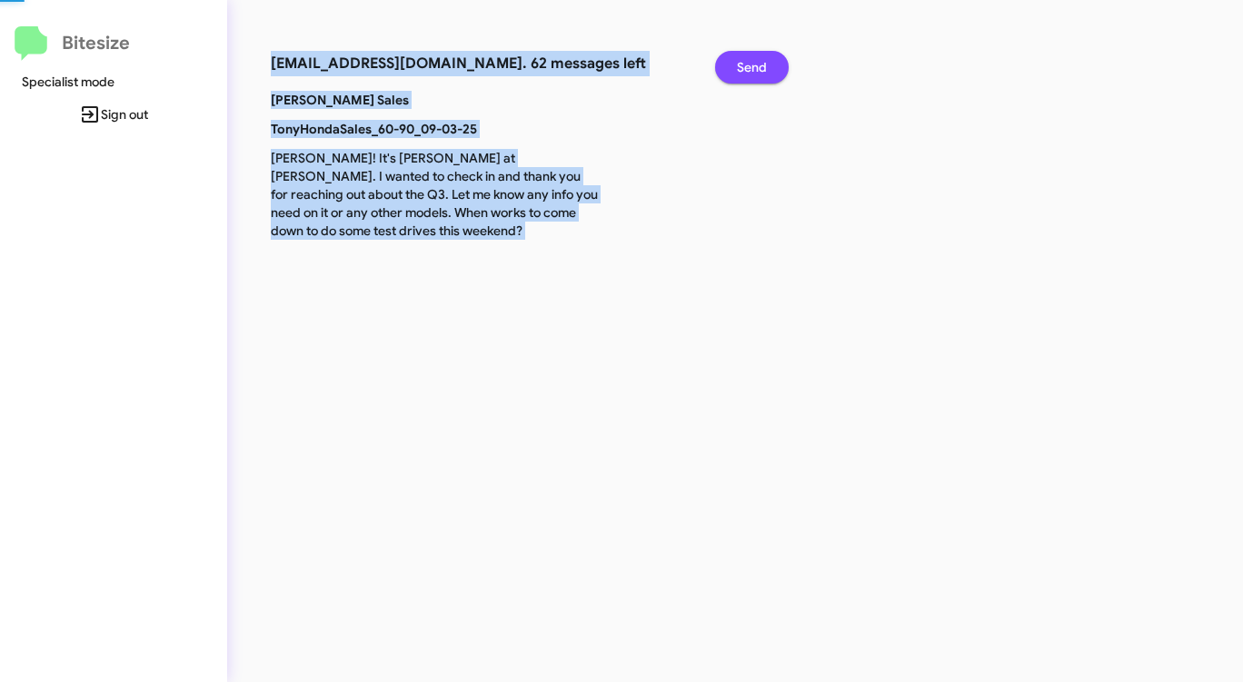
click at [749, 68] on span "Send" at bounding box center [752, 67] width 30 height 33
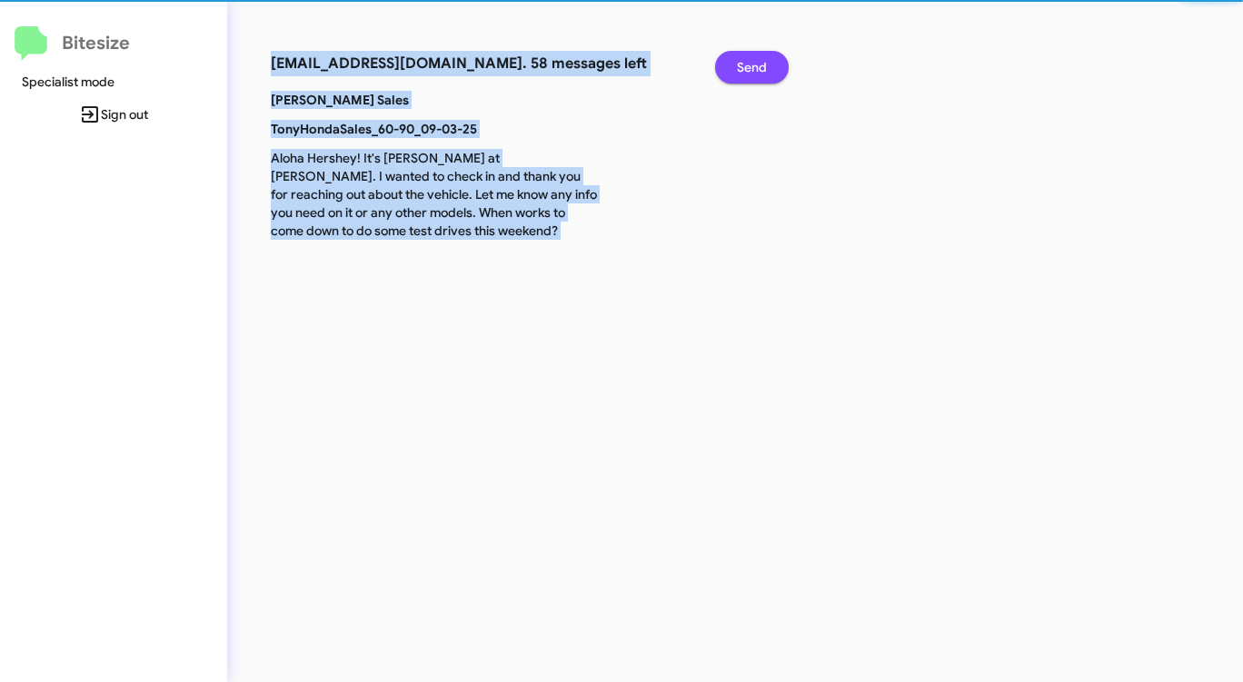
click at [749, 68] on span "Send" at bounding box center [752, 67] width 30 height 33
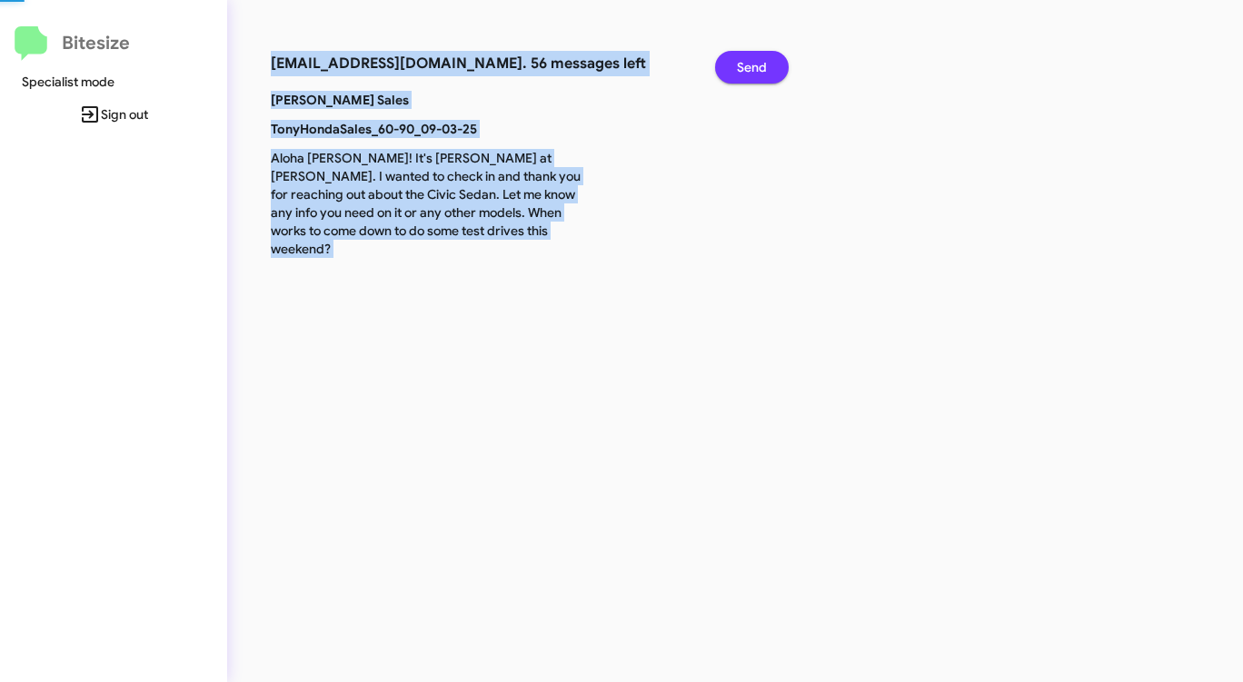
click at [749, 68] on span "Send" at bounding box center [752, 67] width 30 height 33
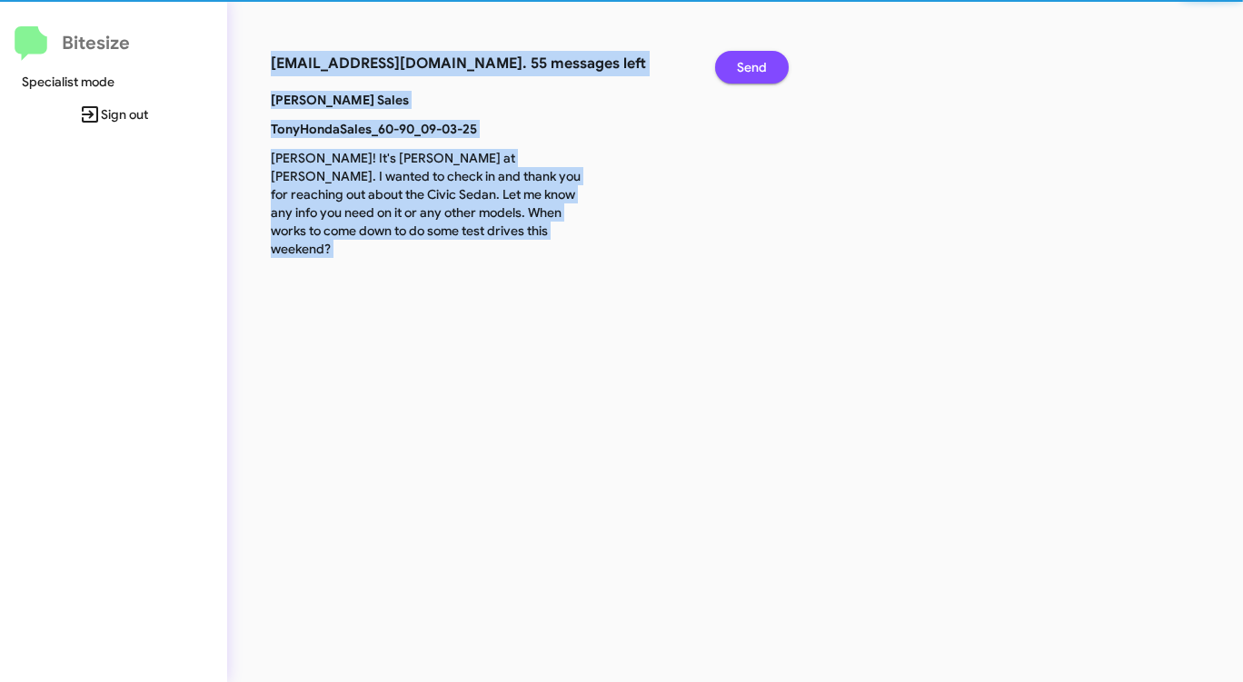
click at [749, 68] on span "Send" at bounding box center [752, 67] width 30 height 33
click at [748, 69] on span "Send" at bounding box center [752, 67] width 30 height 33
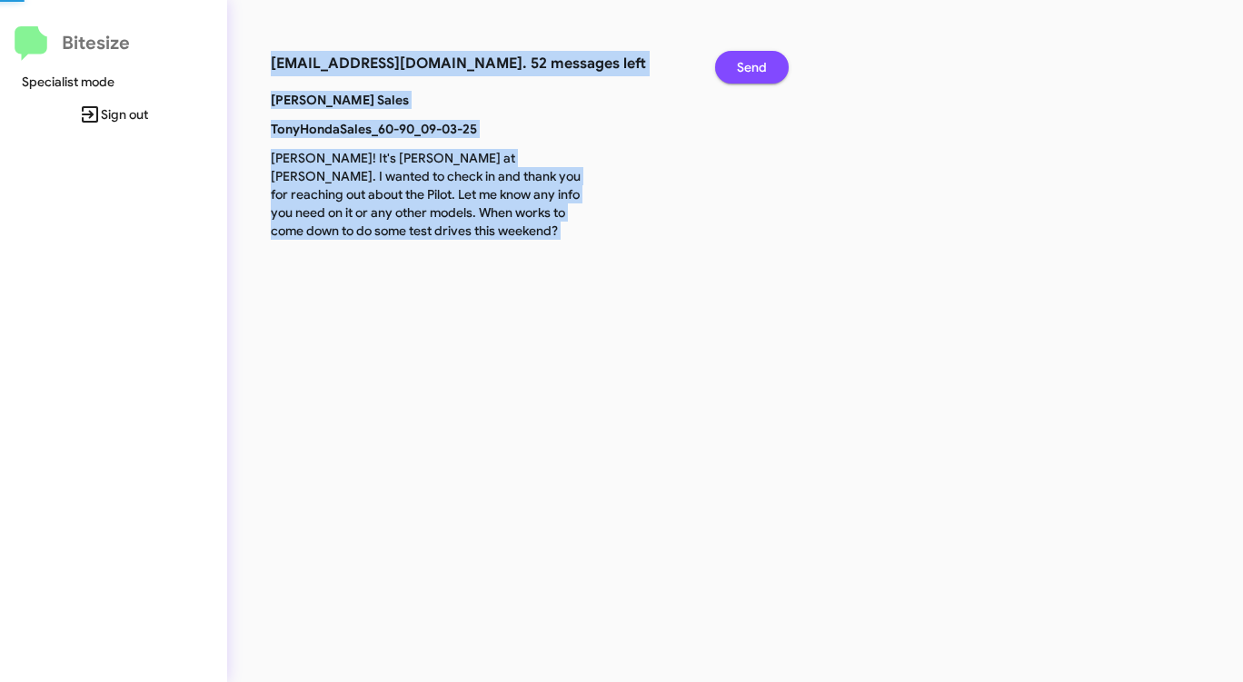
click at [748, 69] on span "Send" at bounding box center [752, 67] width 30 height 33
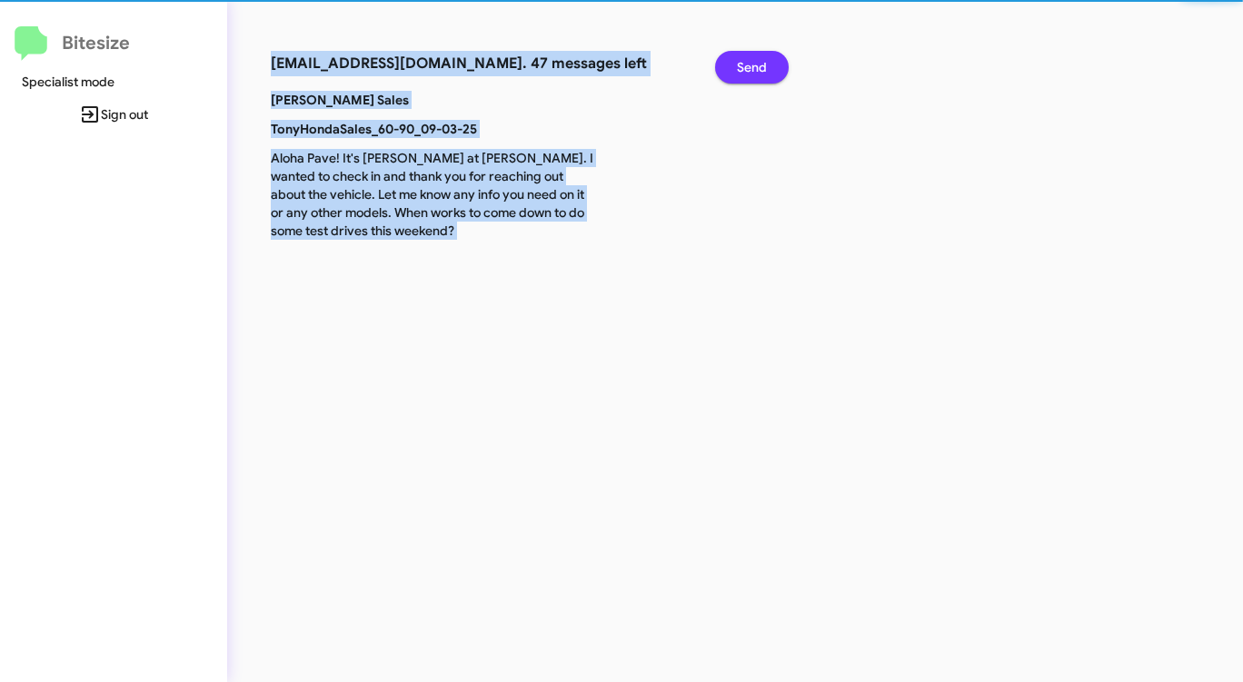
click at [748, 69] on span "Send" at bounding box center [752, 67] width 30 height 33
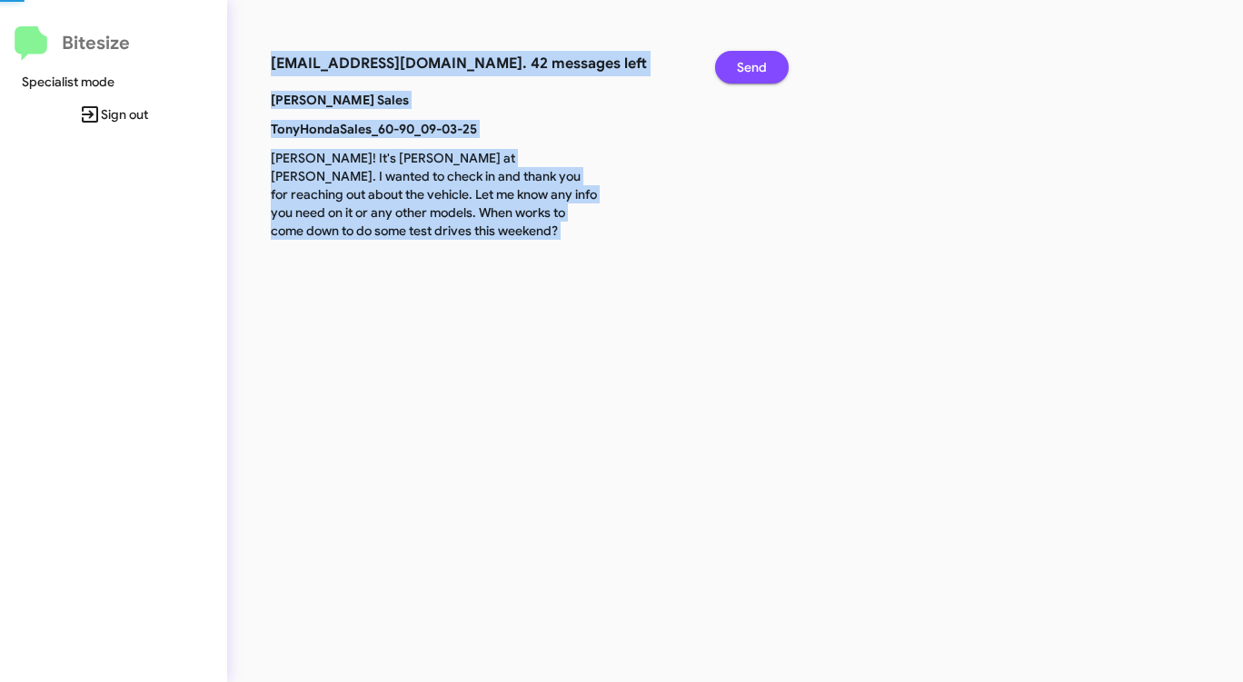
click at [748, 69] on span "Send" at bounding box center [752, 67] width 30 height 33
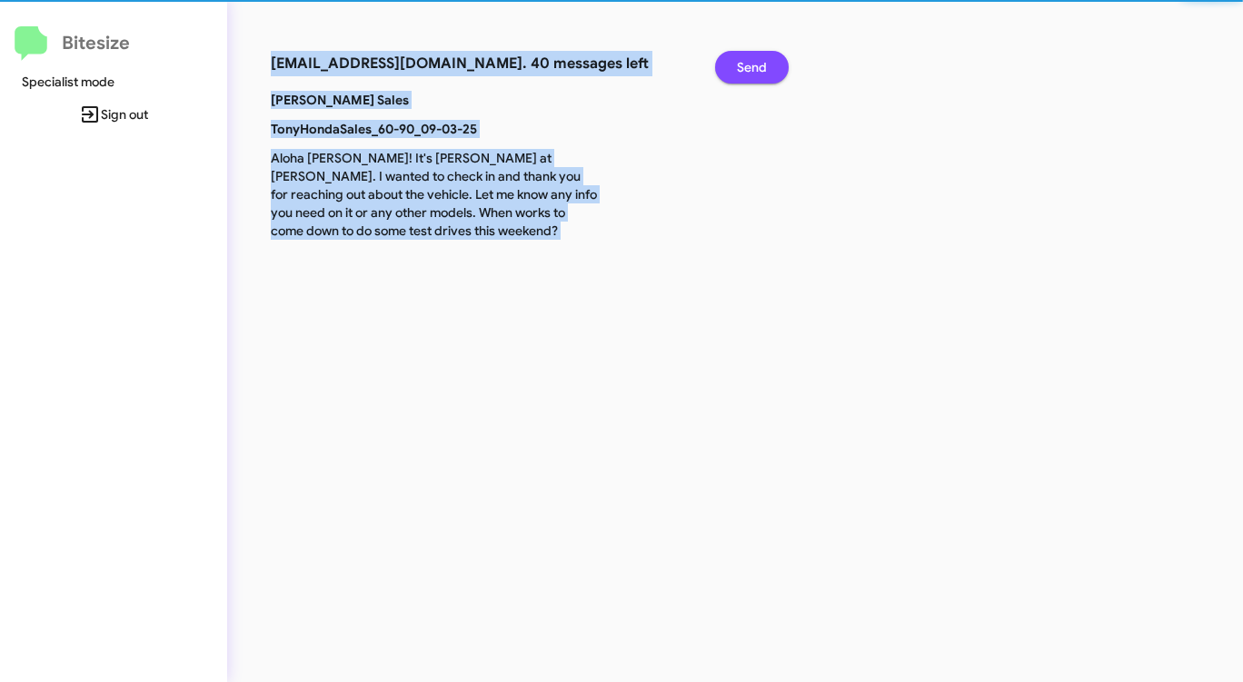
click at [748, 69] on span "Send" at bounding box center [752, 67] width 30 height 33
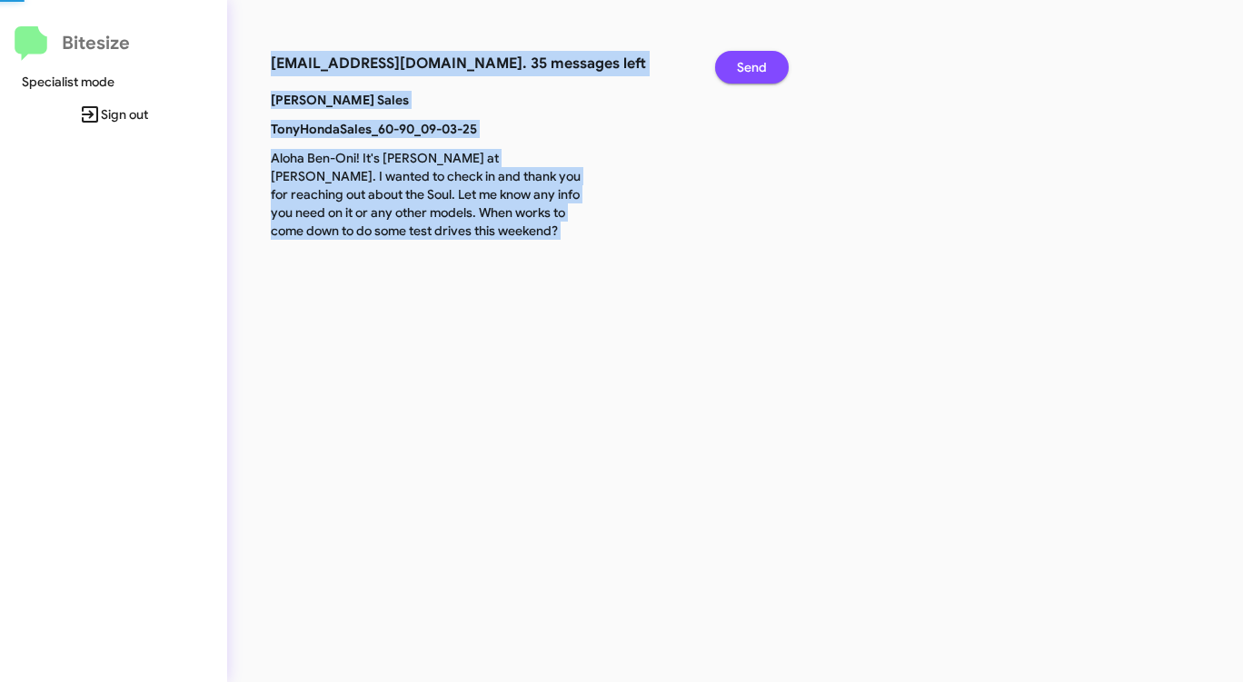
click at [748, 69] on span "Send" at bounding box center [752, 67] width 30 height 33
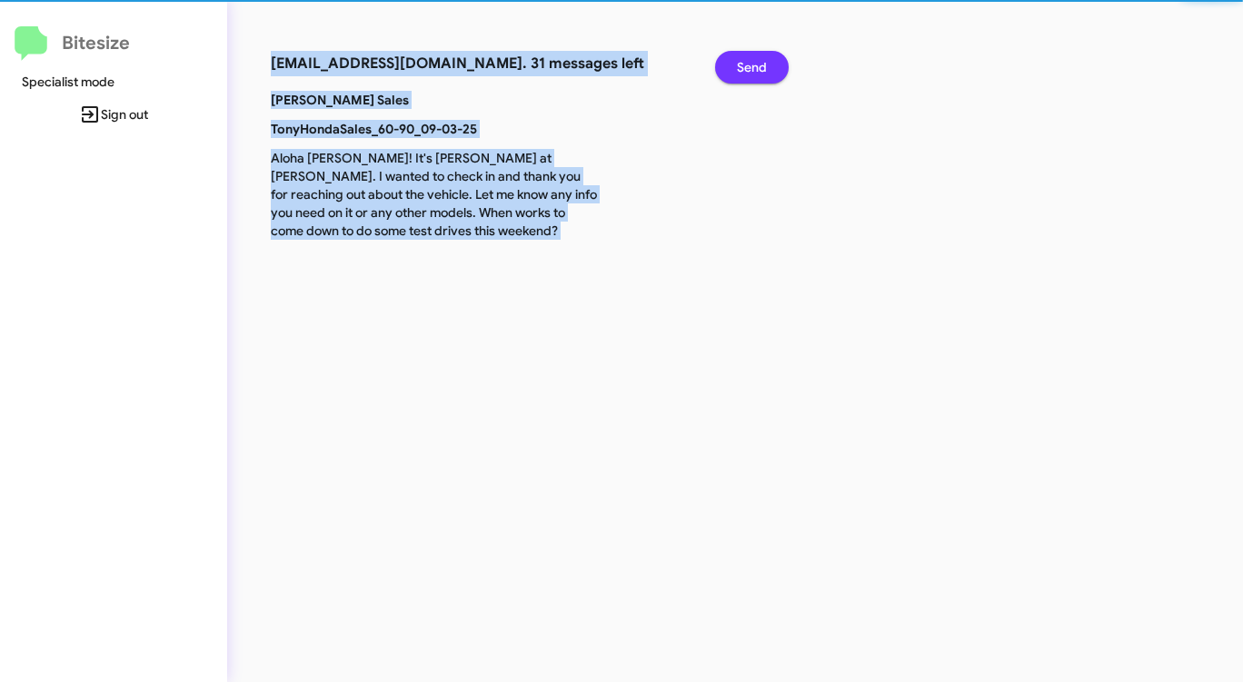
click at [748, 69] on span "Send" at bounding box center [752, 67] width 30 height 33
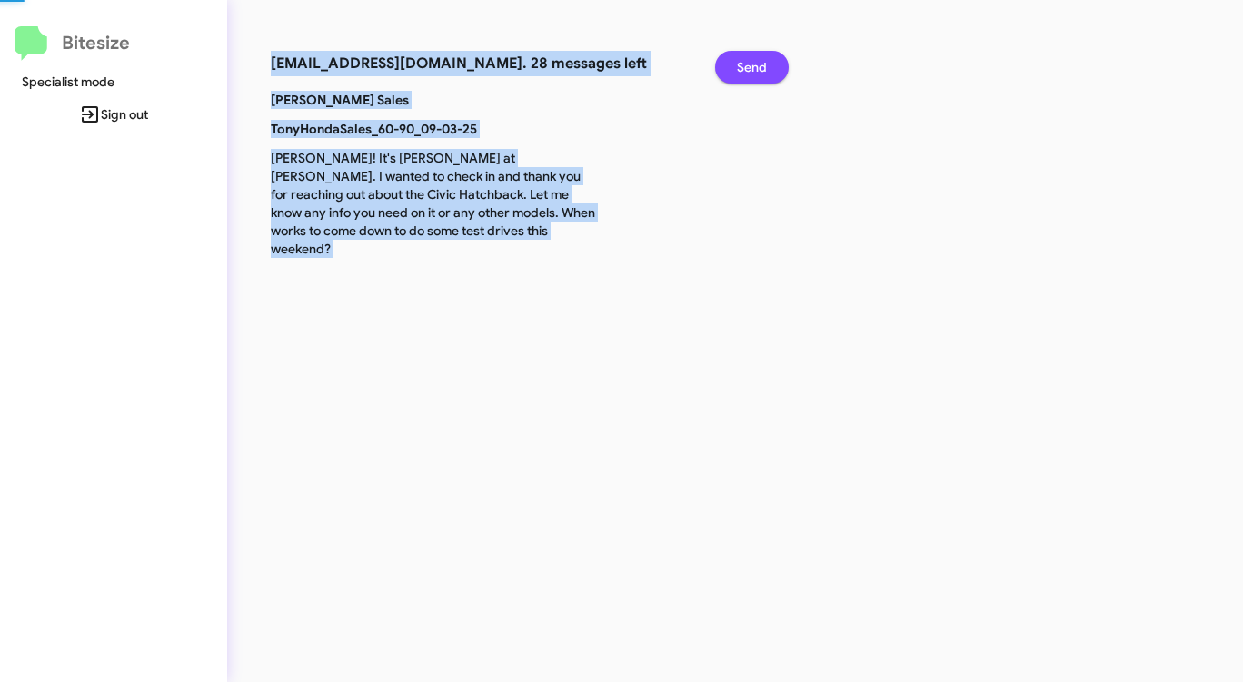
click at [748, 69] on span "Send" at bounding box center [752, 67] width 30 height 33
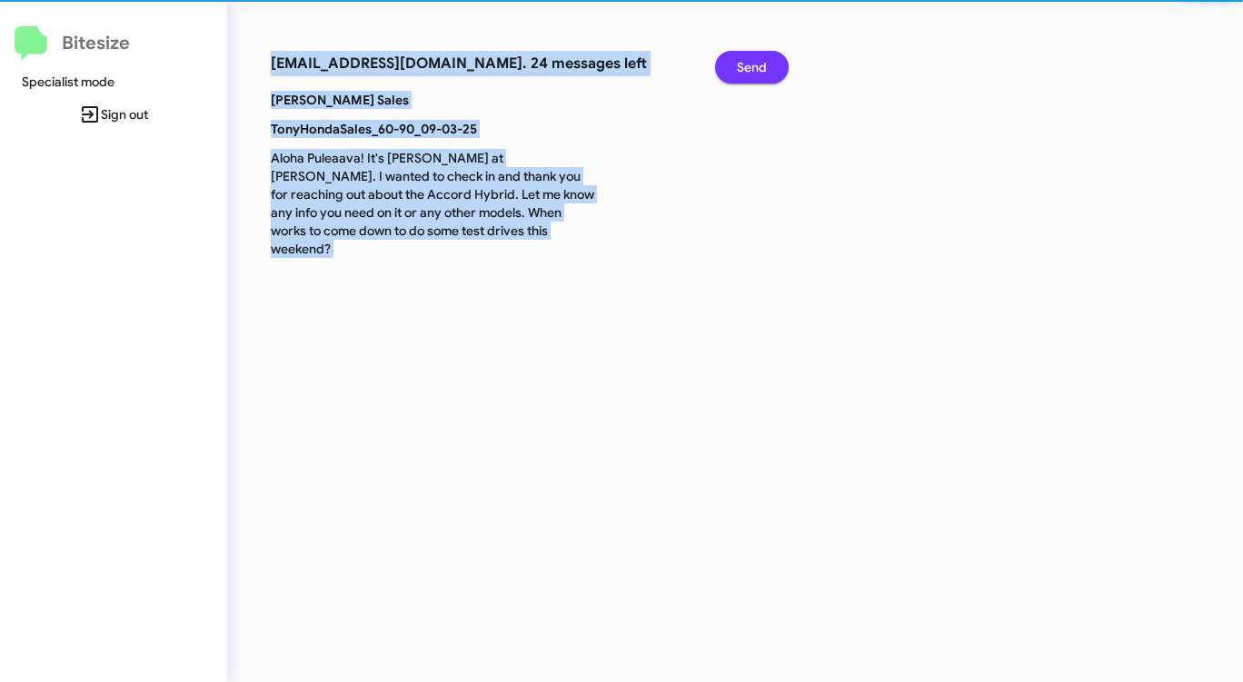
click at [748, 69] on span "Send" at bounding box center [752, 67] width 30 height 33
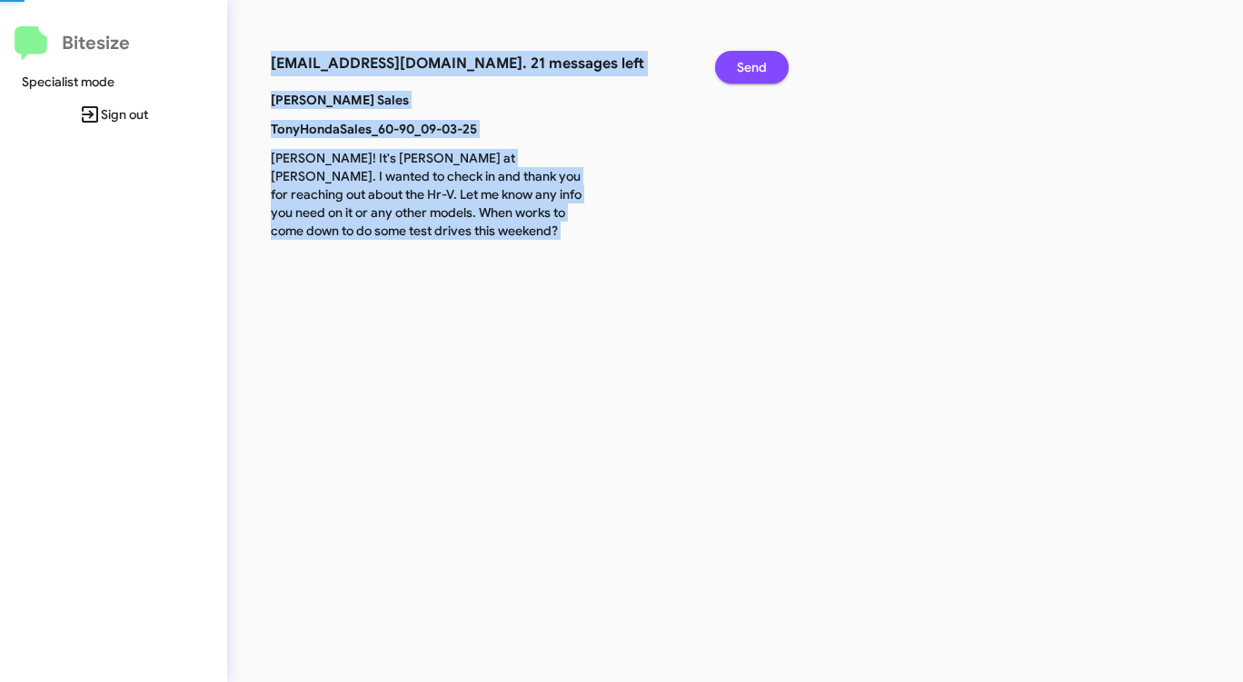
click at [748, 69] on span "Send" at bounding box center [752, 67] width 30 height 33
click at [749, 69] on span "Send" at bounding box center [752, 67] width 30 height 33
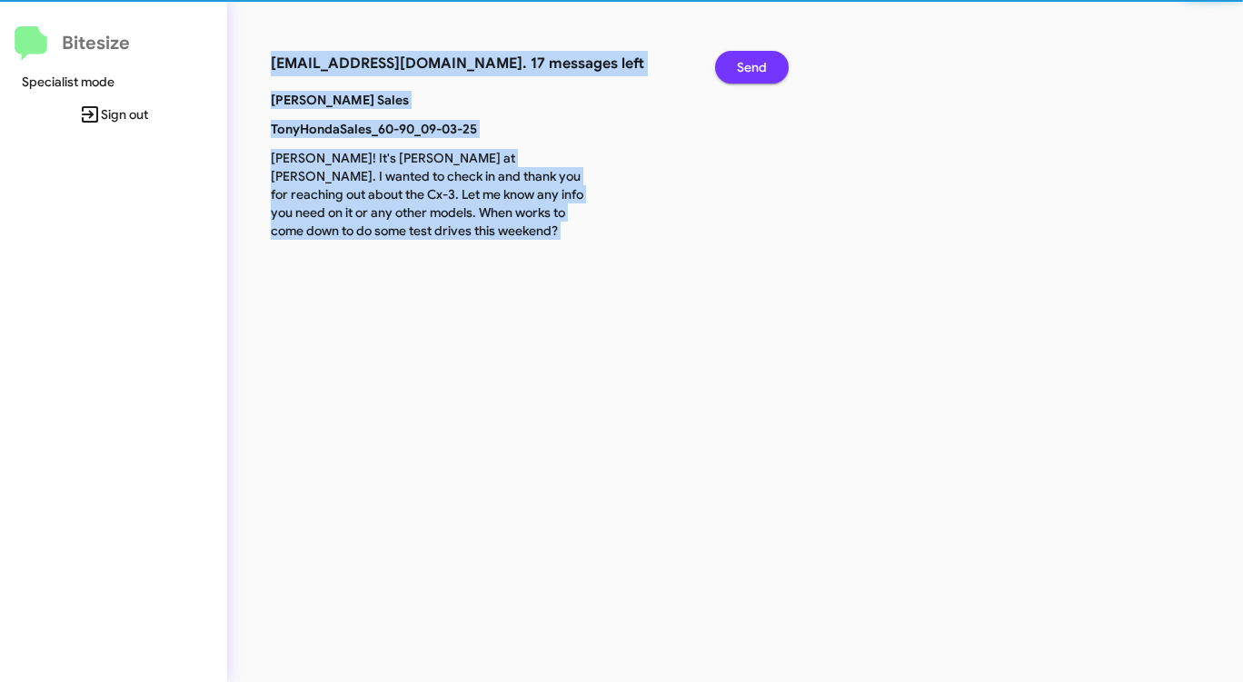
click at [749, 69] on span "Send" at bounding box center [752, 67] width 30 height 33
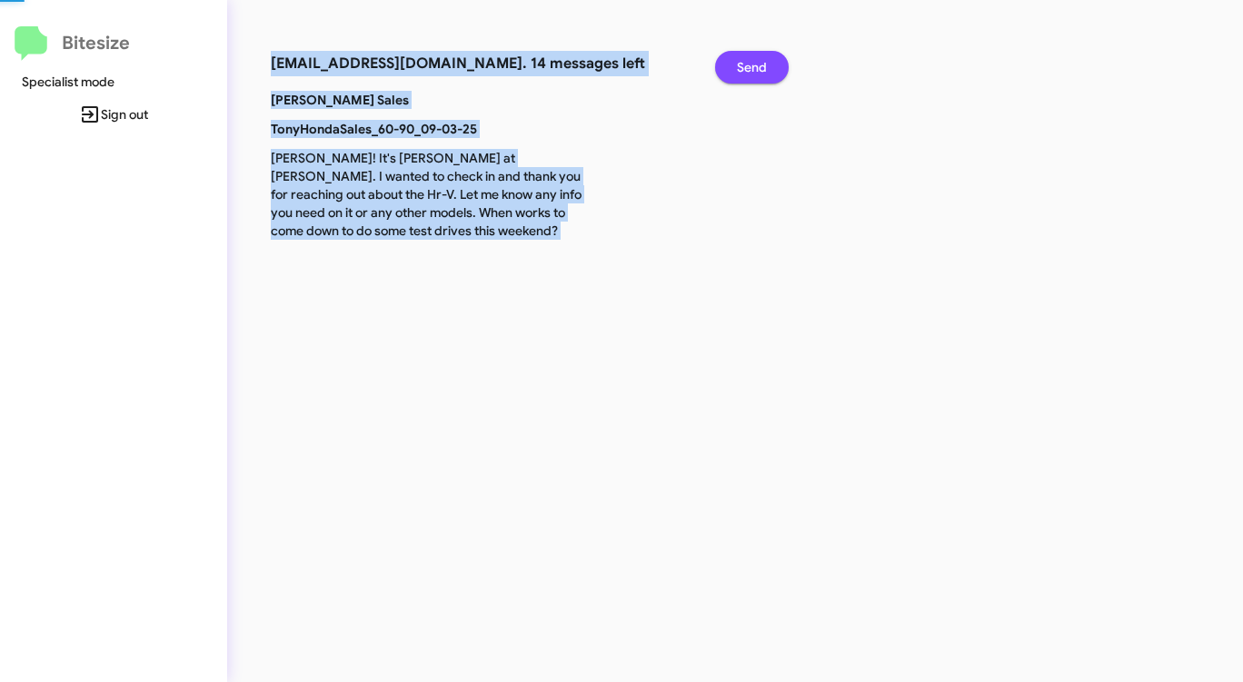
click at [749, 69] on span "Send" at bounding box center [752, 67] width 30 height 33
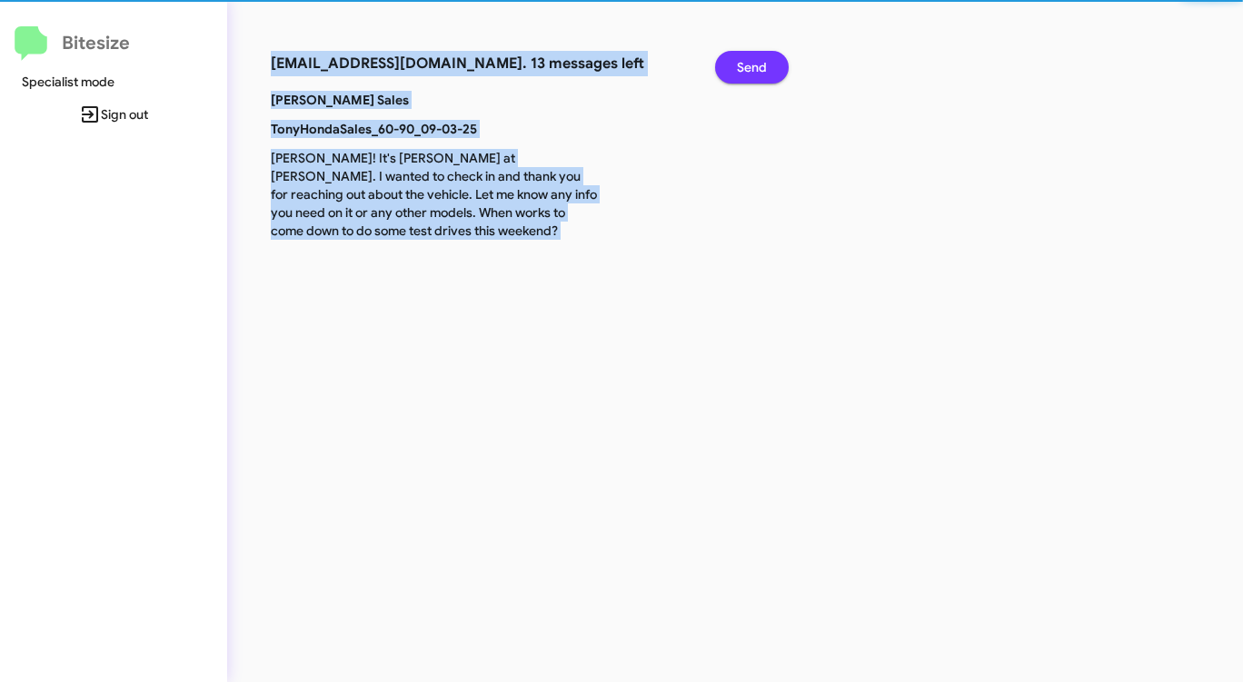
click at [749, 69] on span "Send" at bounding box center [752, 67] width 30 height 33
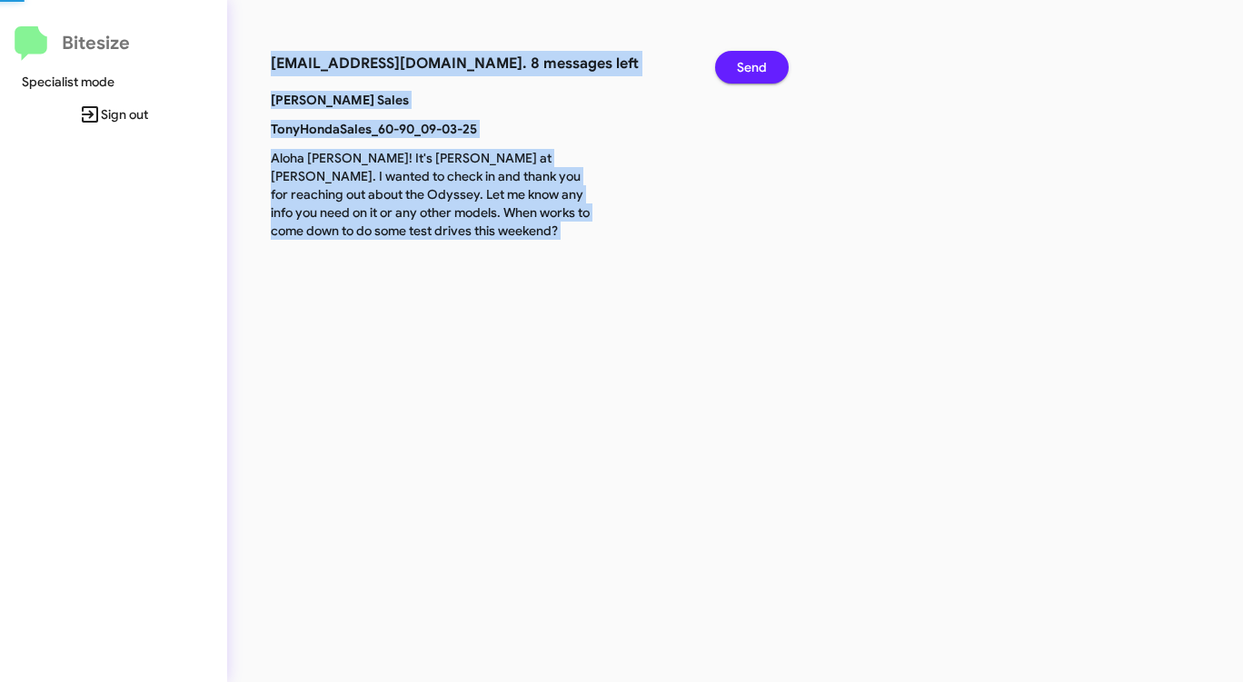
click at [749, 69] on span "Send" at bounding box center [752, 67] width 30 height 33
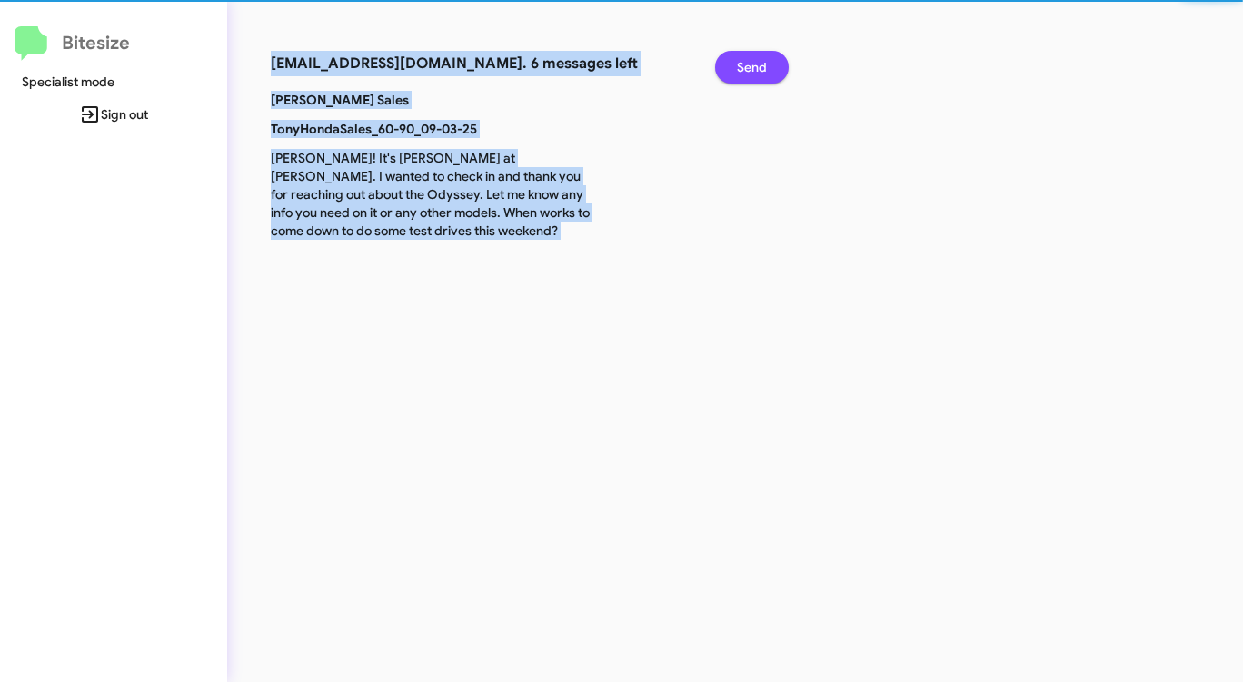
click at [749, 69] on span "Send" at bounding box center [752, 67] width 30 height 33
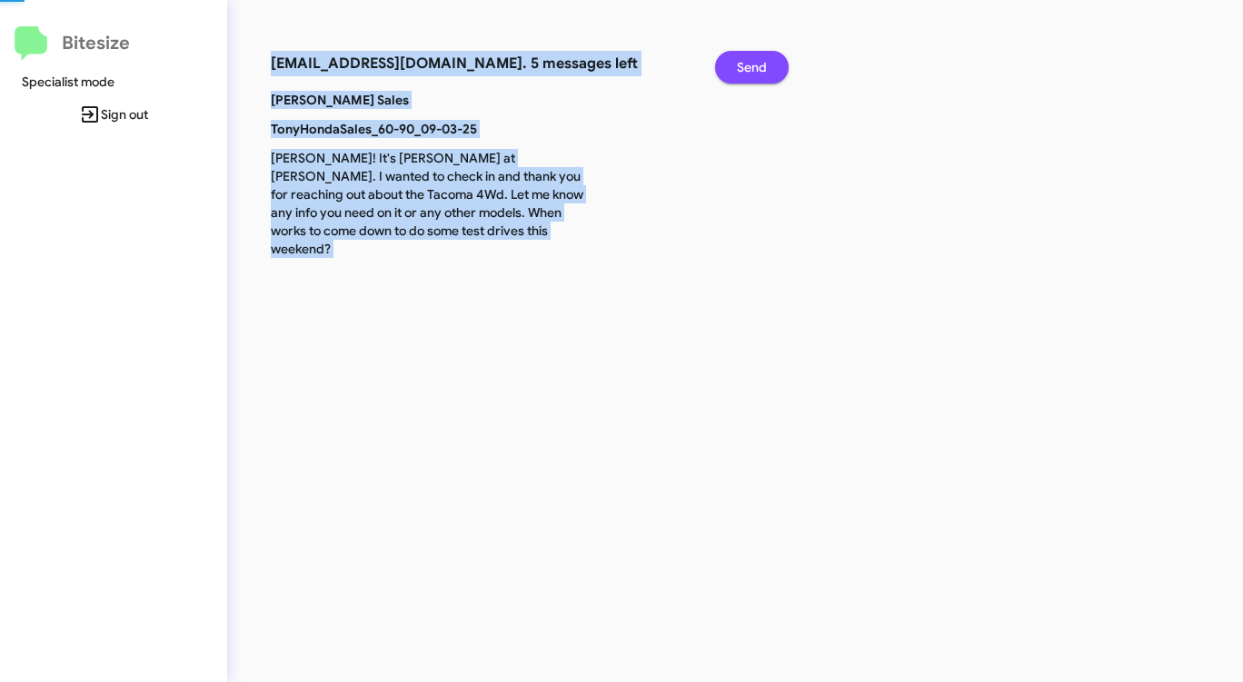
click at [749, 69] on span "Send" at bounding box center [752, 67] width 30 height 33
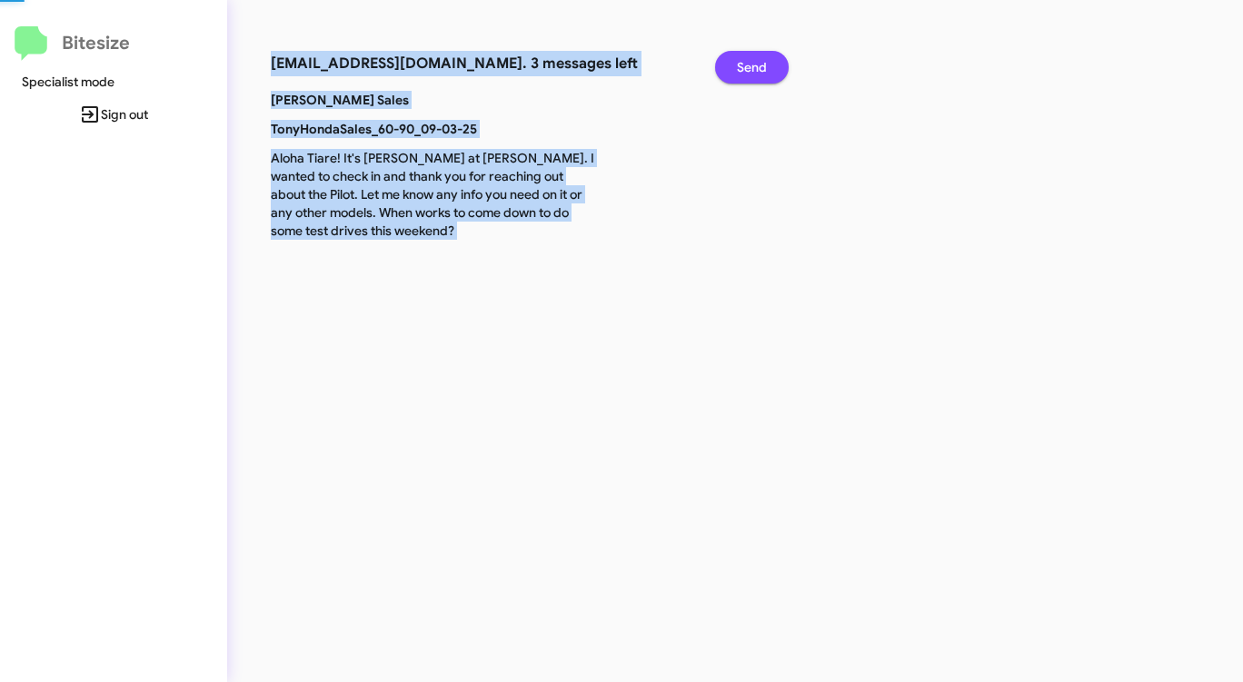
click at [749, 69] on span "Send" at bounding box center [752, 67] width 30 height 33
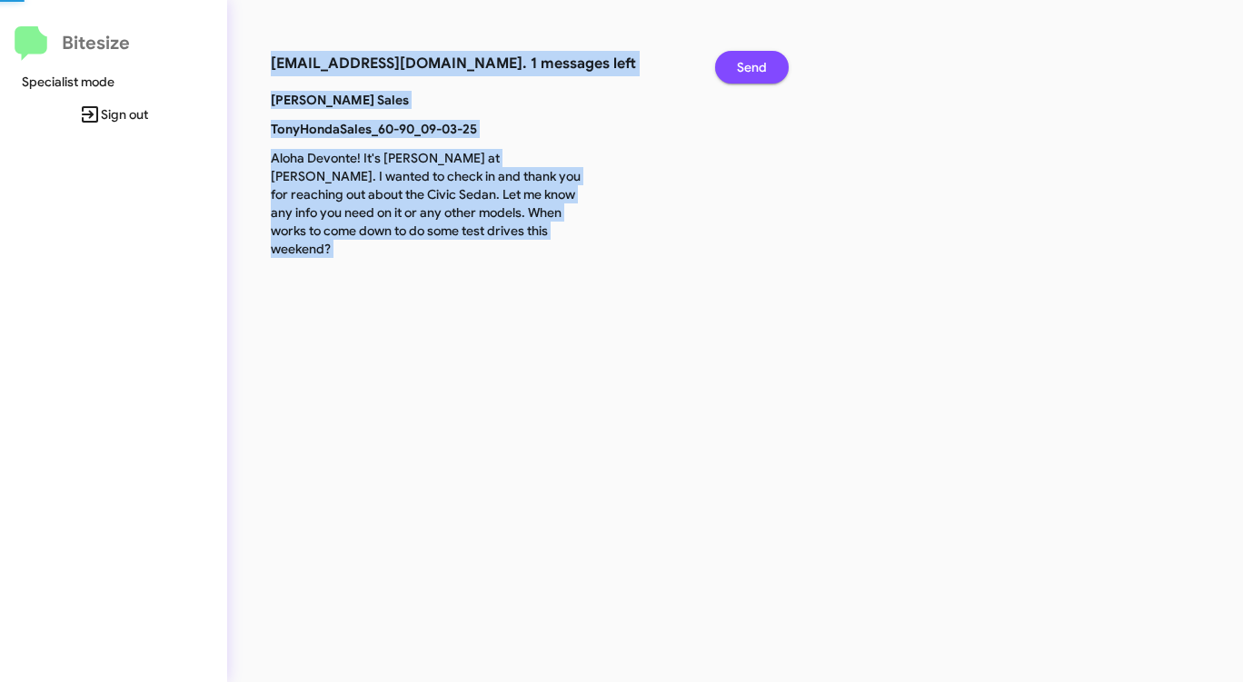
click at [749, 69] on span "Send" at bounding box center [752, 67] width 30 height 33
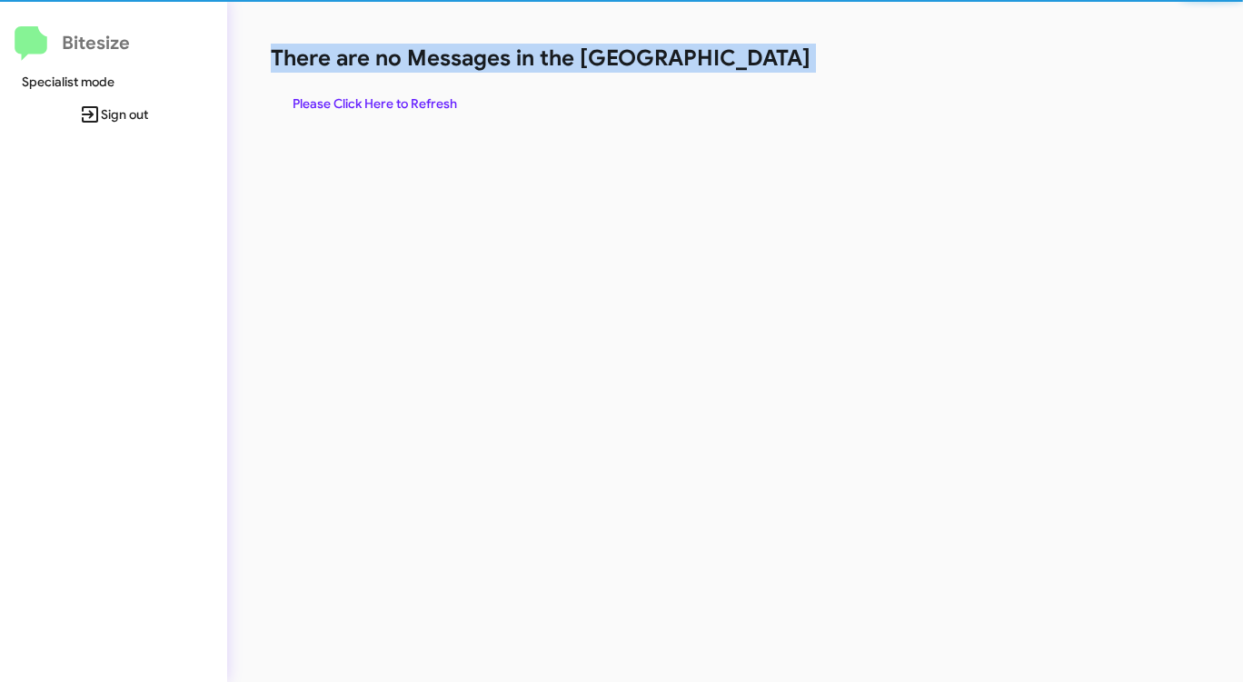
click at [749, 69] on h1 "There are no Messages in the [GEOGRAPHIC_DATA]" at bounding box center [651, 58] width 760 height 29
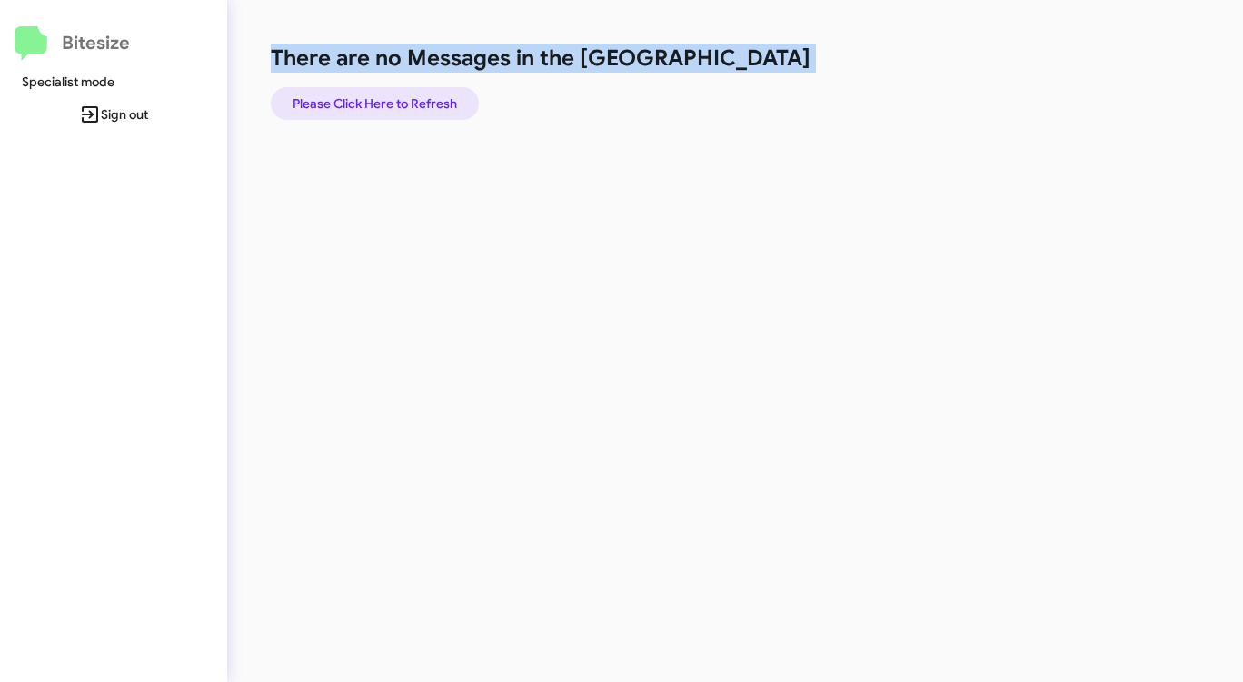
click at [372, 87] on span "Please Click Here to Refresh" at bounding box center [375, 103] width 164 height 33
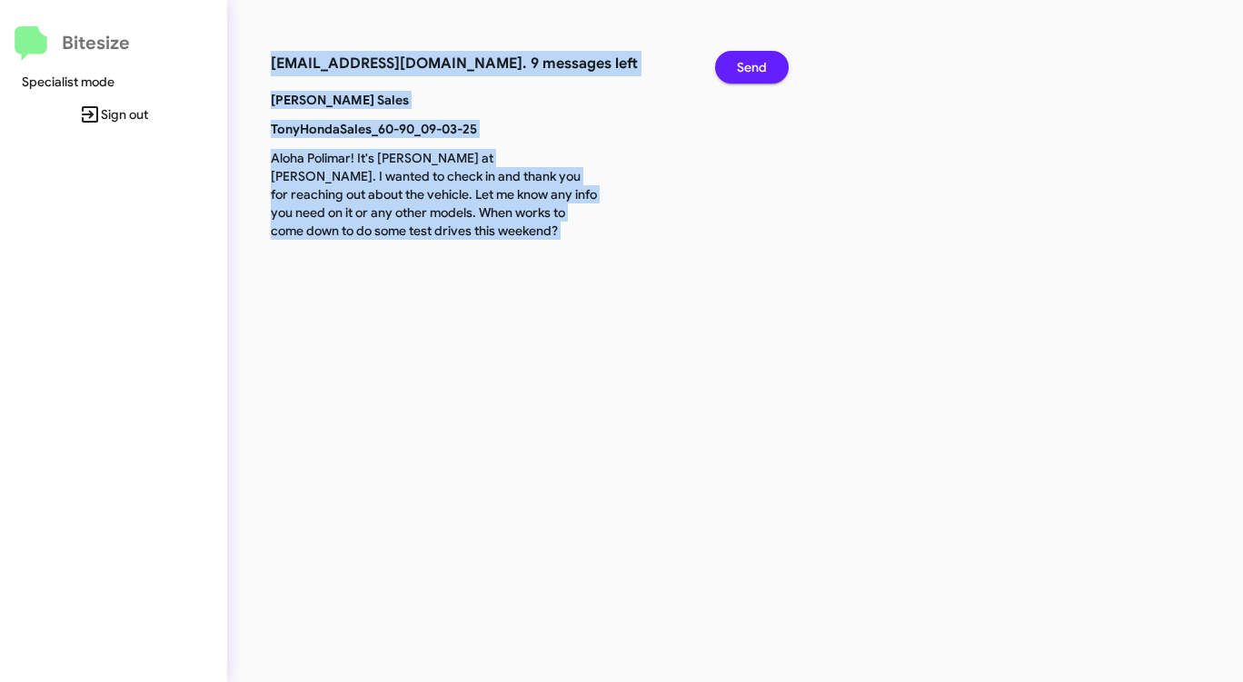
click at [771, 65] on button "Send" at bounding box center [752, 67] width 74 height 33
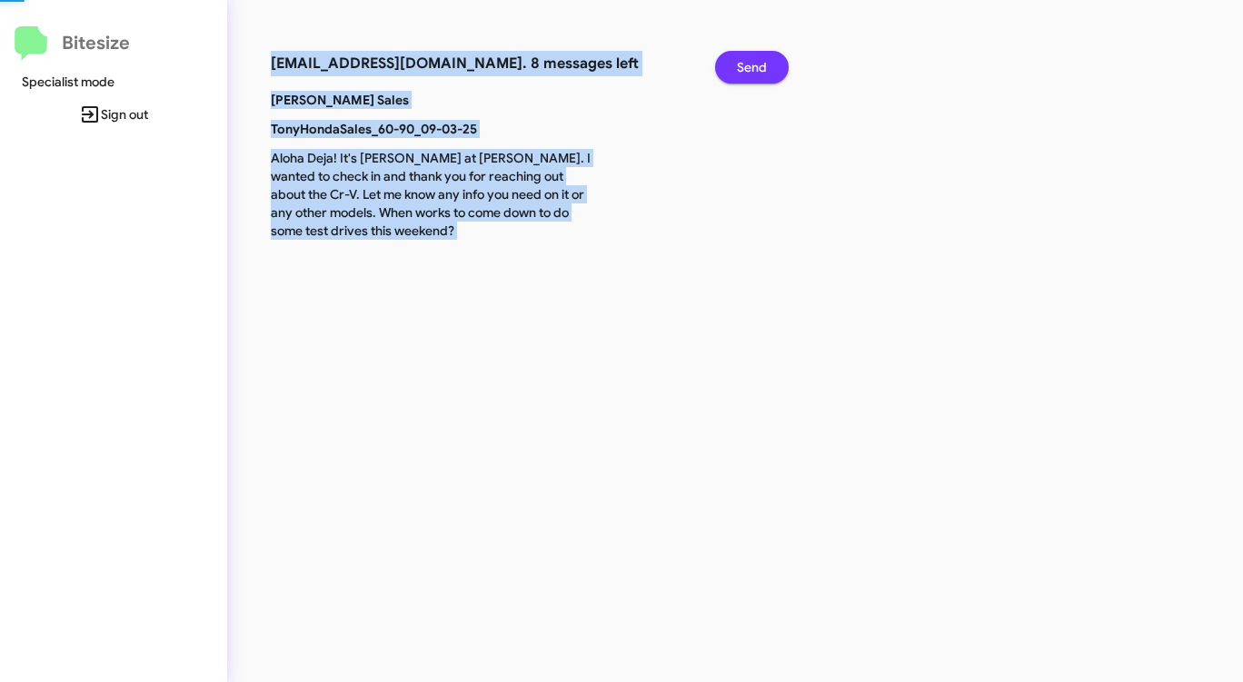
click at [771, 65] on button "Send" at bounding box center [752, 67] width 74 height 33
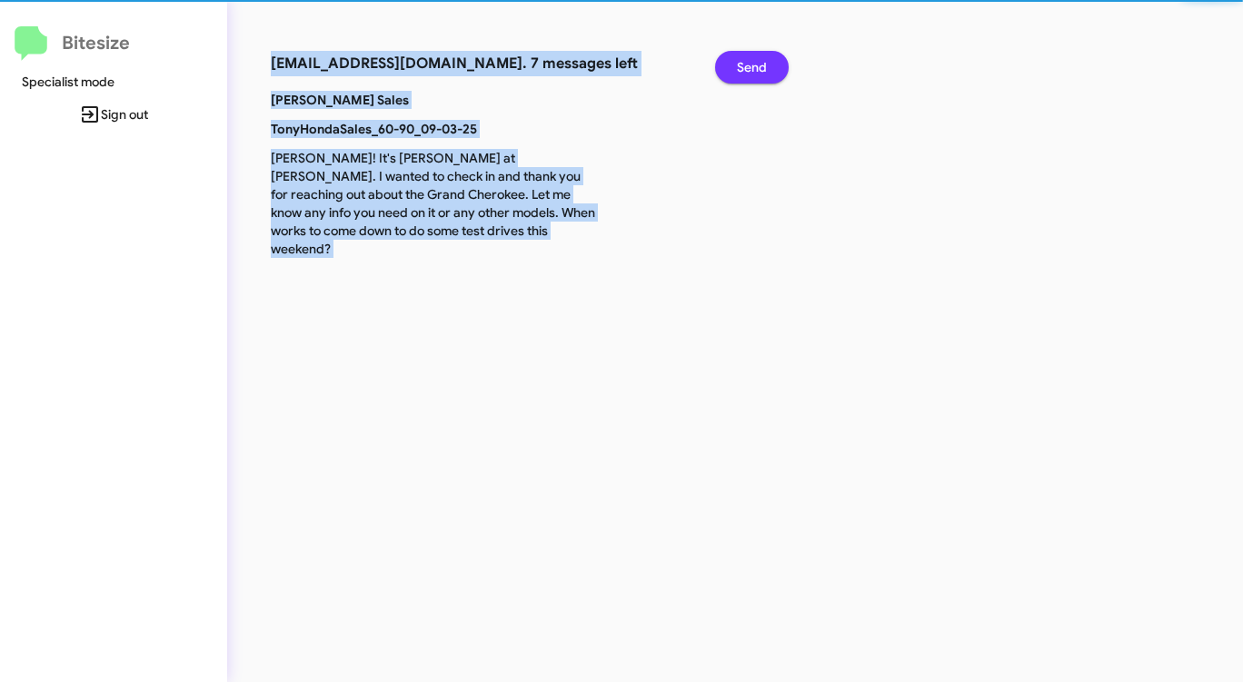
click at [771, 65] on button "Send" at bounding box center [752, 67] width 74 height 33
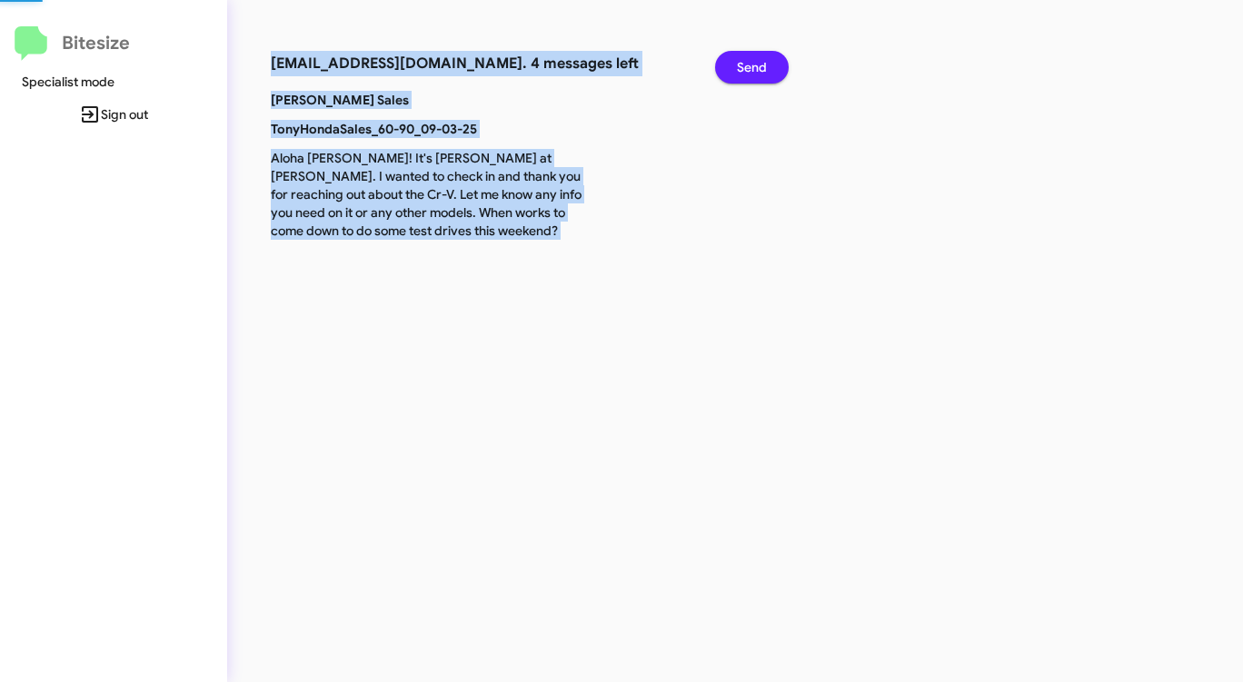
click at [771, 65] on button "Send" at bounding box center [752, 67] width 74 height 33
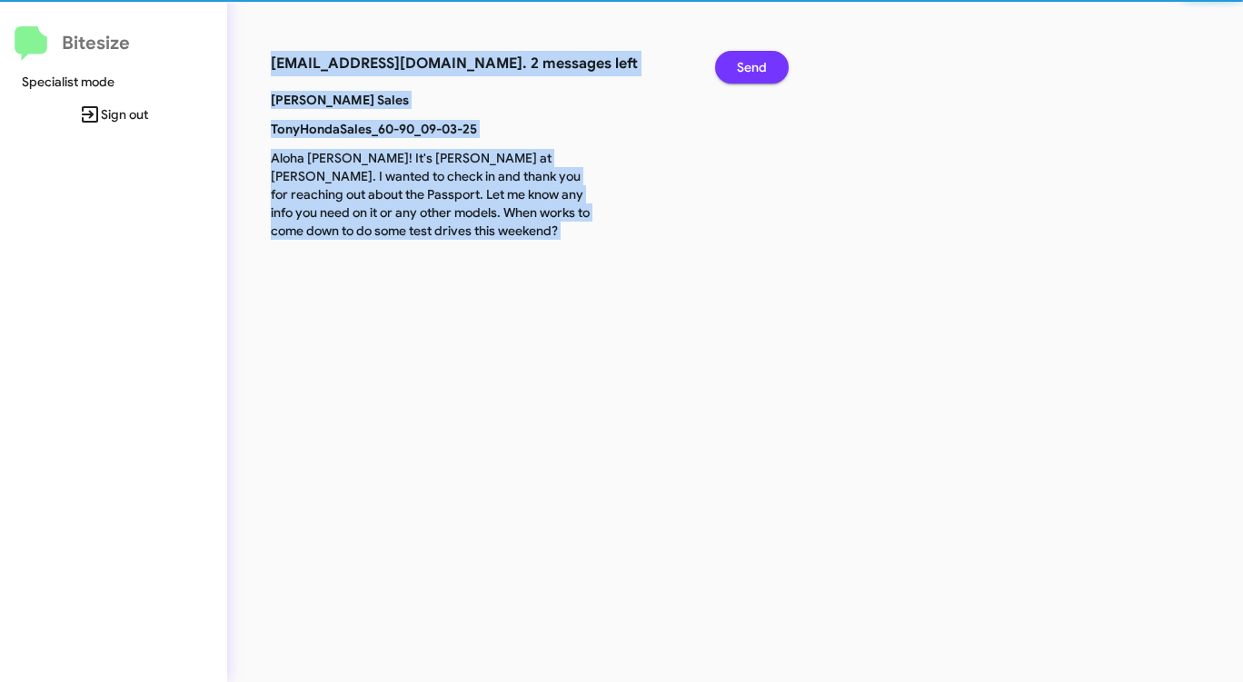
click at [771, 65] on button "Send" at bounding box center [752, 67] width 74 height 33
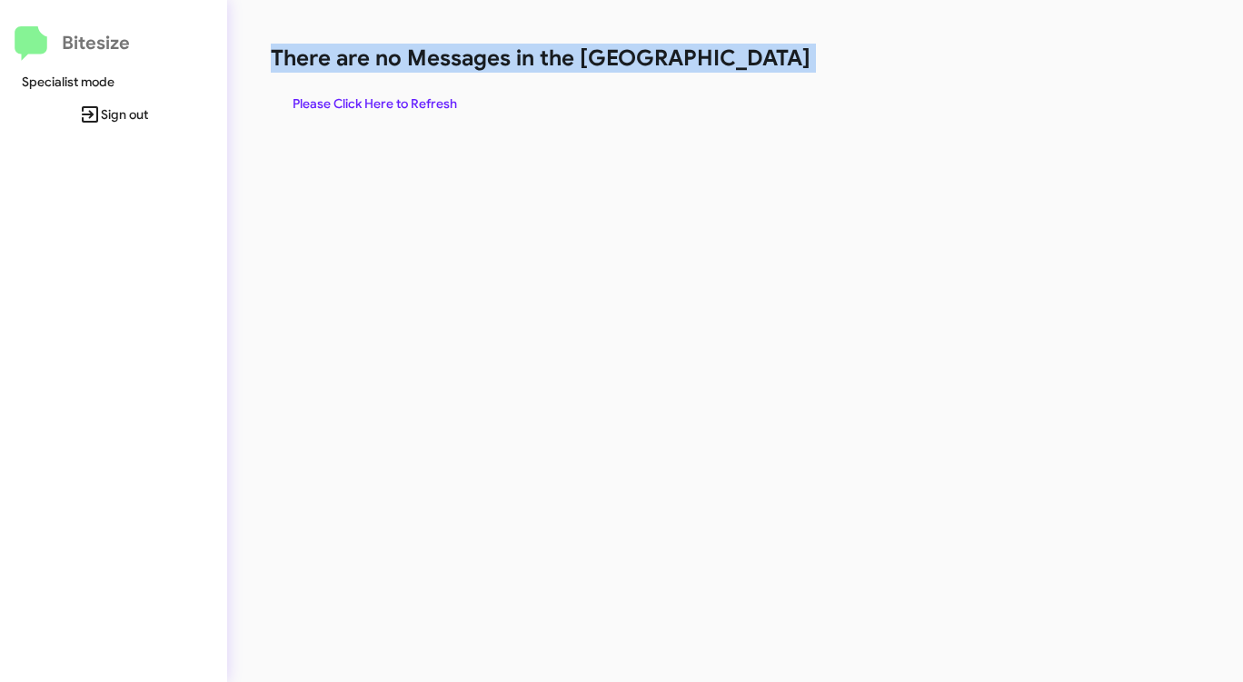
click at [770, 65] on h1 "There are no Messages in the [GEOGRAPHIC_DATA]" at bounding box center [651, 58] width 760 height 29
click at [392, 102] on span "Please Click Here to Refresh" at bounding box center [375, 103] width 164 height 33
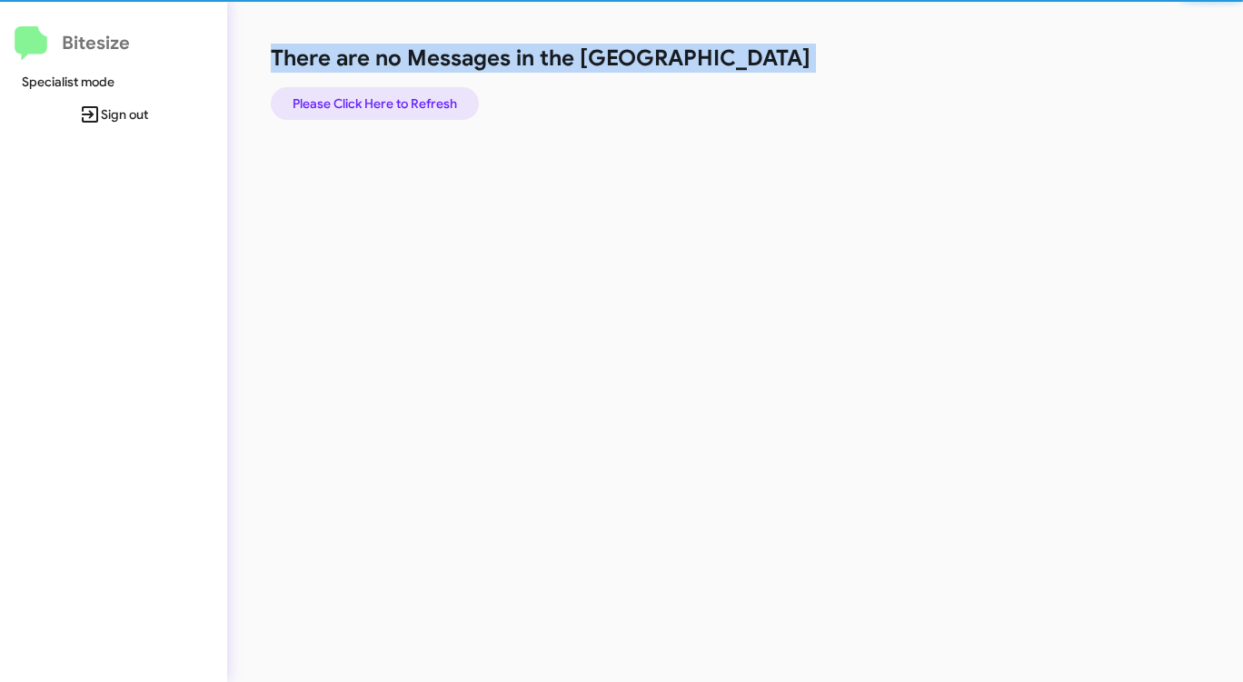
click at [392, 102] on span "Please Click Here to Refresh" at bounding box center [375, 103] width 164 height 33
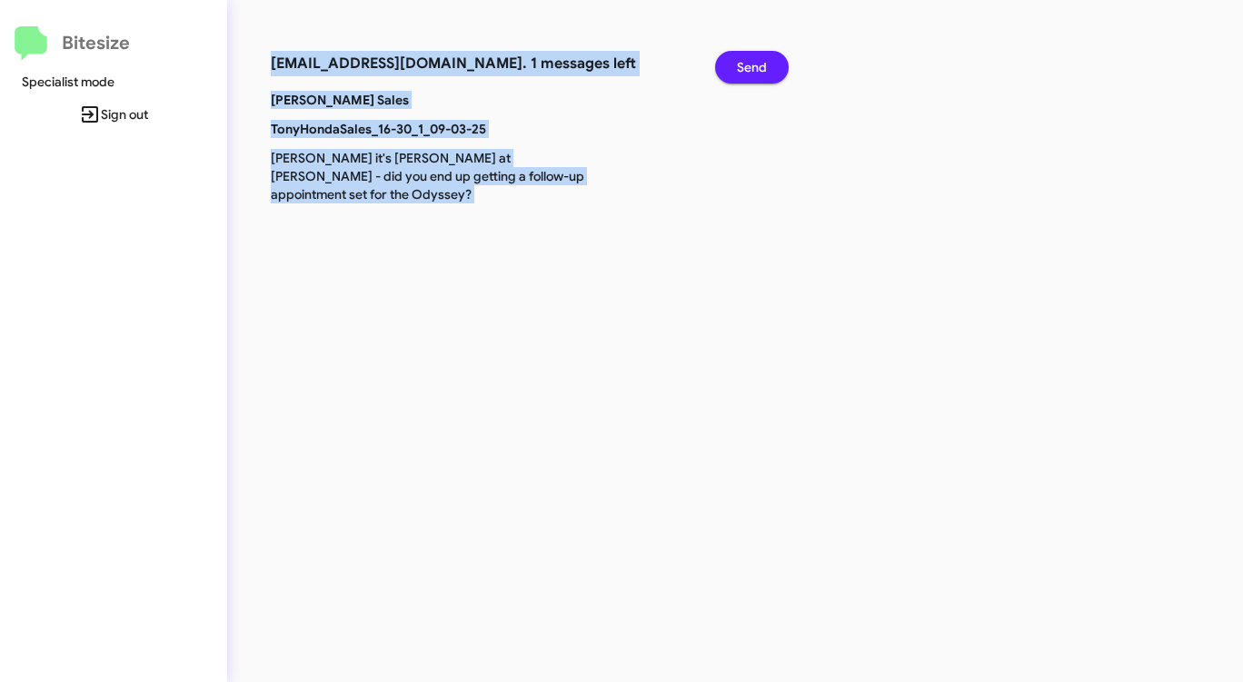
click at [755, 72] on span "Send" at bounding box center [752, 67] width 30 height 33
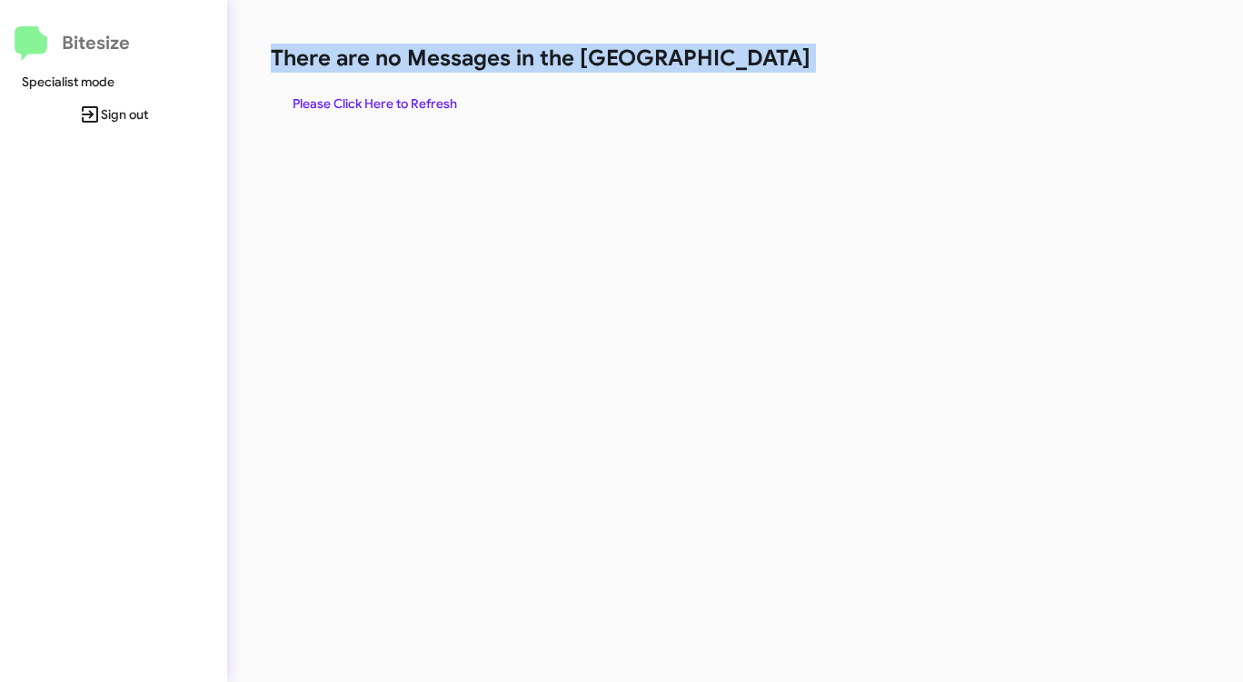
click at [341, 102] on span "Please Click Here to Refresh" at bounding box center [375, 103] width 164 height 33
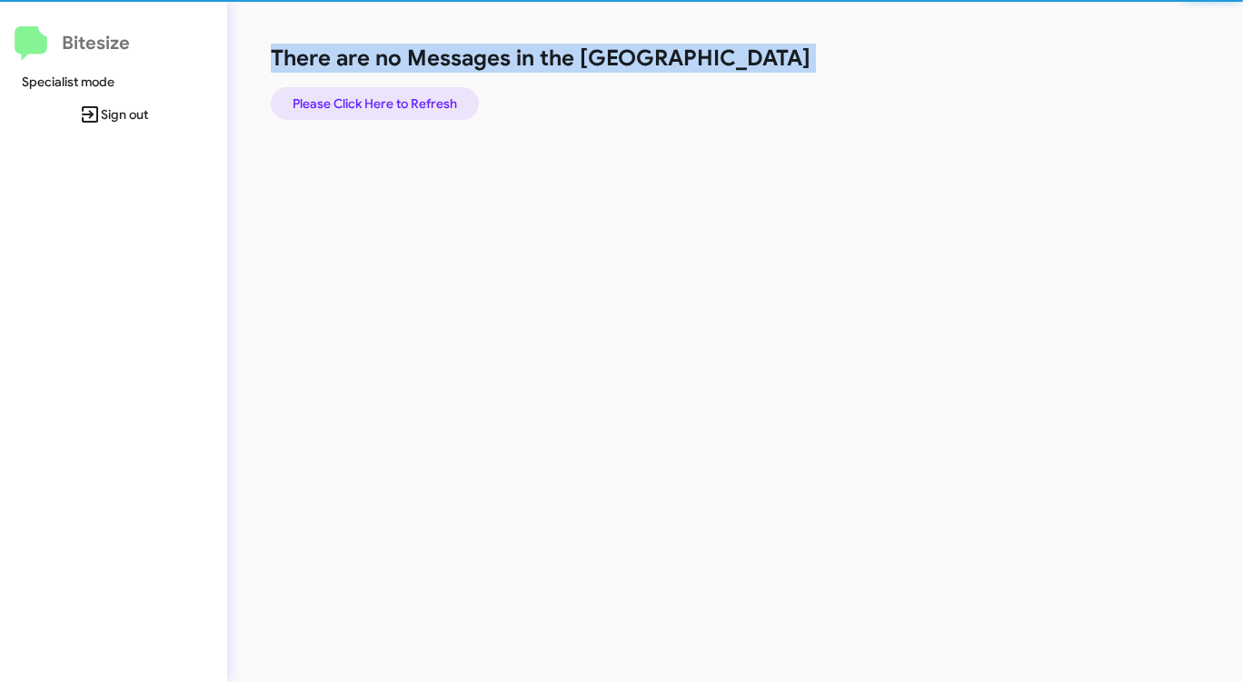
click at [342, 101] on span "Please Click Here to Refresh" at bounding box center [375, 103] width 164 height 33
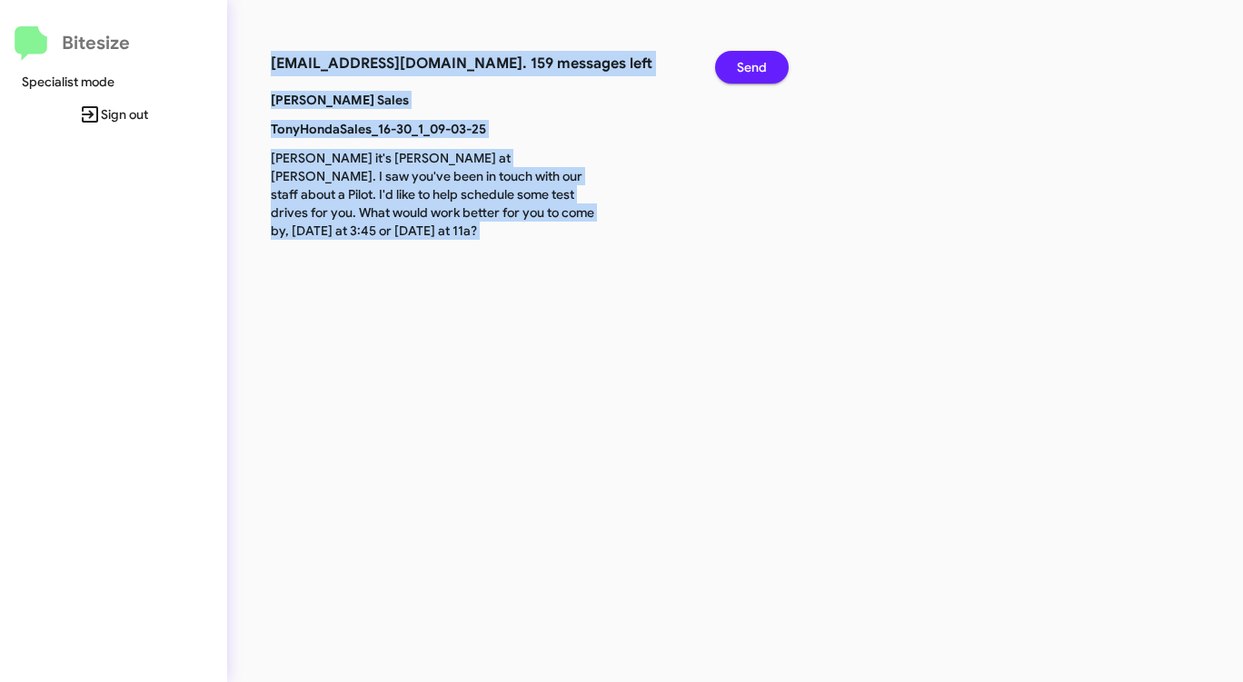
click at [757, 65] on span "Send" at bounding box center [752, 67] width 30 height 33
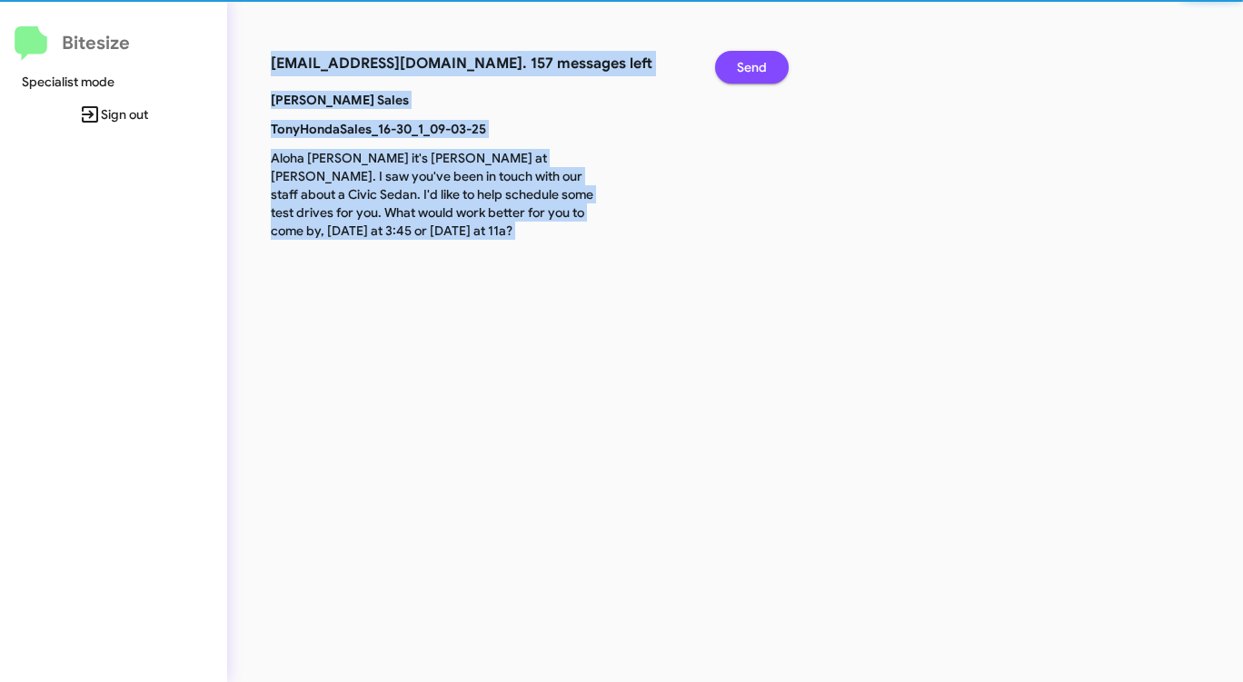
click at [757, 65] on span "Send" at bounding box center [752, 67] width 30 height 33
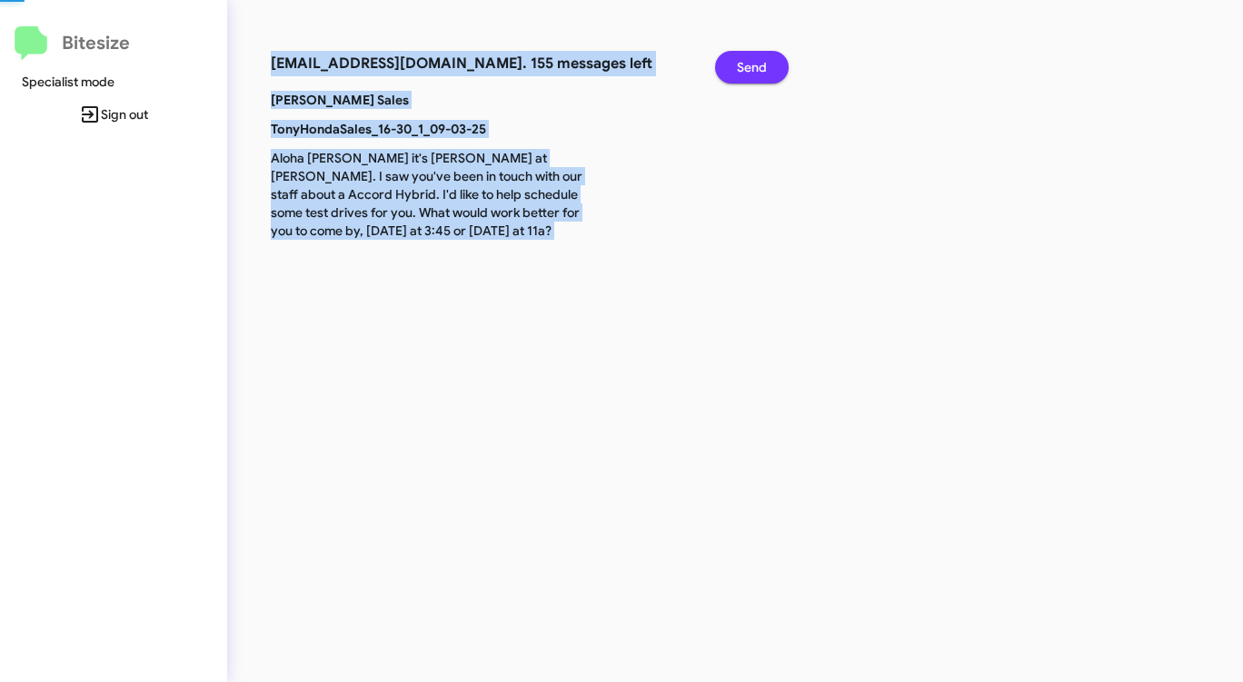
click at [757, 65] on span "Send" at bounding box center [752, 67] width 30 height 33
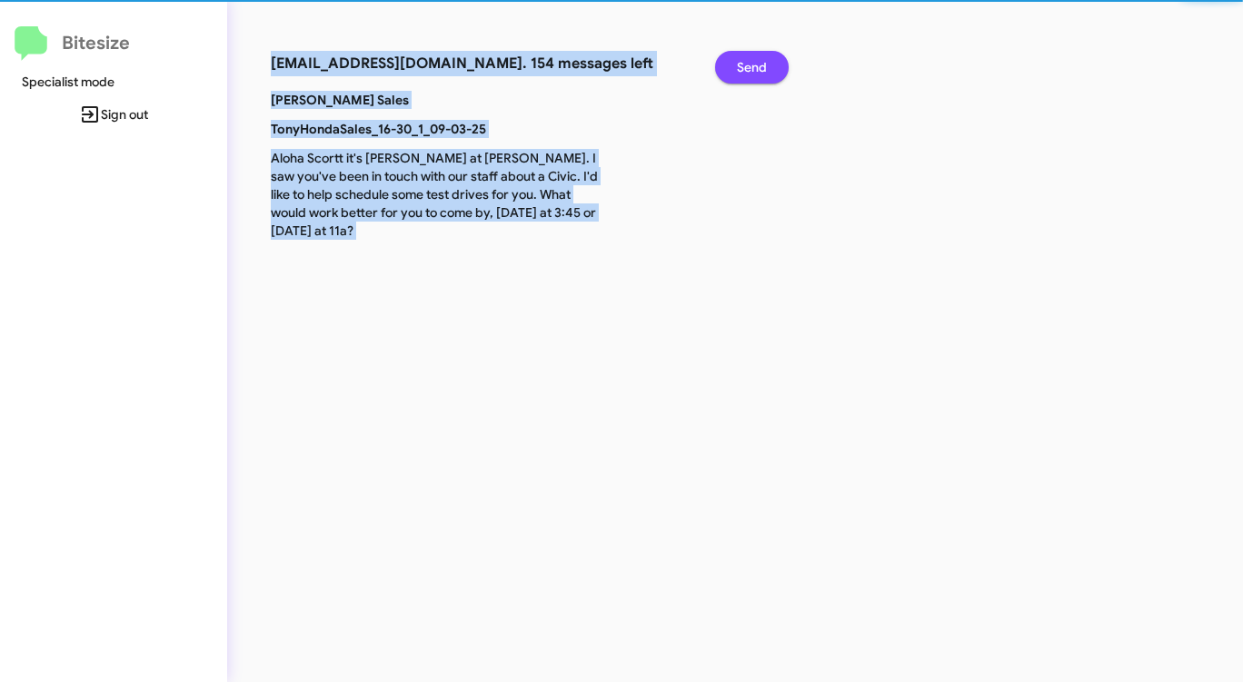
click at [757, 65] on span "Send" at bounding box center [752, 67] width 30 height 33
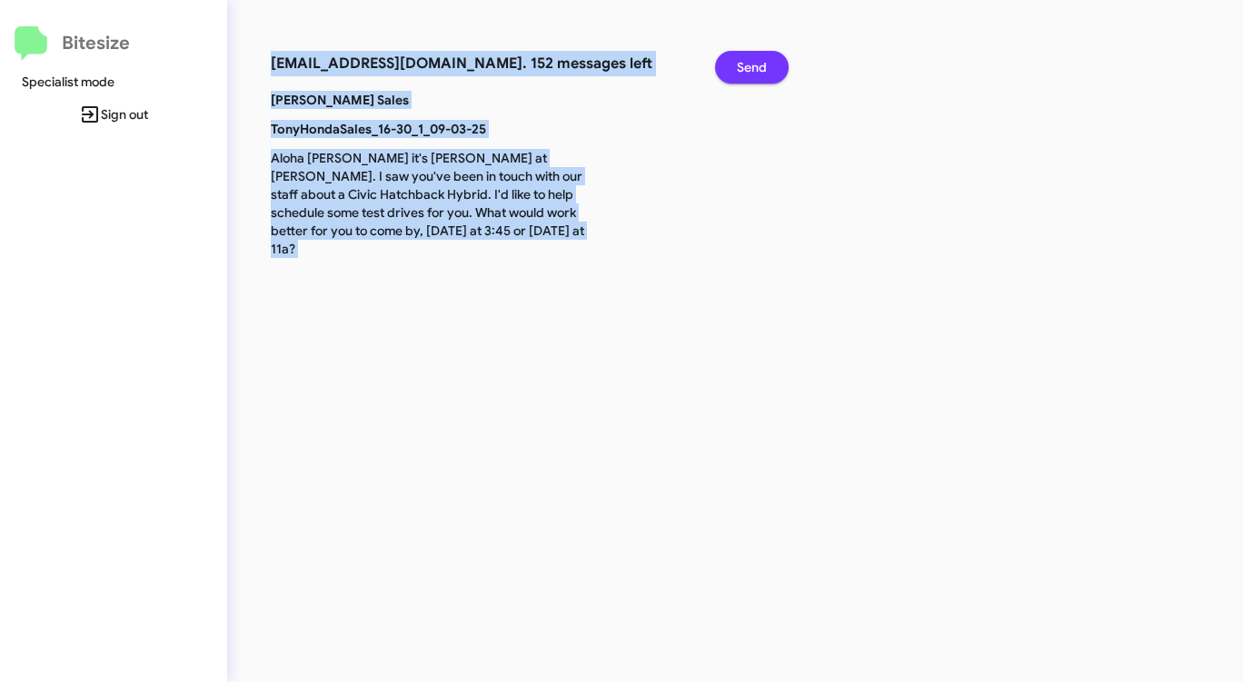
click at [757, 65] on span "Send" at bounding box center [752, 67] width 30 height 33
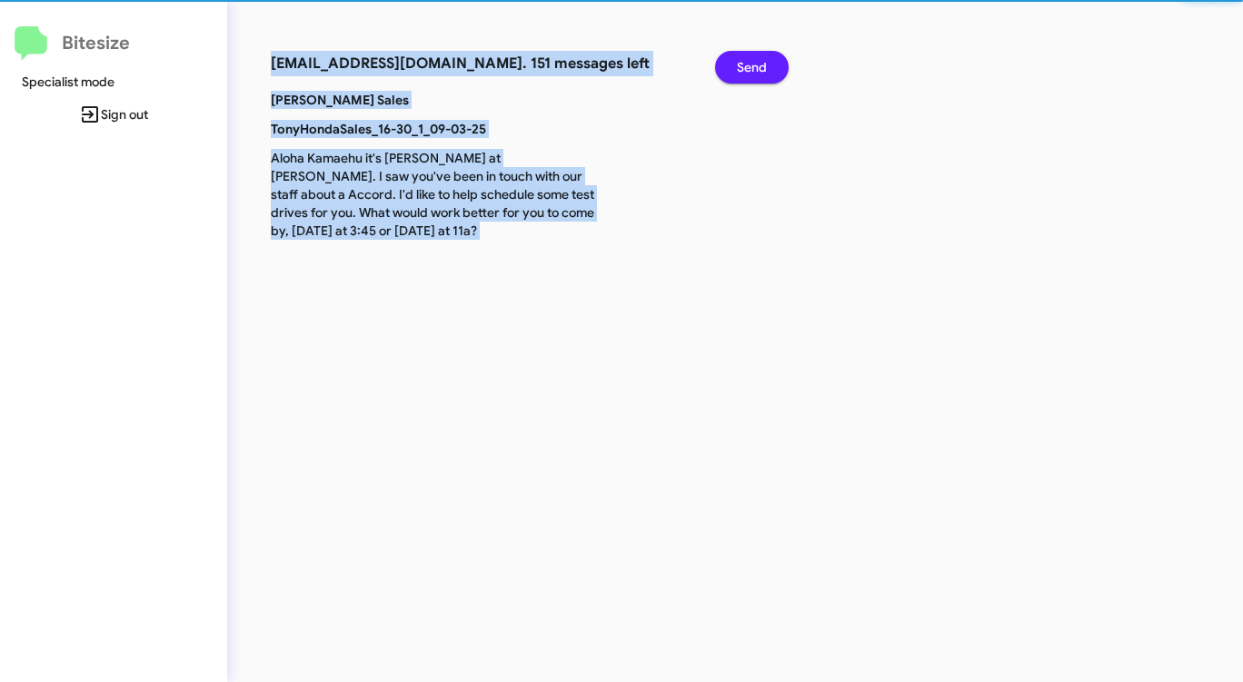
click at [757, 65] on span "Send" at bounding box center [752, 67] width 30 height 33
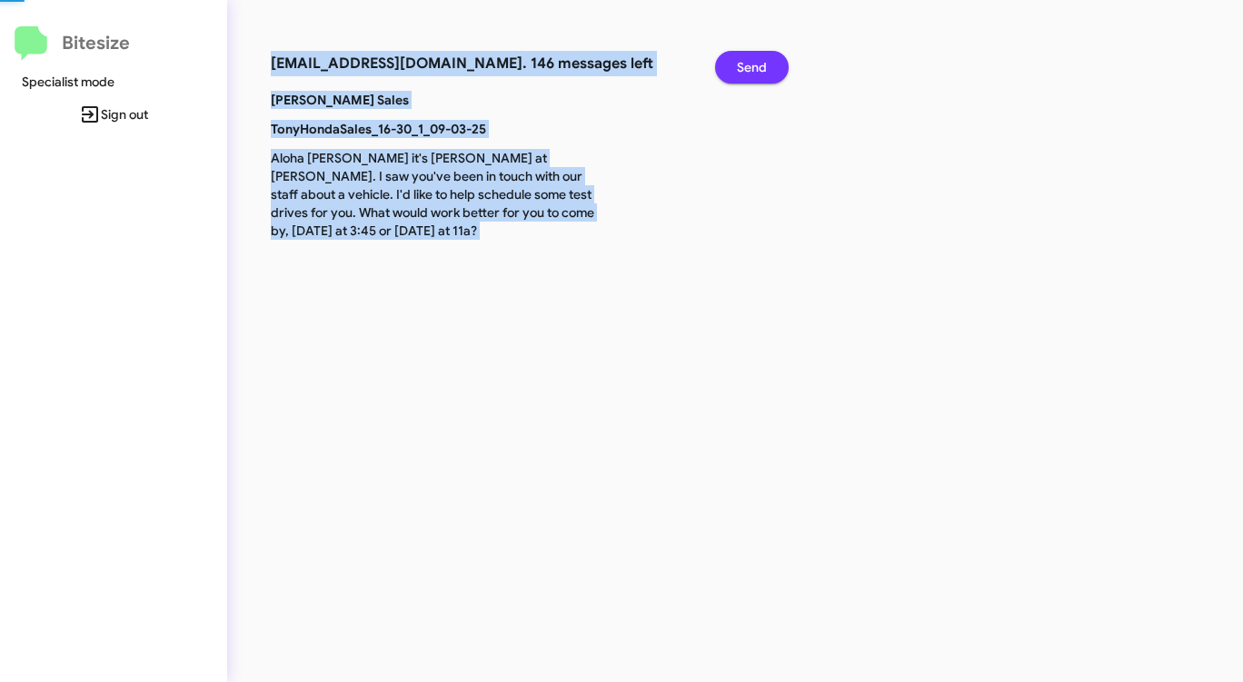
click at [757, 65] on span "Send" at bounding box center [752, 67] width 30 height 33
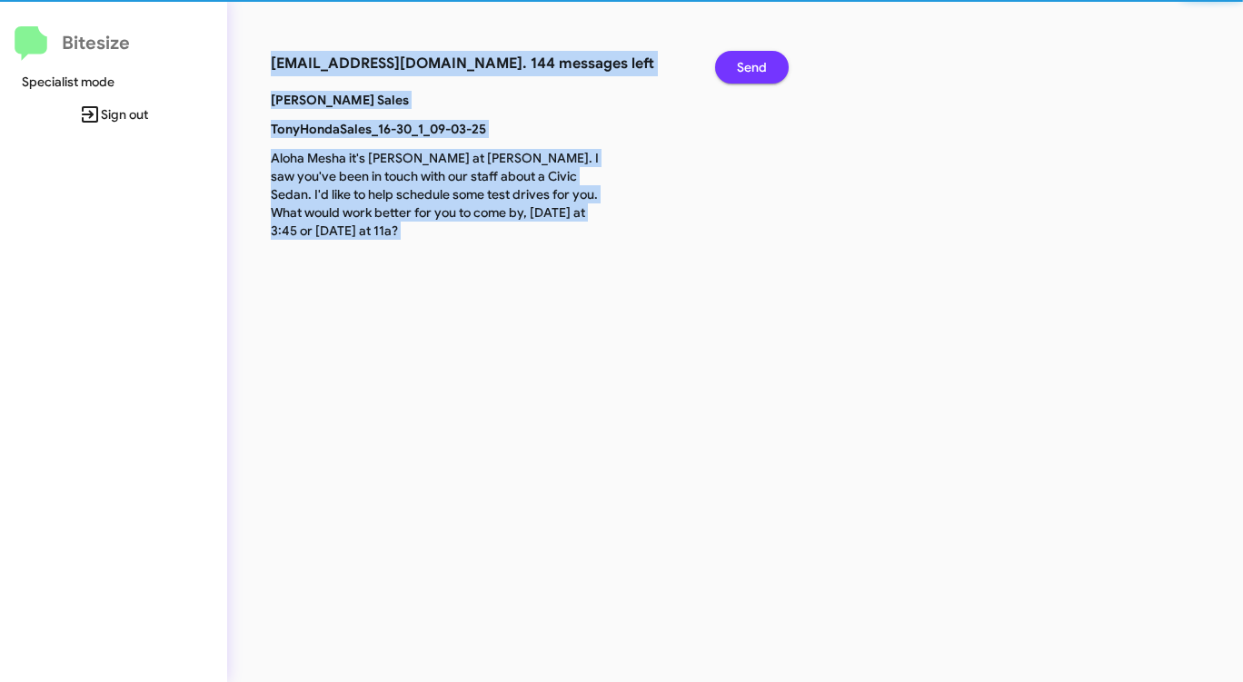
click at [757, 65] on span "Send" at bounding box center [752, 67] width 30 height 33
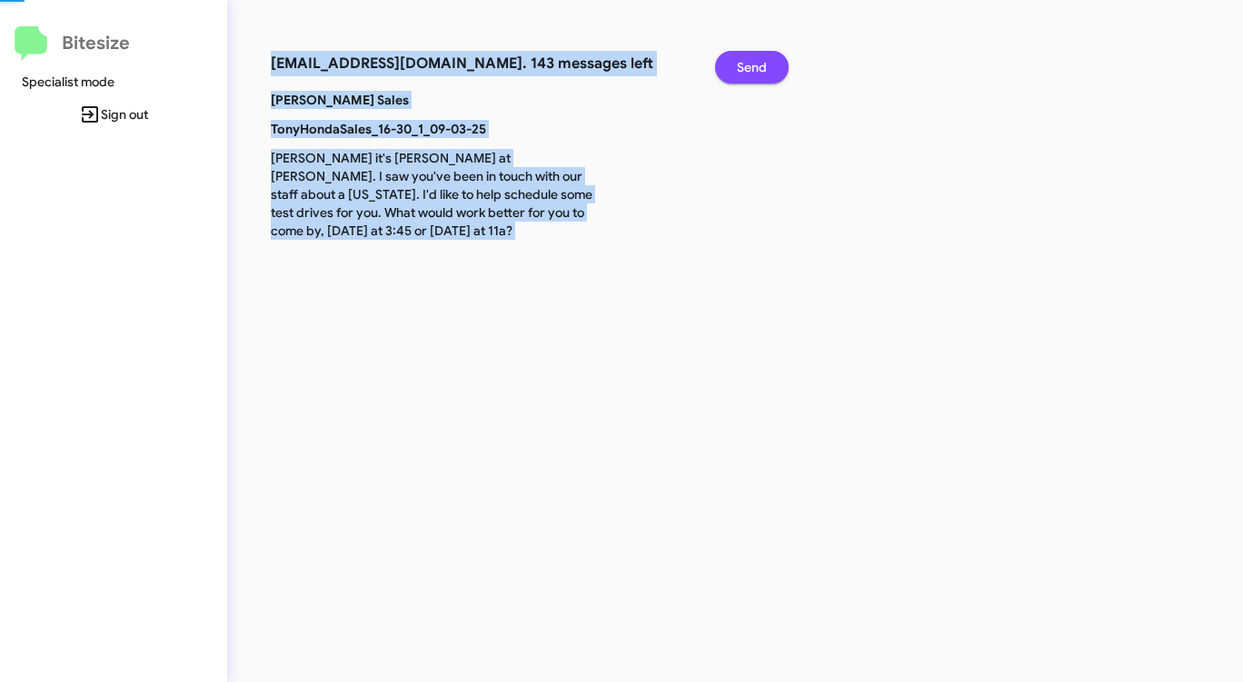
click at [757, 65] on span "Send" at bounding box center [752, 67] width 30 height 33
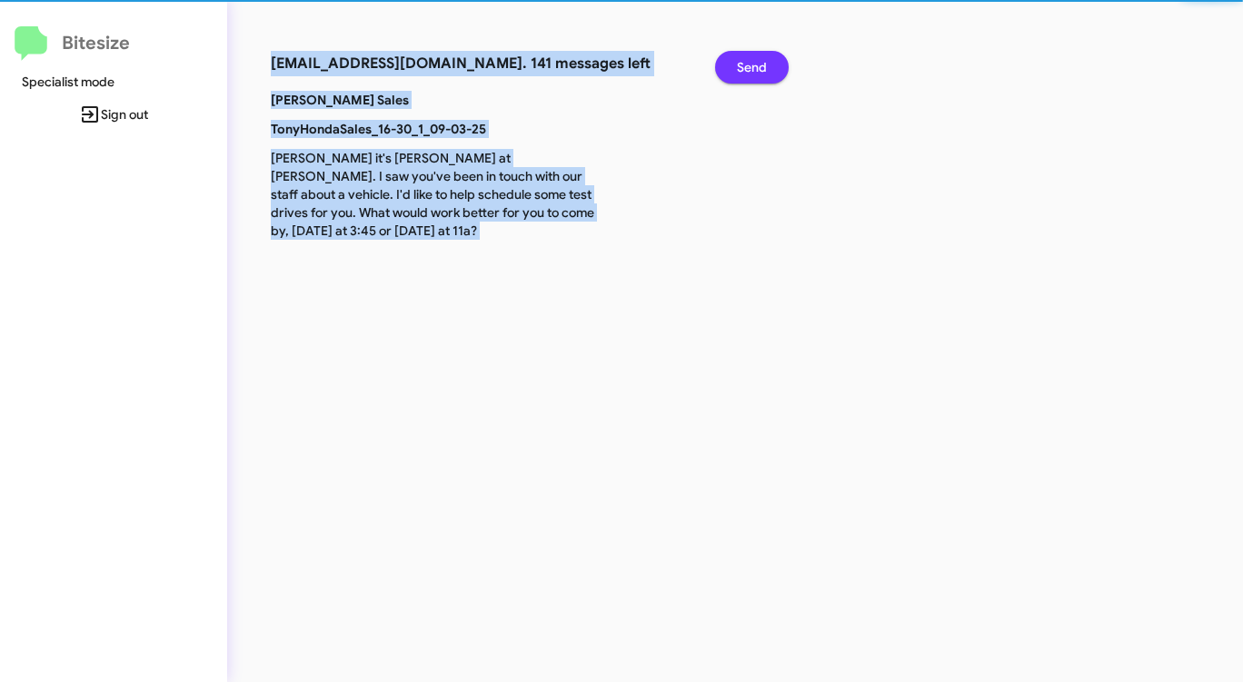
click at [757, 65] on span "Send" at bounding box center [752, 67] width 30 height 33
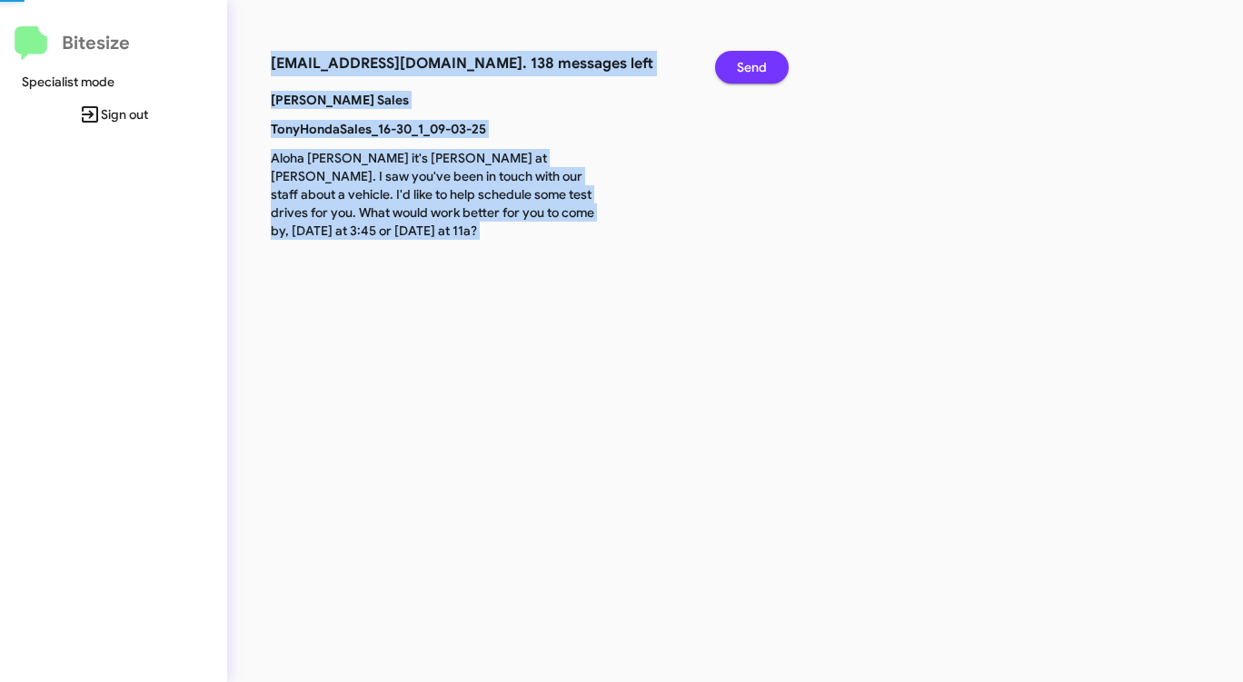
click at [757, 65] on span "Send" at bounding box center [752, 67] width 30 height 33
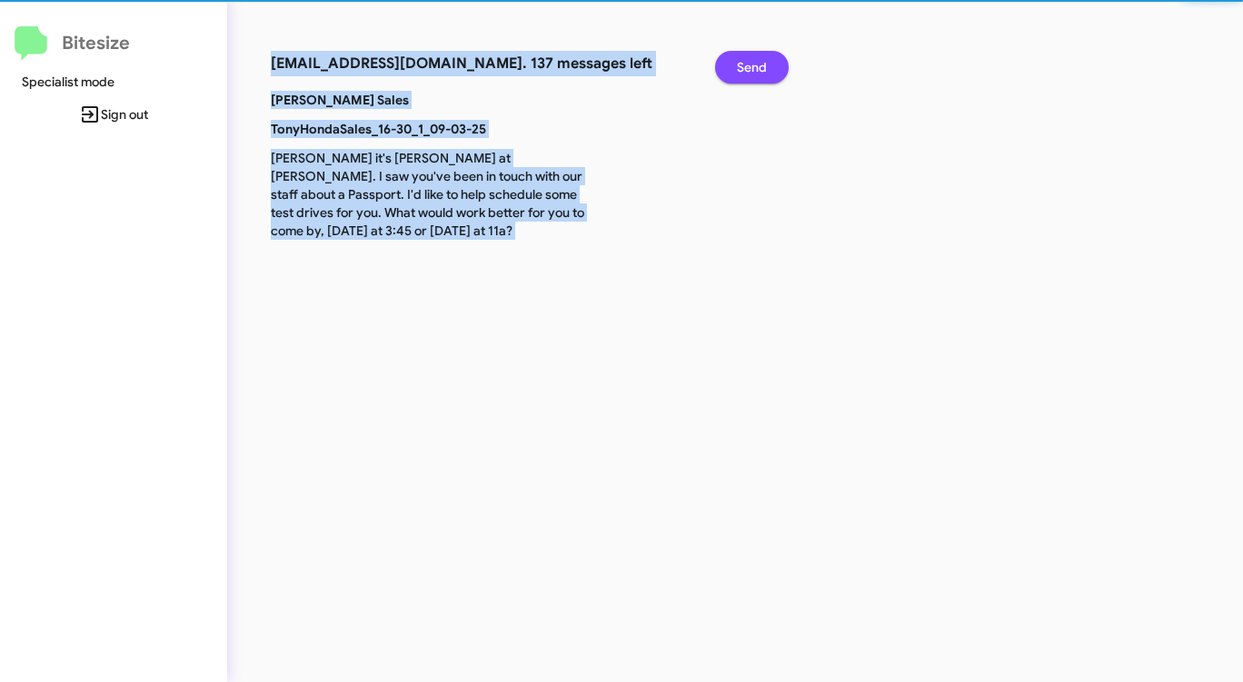
click at [757, 65] on span "Send" at bounding box center [752, 67] width 30 height 33
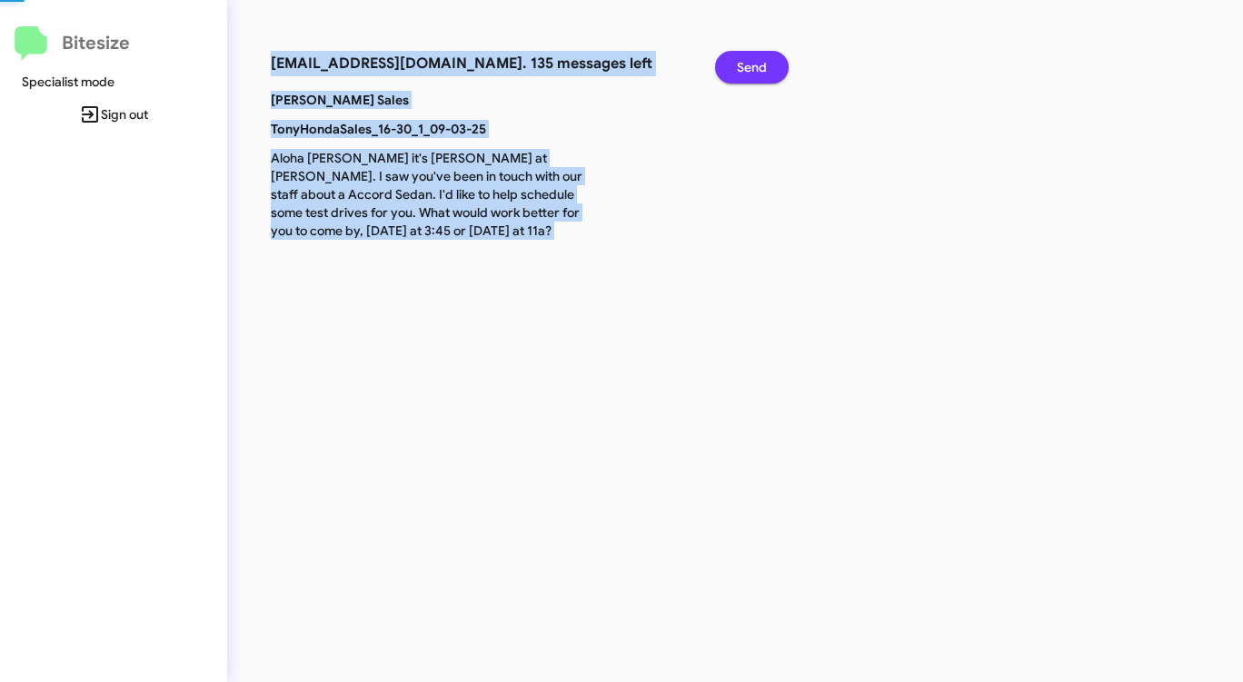
click at [757, 65] on span "Send" at bounding box center [752, 67] width 30 height 33
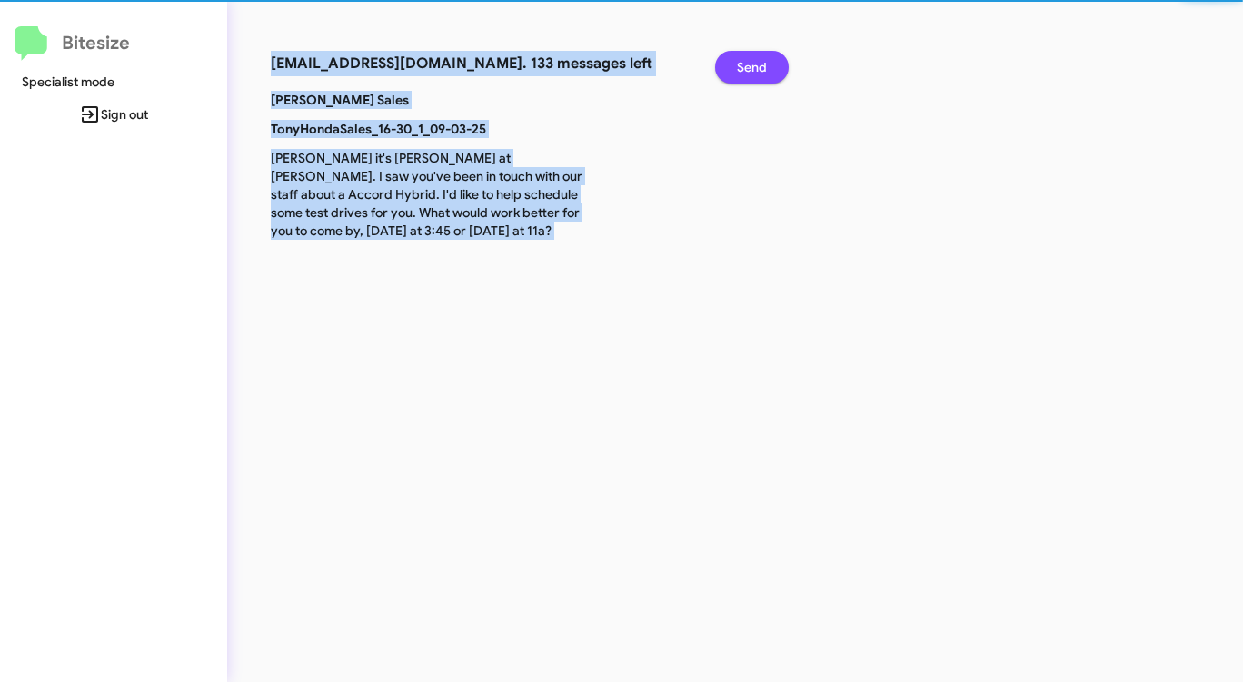
click at [757, 65] on span "Send" at bounding box center [752, 67] width 30 height 33
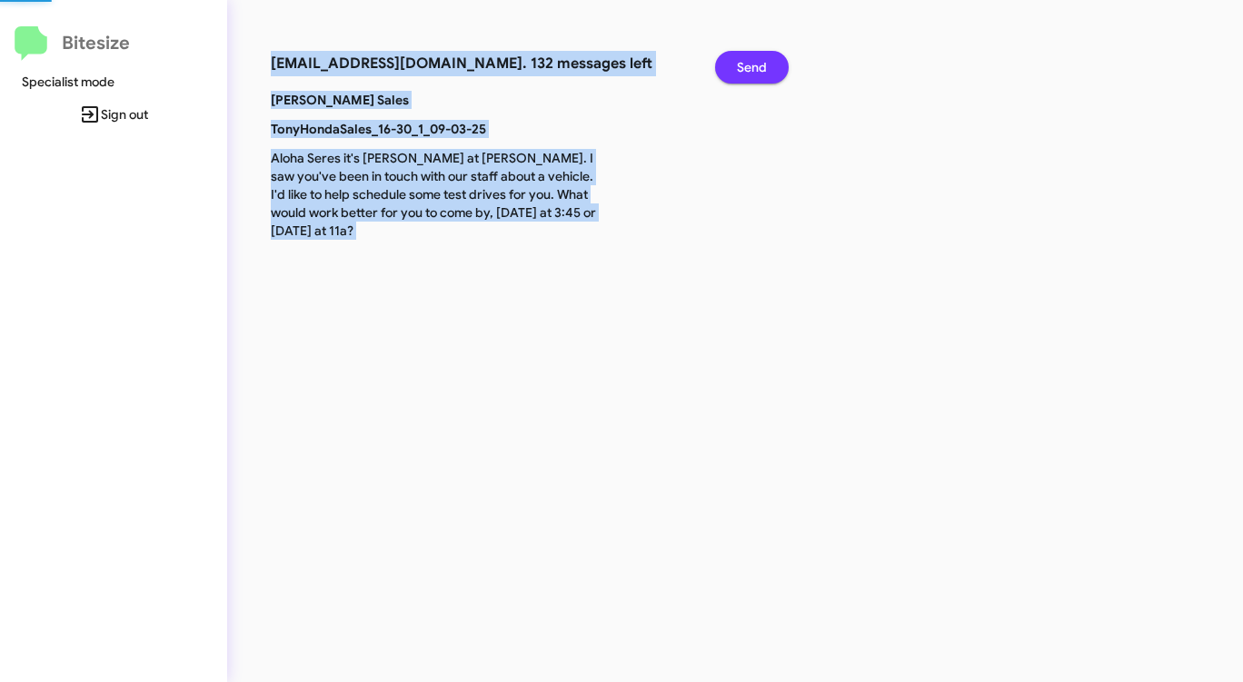
click at [757, 65] on span "Send" at bounding box center [752, 67] width 30 height 33
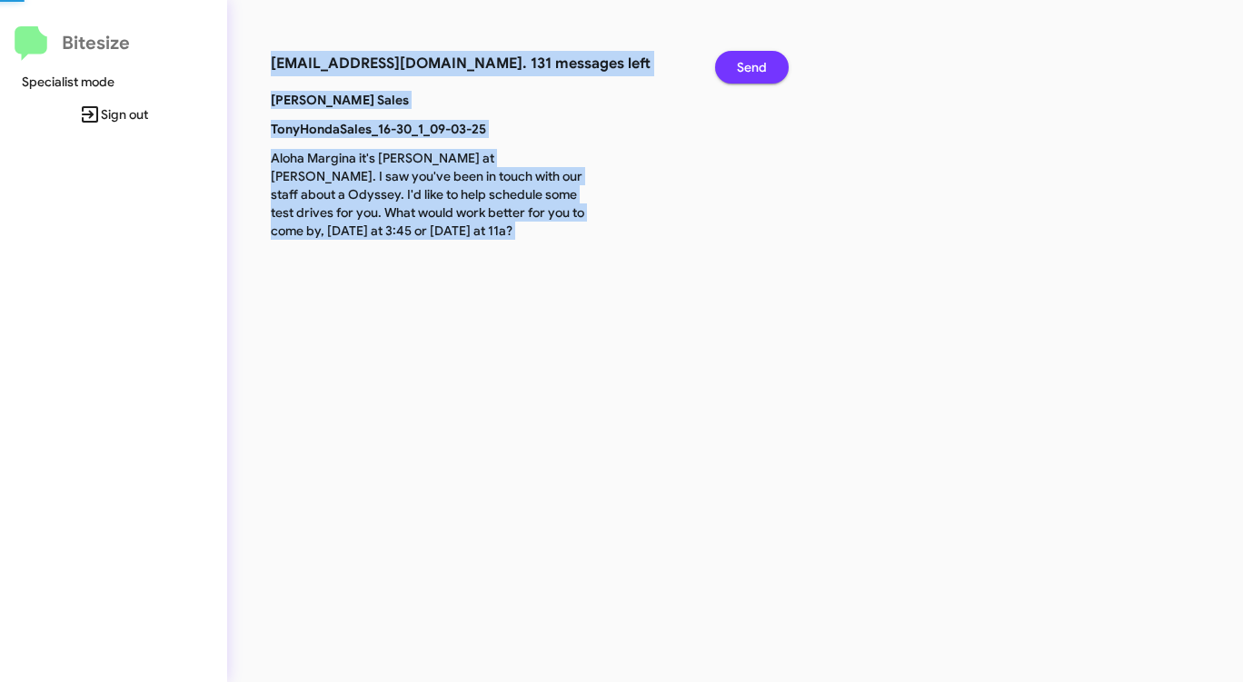
click at [757, 65] on span "Send" at bounding box center [752, 67] width 30 height 33
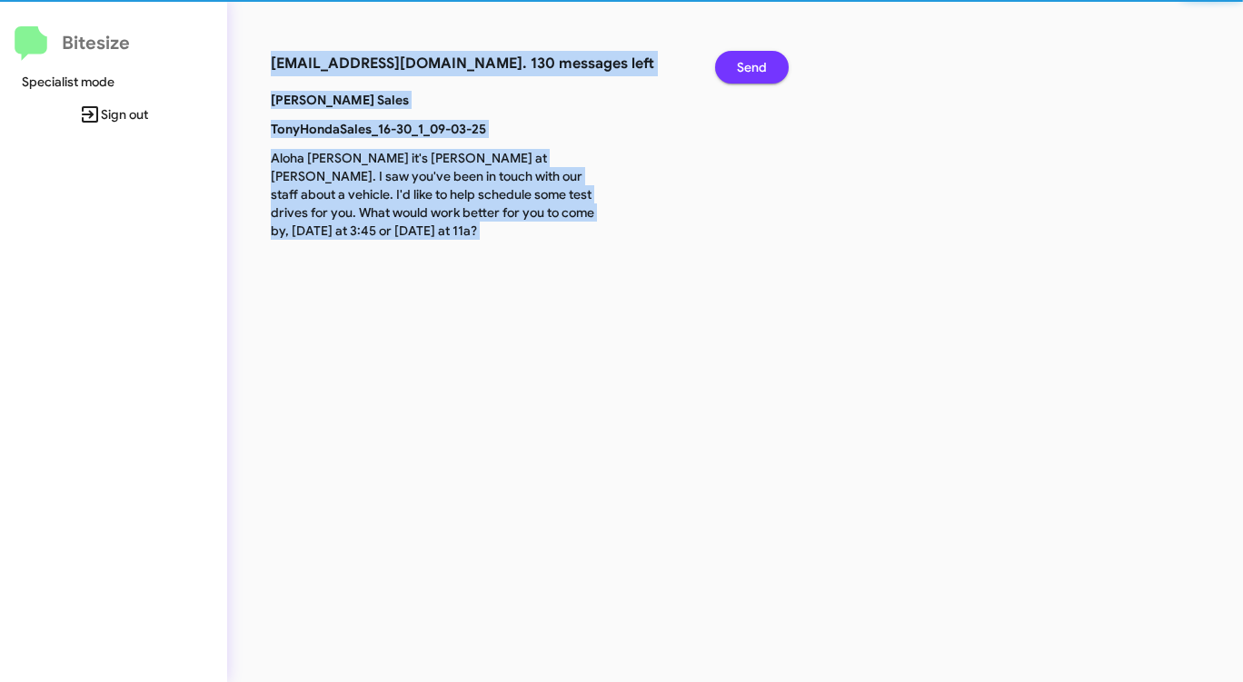
click at [757, 65] on span "Send" at bounding box center [752, 67] width 30 height 33
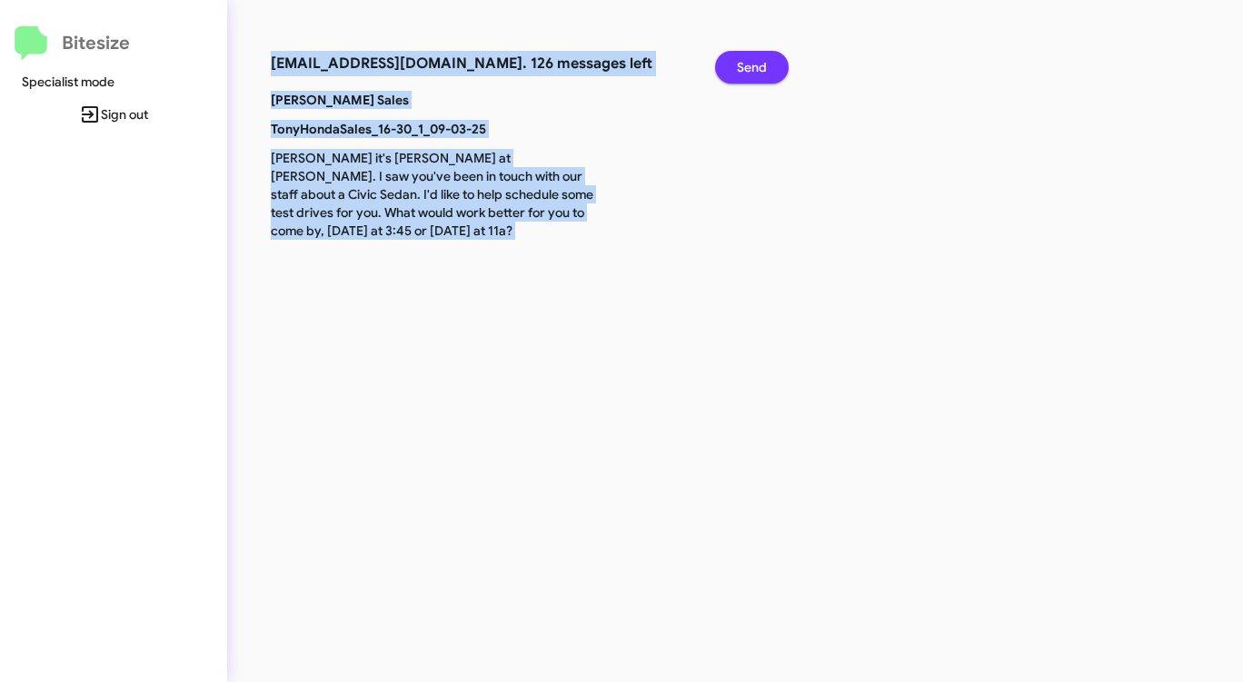
click at [757, 65] on span "Send" at bounding box center [752, 67] width 30 height 33
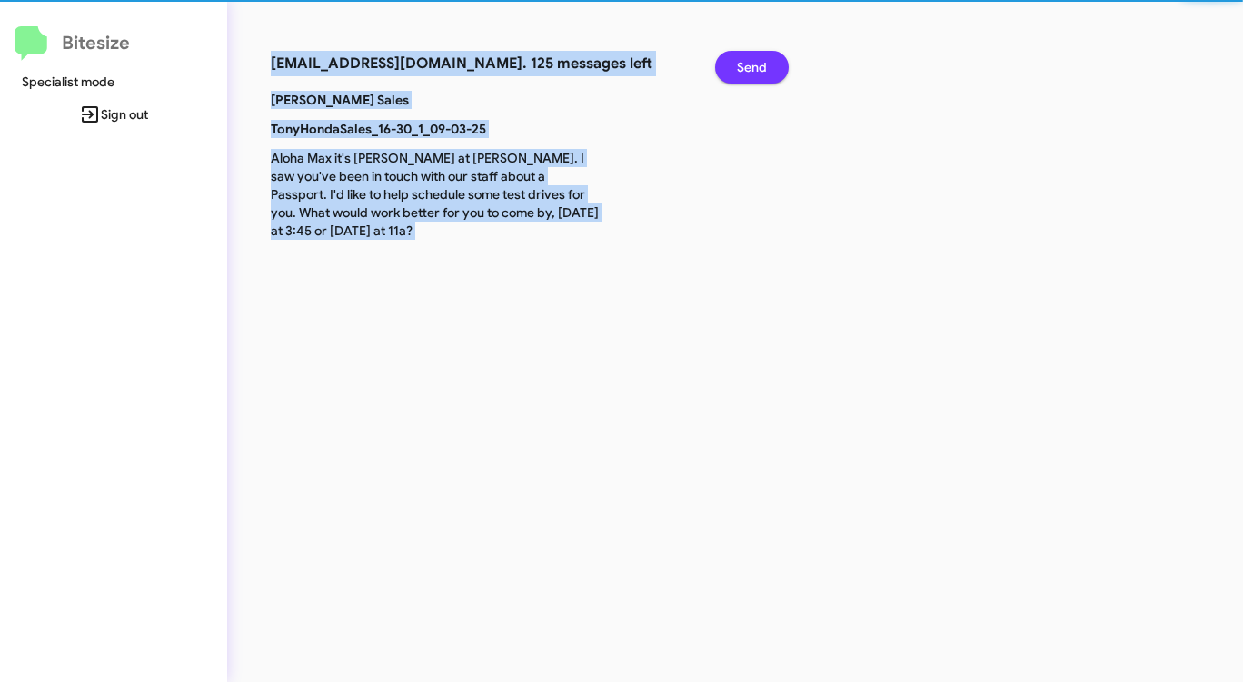
click at [757, 65] on span "Send" at bounding box center [752, 67] width 30 height 33
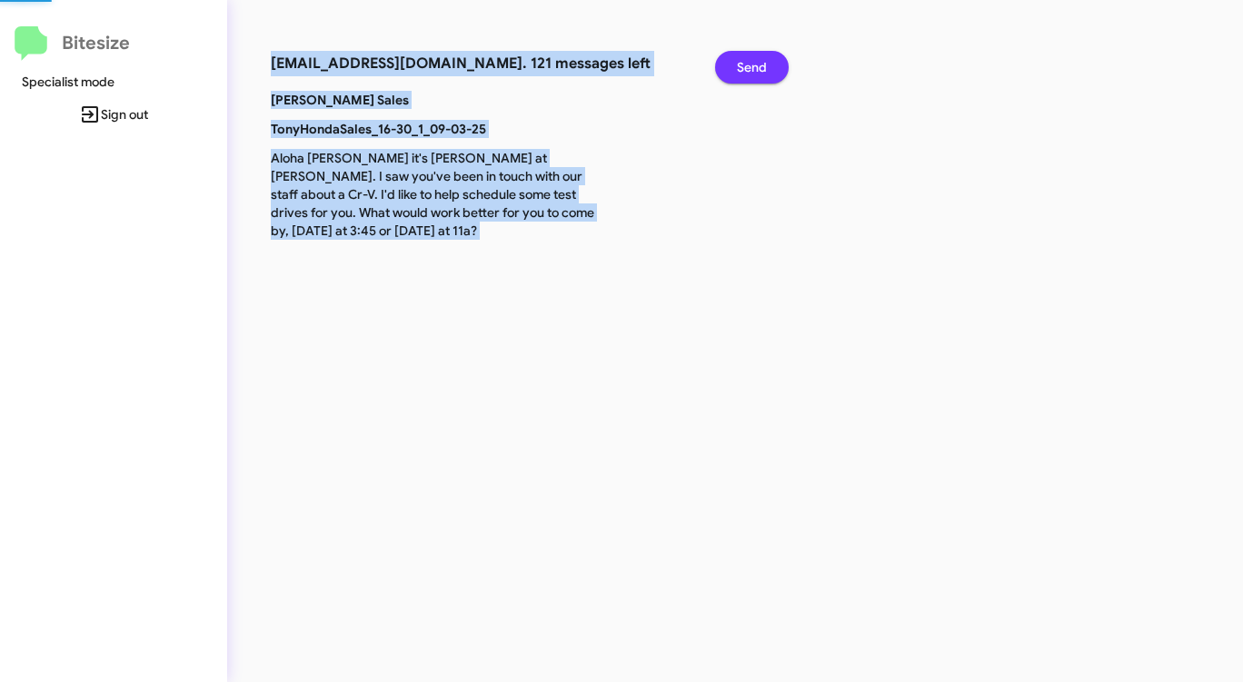
click at [757, 65] on span "Send" at bounding box center [752, 67] width 30 height 33
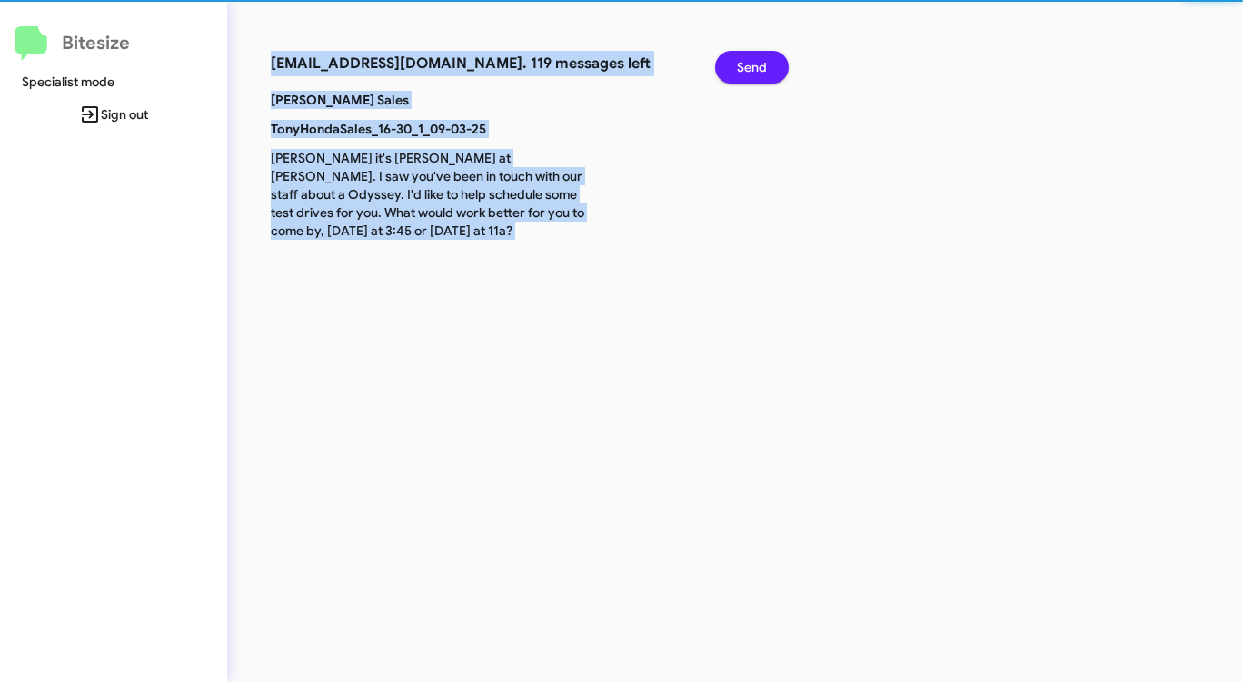
click at [757, 65] on span "Send" at bounding box center [752, 67] width 30 height 33
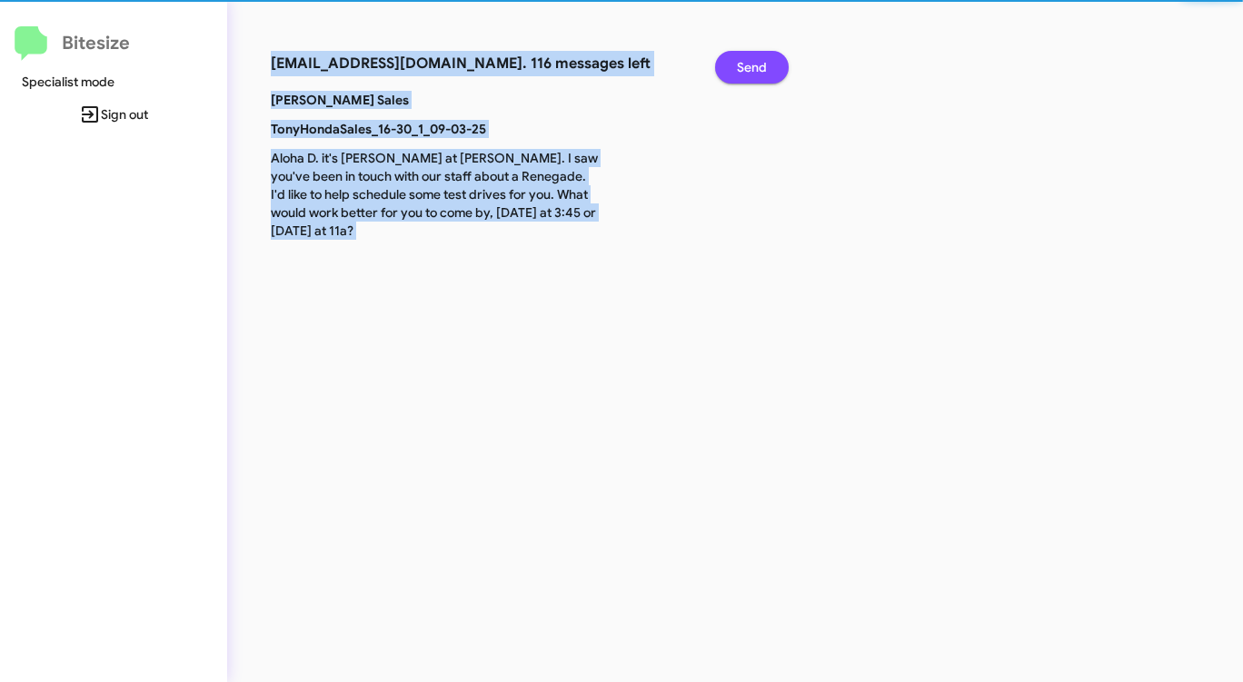
click at [757, 65] on span "Send" at bounding box center [752, 67] width 30 height 33
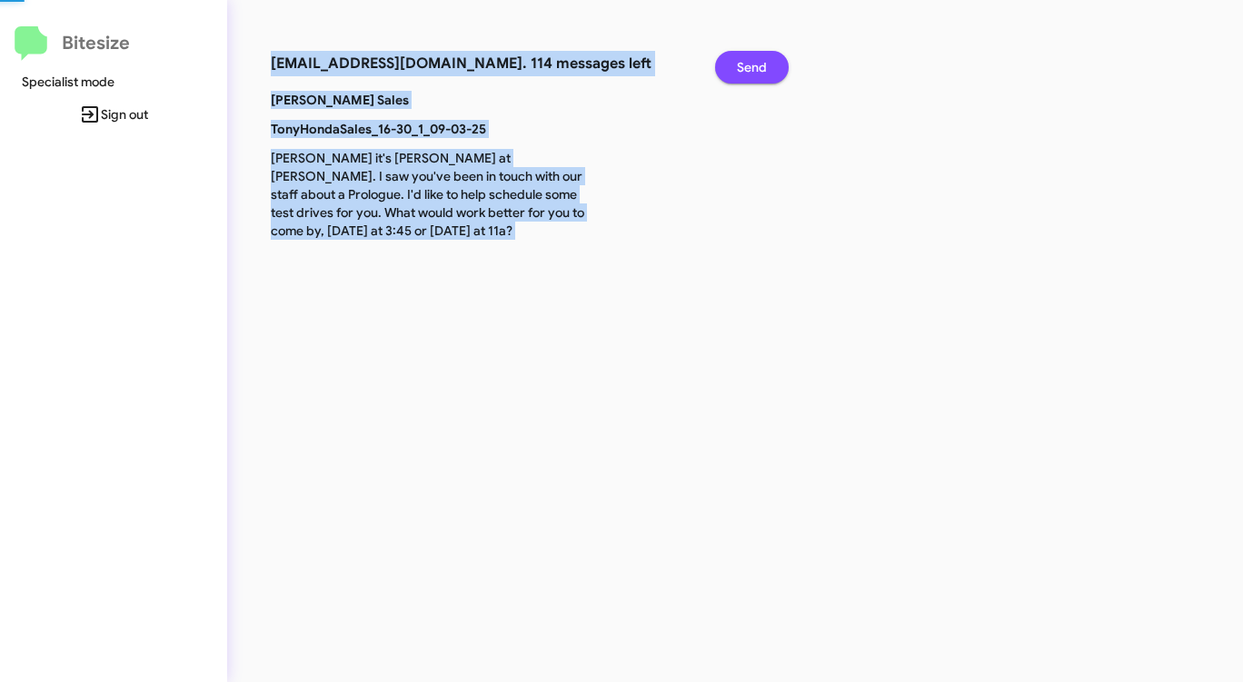
click at [757, 65] on span "Send" at bounding box center [752, 67] width 30 height 33
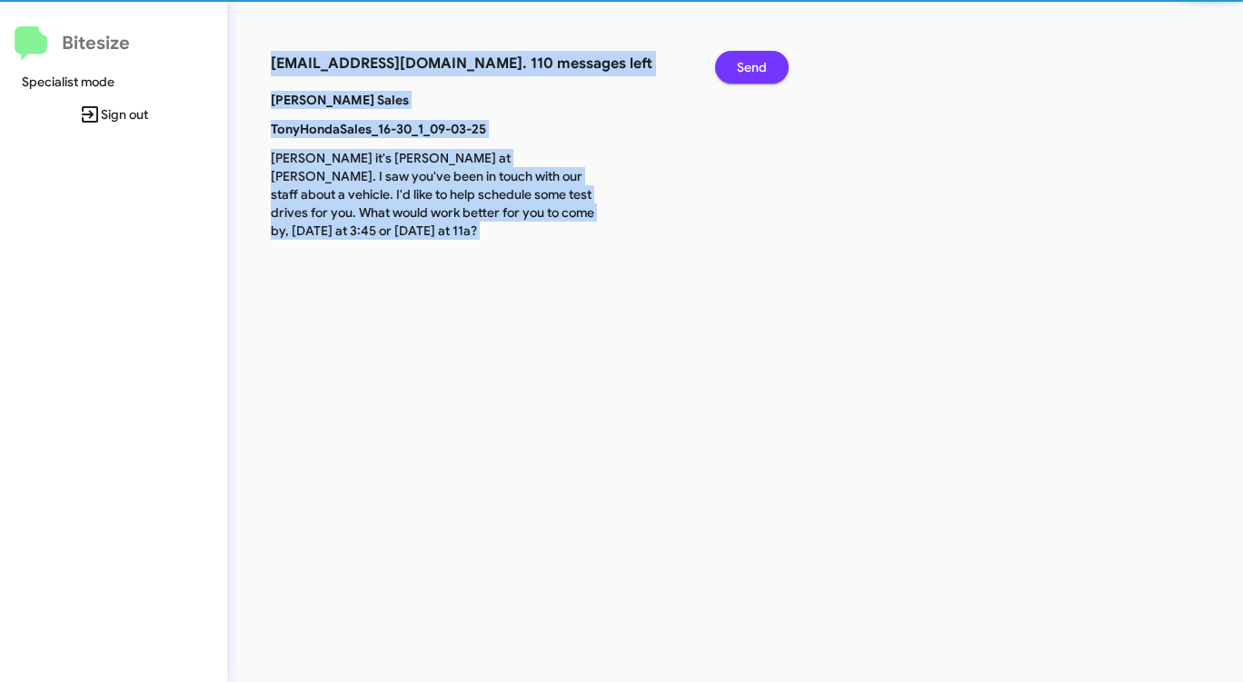
click at [757, 65] on span "Send" at bounding box center [752, 67] width 30 height 33
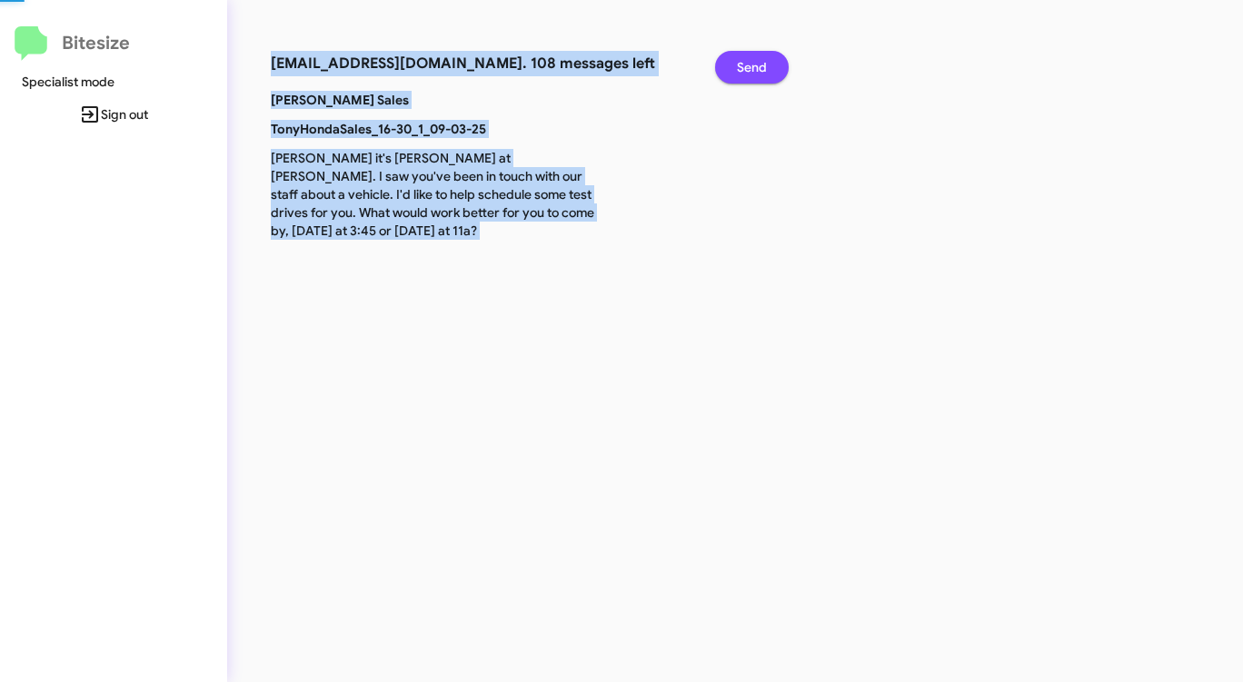
click at [757, 65] on span "Send" at bounding box center [752, 67] width 30 height 33
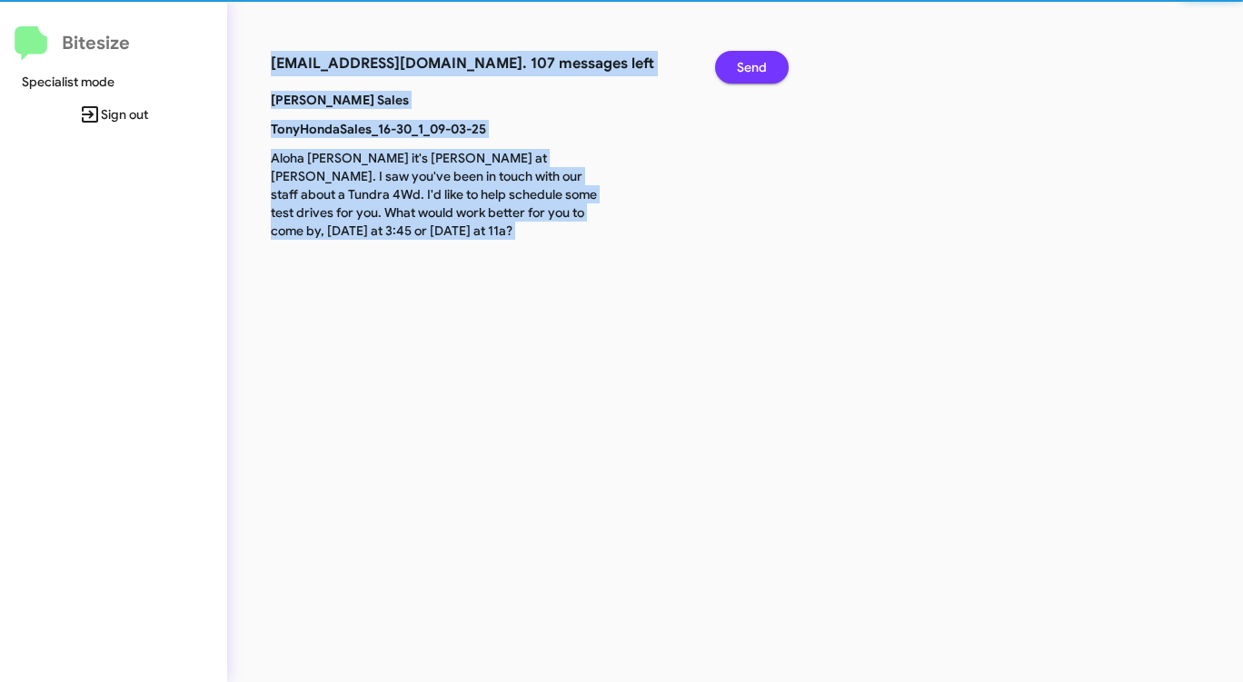
click at [754, 66] on span "Send" at bounding box center [752, 67] width 30 height 33
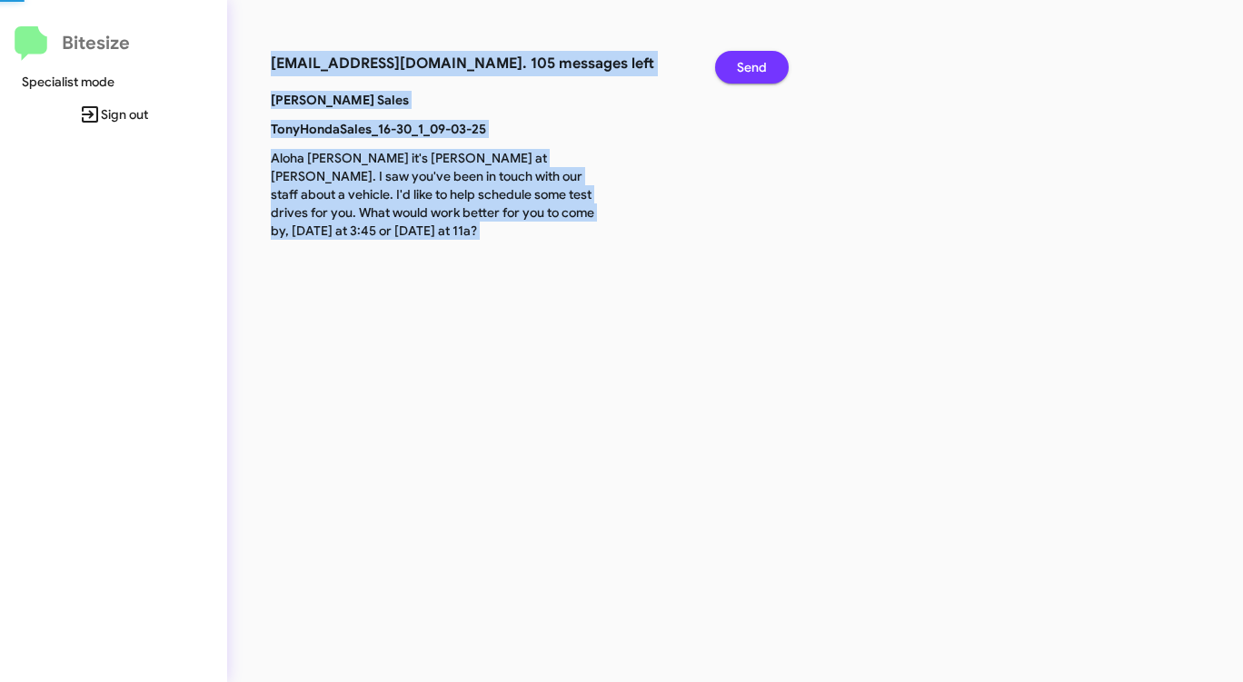
click at [754, 66] on span "Send" at bounding box center [752, 67] width 30 height 33
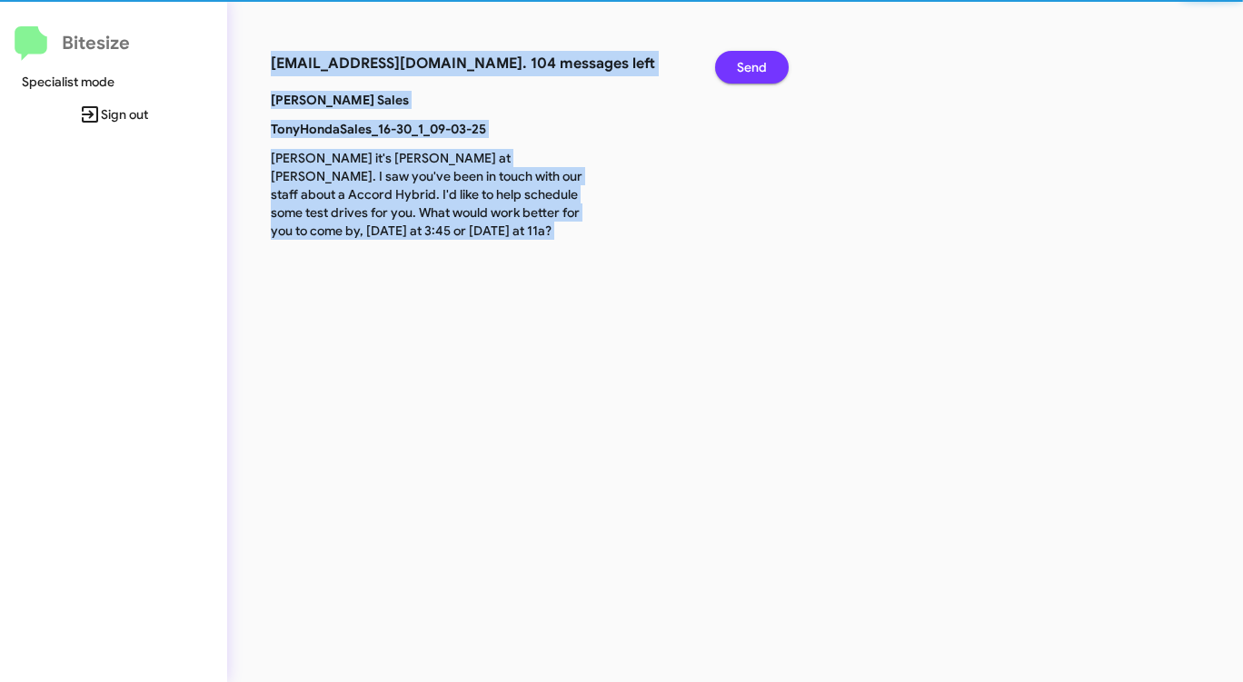
click at [754, 66] on span "Send" at bounding box center [752, 67] width 30 height 33
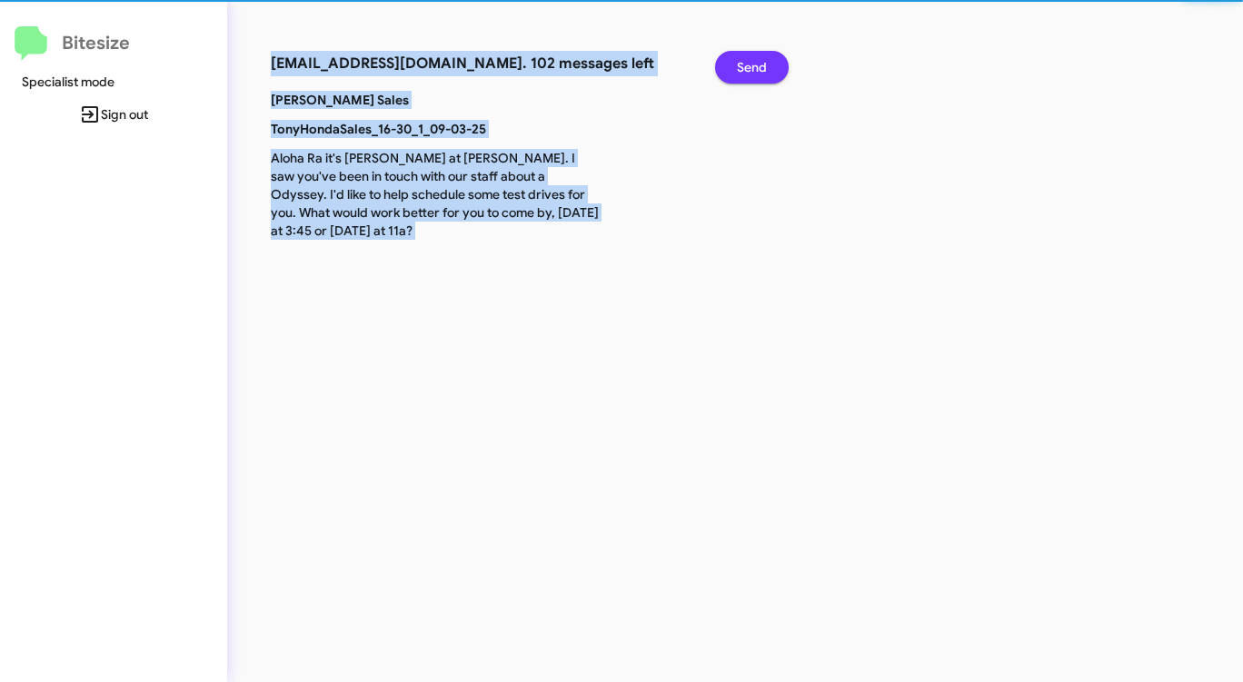
click at [754, 66] on span "Send" at bounding box center [752, 67] width 30 height 33
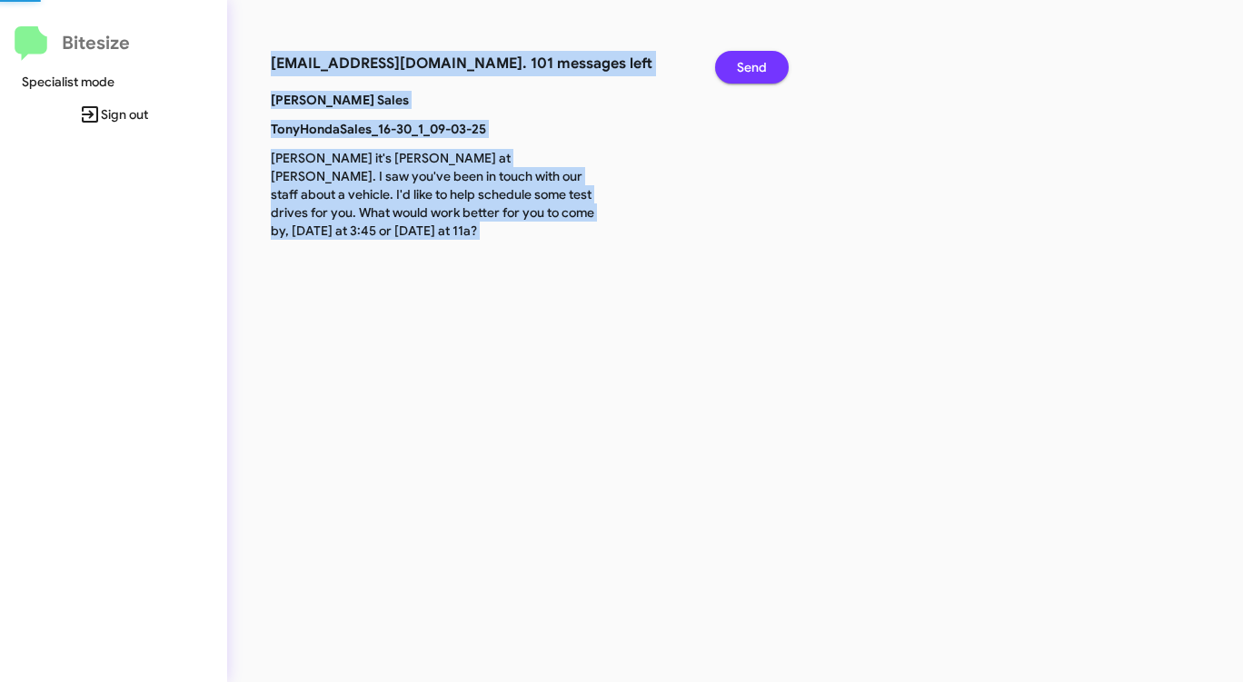
click at [754, 67] on span "Send" at bounding box center [752, 67] width 30 height 33
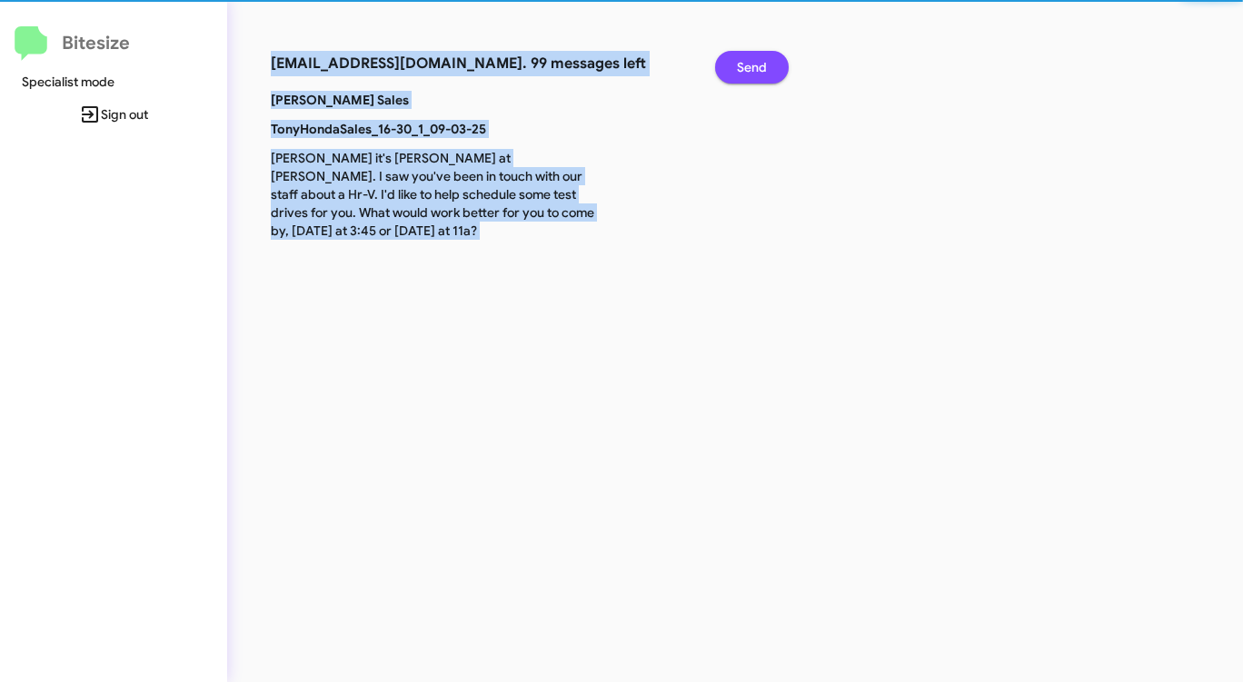
click at [754, 67] on span "Send" at bounding box center [752, 67] width 30 height 33
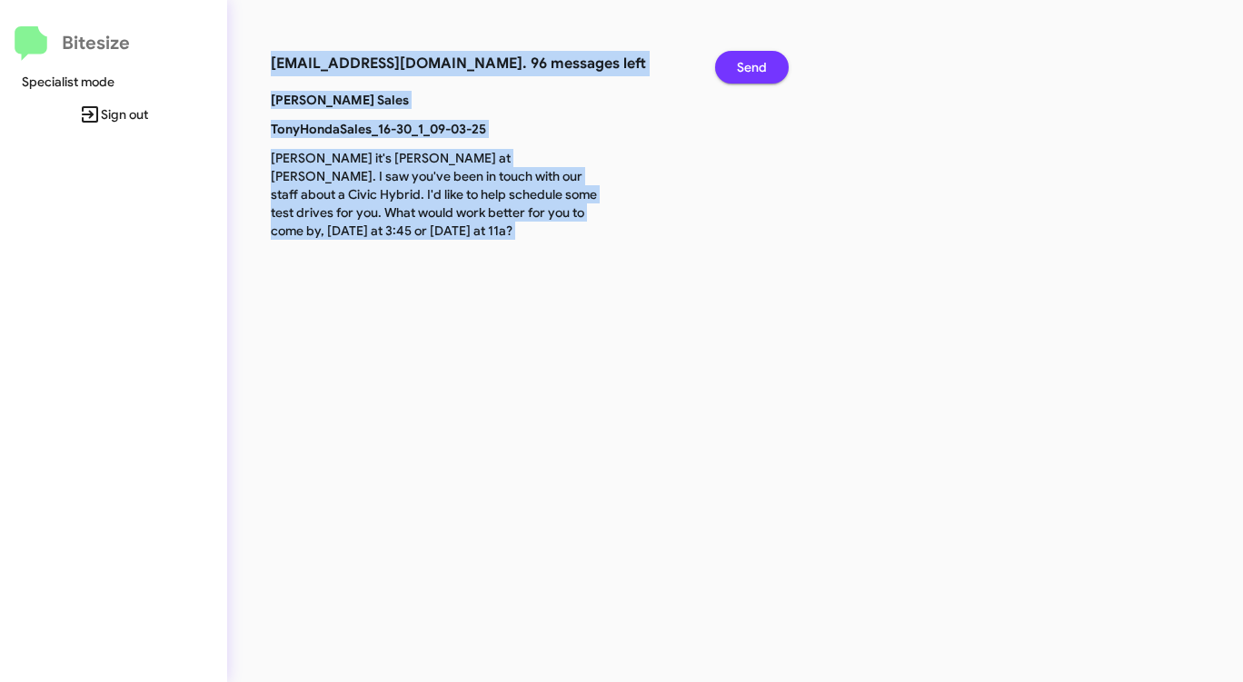
click at [753, 67] on span "Send" at bounding box center [752, 67] width 30 height 33
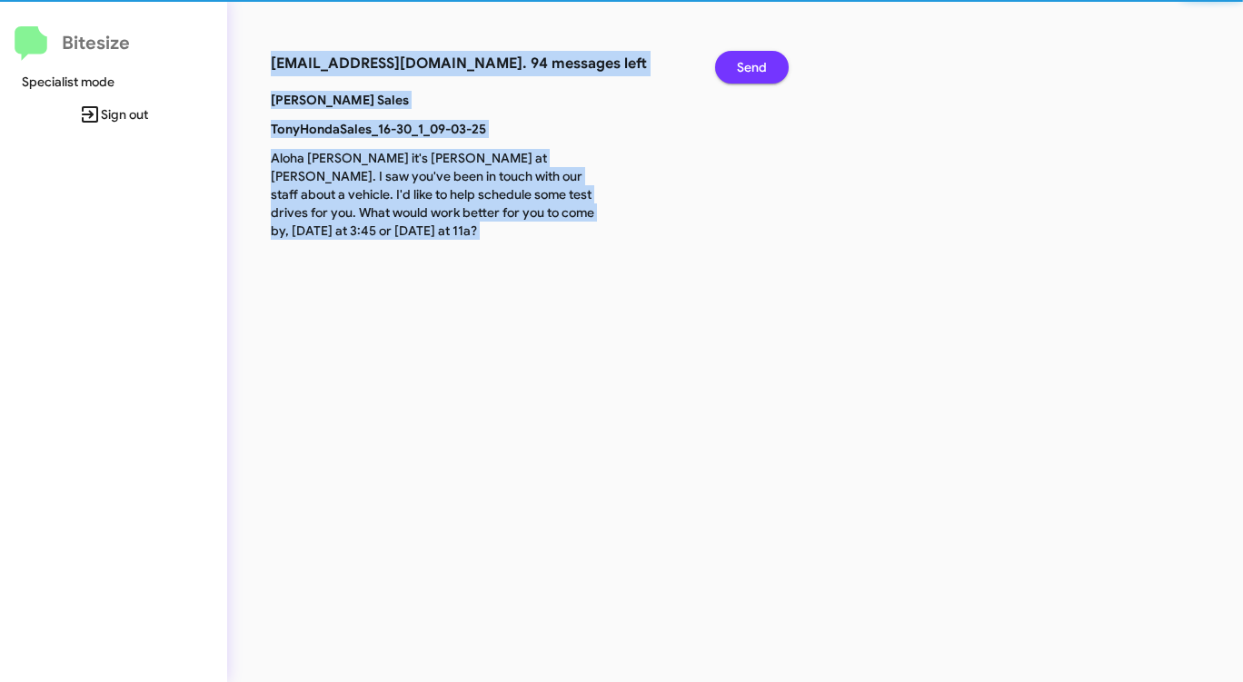
click at [753, 67] on span "Send" at bounding box center [752, 67] width 30 height 33
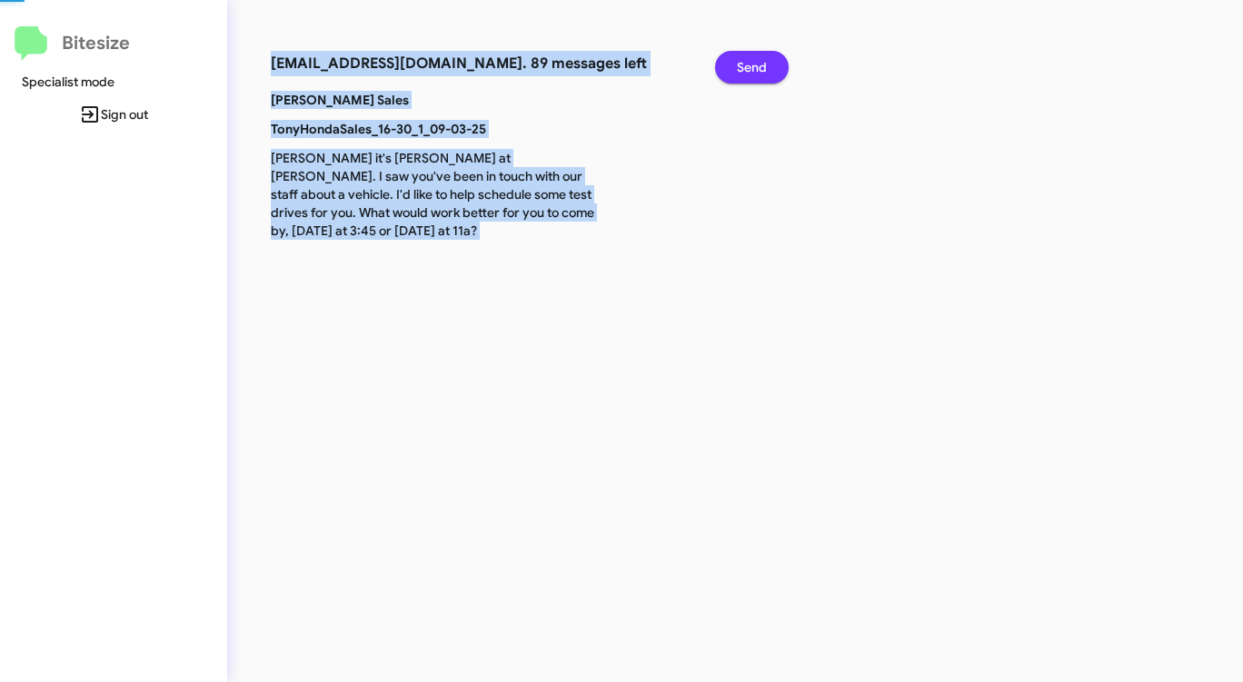
click at [753, 67] on span "Send" at bounding box center [752, 67] width 30 height 33
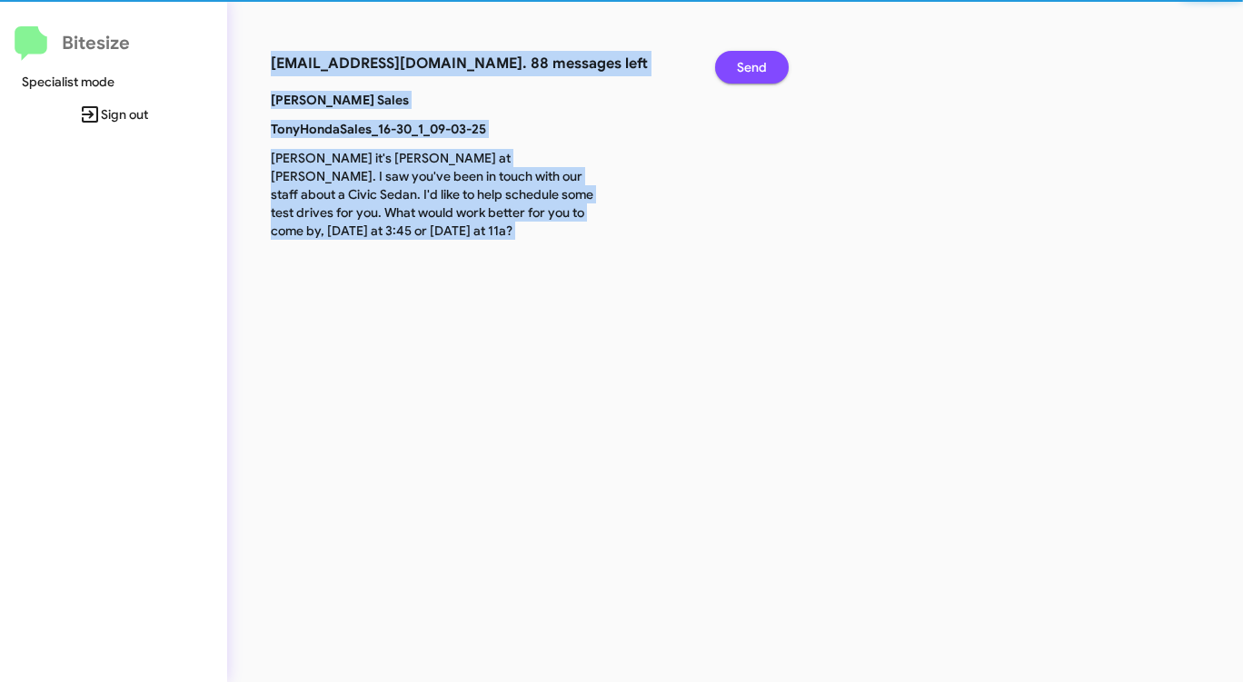
click at [753, 67] on span "Send" at bounding box center [752, 67] width 30 height 33
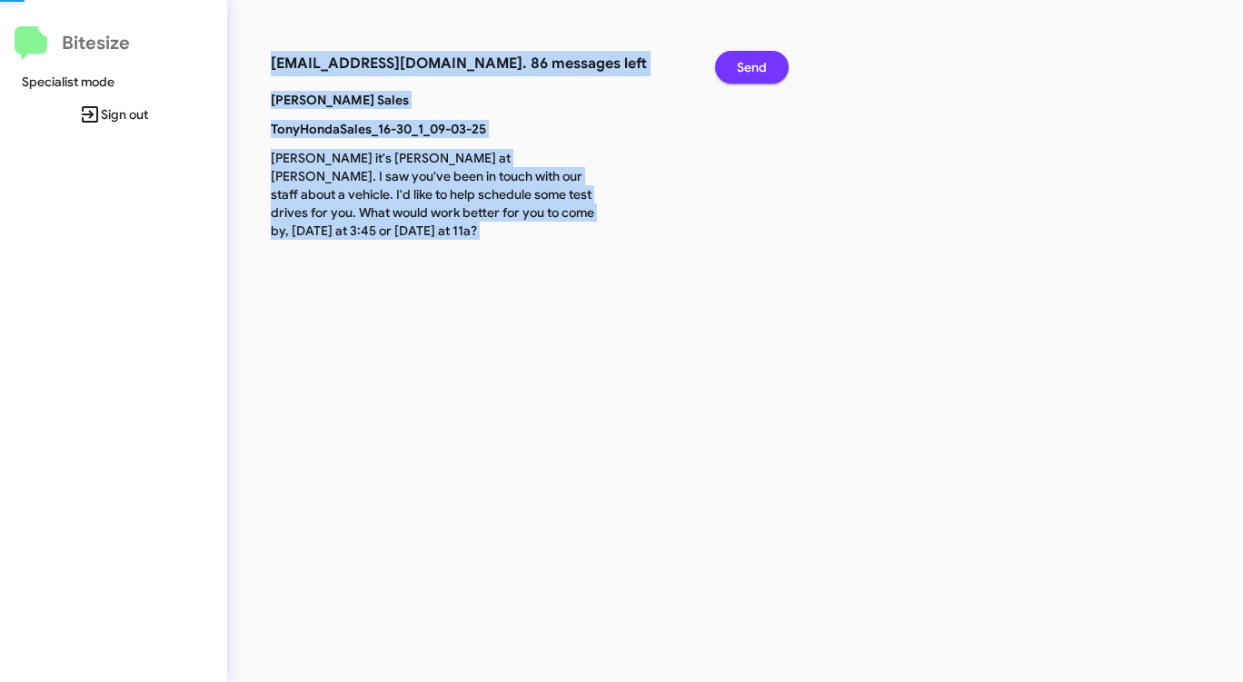
click at [753, 67] on span "Send" at bounding box center [752, 67] width 30 height 33
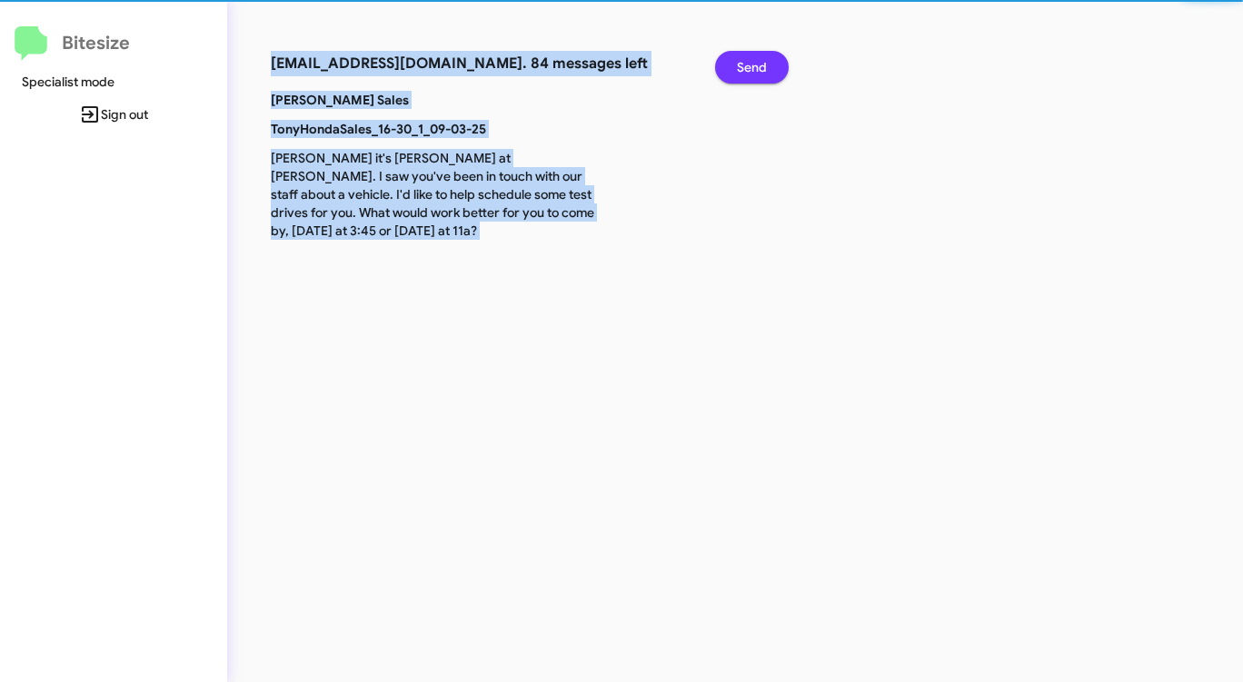
click at [753, 67] on span "Send" at bounding box center [752, 67] width 30 height 33
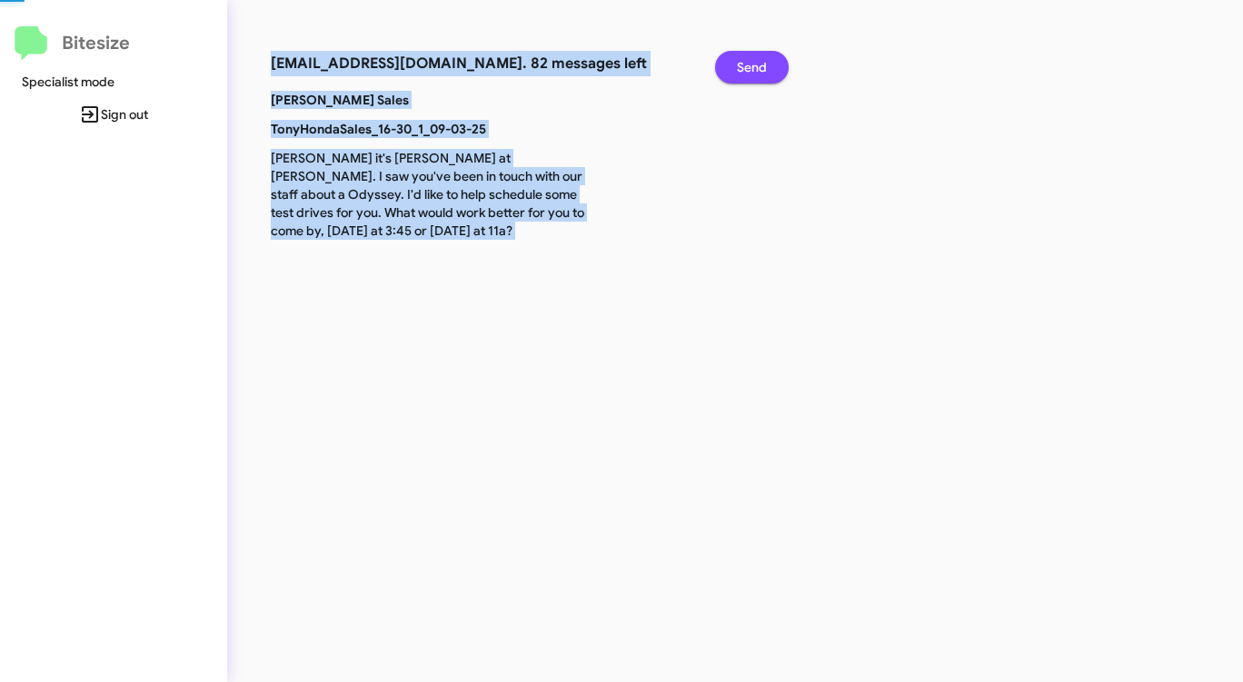
click at [753, 67] on span "Send" at bounding box center [752, 67] width 30 height 33
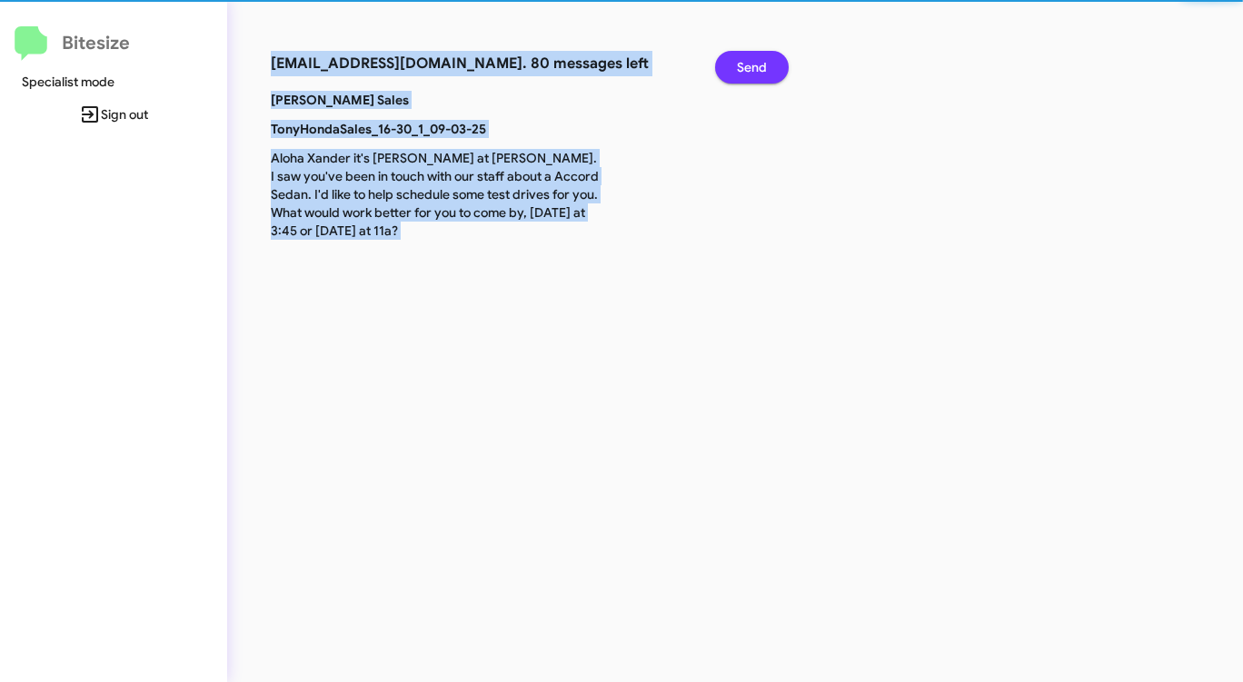
click at [753, 67] on span "Send" at bounding box center [752, 67] width 30 height 33
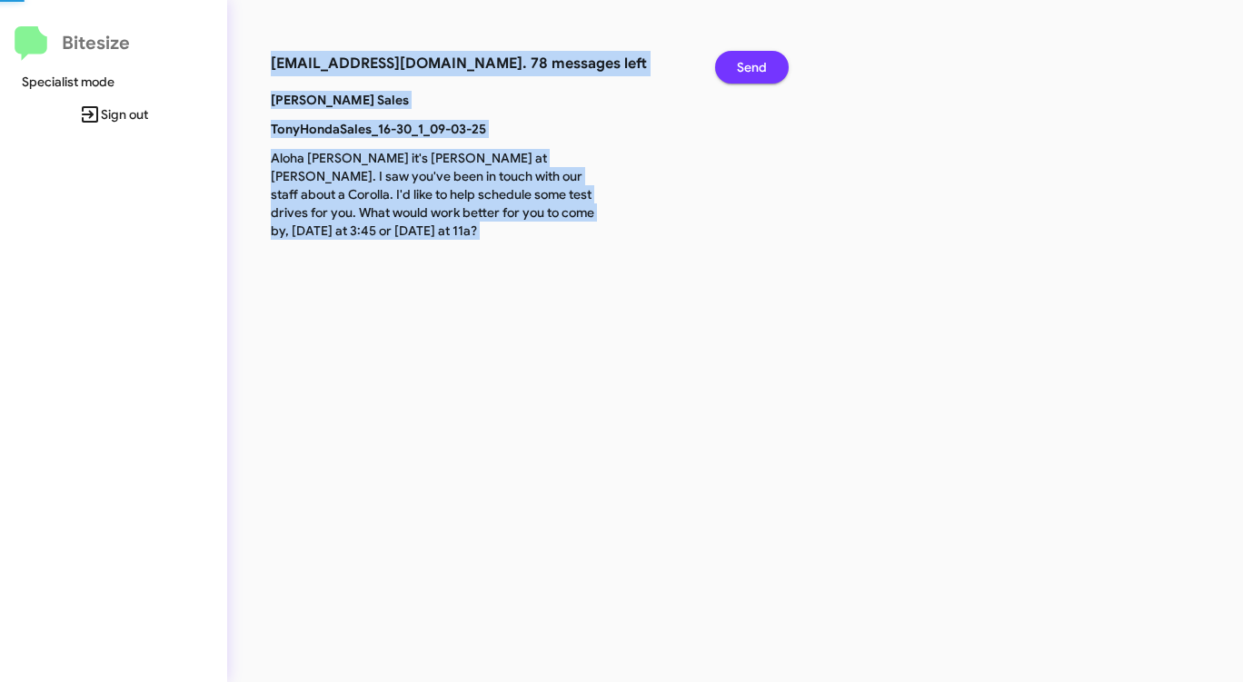
click at [753, 67] on span "Send" at bounding box center [752, 67] width 30 height 33
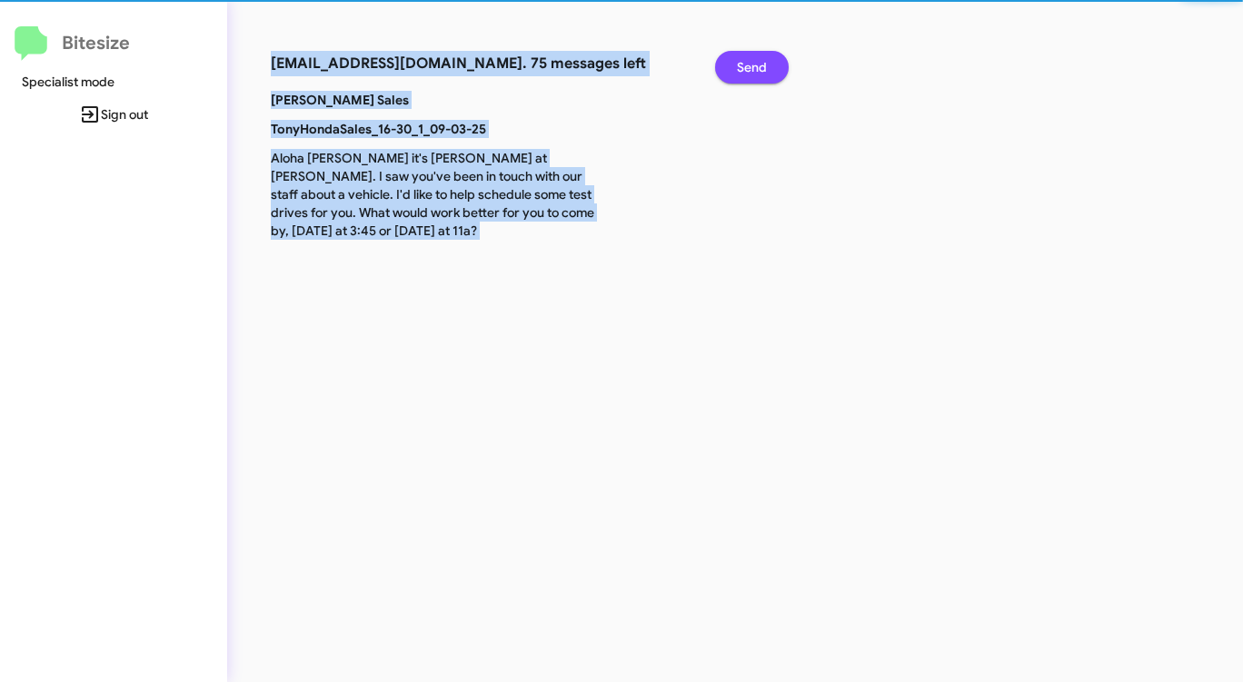
click at [753, 67] on span "Send" at bounding box center [752, 67] width 30 height 33
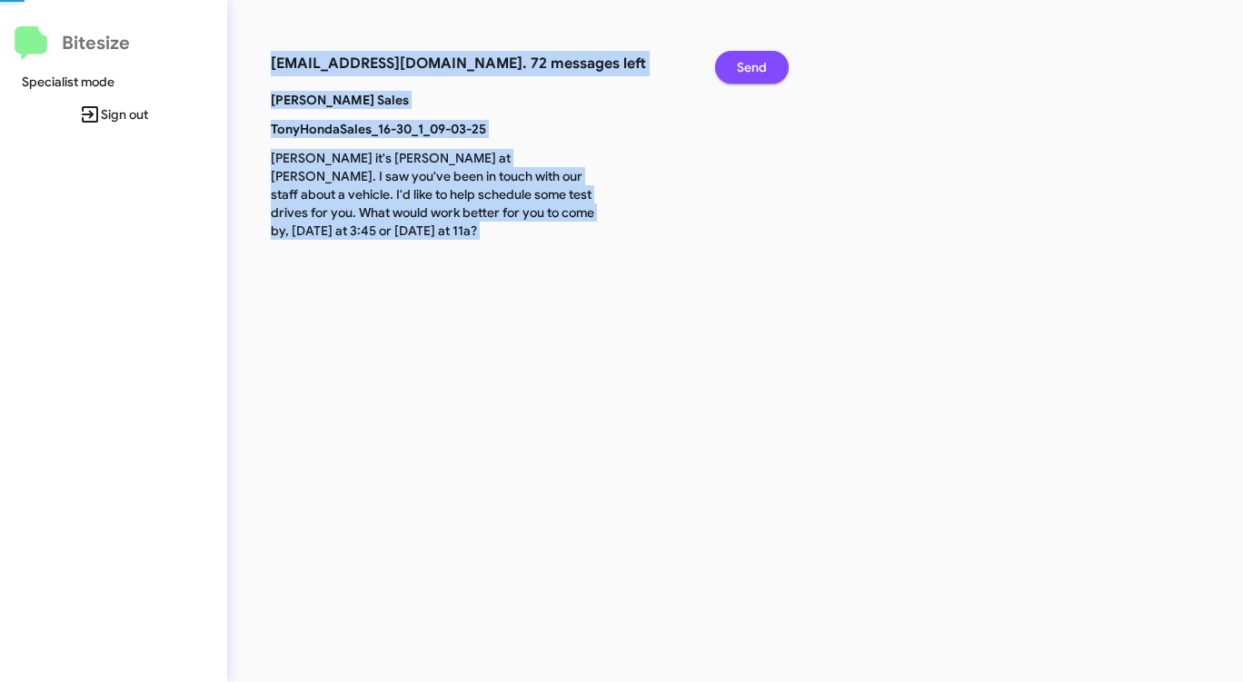
click at [753, 67] on span "Send" at bounding box center [752, 67] width 30 height 33
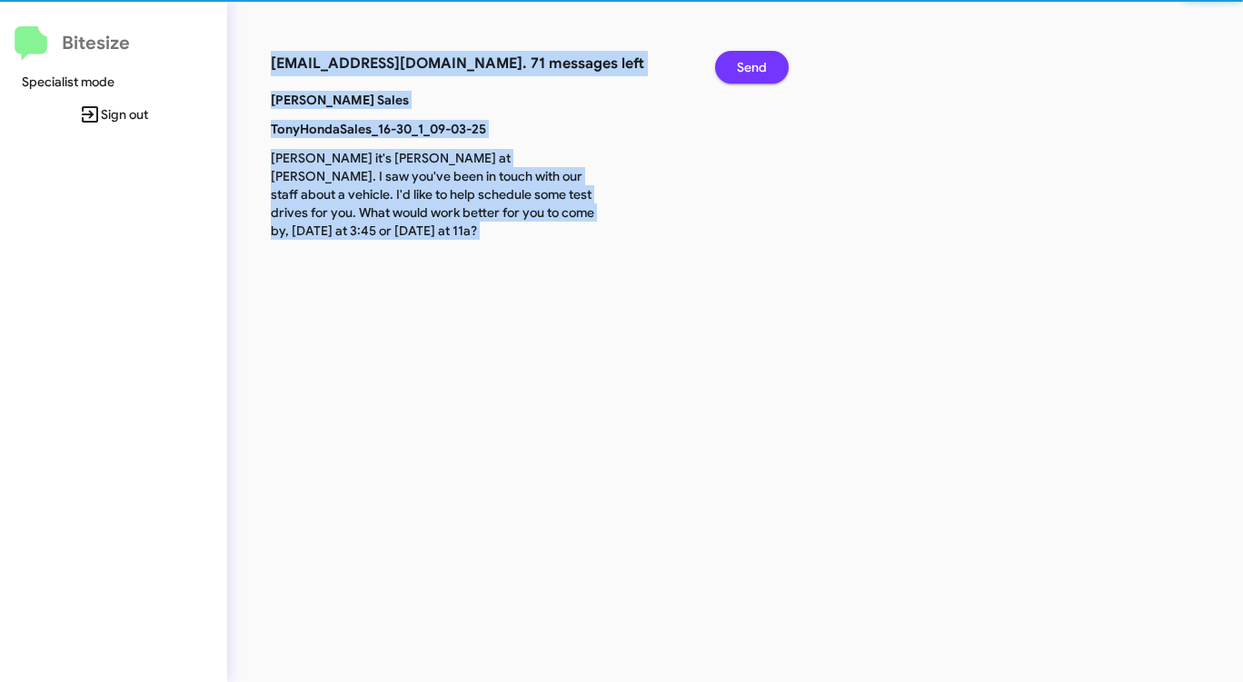
click at [753, 67] on span "Send" at bounding box center [752, 67] width 30 height 33
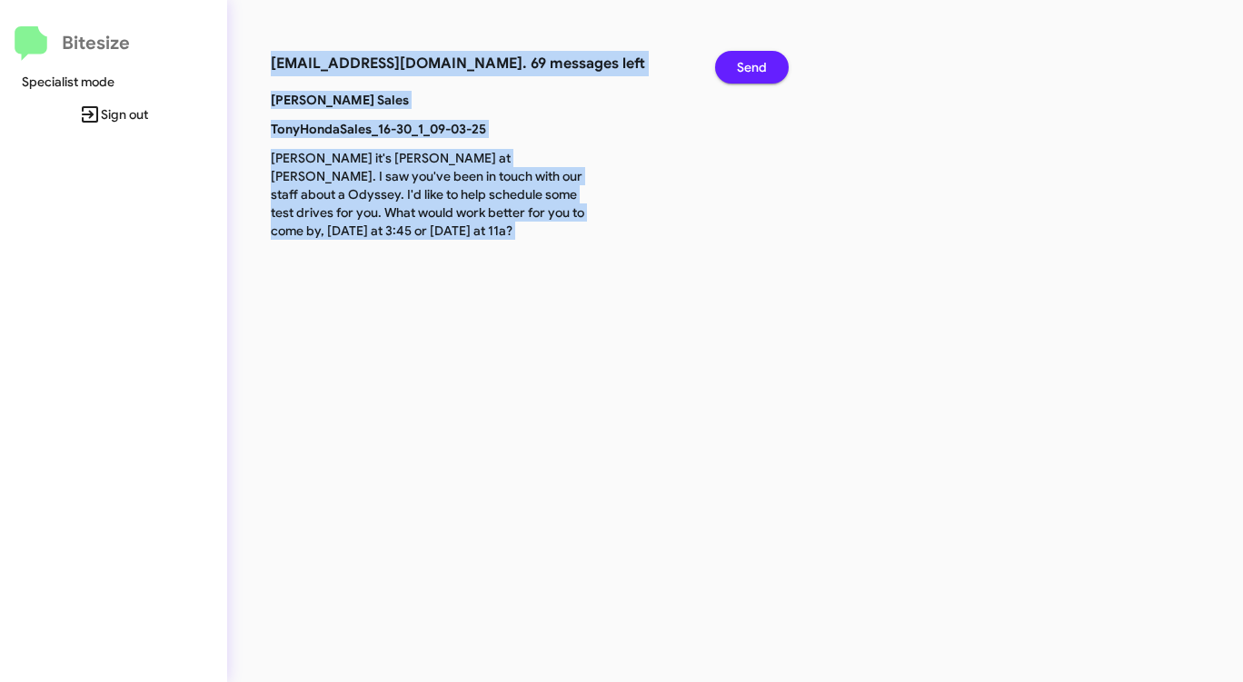
click at [753, 67] on span "Send" at bounding box center [752, 67] width 30 height 33
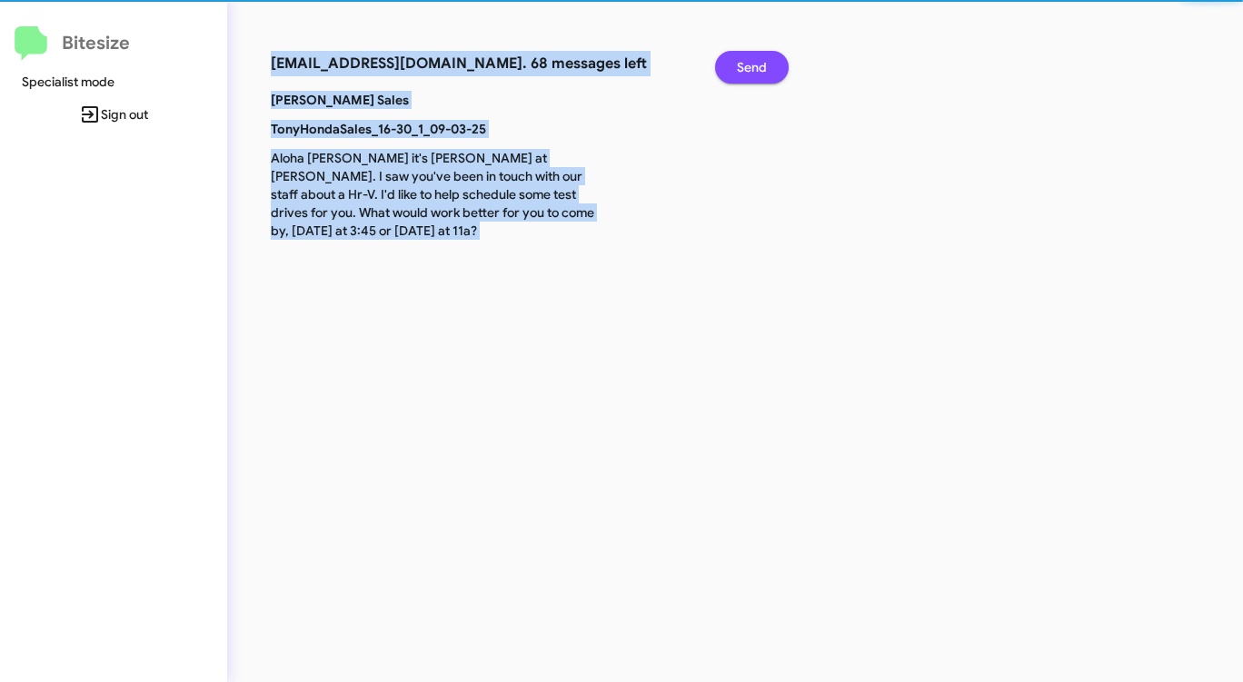
click at [753, 67] on span "Send" at bounding box center [752, 67] width 30 height 33
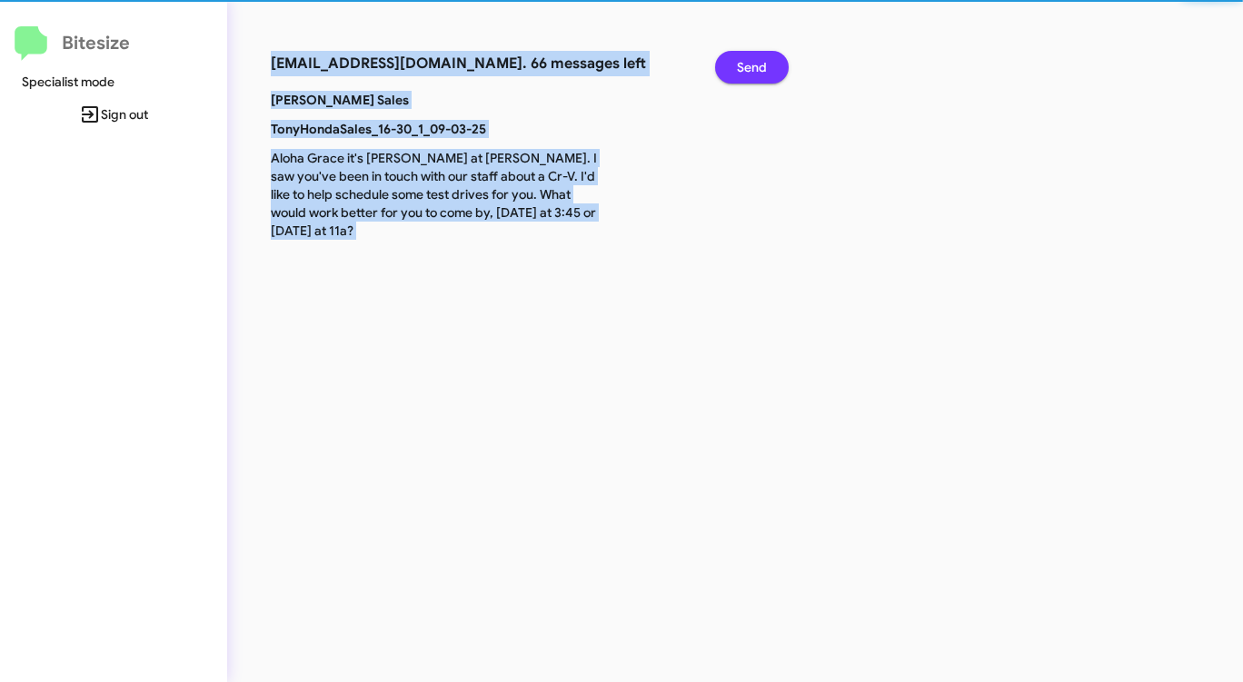
click at [753, 67] on span "Send" at bounding box center [752, 67] width 30 height 33
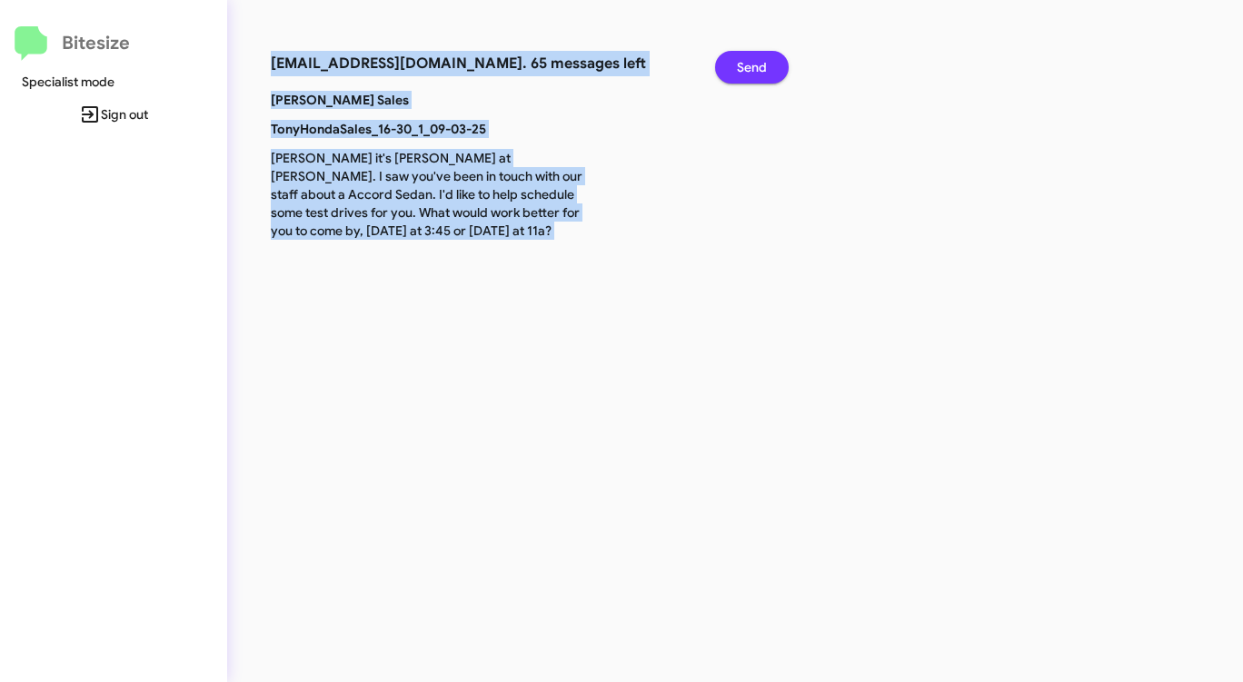
click at [753, 67] on span "Send" at bounding box center [752, 67] width 30 height 33
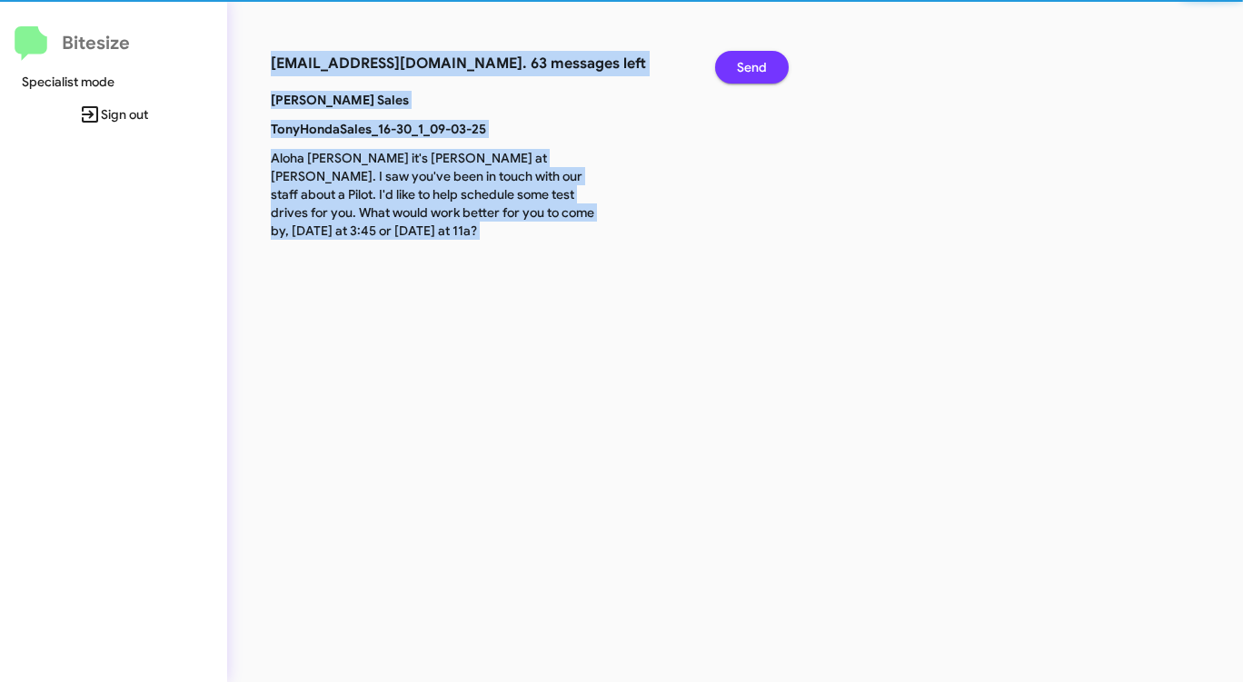
click at [753, 67] on span "Send" at bounding box center [752, 67] width 30 height 33
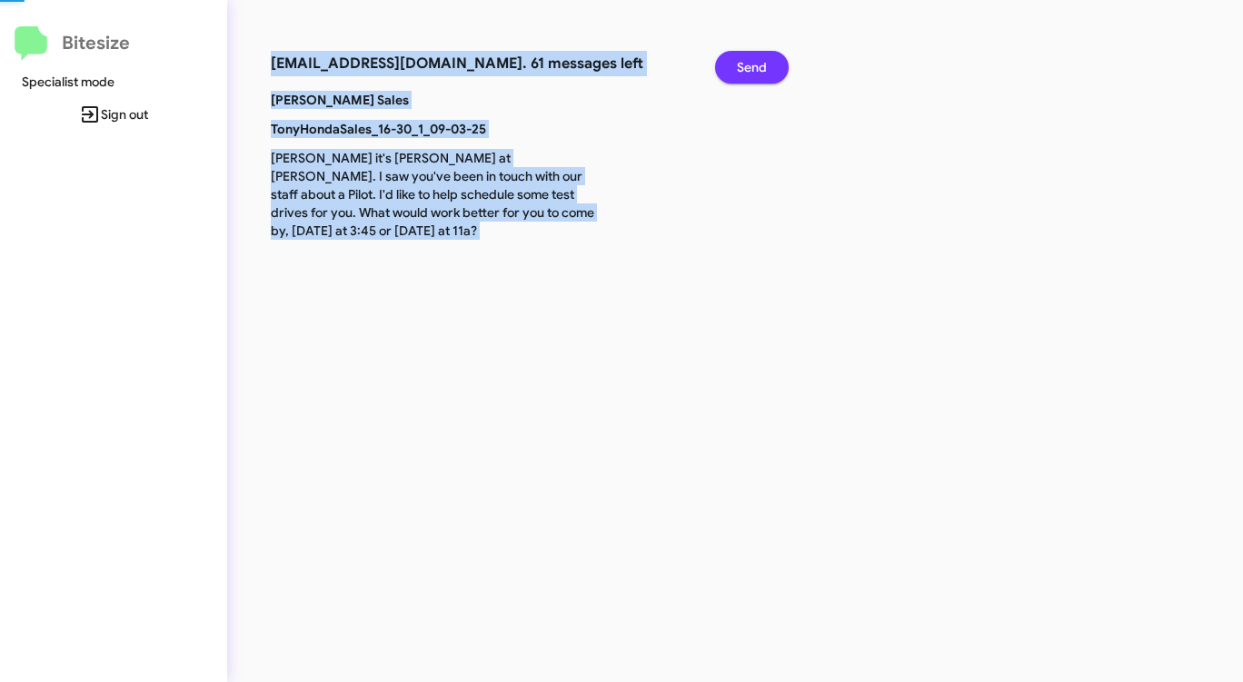
click at [753, 67] on span "Send" at bounding box center [752, 67] width 30 height 33
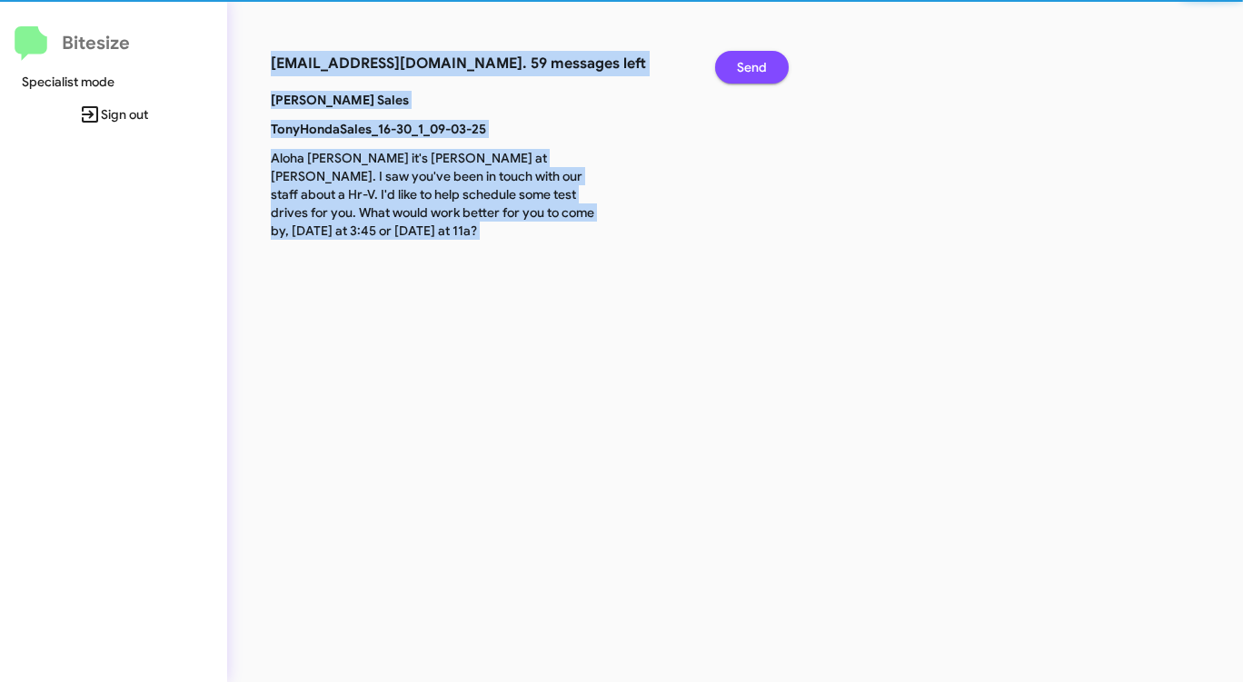
click at [753, 67] on span "Send" at bounding box center [752, 67] width 30 height 33
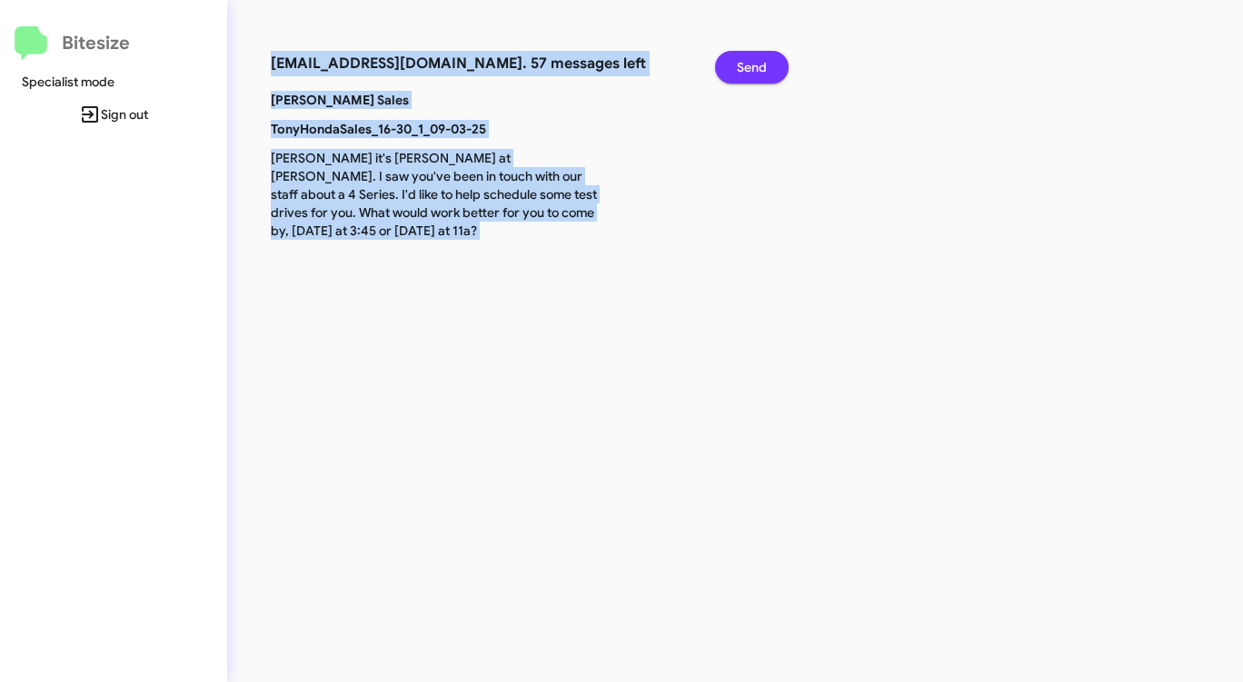
click at [753, 67] on span "Send" at bounding box center [752, 67] width 30 height 33
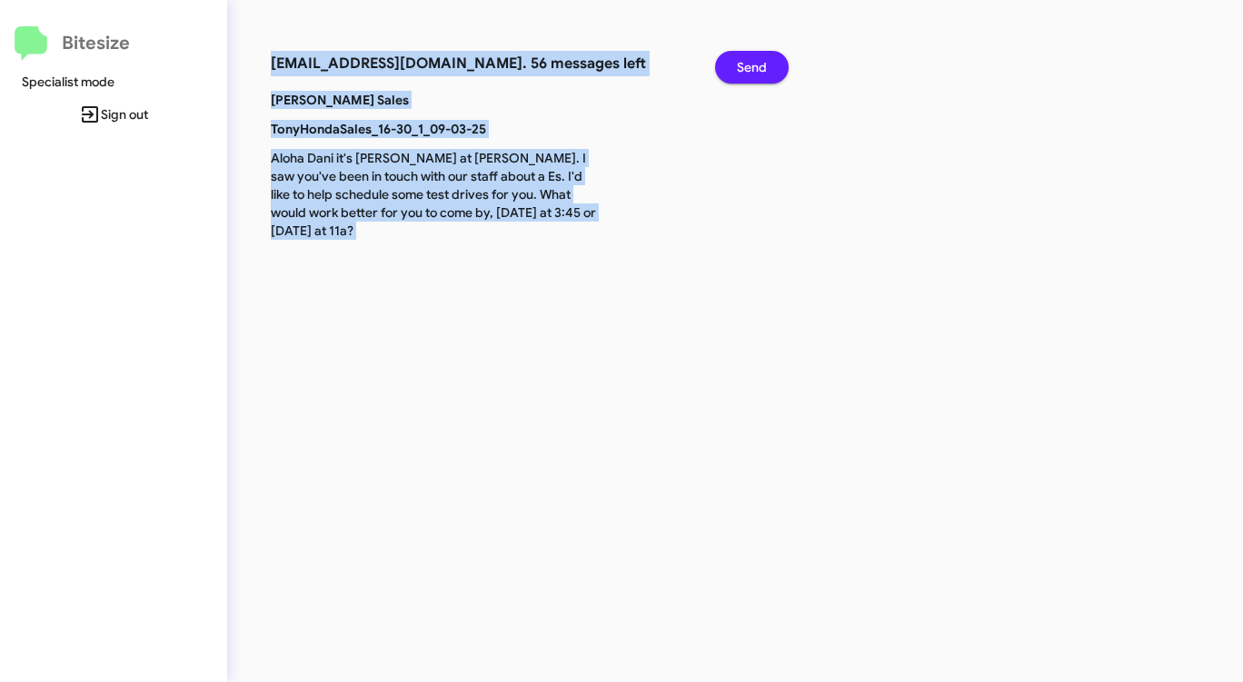
click at [753, 67] on span "Send" at bounding box center [752, 67] width 30 height 33
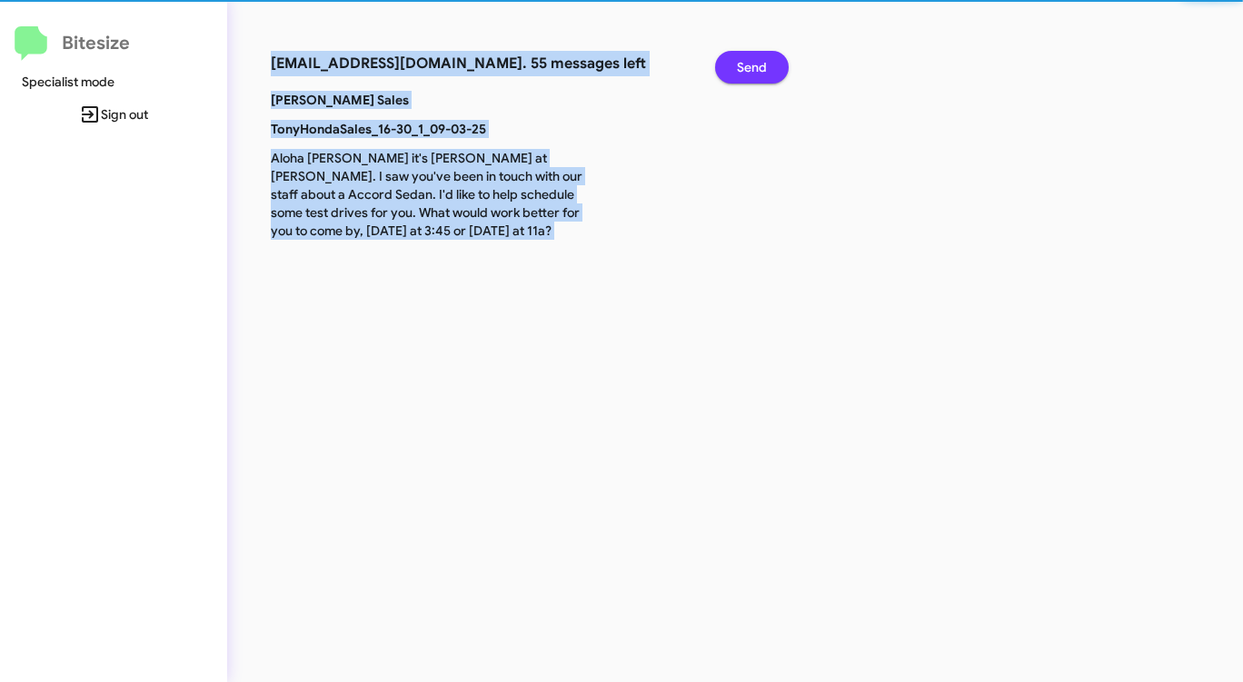
click at [753, 67] on span "Send" at bounding box center [752, 67] width 30 height 33
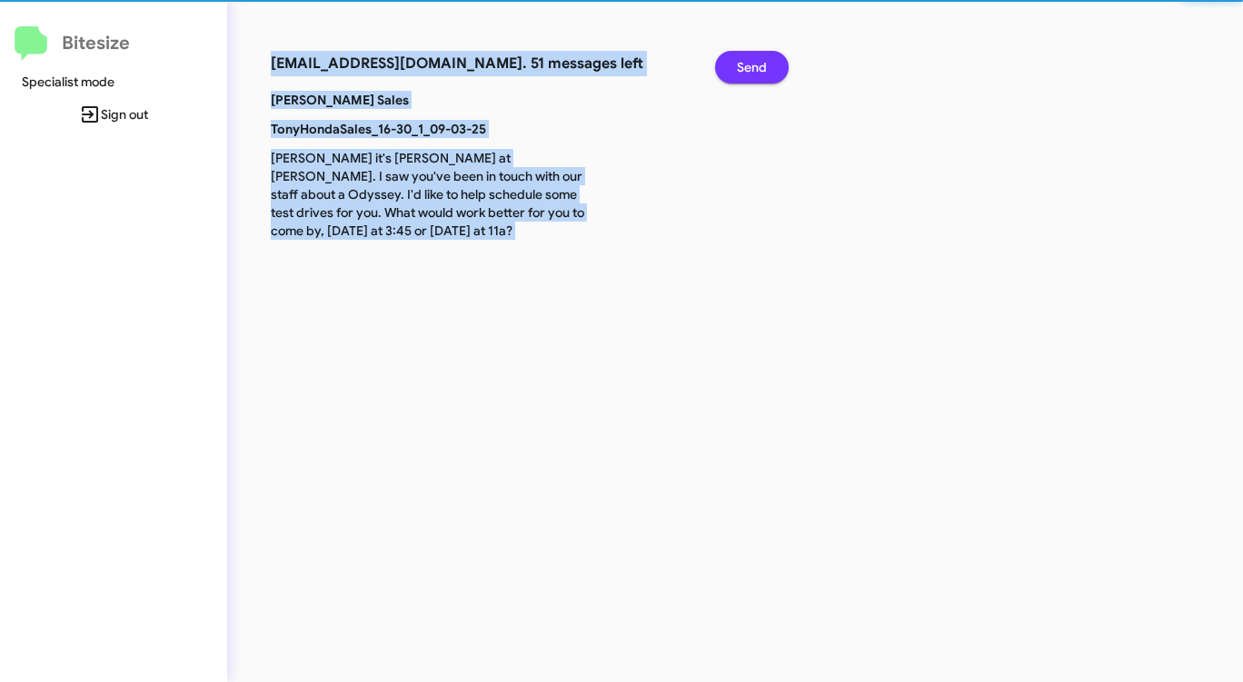
click at [753, 67] on span "Send" at bounding box center [752, 67] width 30 height 33
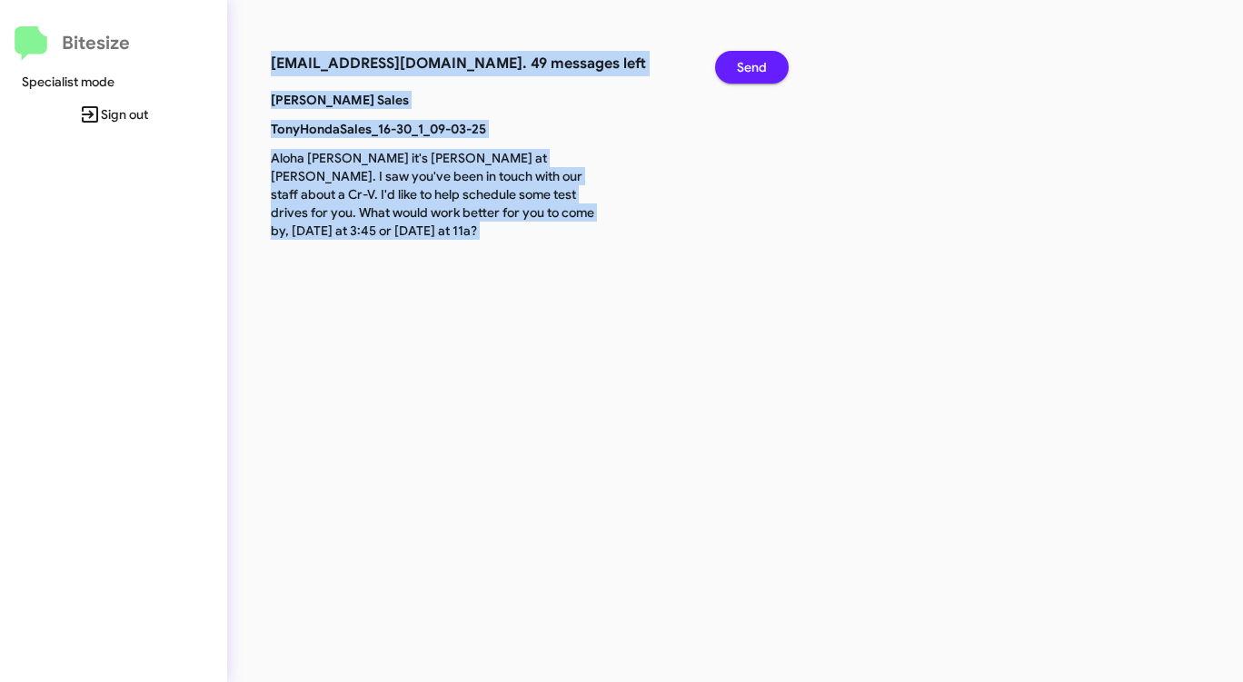
click at [754, 67] on span "Send" at bounding box center [752, 67] width 30 height 33
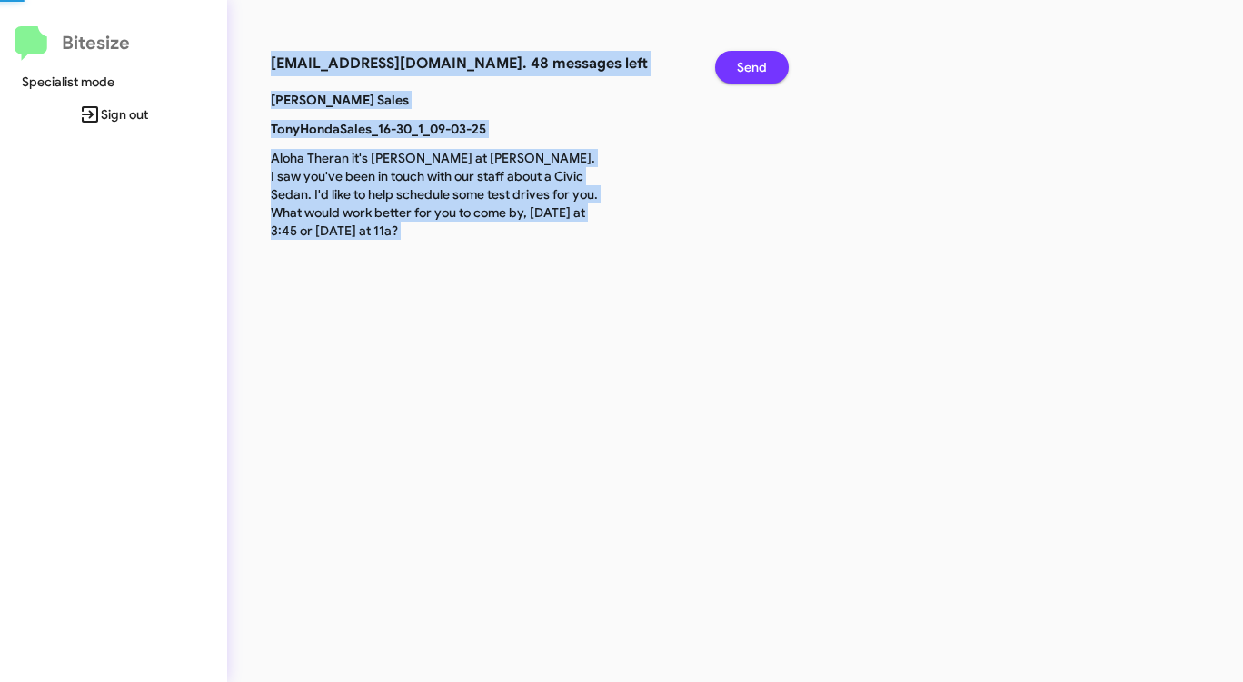
click at [754, 67] on span "Send" at bounding box center [752, 67] width 30 height 33
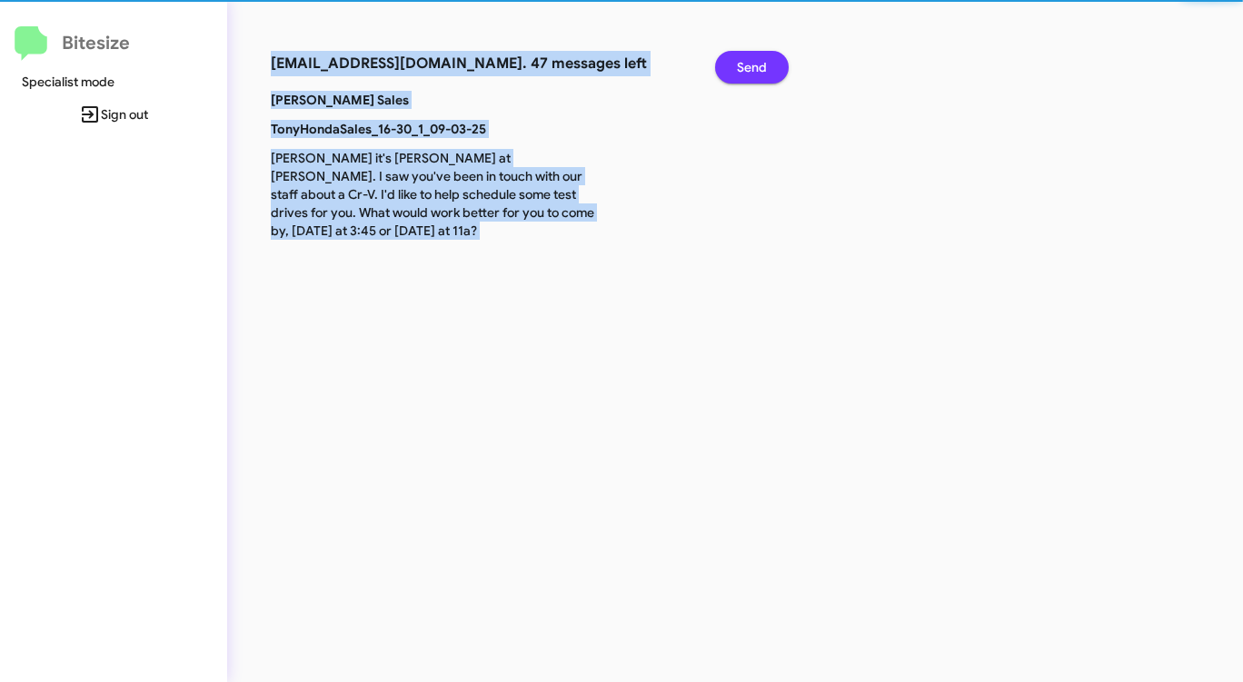
click at [754, 67] on span "Send" at bounding box center [752, 67] width 30 height 33
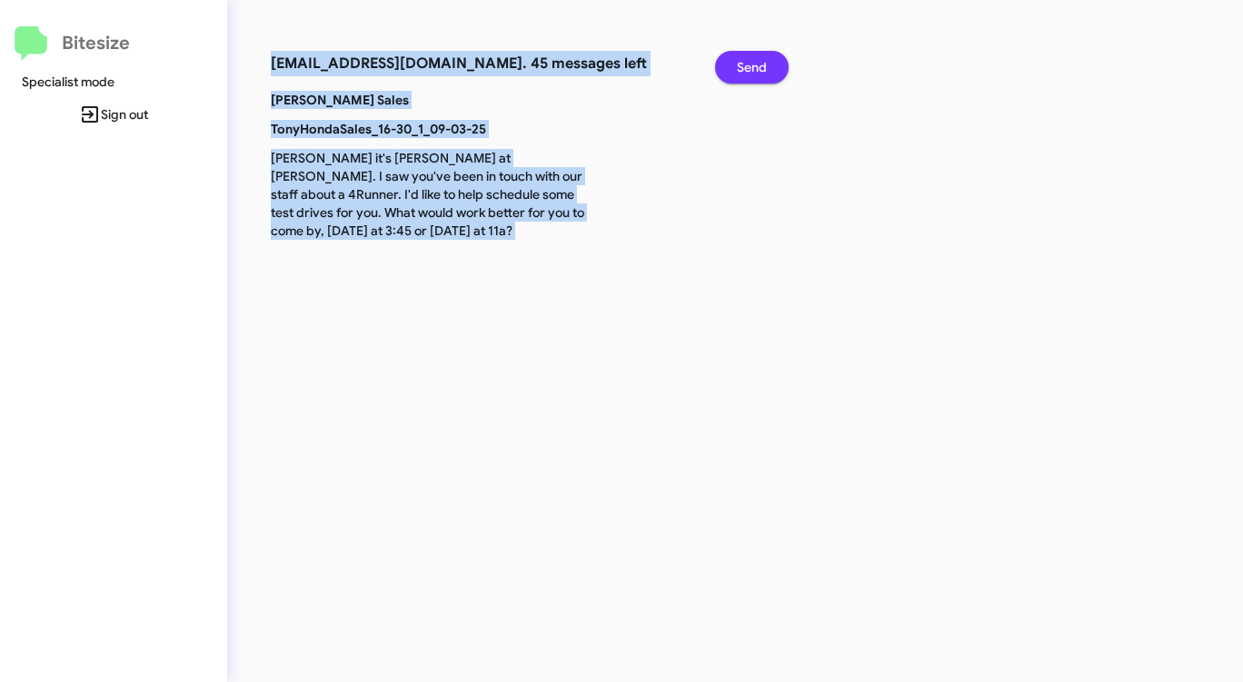
click at [754, 67] on span "Send" at bounding box center [752, 67] width 30 height 33
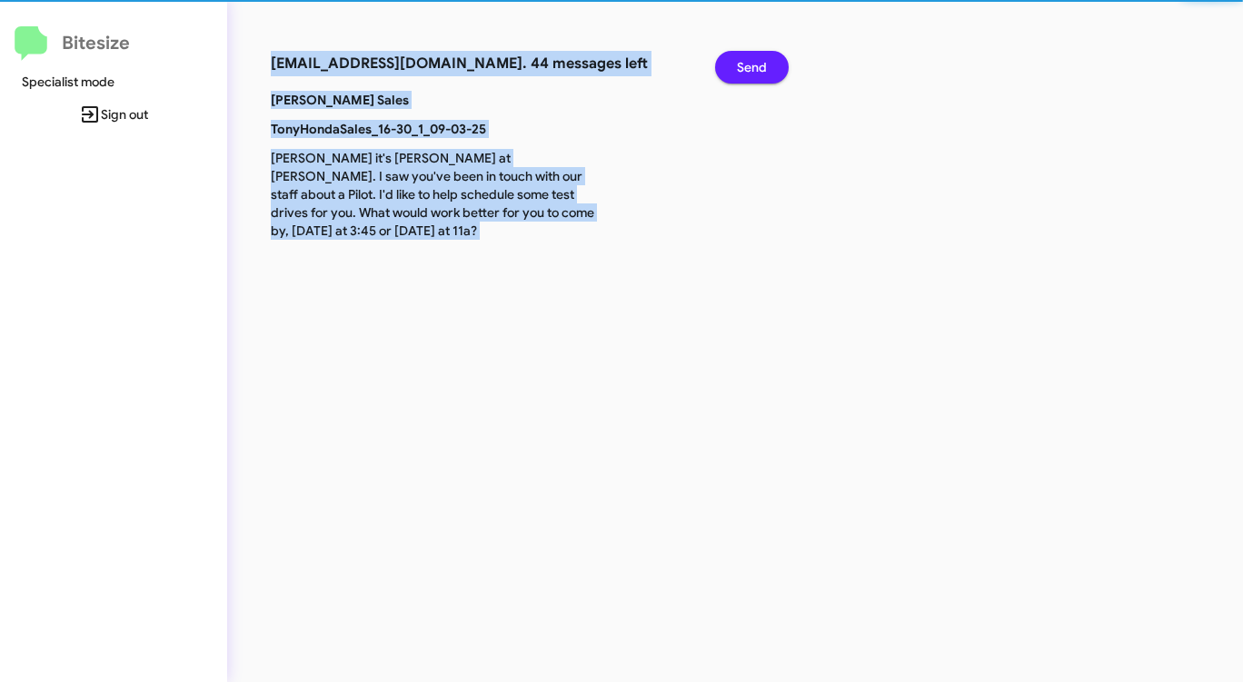
click at [754, 67] on span "Send" at bounding box center [752, 67] width 30 height 33
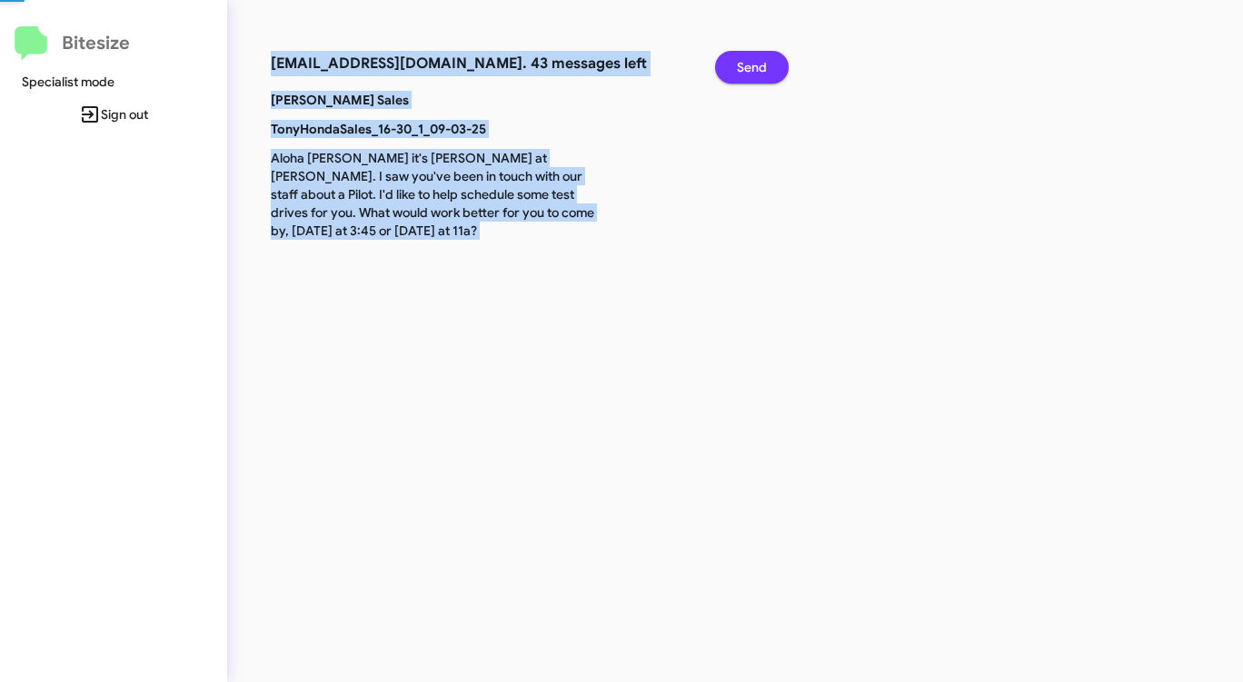
click at [754, 67] on span "Send" at bounding box center [752, 67] width 30 height 33
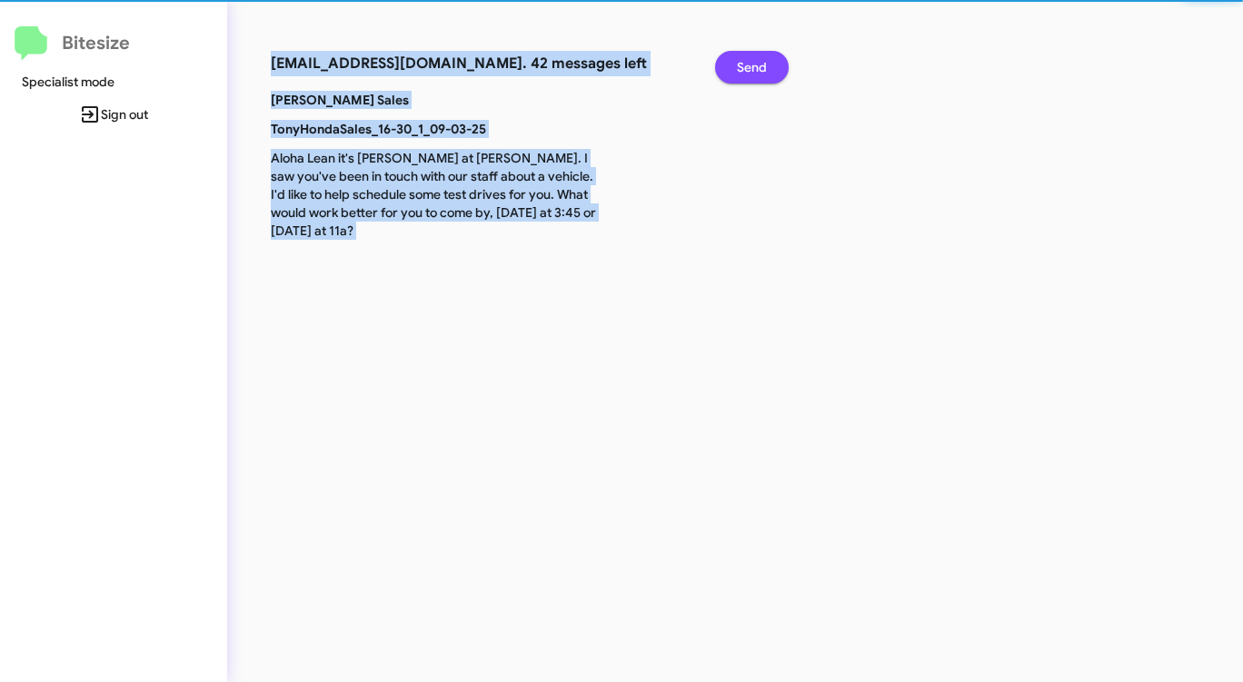
click at [754, 67] on span "Send" at bounding box center [752, 67] width 30 height 33
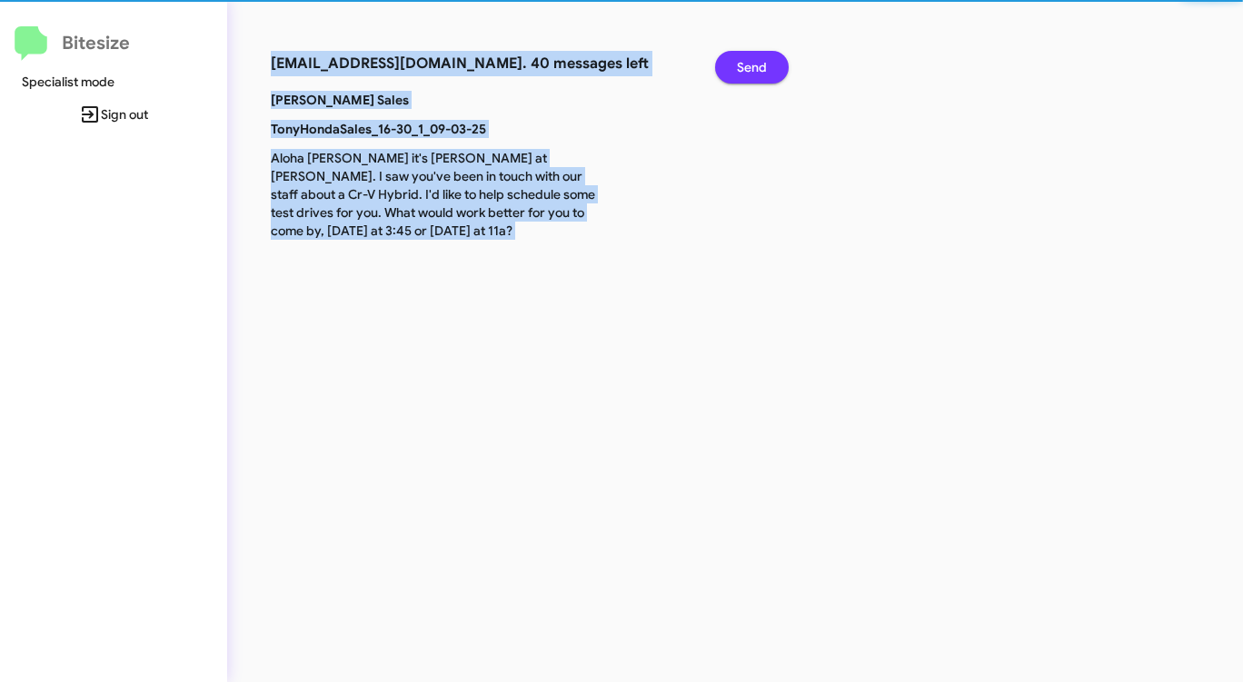
click at [754, 67] on span "Send" at bounding box center [752, 67] width 30 height 33
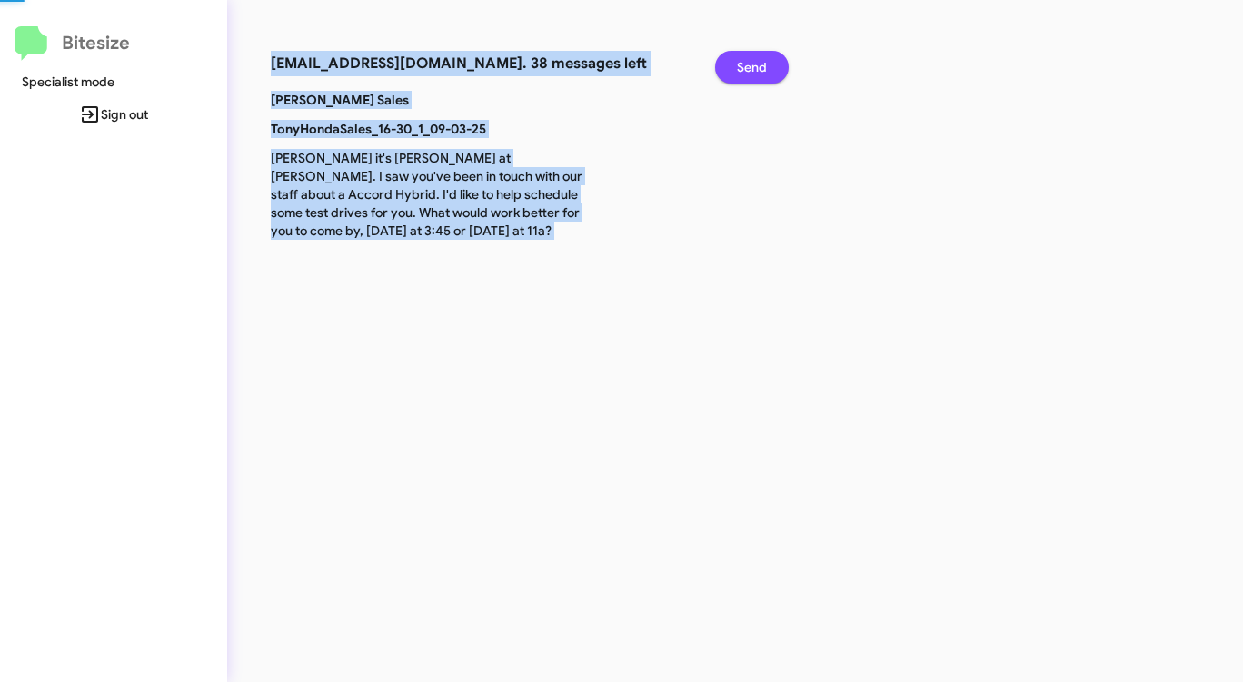
click at [754, 67] on span "Send" at bounding box center [752, 67] width 30 height 33
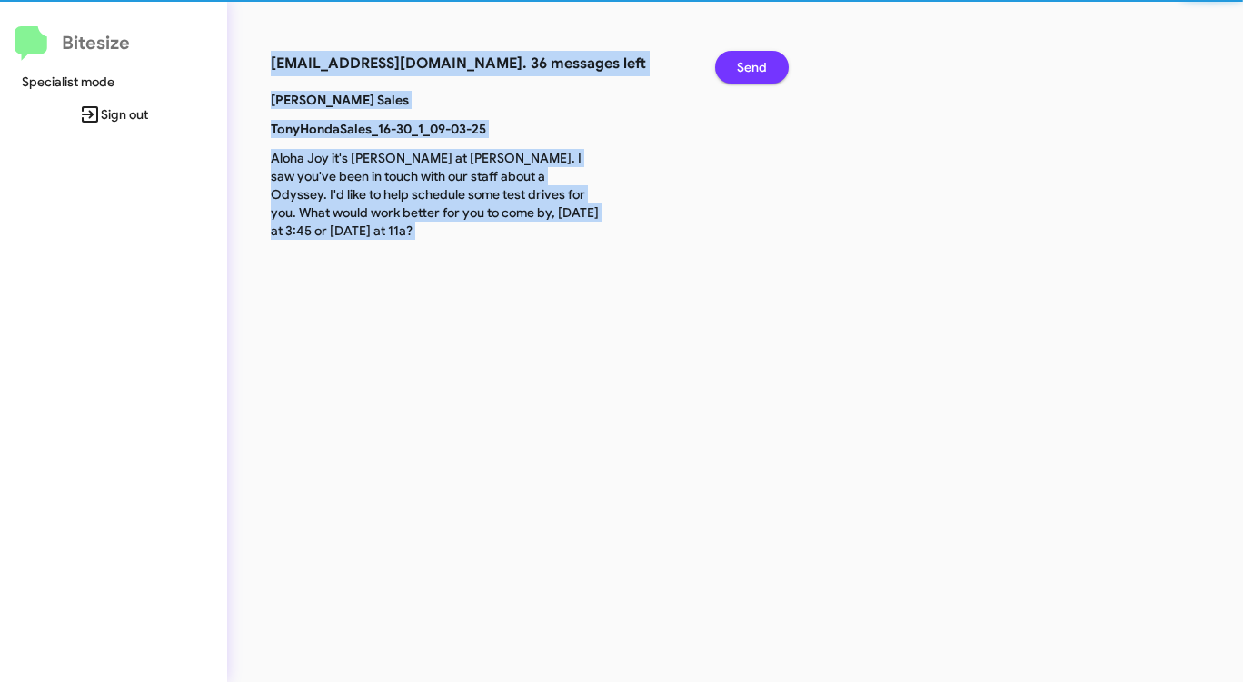
click at [754, 67] on span "Send" at bounding box center [752, 67] width 30 height 33
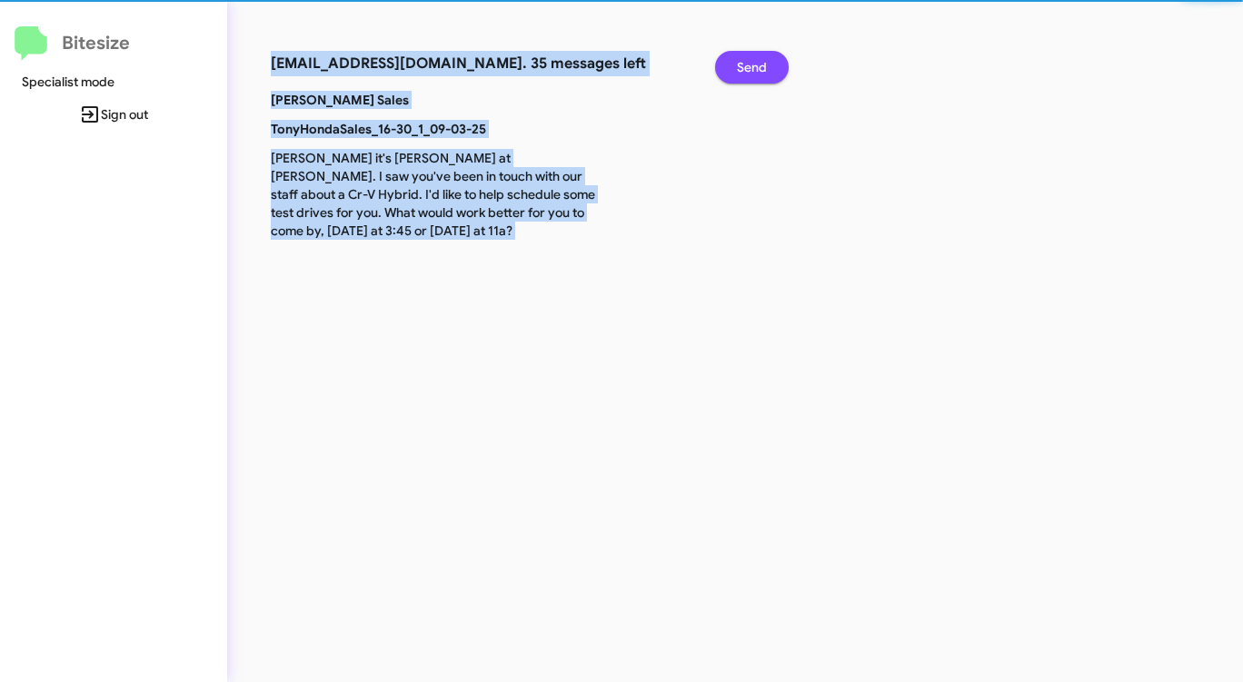
click at [754, 67] on span "Send" at bounding box center [752, 67] width 30 height 33
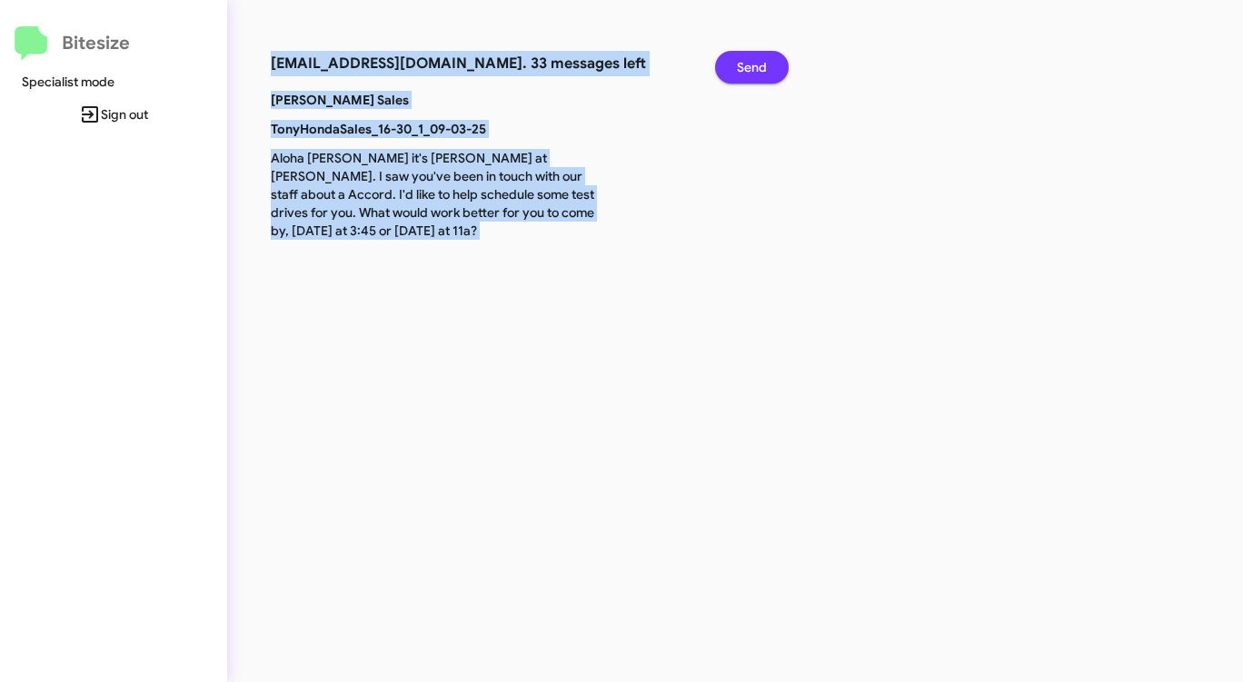
click at [754, 67] on span "Send" at bounding box center [752, 67] width 30 height 33
click at [756, 67] on span "Send" at bounding box center [752, 67] width 30 height 33
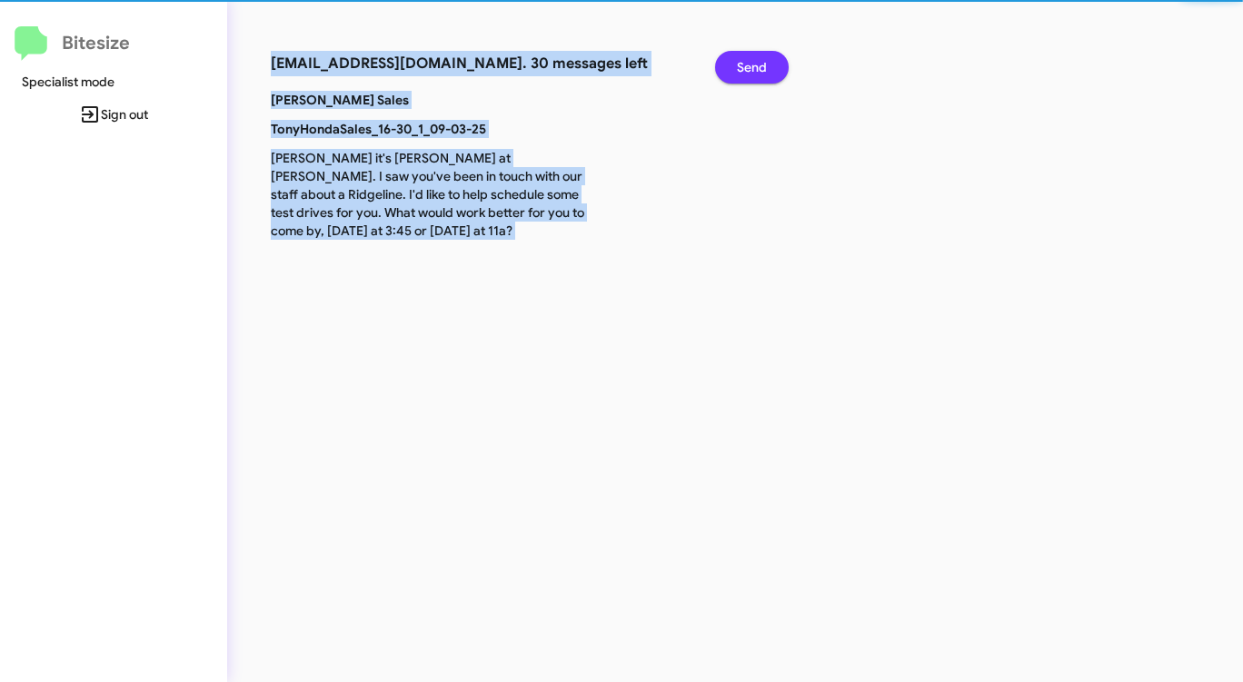
click at [756, 67] on span "Send" at bounding box center [752, 67] width 30 height 33
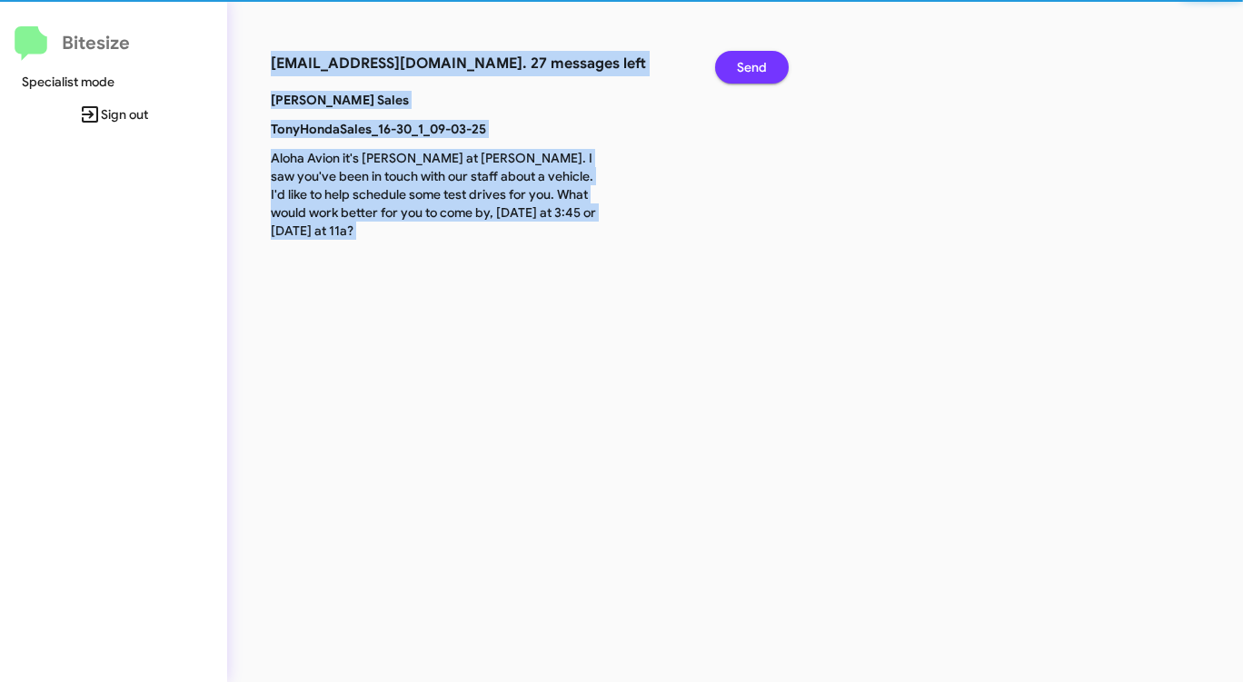
click at [756, 67] on span "Send" at bounding box center [752, 67] width 30 height 33
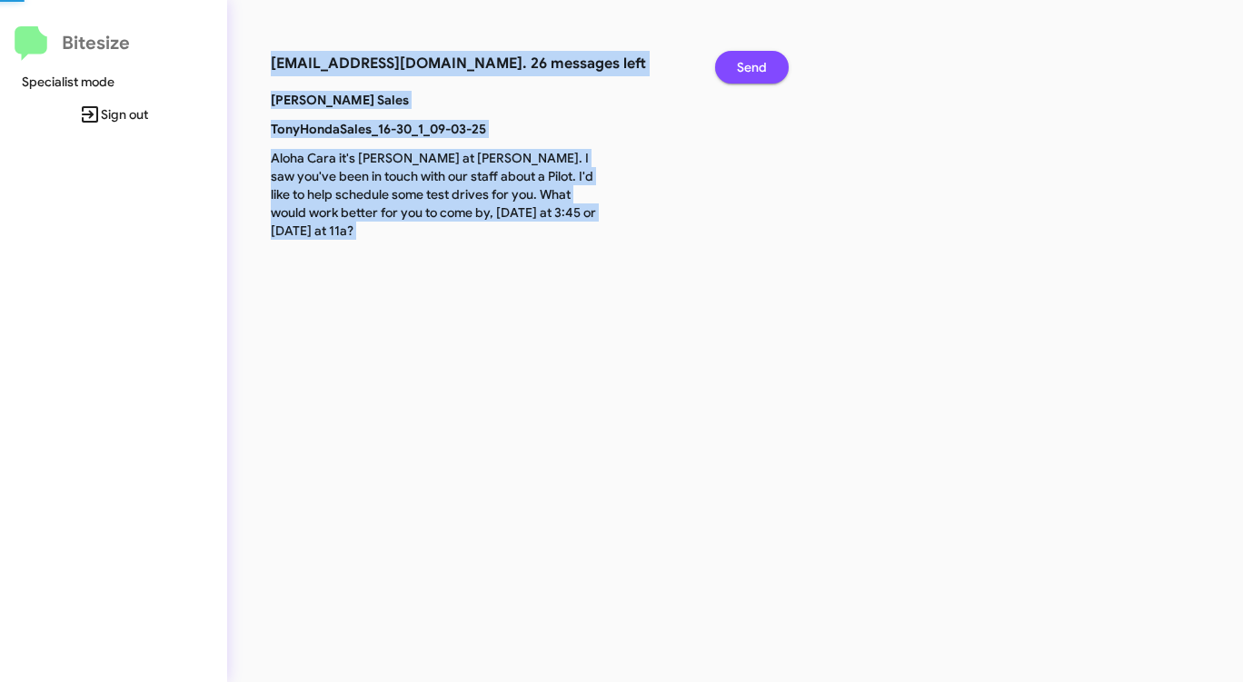
click at [756, 67] on span "Send" at bounding box center [752, 67] width 30 height 33
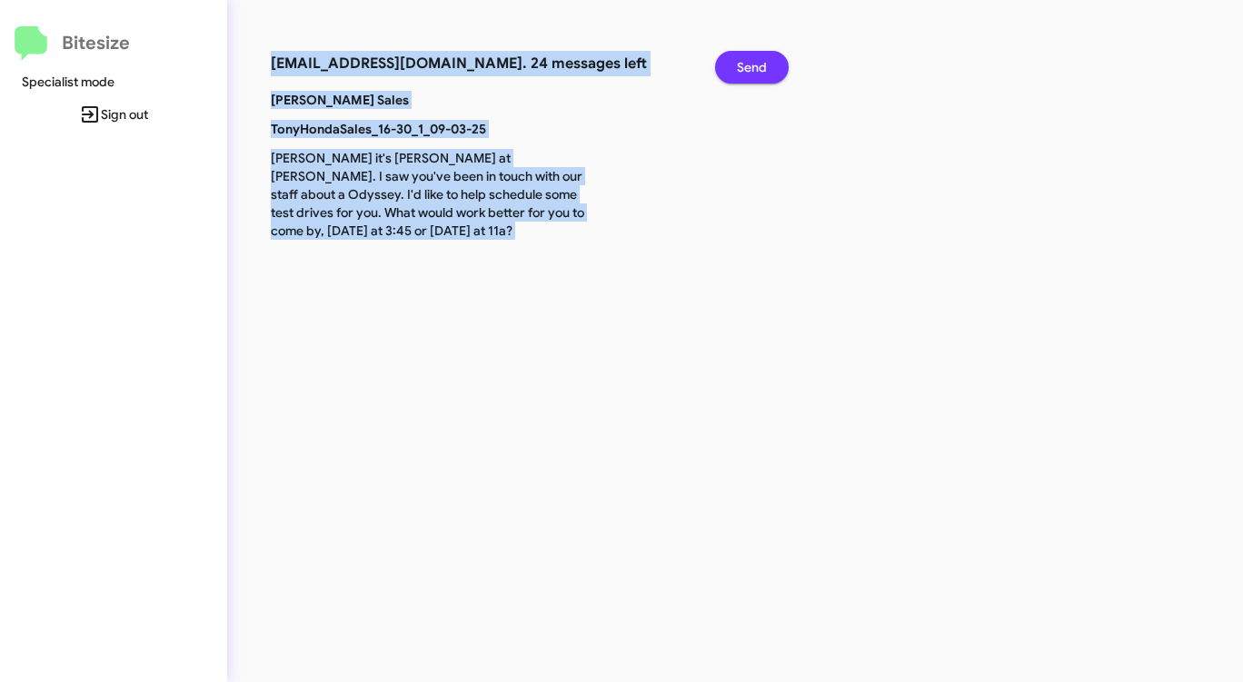
click at [756, 67] on span "Send" at bounding box center [752, 67] width 30 height 33
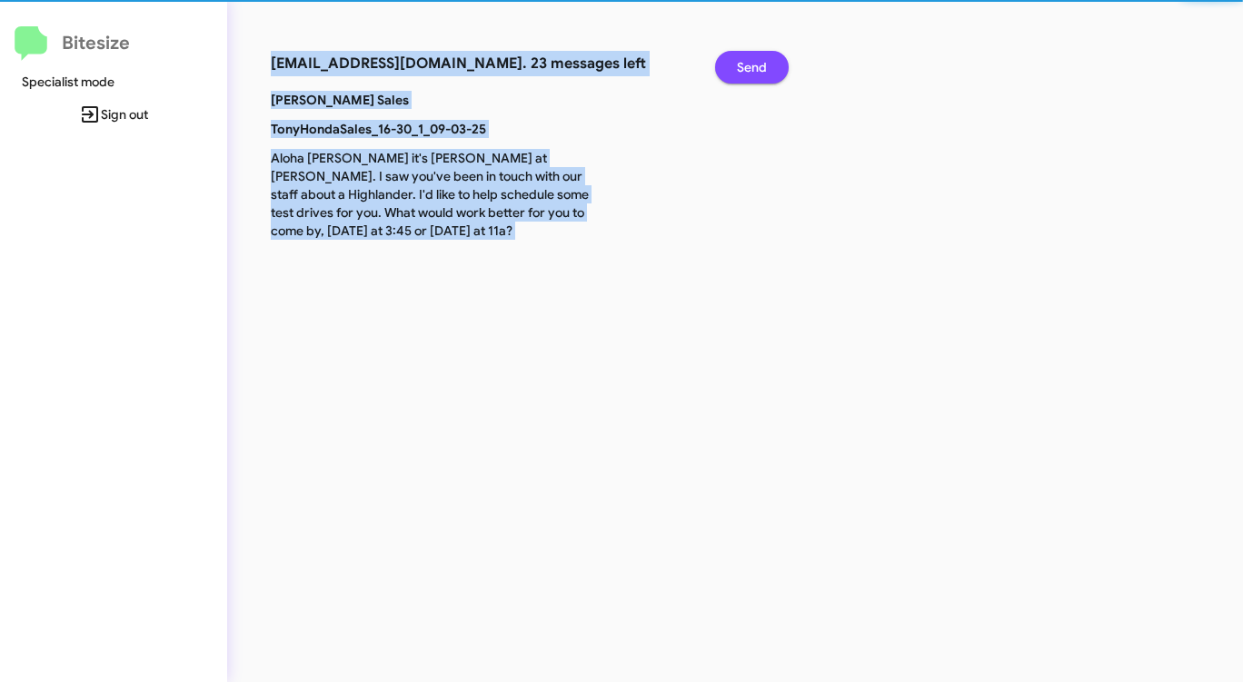
click at [756, 67] on span "Send" at bounding box center [752, 67] width 30 height 33
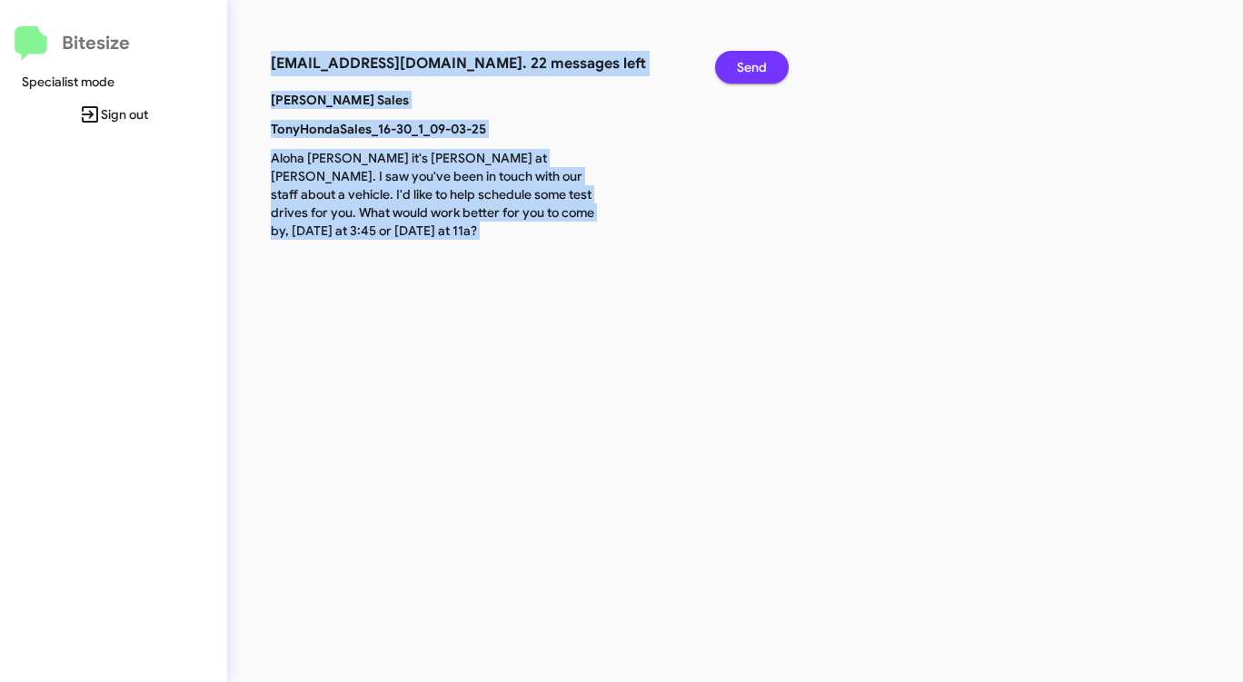
click at [756, 67] on span "Send" at bounding box center [752, 67] width 30 height 33
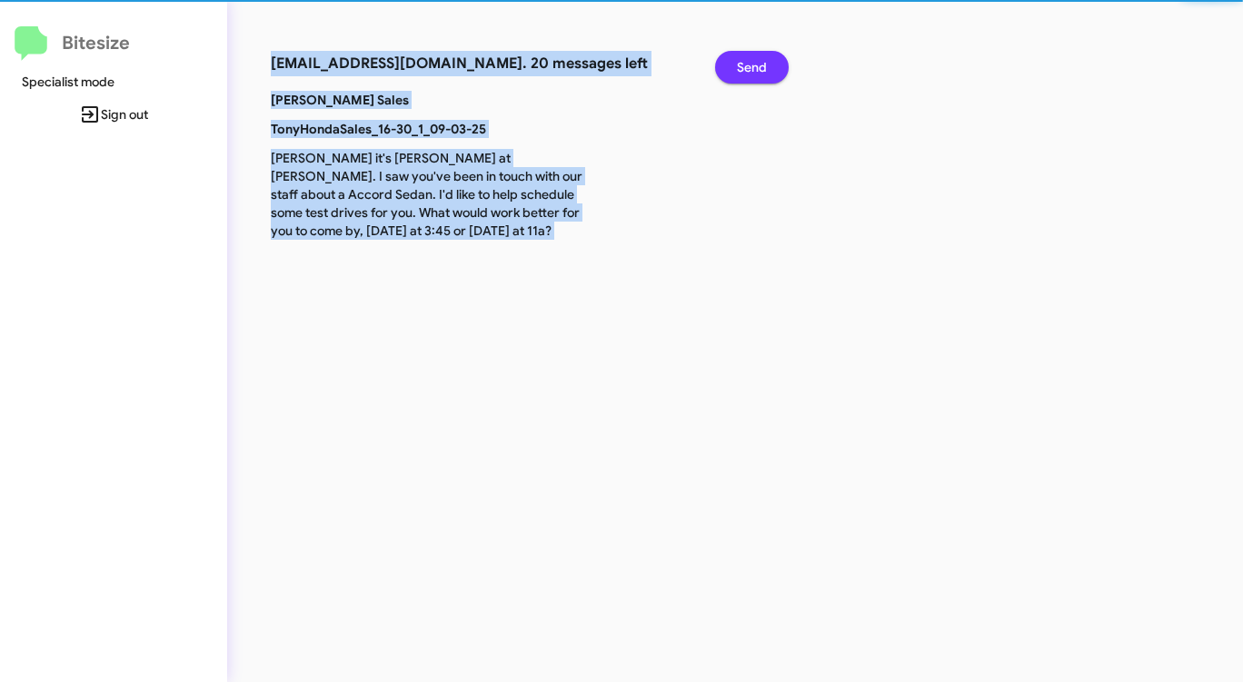
click at [756, 67] on span "Send" at bounding box center [752, 67] width 30 height 33
click at [754, 67] on span "Send" at bounding box center [752, 67] width 30 height 33
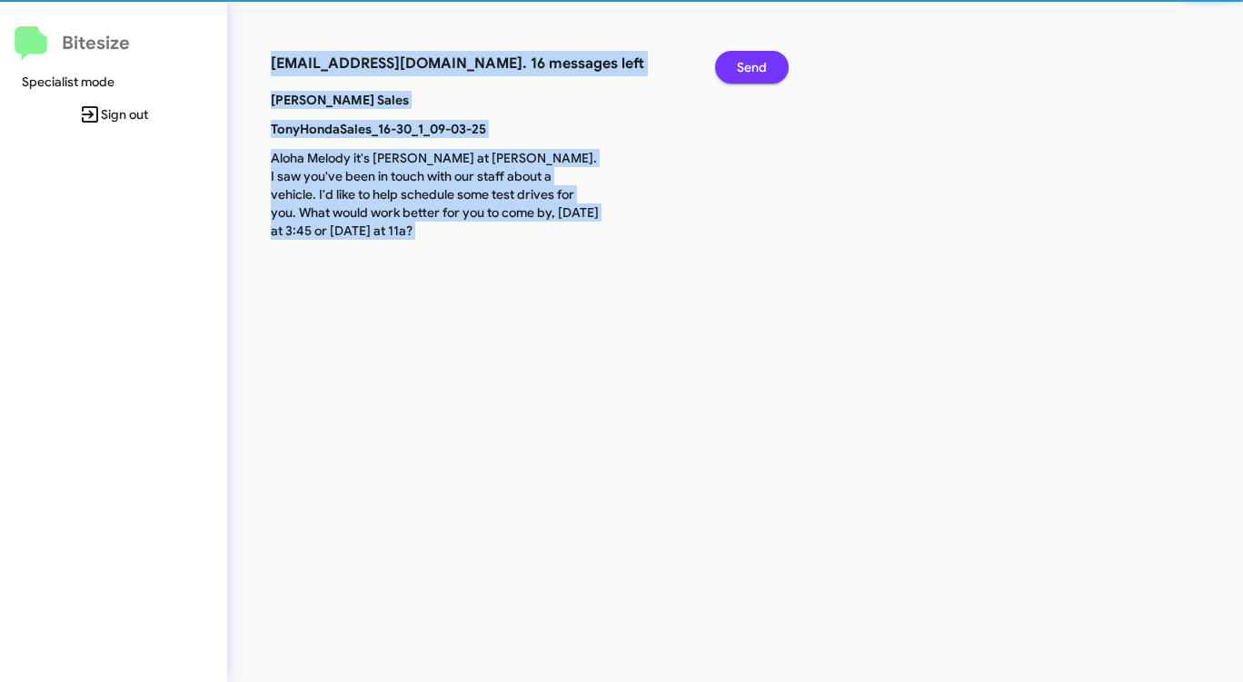
click at [754, 67] on span "Send" at bounding box center [752, 67] width 30 height 33
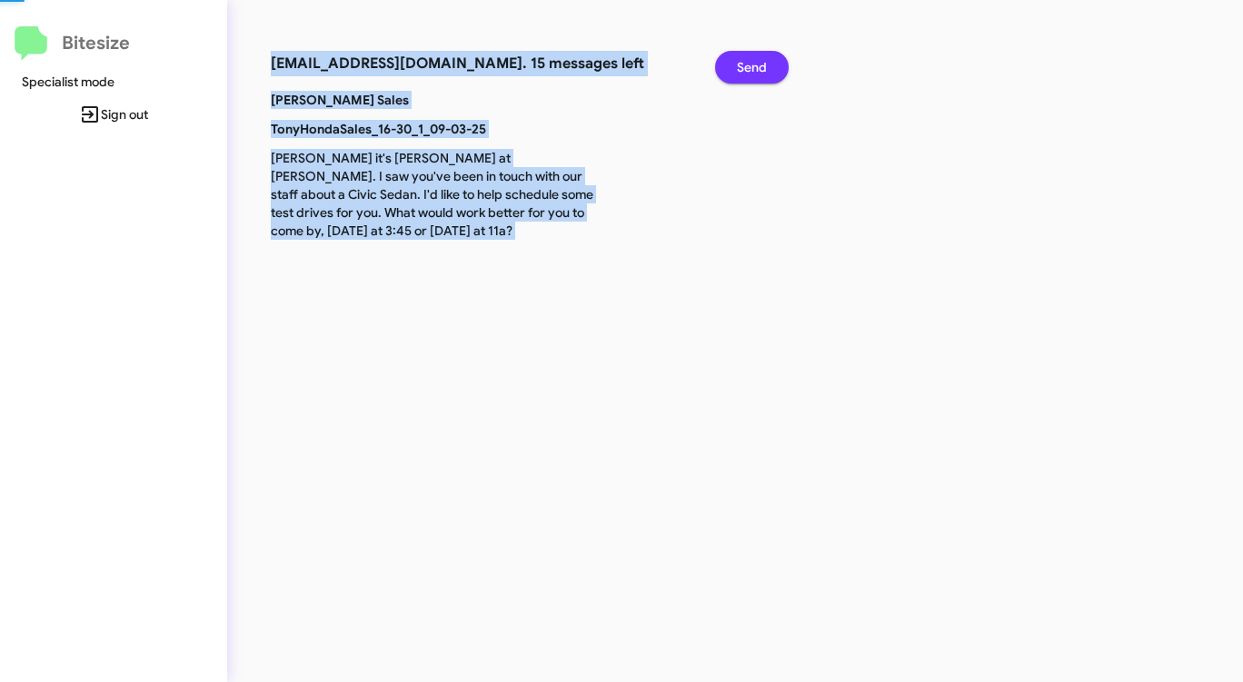
click at [754, 67] on span "Send" at bounding box center [752, 67] width 30 height 33
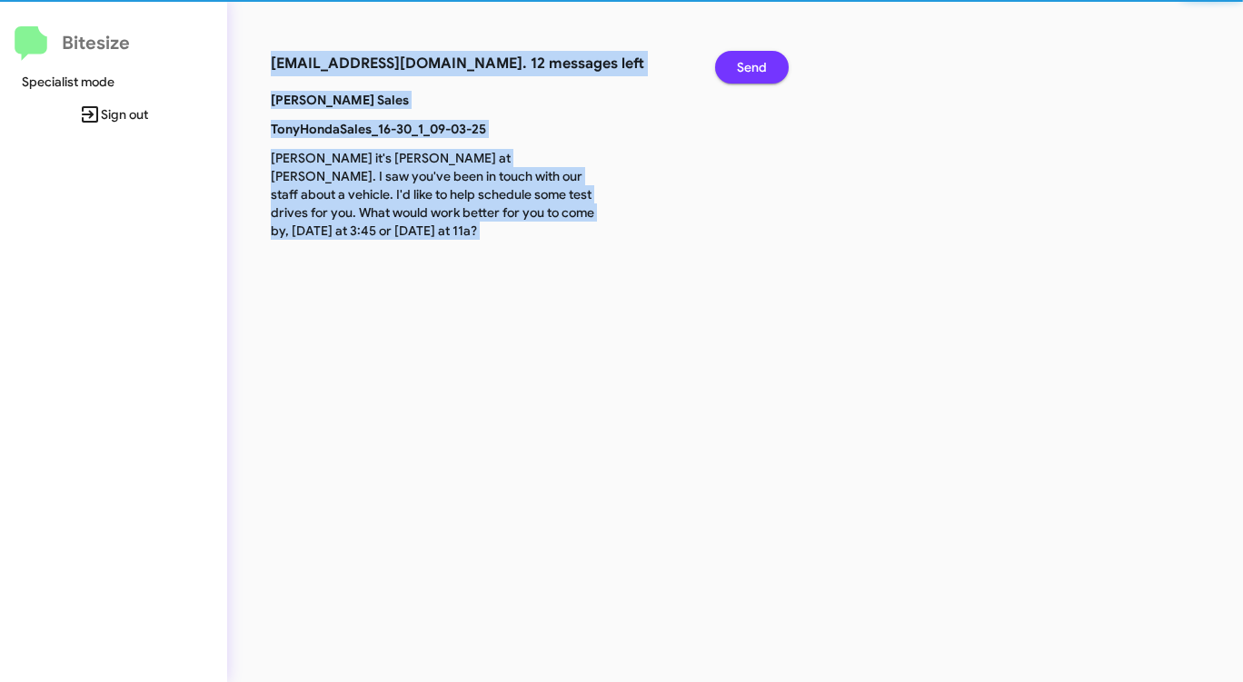
click at [754, 67] on span "Send" at bounding box center [752, 67] width 30 height 33
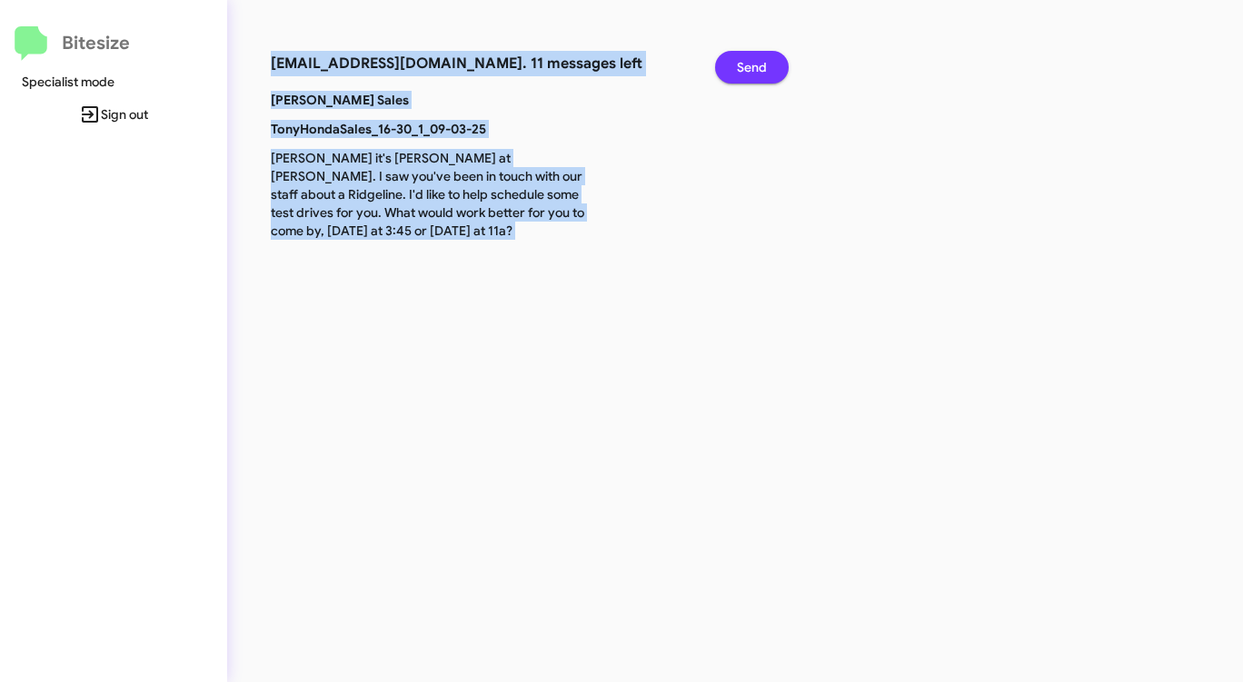
click at [754, 67] on span "Send" at bounding box center [752, 67] width 30 height 33
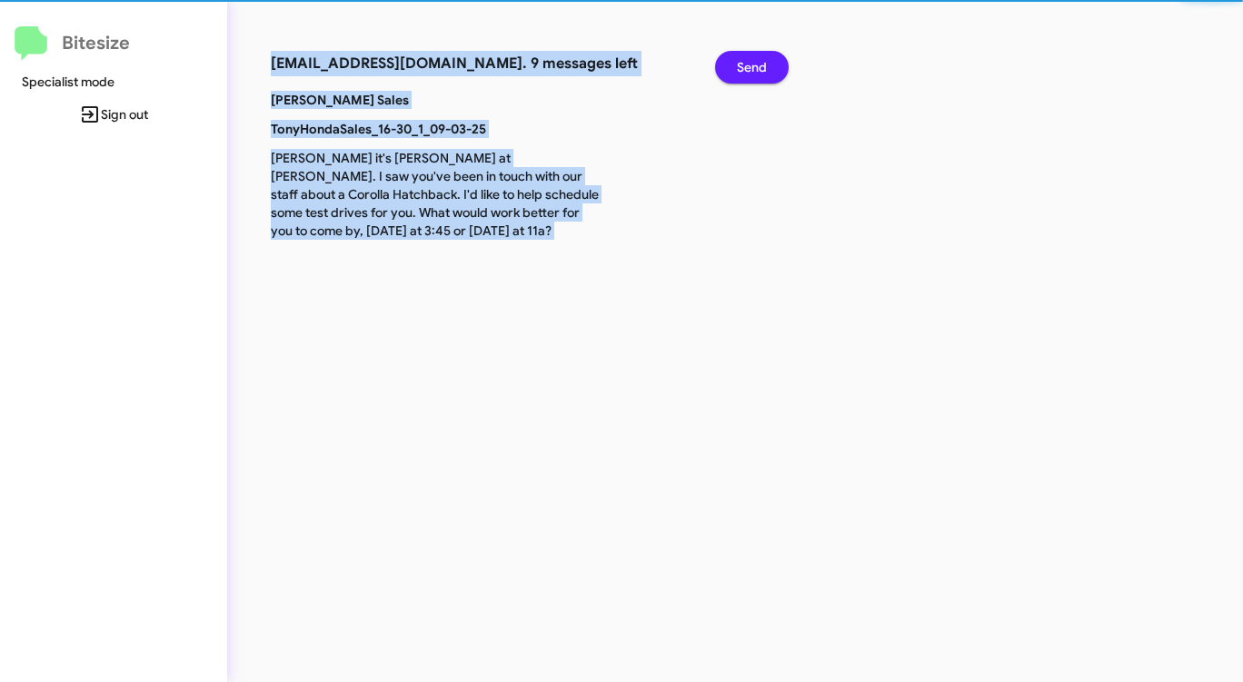
click at [754, 67] on span "Send" at bounding box center [752, 67] width 30 height 33
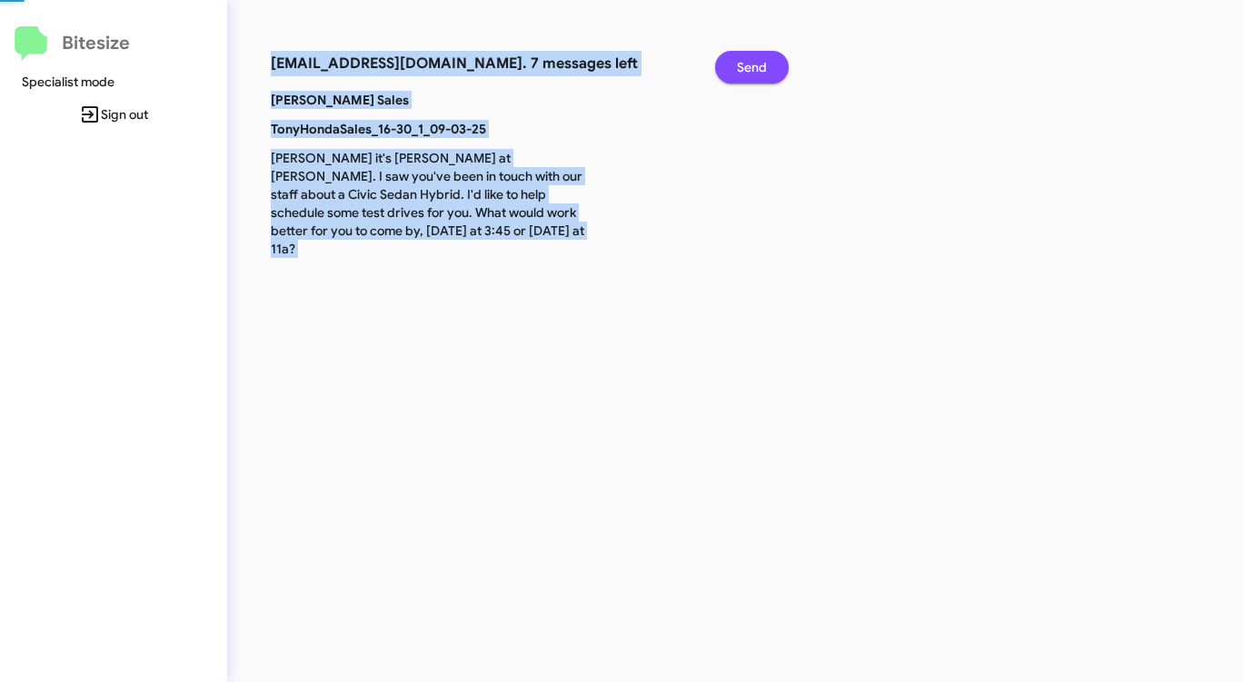
click at [754, 67] on span "Send" at bounding box center [752, 67] width 30 height 33
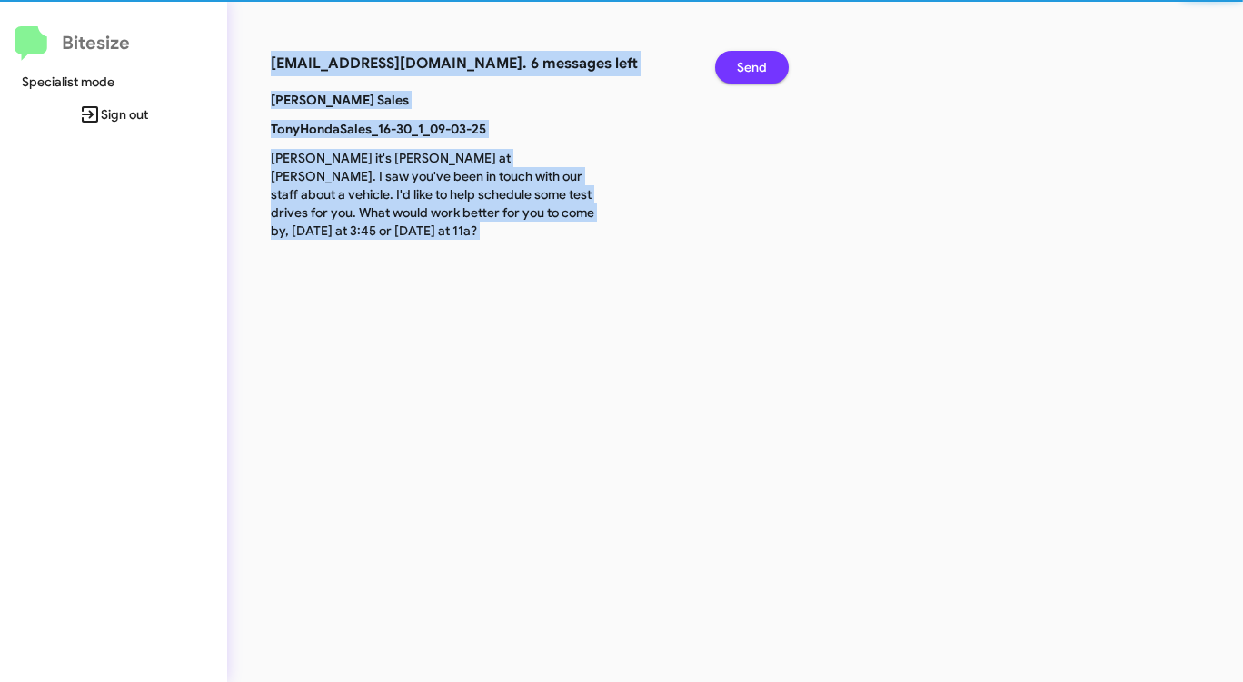
click at [754, 67] on span "Send" at bounding box center [752, 67] width 30 height 33
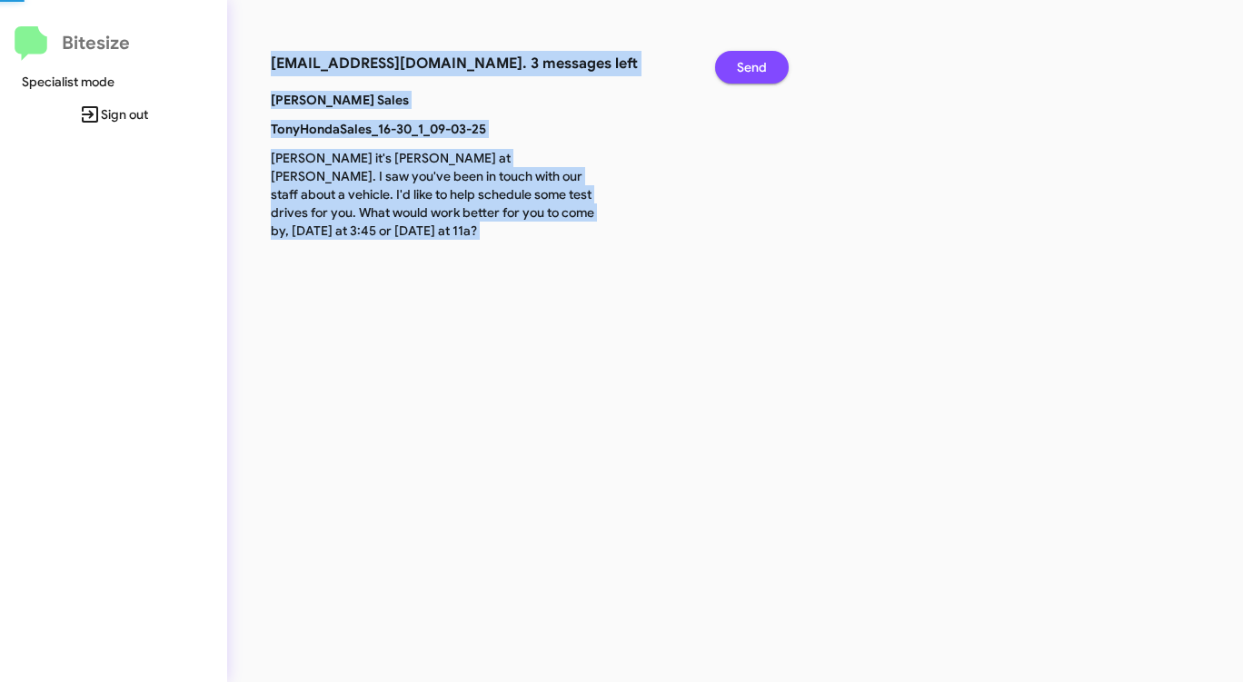
click at [754, 67] on span "Send" at bounding box center [752, 67] width 30 height 33
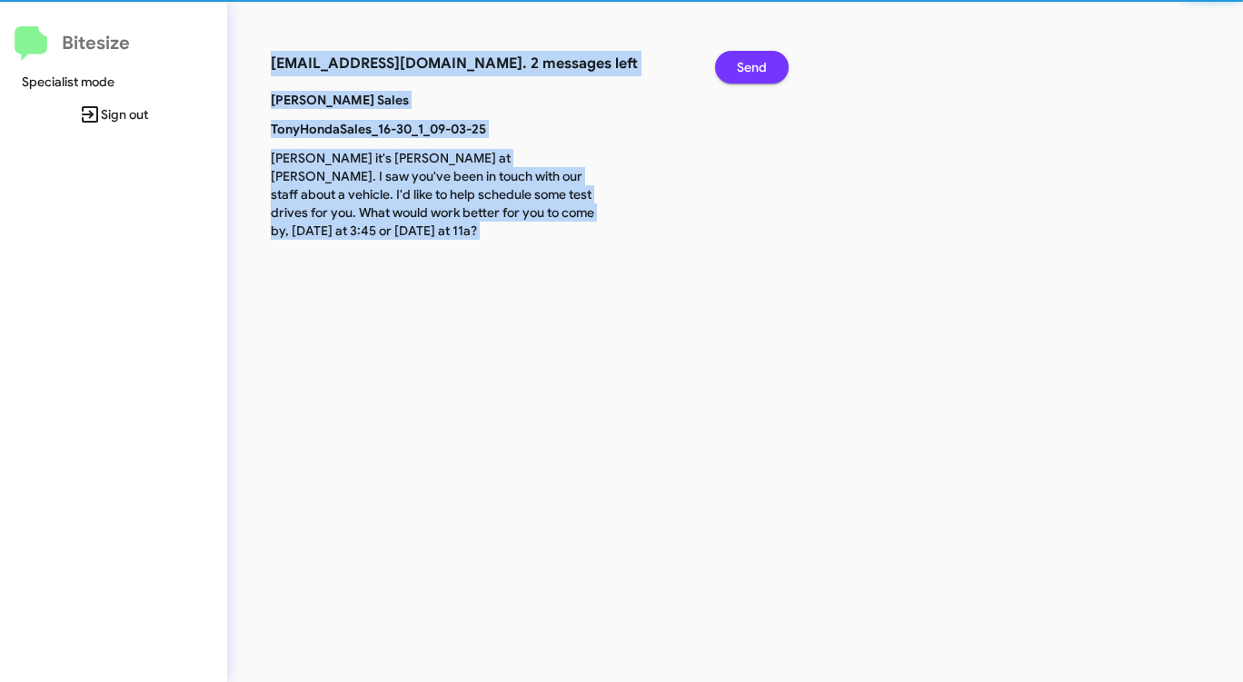
click at [754, 67] on span "Send" at bounding box center [752, 67] width 30 height 33
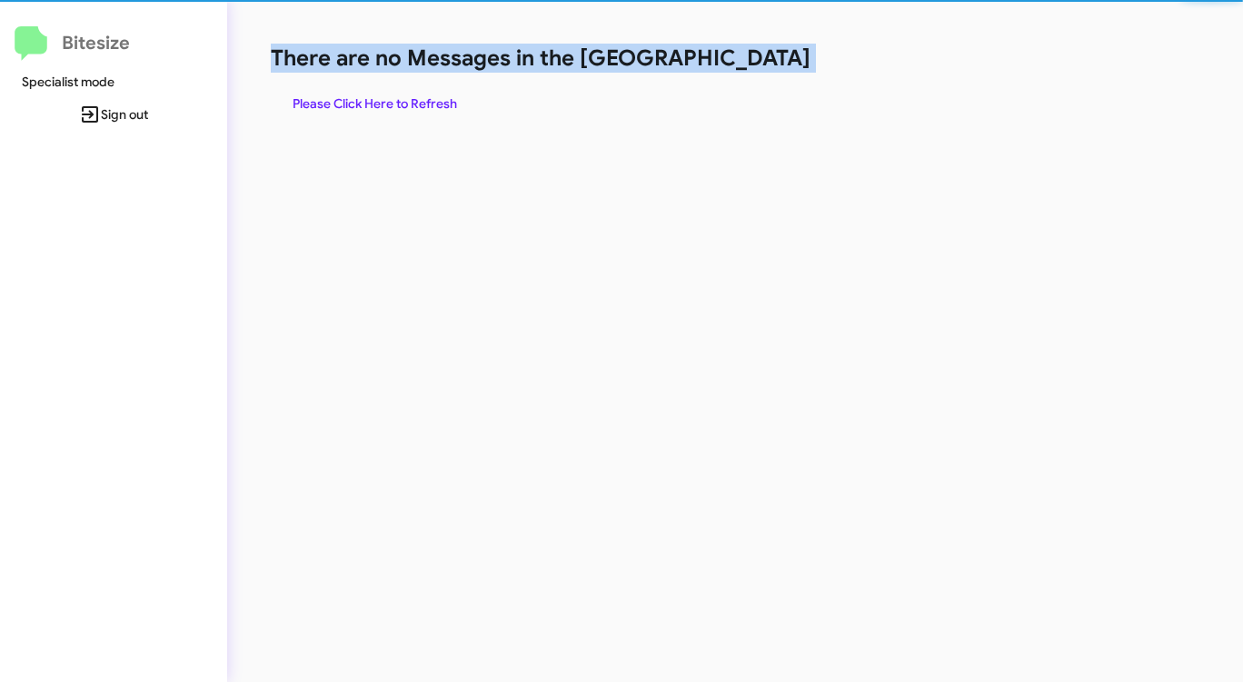
click at [754, 67] on h1 "There are no Messages in the [GEOGRAPHIC_DATA]" at bounding box center [651, 58] width 760 height 29
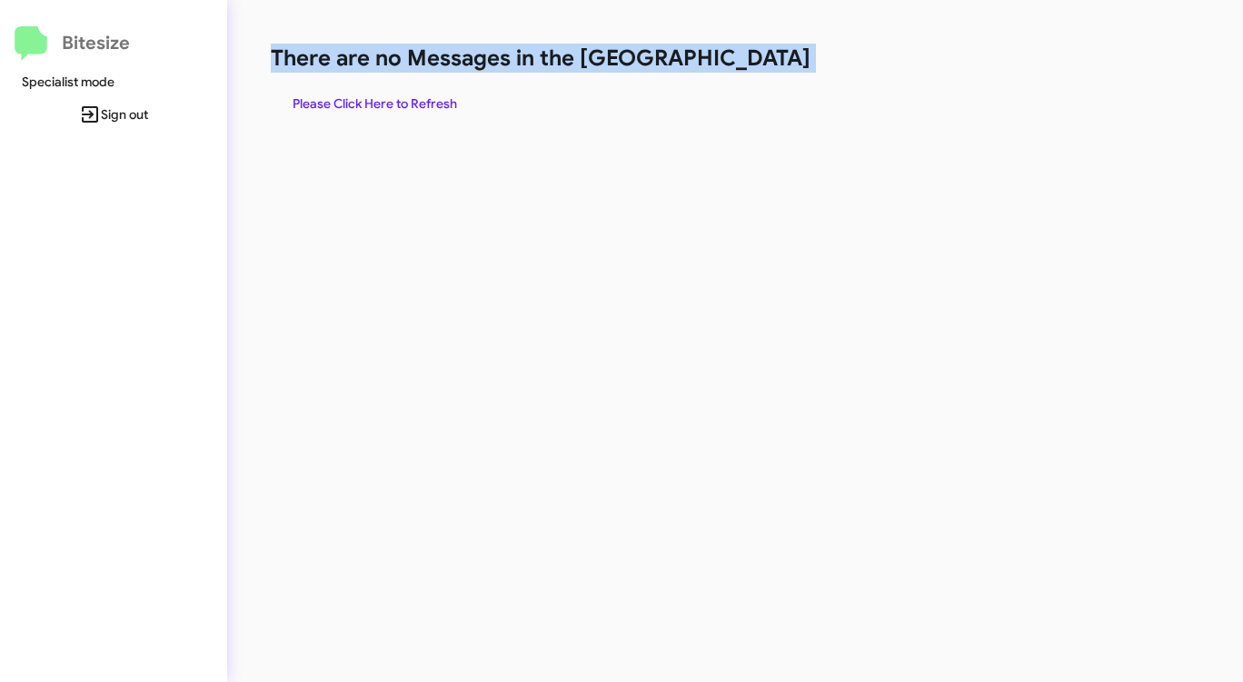
click at [754, 67] on h1 "There are no Messages in the [GEOGRAPHIC_DATA]" at bounding box center [651, 58] width 760 height 29
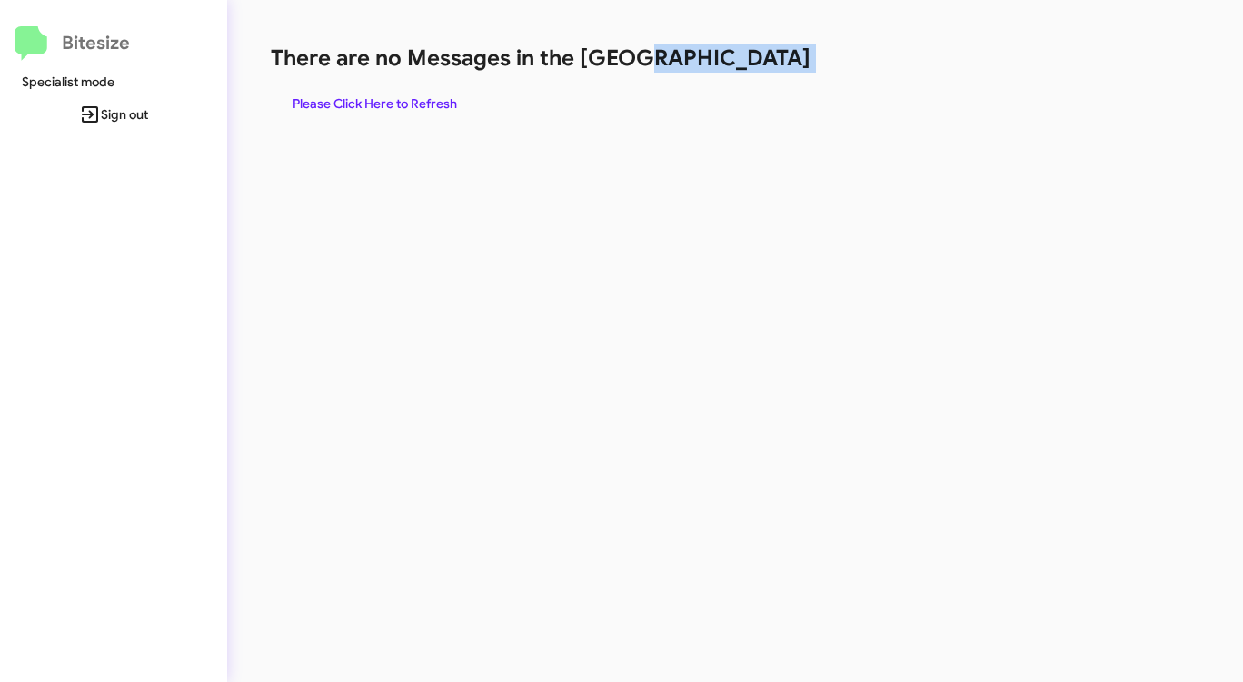
click at [754, 67] on h1 "There are no Messages in the [GEOGRAPHIC_DATA]" at bounding box center [651, 58] width 760 height 29
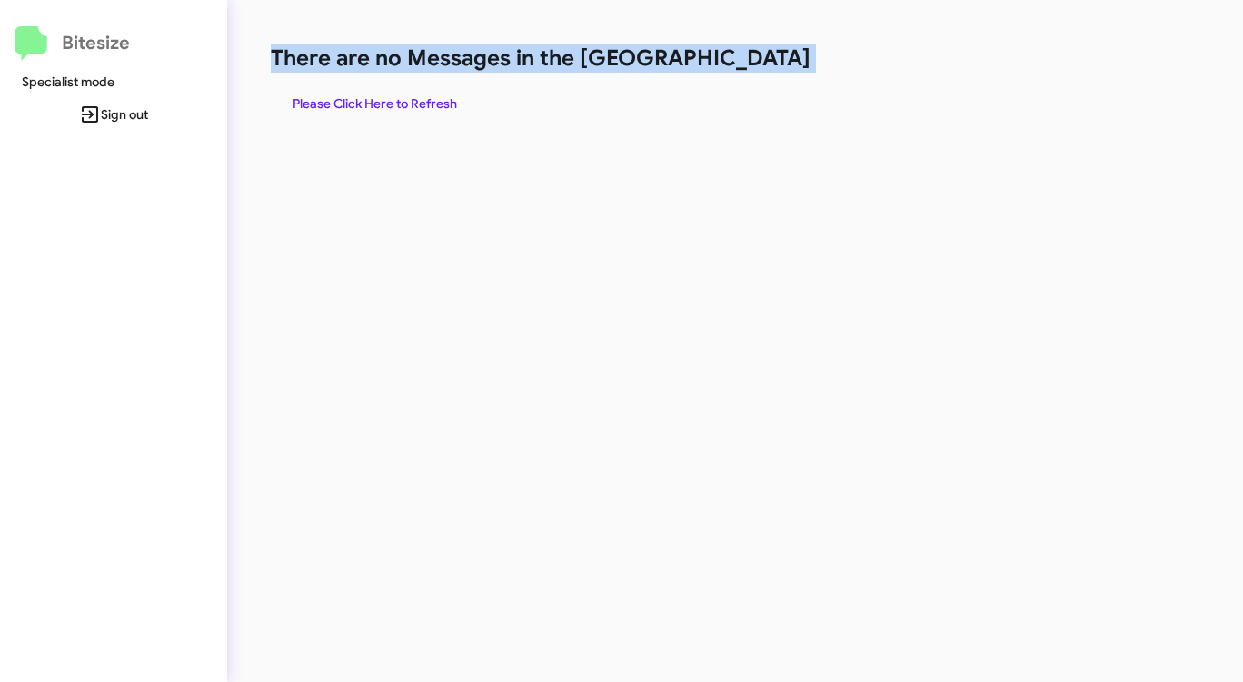
click at [754, 67] on h1 "There are no Messages in the [GEOGRAPHIC_DATA]" at bounding box center [651, 58] width 760 height 29
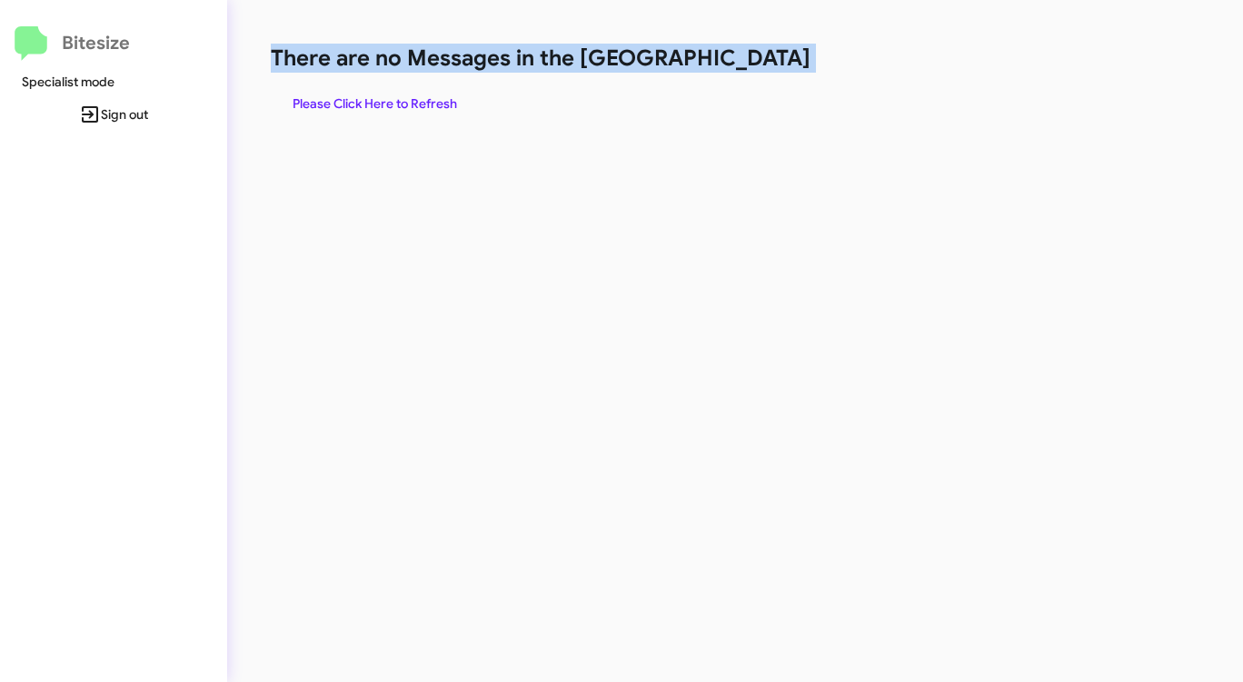
click at [754, 67] on h1 "There are no Messages in the [GEOGRAPHIC_DATA]" at bounding box center [651, 58] width 760 height 29
click at [755, 67] on h1 "There are no Messages in the [GEOGRAPHIC_DATA]" at bounding box center [651, 58] width 760 height 29
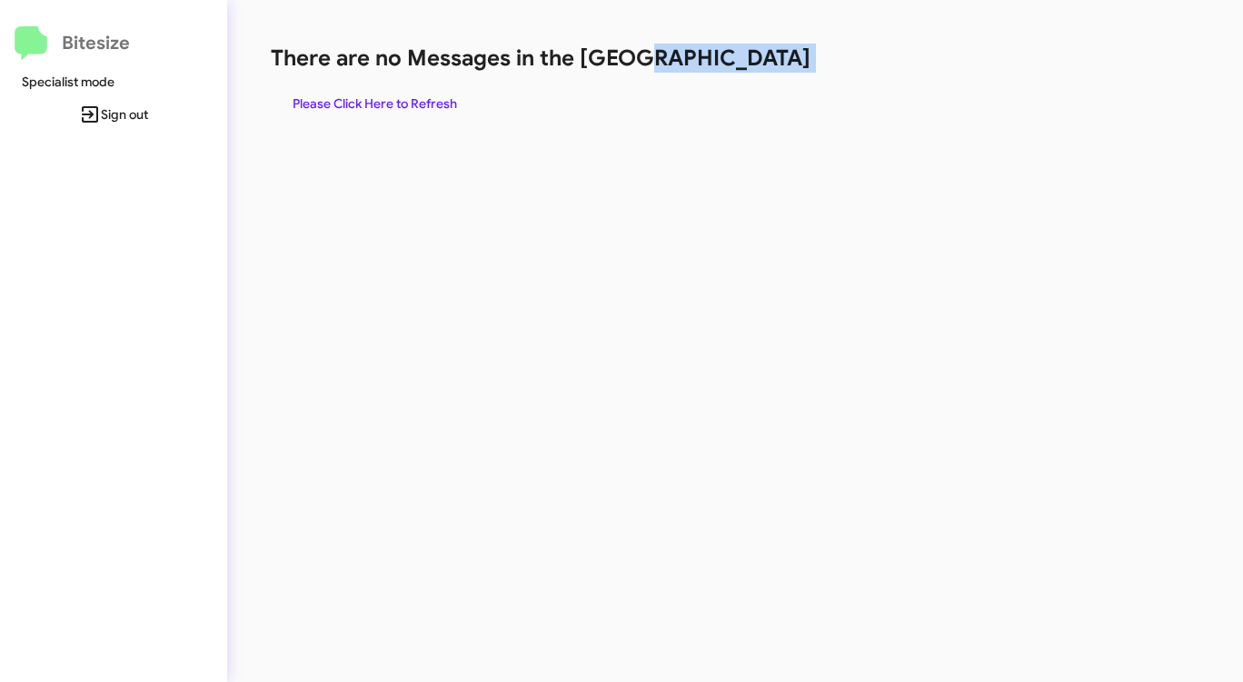
click at [755, 67] on h1 "There are no Messages in the [GEOGRAPHIC_DATA]" at bounding box center [651, 58] width 760 height 29
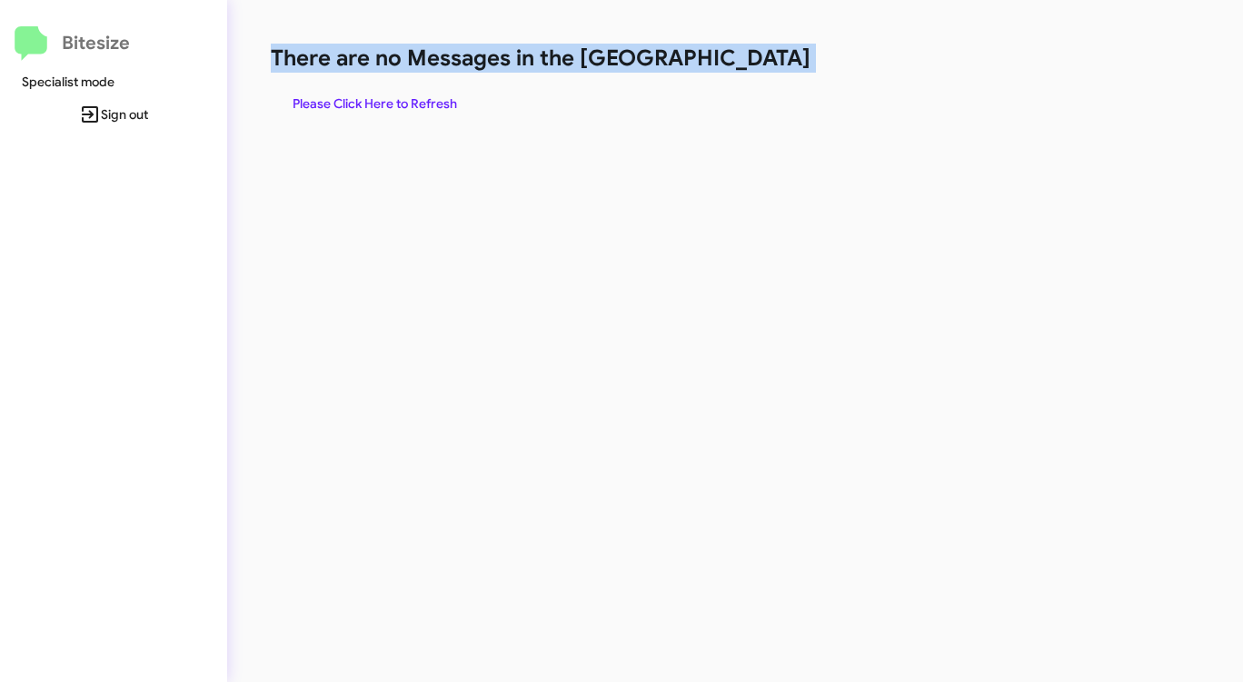
click at [755, 67] on h1 "There are no Messages in the [GEOGRAPHIC_DATA]" at bounding box center [651, 58] width 760 height 29
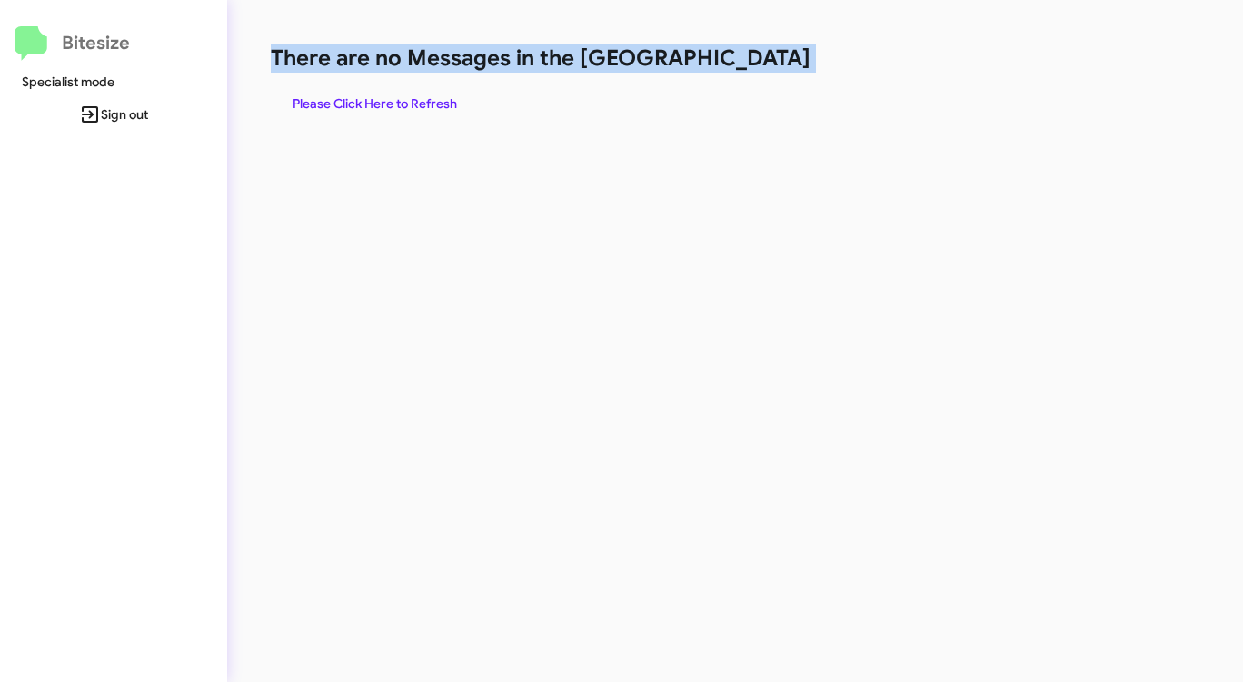
click at [755, 67] on h1 "There are no Messages in the [GEOGRAPHIC_DATA]" at bounding box center [651, 58] width 760 height 29
click at [745, 74] on div "There are no Messages in the Queue Please Click Here to Refresh" at bounding box center [651, 82] width 760 height 76
click at [412, 98] on span "Please Click Here to Refresh" at bounding box center [375, 103] width 164 height 33
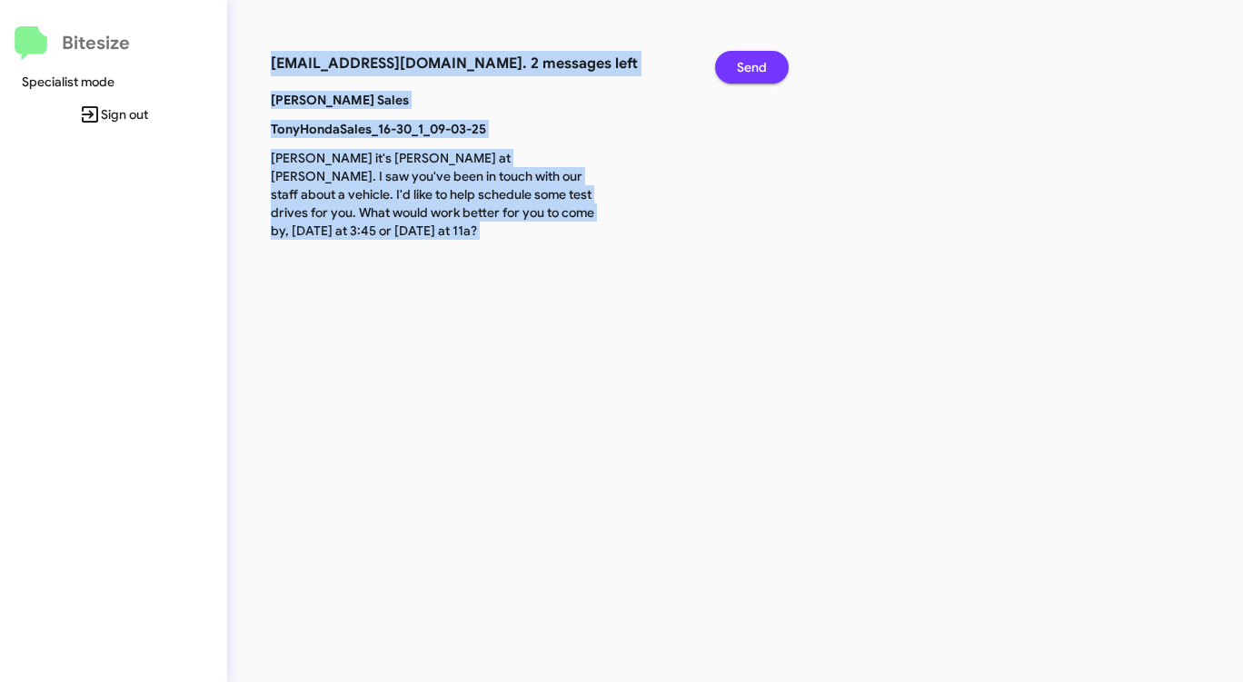
click at [770, 67] on button "Send" at bounding box center [752, 67] width 74 height 33
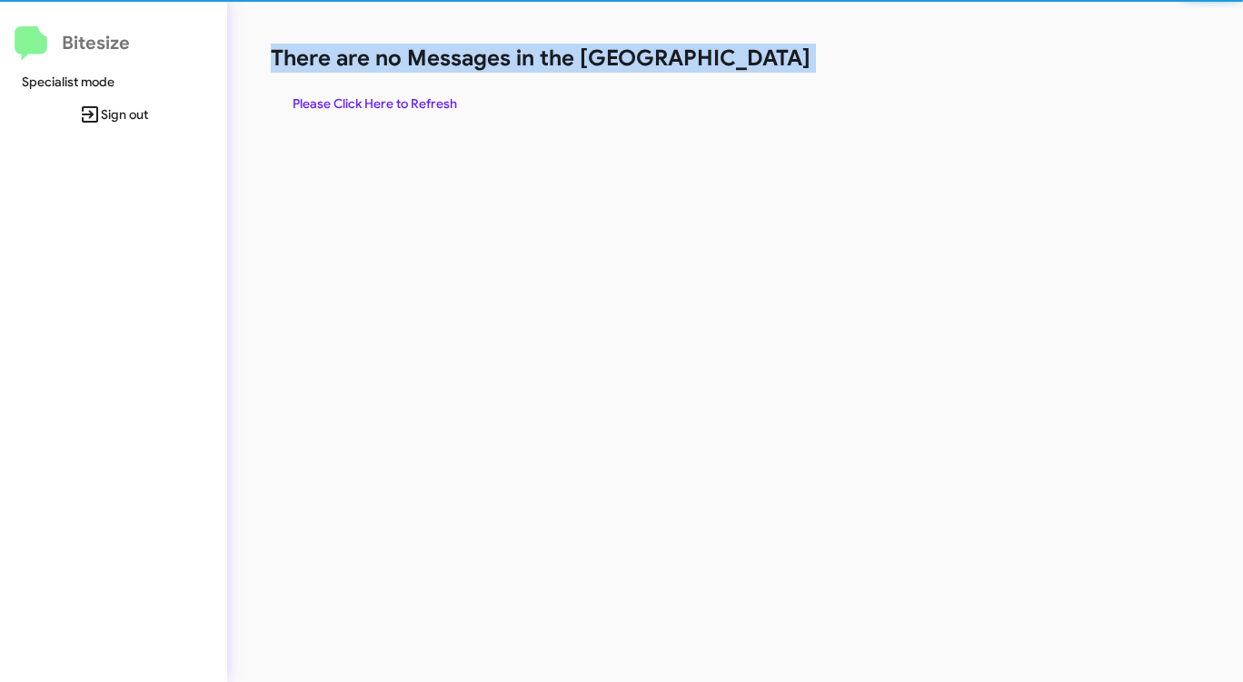
click at [770, 67] on h1 "There are no Messages in the [GEOGRAPHIC_DATA]" at bounding box center [651, 58] width 760 height 29
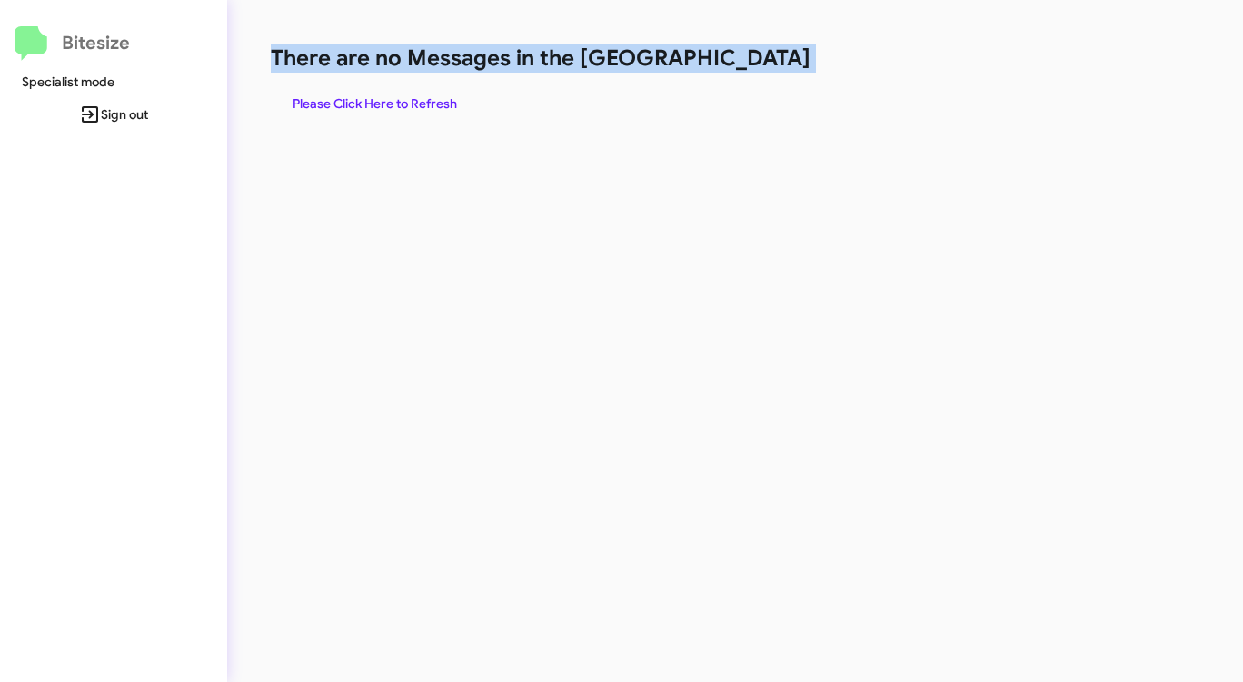
drag, startPoint x: 770, startPoint y: 67, endPoint x: 704, endPoint y: 78, distance: 67.2
click at [750, 70] on h1 "There are no Messages in the [GEOGRAPHIC_DATA]" at bounding box center [651, 58] width 760 height 29
click at [429, 99] on span "Please Click Here to Refresh" at bounding box center [375, 103] width 164 height 33
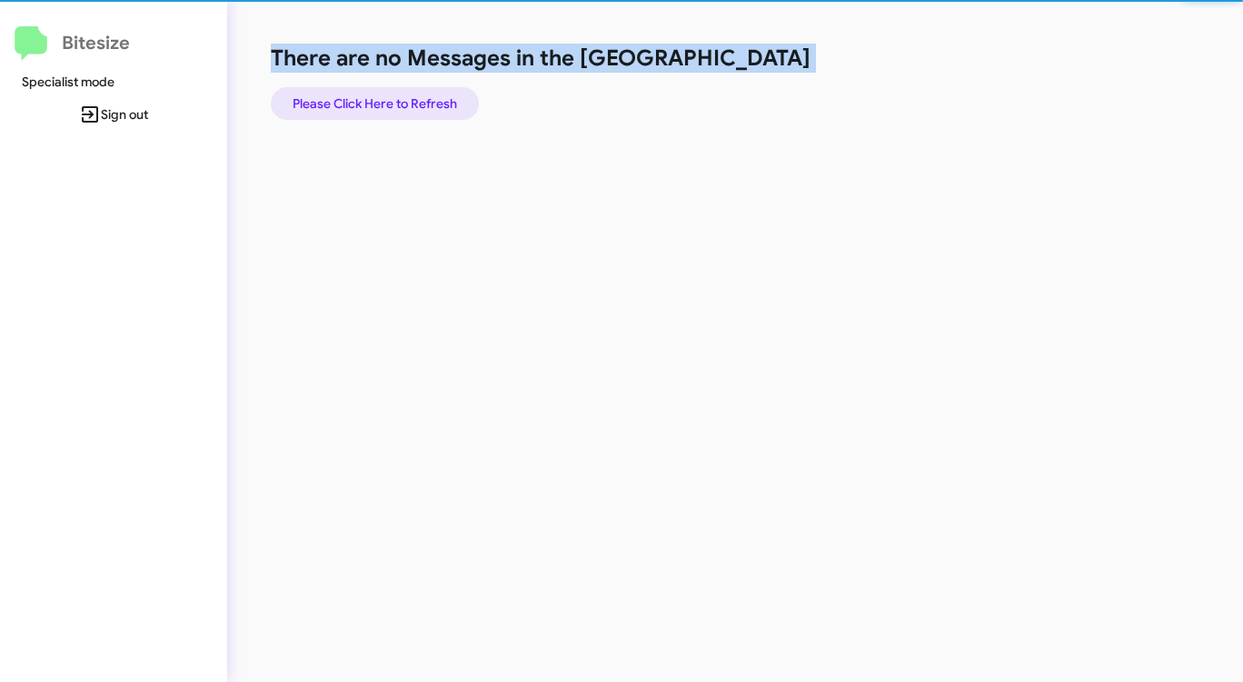
click at [429, 99] on span "Please Click Here to Refresh" at bounding box center [375, 103] width 164 height 33
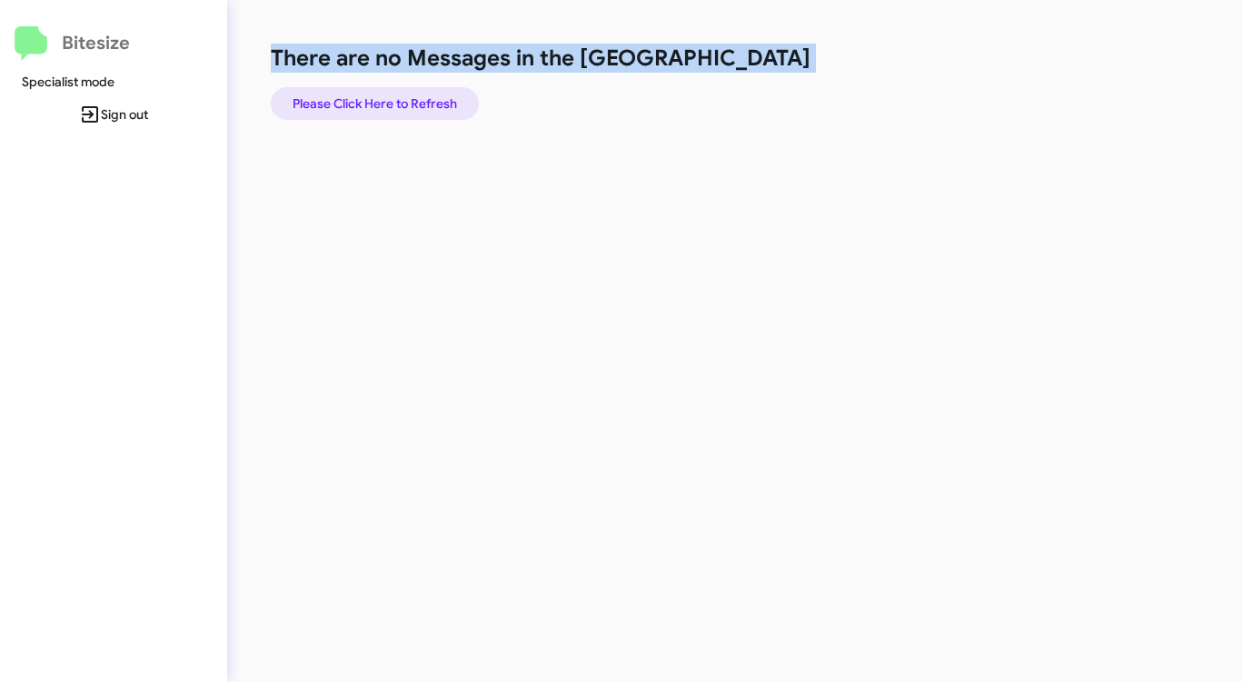
click at [429, 99] on span "Please Click Here to Refresh" at bounding box center [375, 103] width 164 height 33
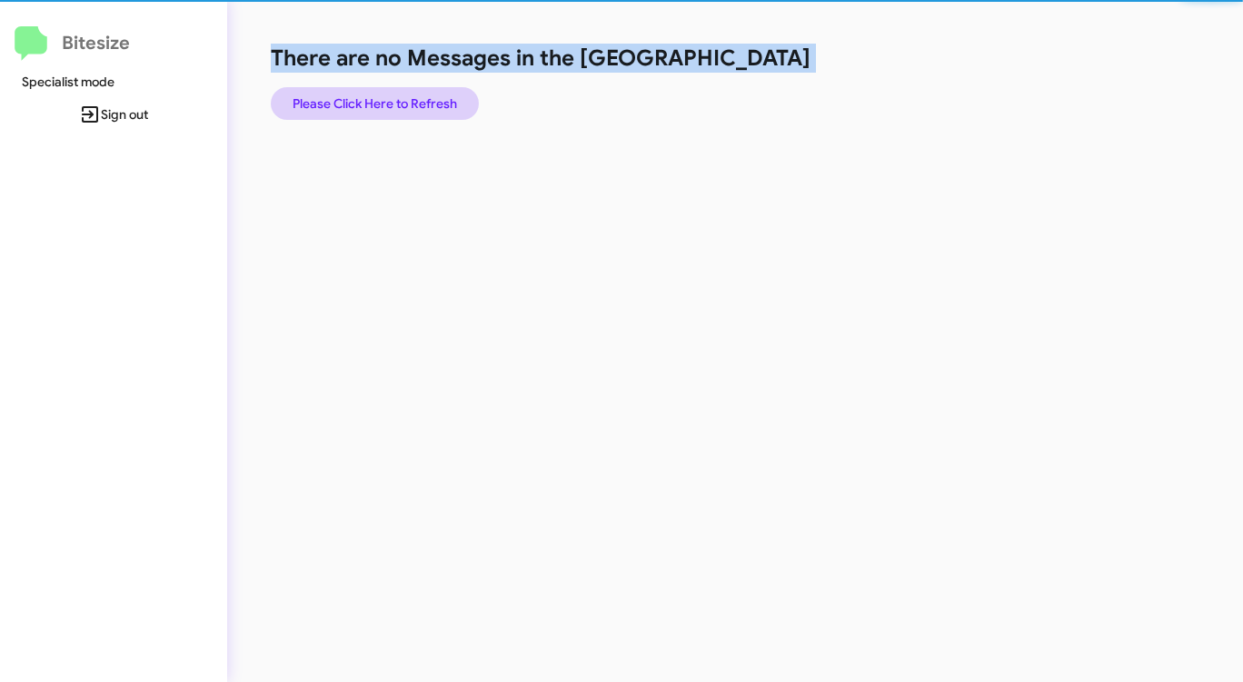
click at [429, 99] on span "Please Click Here to Refresh" at bounding box center [375, 103] width 164 height 33
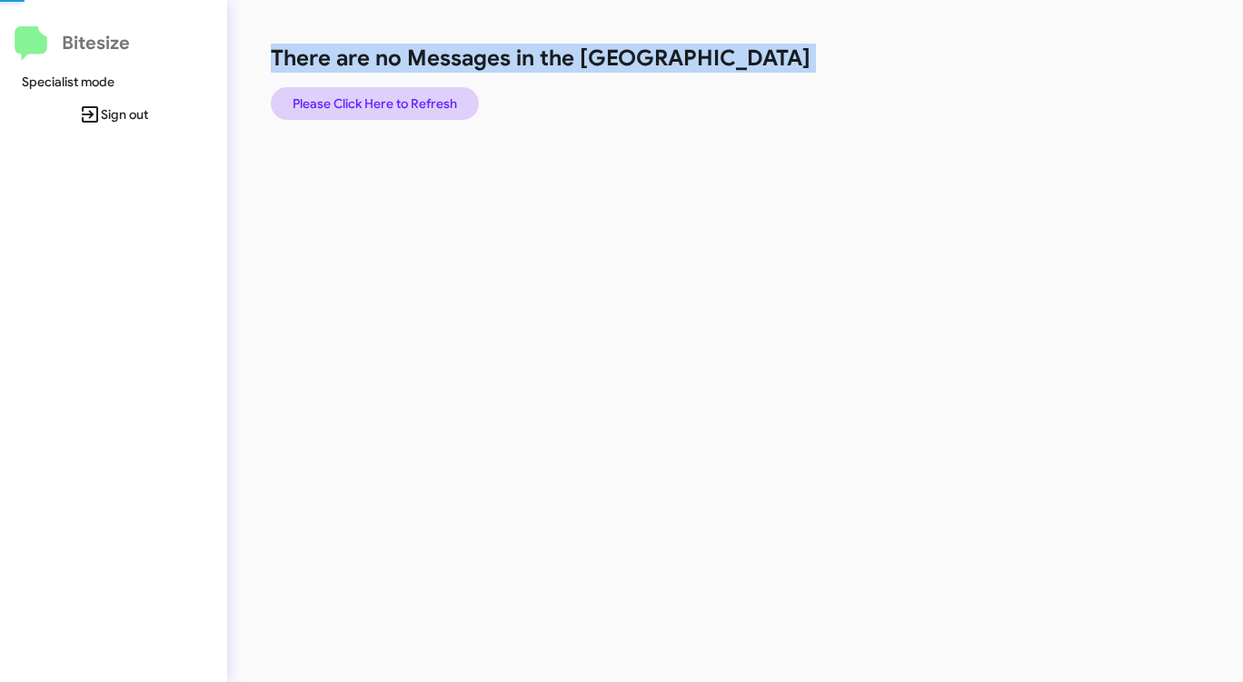
click at [429, 99] on span "Please Click Here to Refresh" at bounding box center [375, 103] width 164 height 33
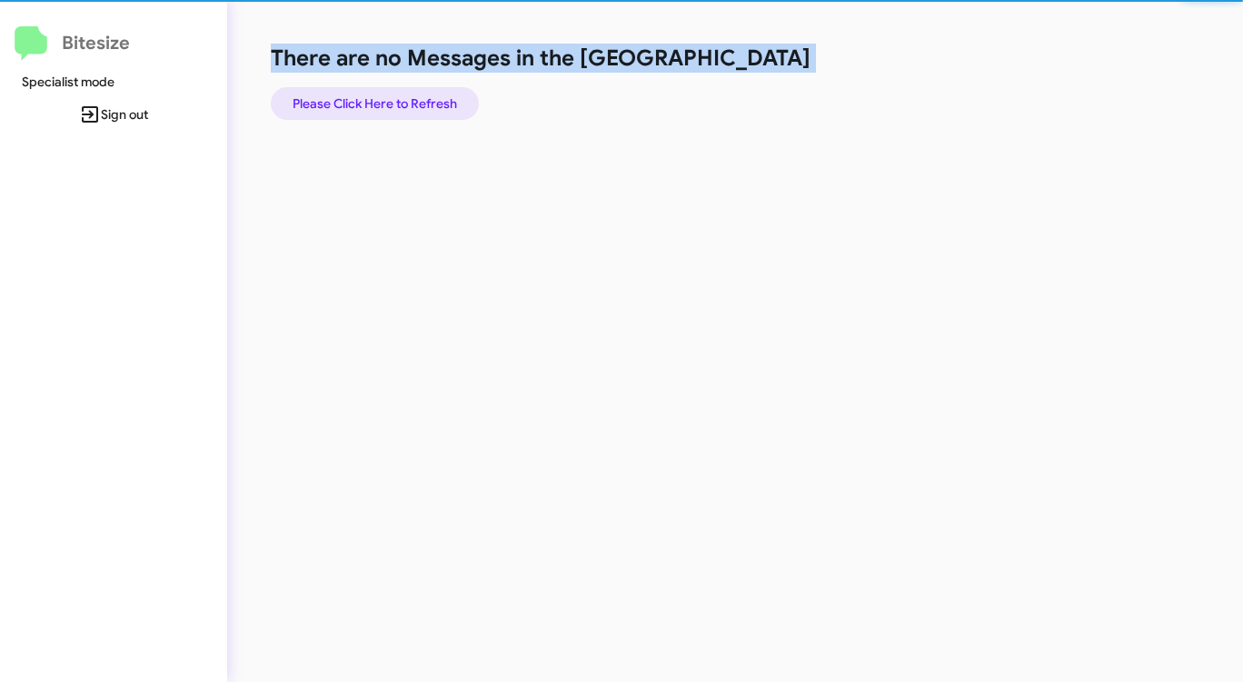
click at [429, 99] on span "Please Click Here to Refresh" at bounding box center [375, 103] width 164 height 33
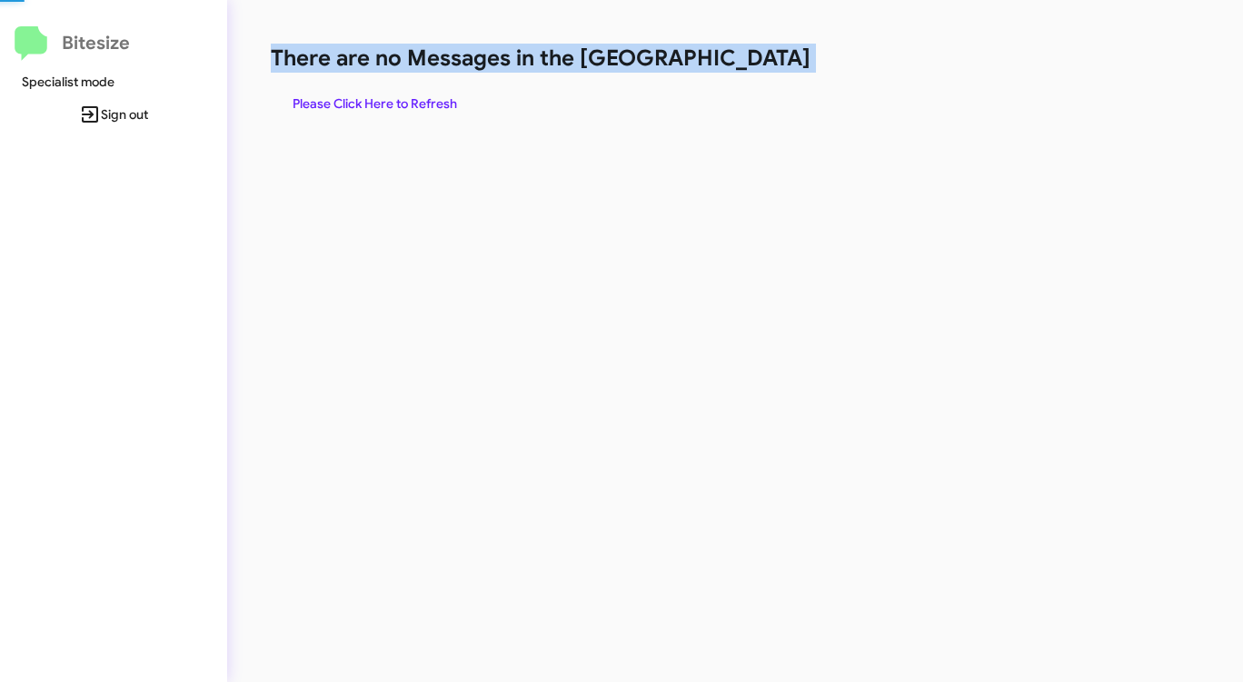
click at [428, 99] on span "Please Click Here to Refresh" at bounding box center [375, 103] width 164 height 33
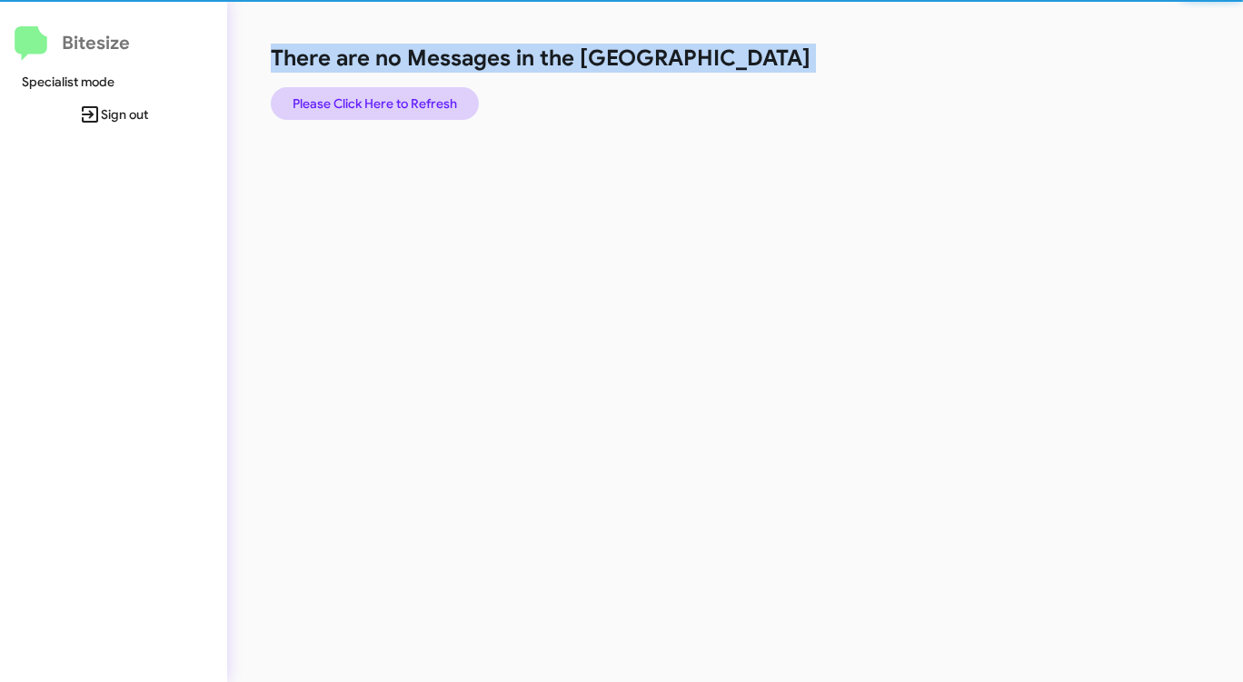
click at [428, 99] on span "Please Click Here to Refresh" at bounding box center [375, 103] width 164 height 33
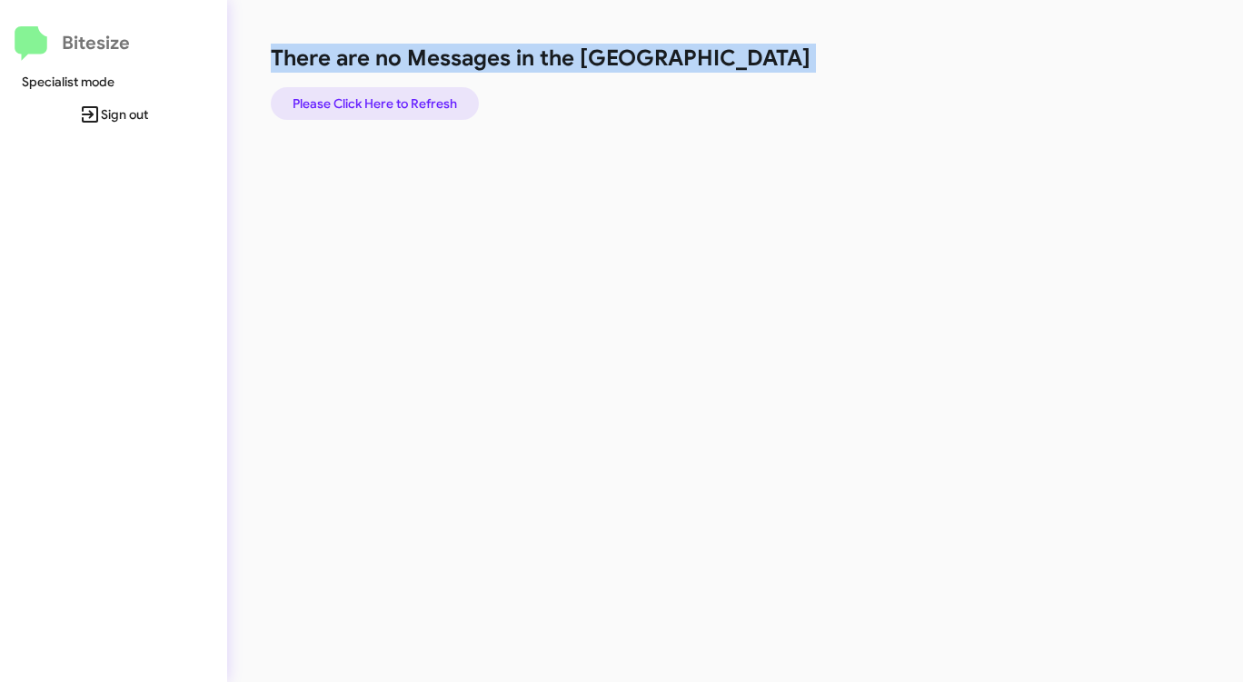
click at [428, 98] on span "Please Click Here to Refresh" at bounding box center [375, 103] width 164 height 33
click at [432, 95] on span "Please Click Here to Refresh" at bounding box center [375, 103] width 164 height 33
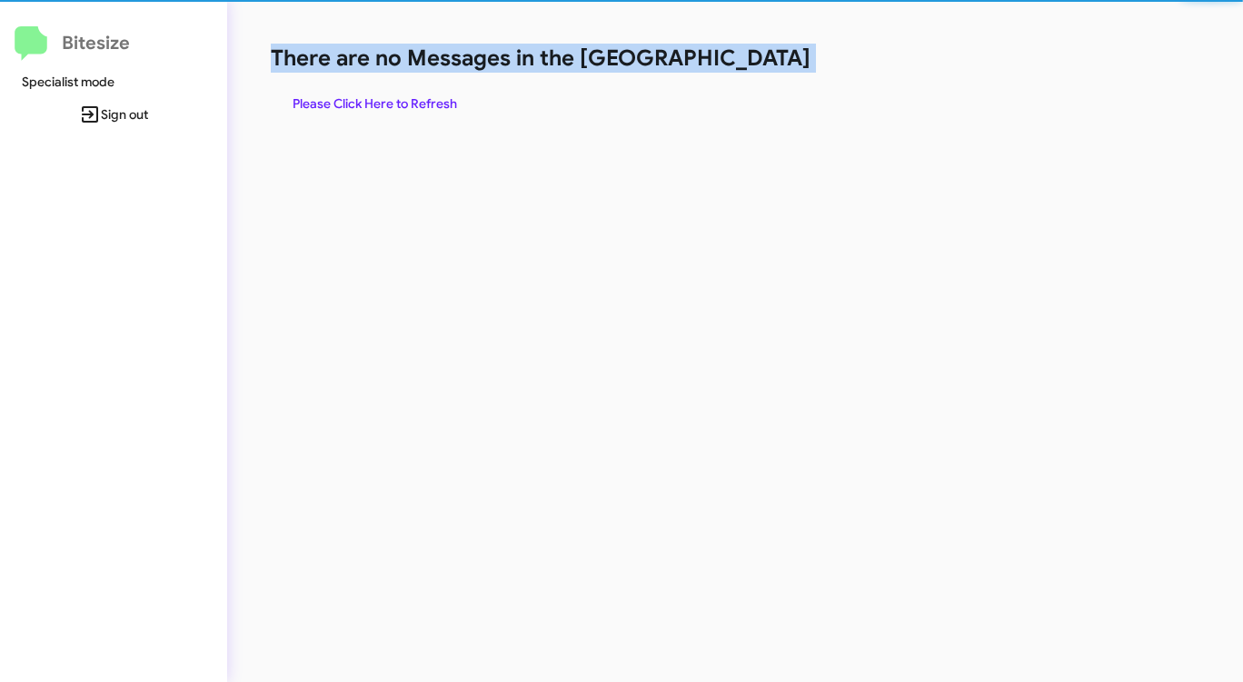
click at [432, 95] on span "Please Click Here to Refresh" at bounding box center [375, 103] width 164 height 33
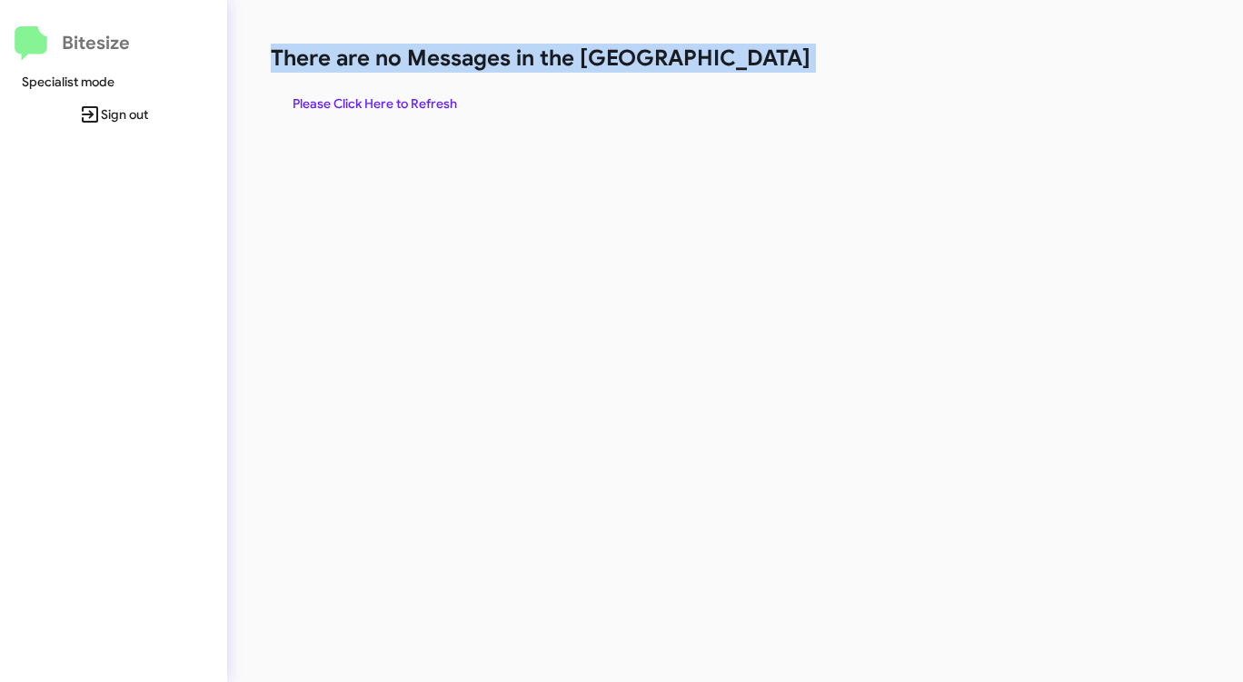
click at [441, 99] on span "Please Click Here to Refresh" at bounding box center [375, 103] width 164 height 33
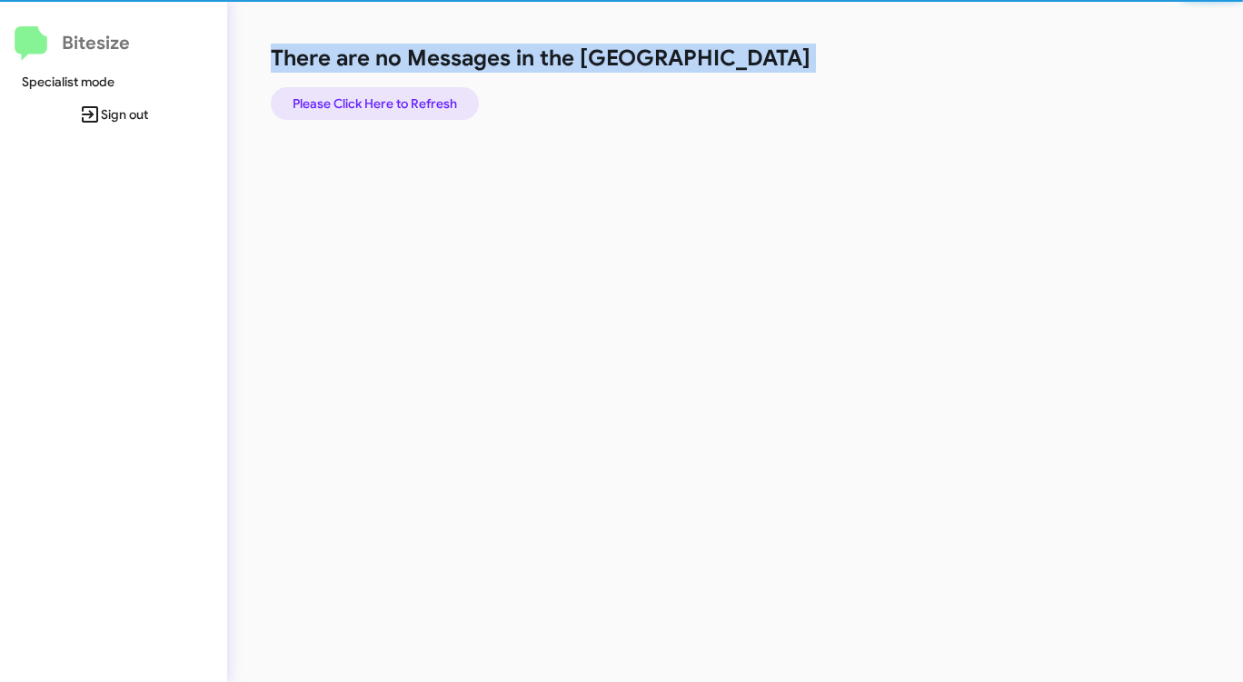
click at [441, 99] on span "Please Click Here to Refresh" at bounding box center [375, 103] width 164 height 33
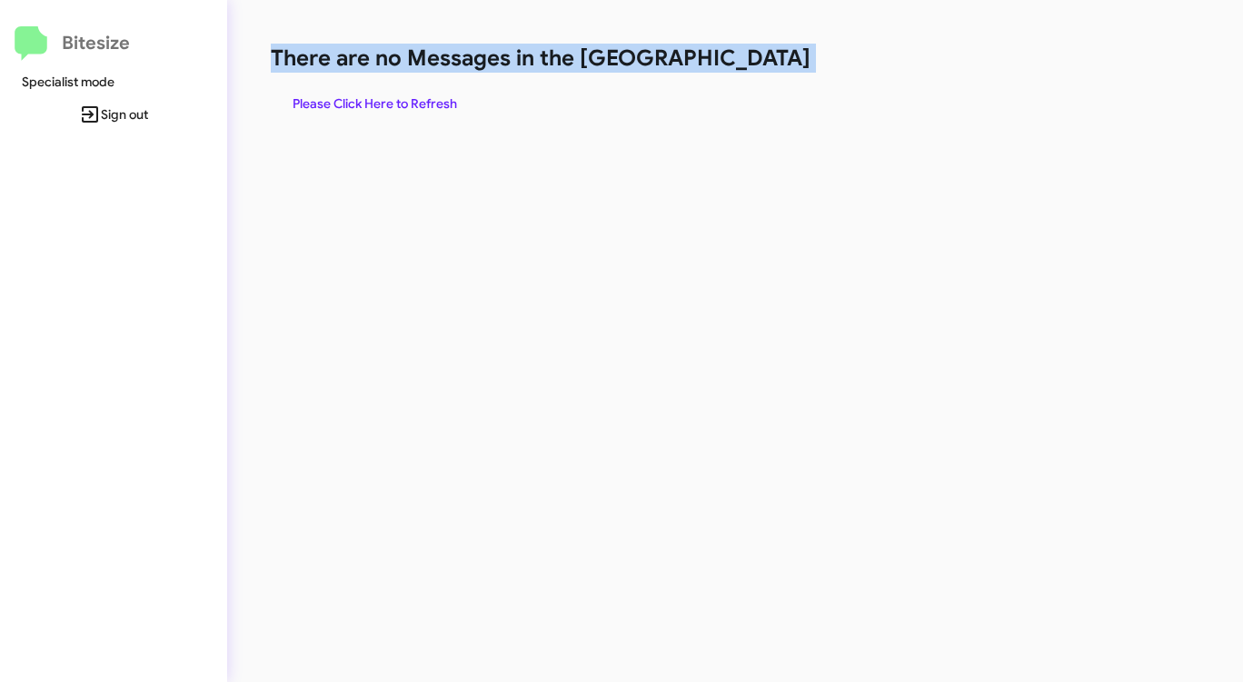
click at [440, 99] on span "Please Click Here to Refresh" at bounding box center [375, 103] width 164 height 33
click at [383, 100] on span "Please Click Here to Refresh" at bounding box center [375, 103] width 164 height 33
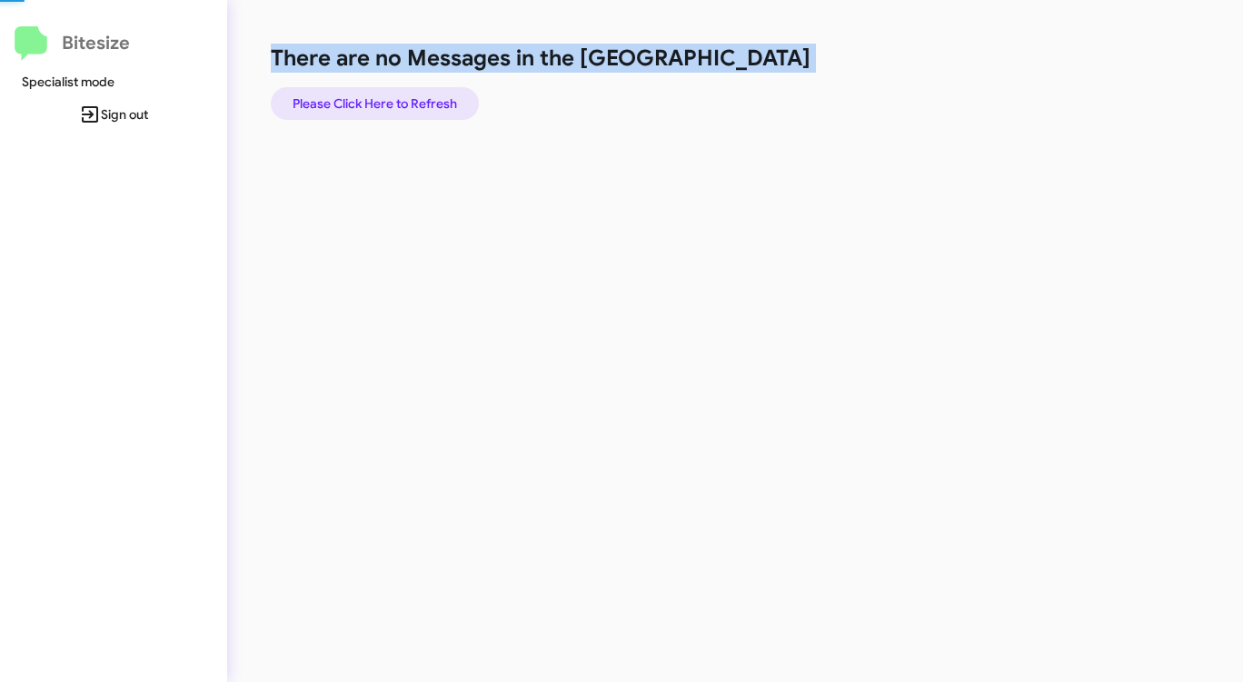
click at [383, 100] on span "Please Click Here to Refresh" at bounding box center [375, 103] width 164 height 33
click at [366, 109] on span "Please Click Here to Refresh" at bounding box center [375, 103] width 164 height 33
